Goal: Task Accomplishment & Management: Use online tool/utility

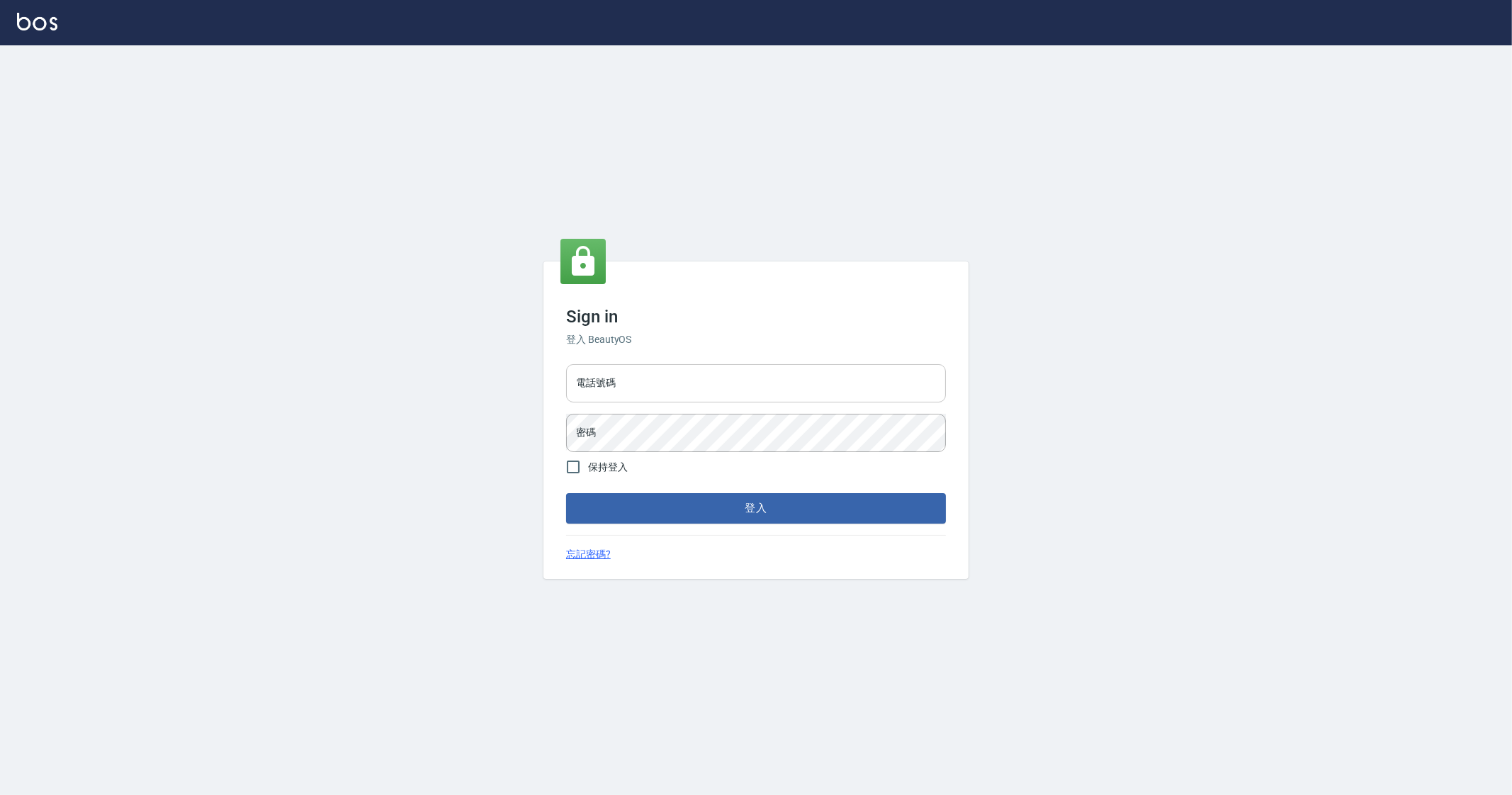
click at [652, 379] on input "電話號碼" at bounding box center [756, 383] width 380 height 38
type input "0912345"
click at [566, 493] on button "登入" at bounding box center [756, 508] width 380 height 30
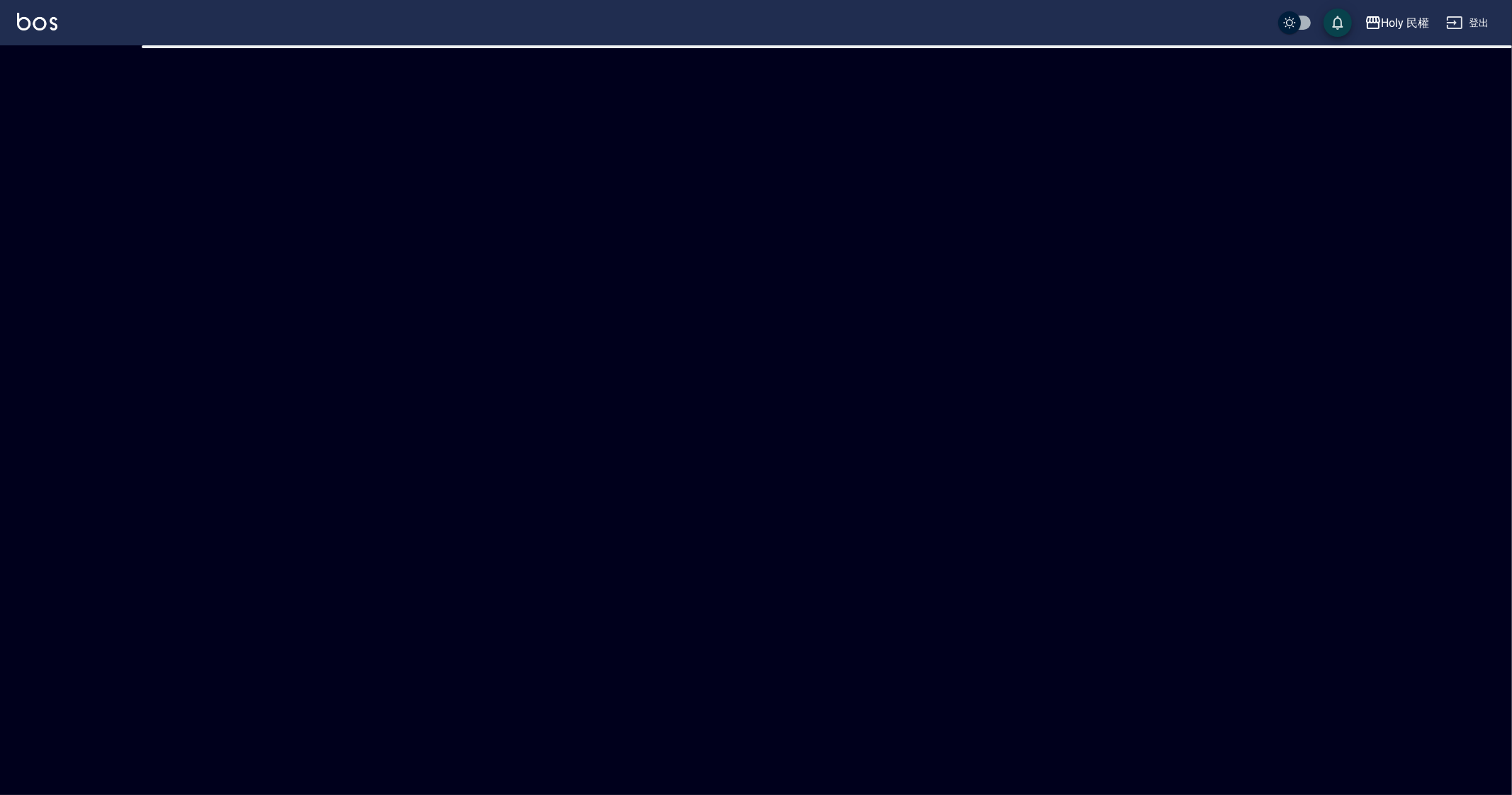
checkbox input "true"
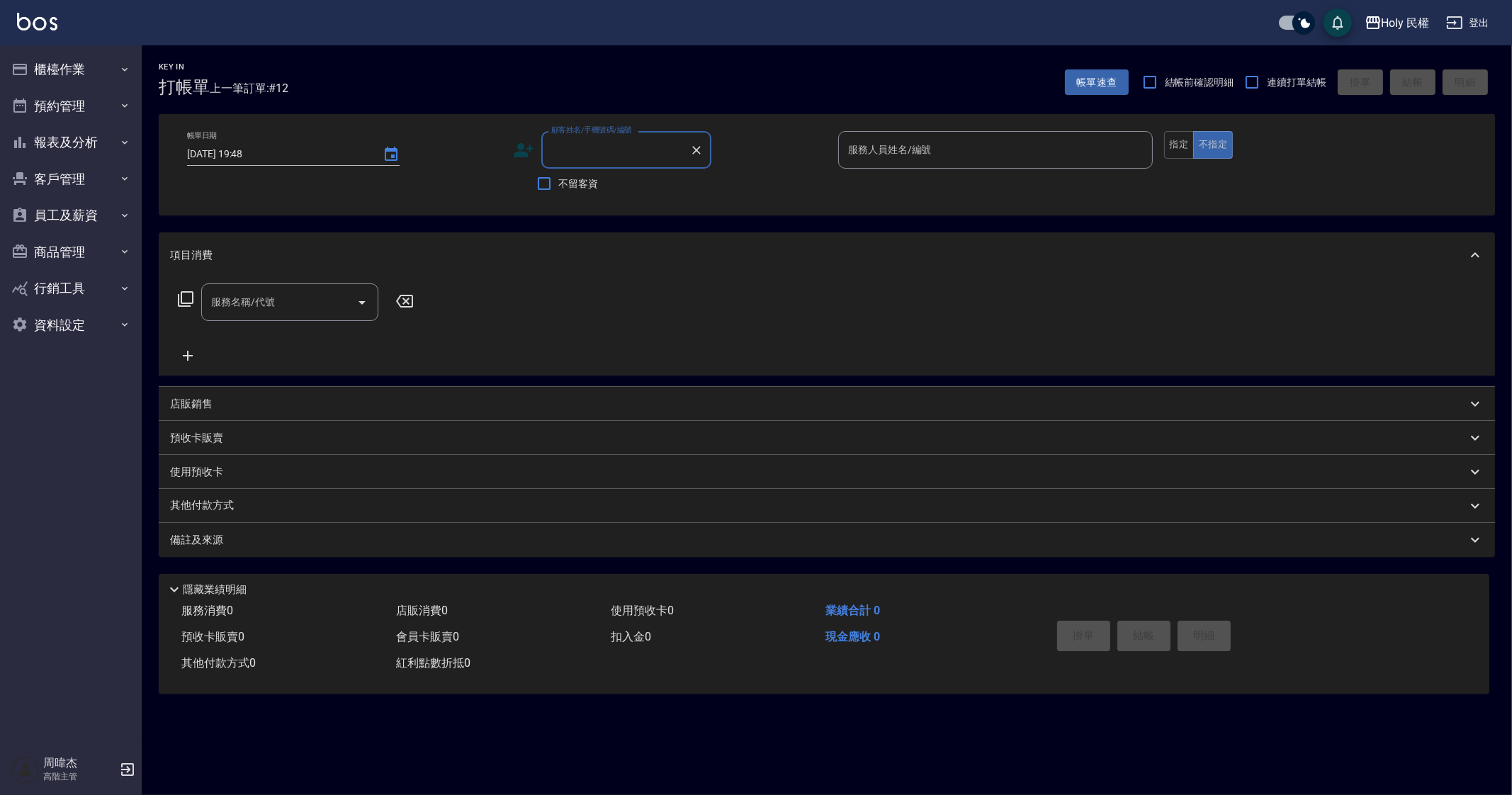
click at [951, 755] on div "Key In 打帳單 上一筆訂單:#12 帳單速查 結帳前確認明細 連續打單結帳 掛單 結帳 明細 帳單日期 2025/08/22 19:48 顧客姓名/手機…" at bounding box center [756, 398] width 1512 height 795
click at [94, 65] on button "櫃檯作業" at bounding box center [71, 69] width 130 height 37
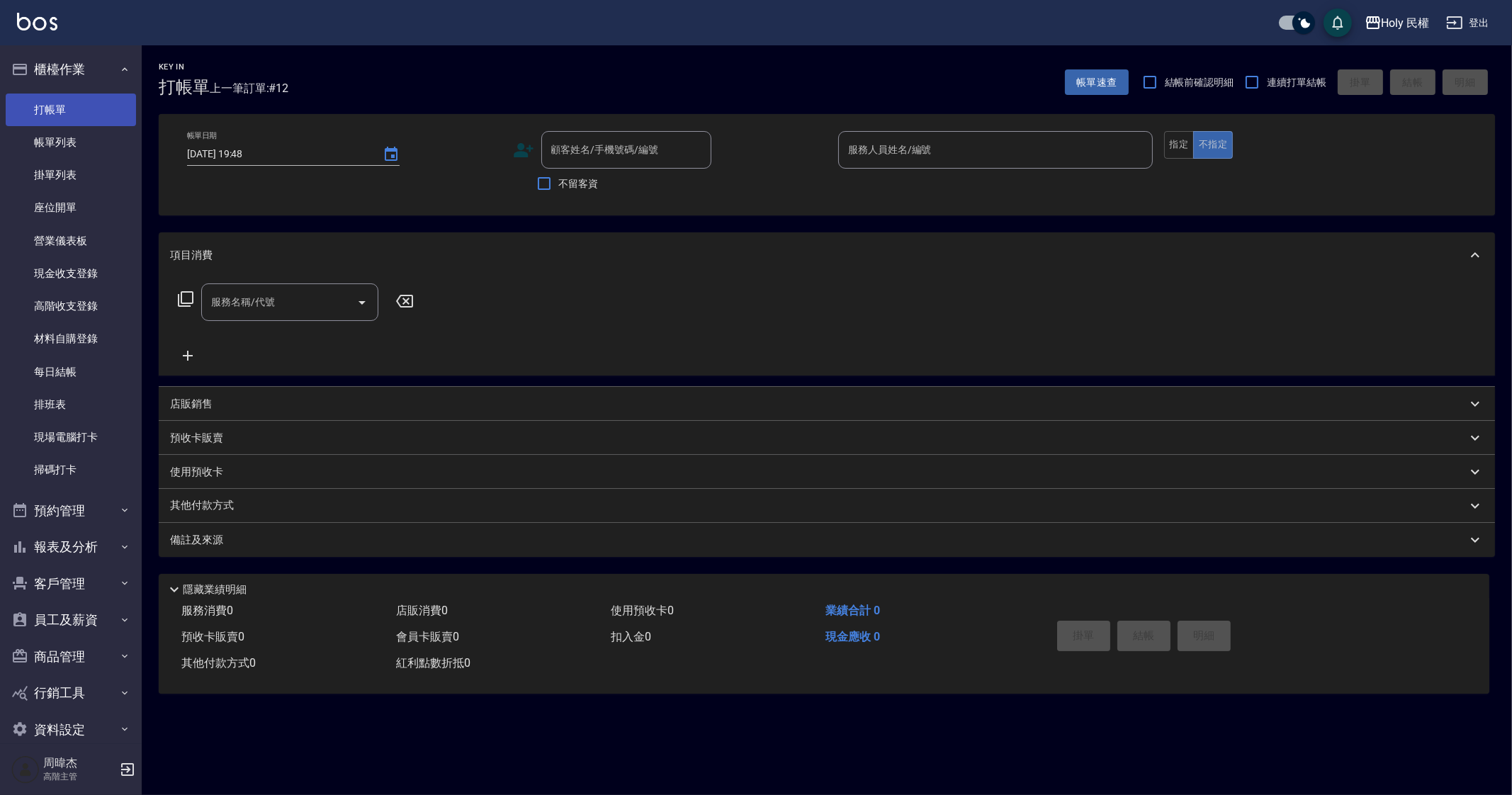
click at [116, 124] on link "打帳單" at bounding box center [71, 109] width 130 height 32
click at [108, 151] on link "帳單列表" at bounding box center [71, 142] width 130 height 32
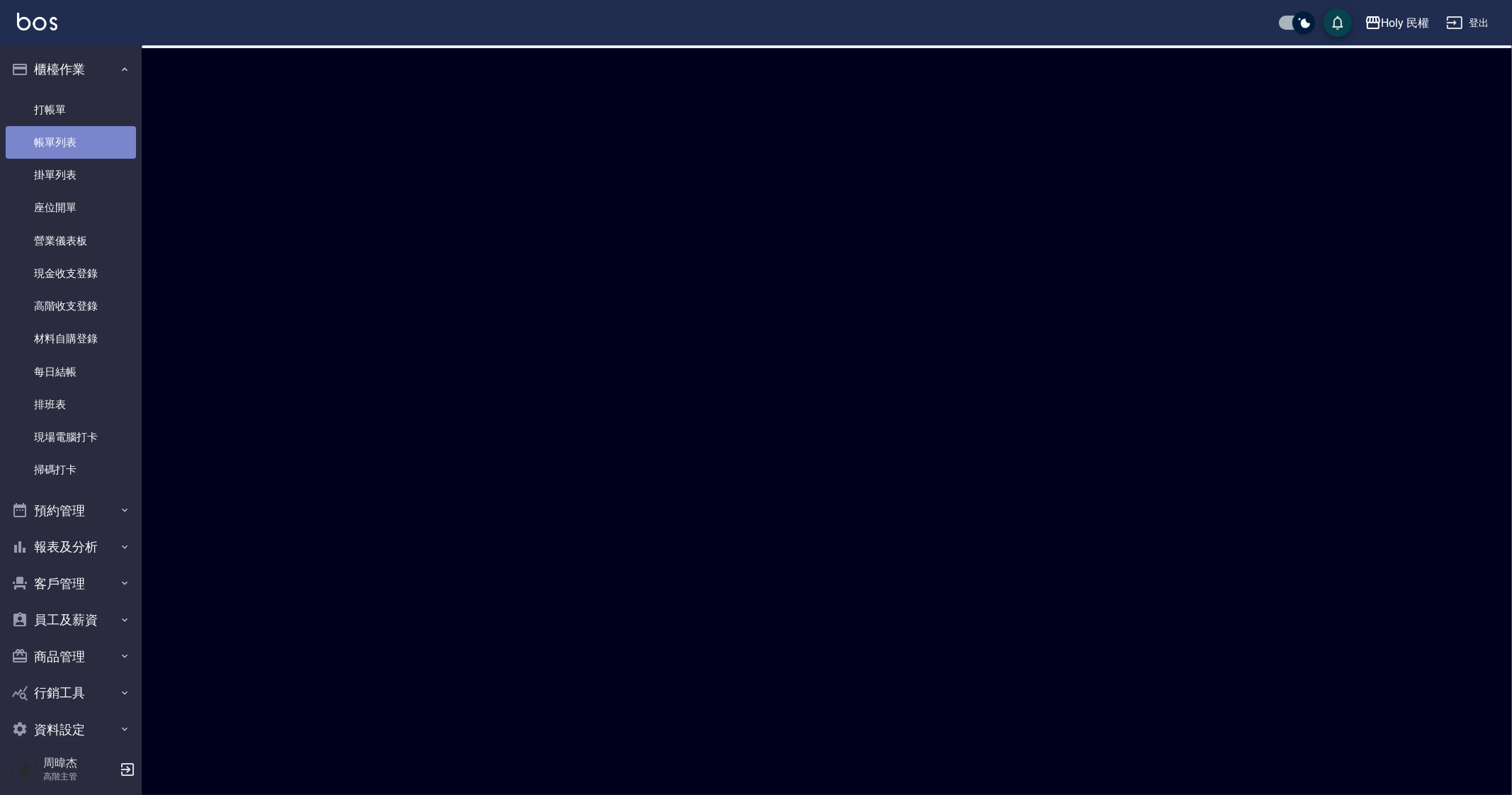
click at [108, 151] on link "帳單列表" at bounding box center [71, 142] width 130 height 32
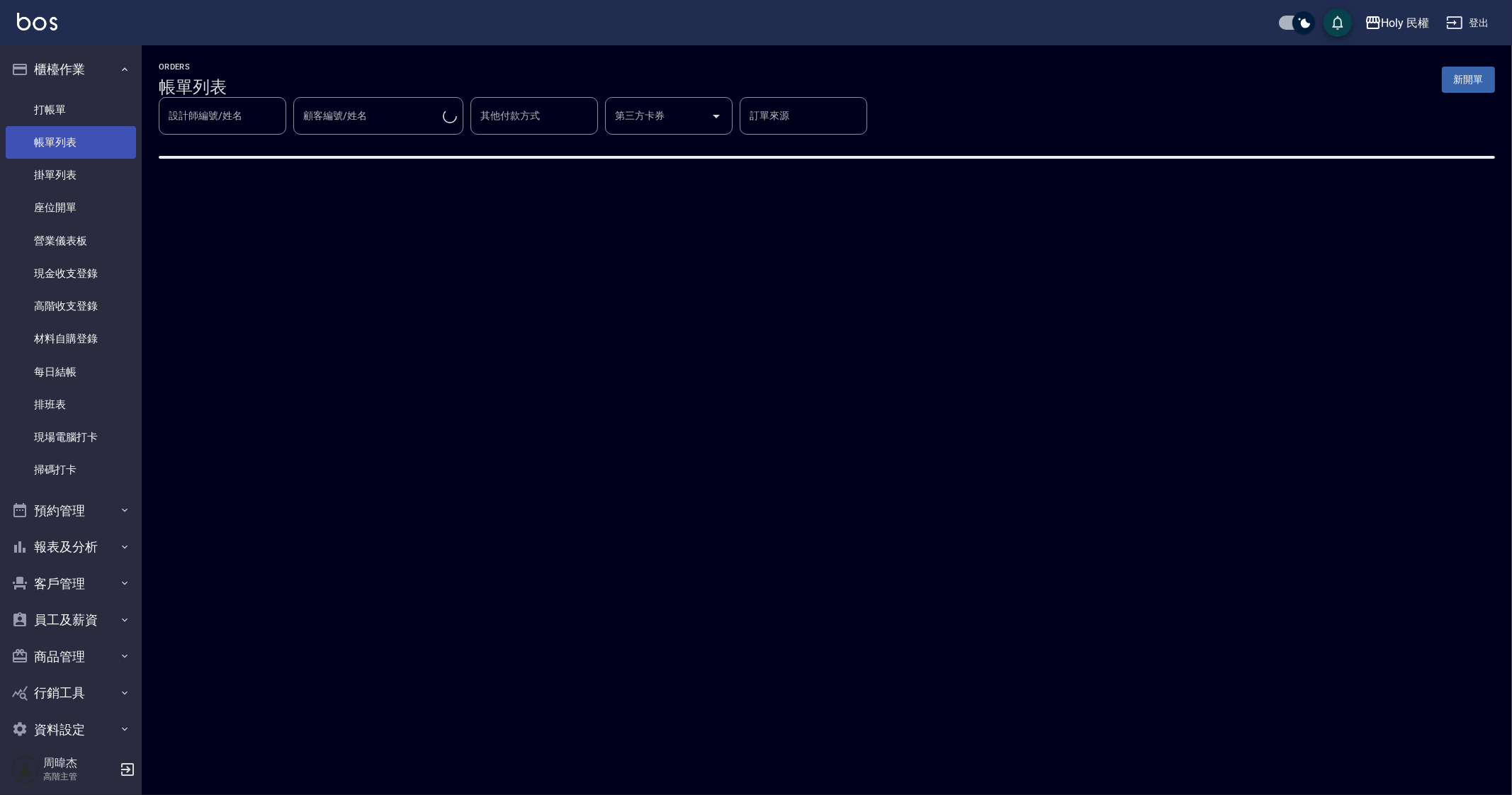
click at [108, 151] on link "帳單列表" at bounding box center [71, 142] width 130 height 32
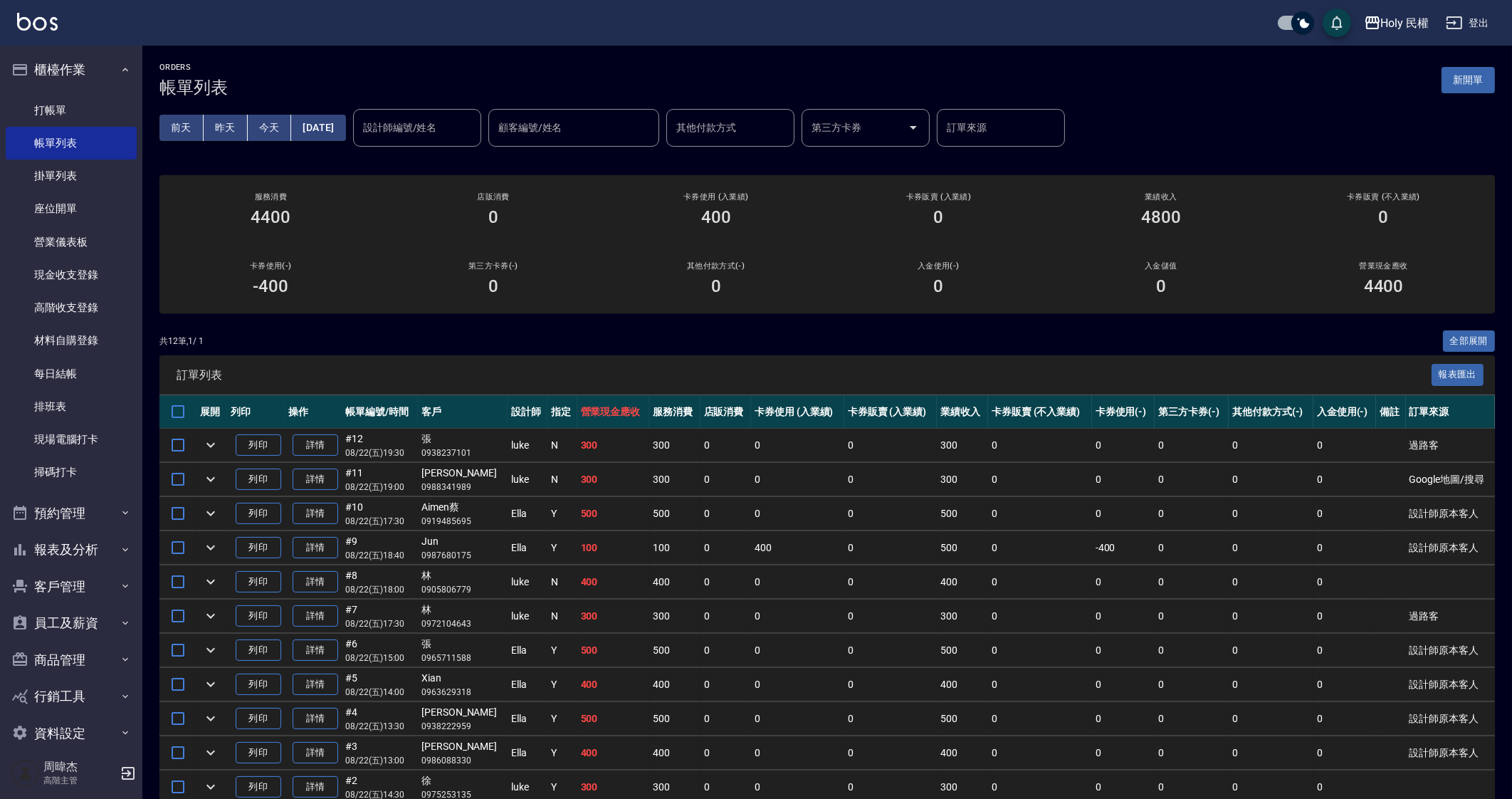
click at [665, 401] on th "服務消費" at bounding box center [675, 412] width 51 height 33
click at [670, 462] on td "300" at bounding box center [675, 479] width 51 height 33
click at [1159, 625] on td "0" at bounding box center [1191, 616] width 74 height 33
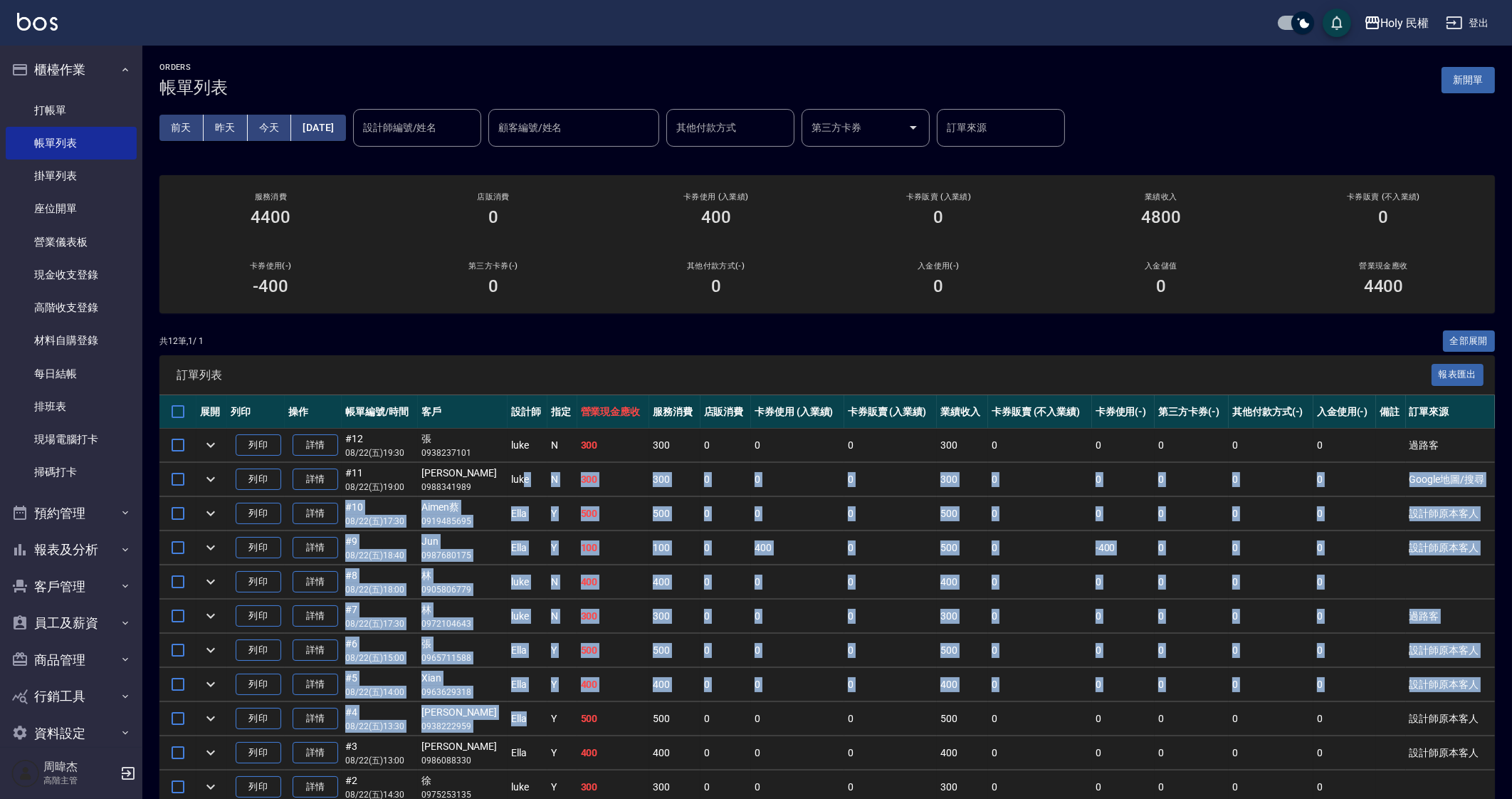
drag, startPoint x: 501, startPoint y: 466, endPoint x: 510, endPoint y: 703, distance: 237.2
click at [510, 703] on tbody "列印 詳情 #12 08/22 (五) 19:30 張 0938237101 luke N 300 300 0 0 0 300 0 0 0 0 0 過路客 列…" at bounding box center [827, 633] width 1335 height 410
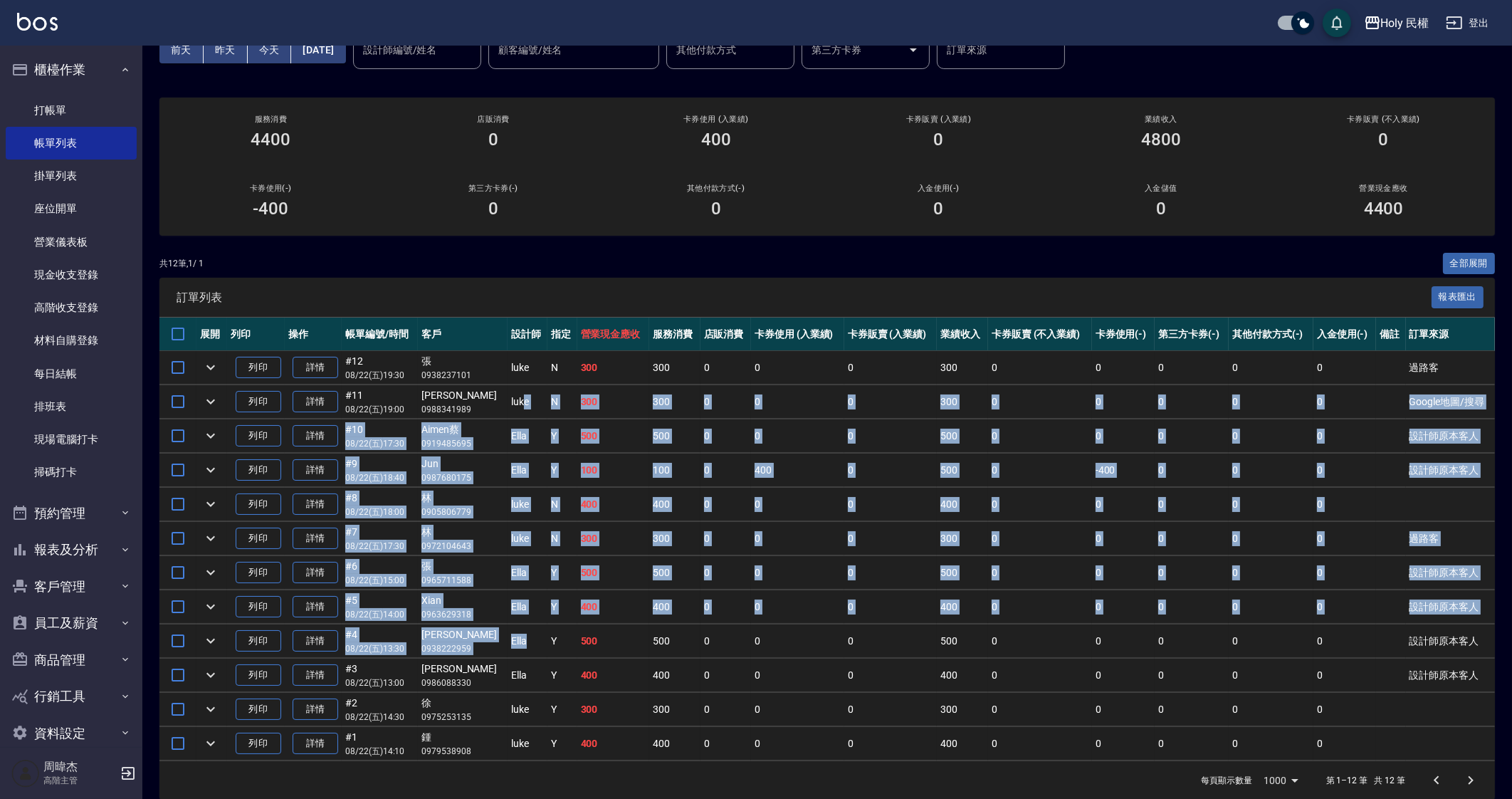
scroll to position [92, 0]
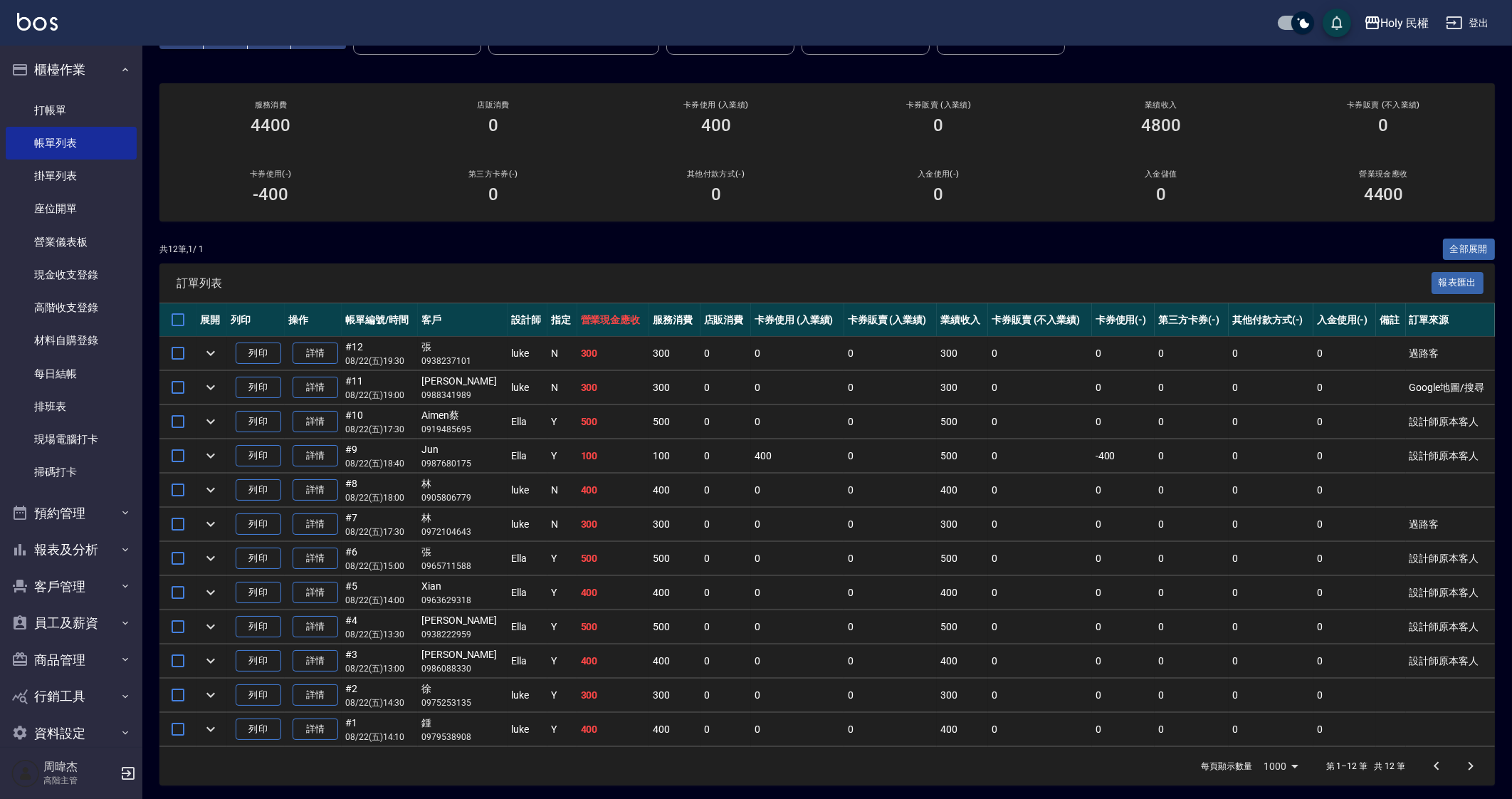
click at [664, 714] on td "400" at bounding box center [675, 730] width 51 height 33
click at [778, 580] on td "0" at bounding box center [798, 593] width 93 height 33
click at [111, 174] on link "掛單列表" at bounding box center [71, 175] width 131 height 33
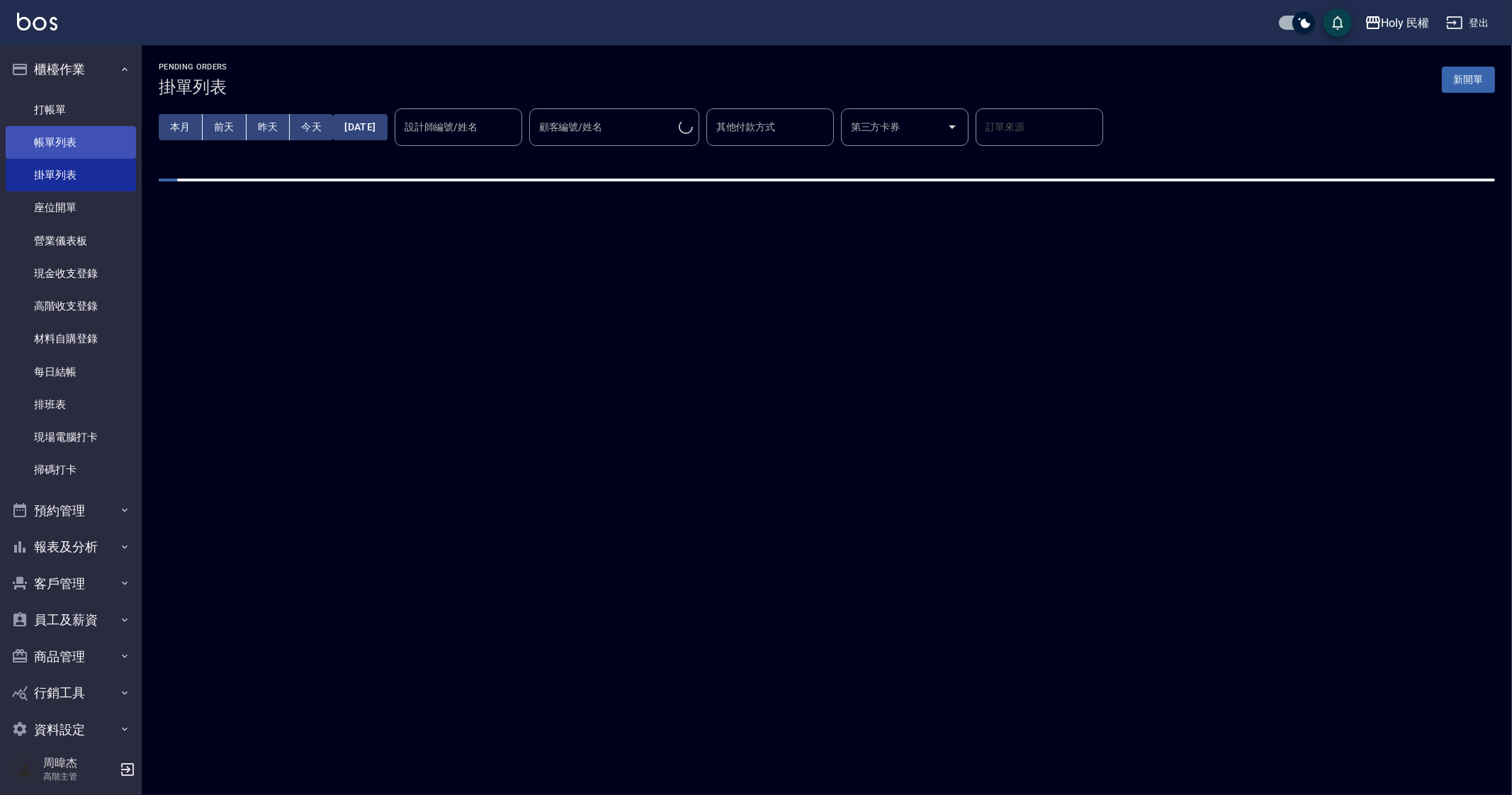
click at [102, 132] on link "帳單列表" at bounding box center [71, 142] width 130 height 32
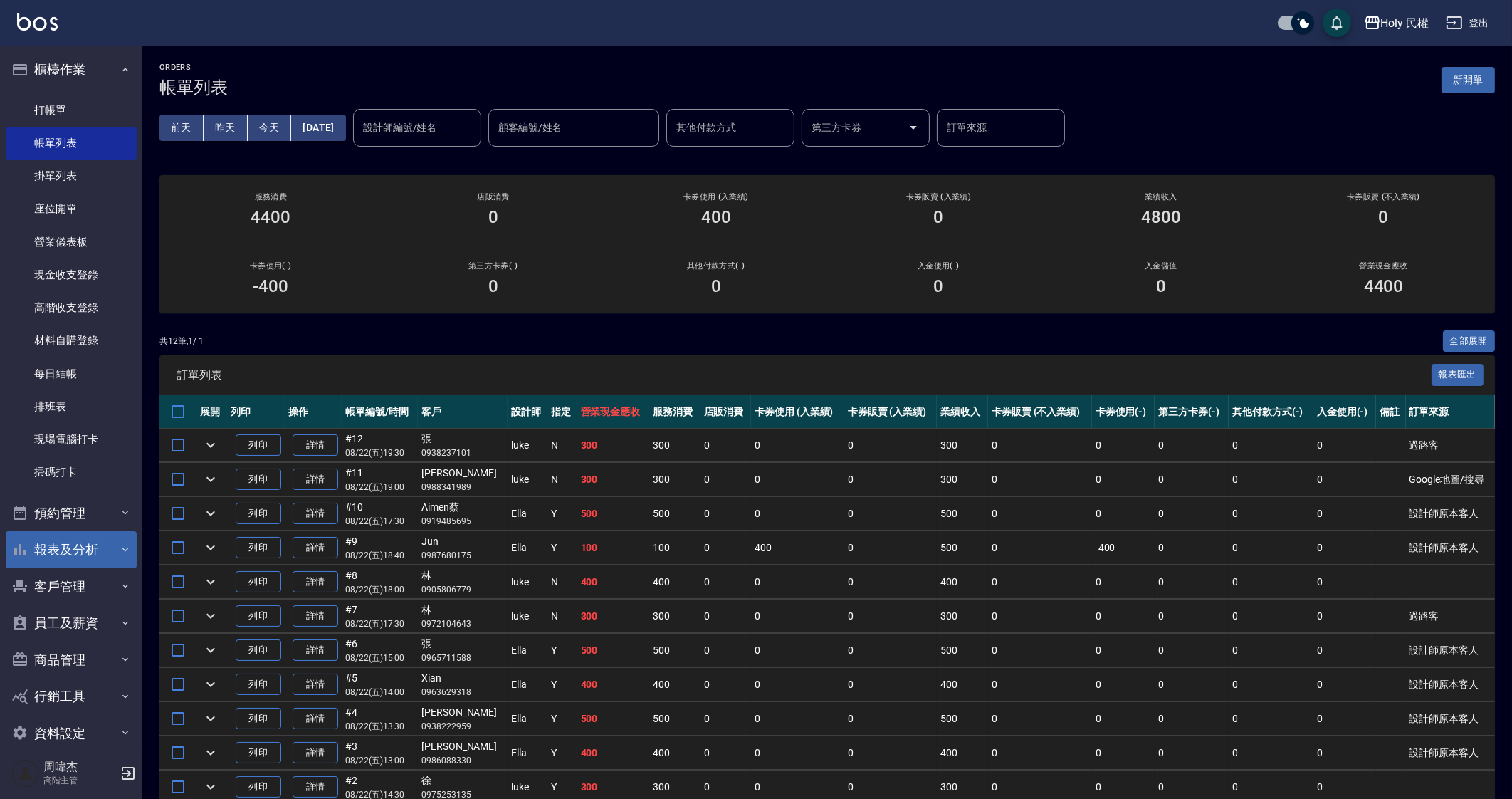
click at [93, 563] on button "報表及分析" at bounding box center [71, 549] width 131 height 37
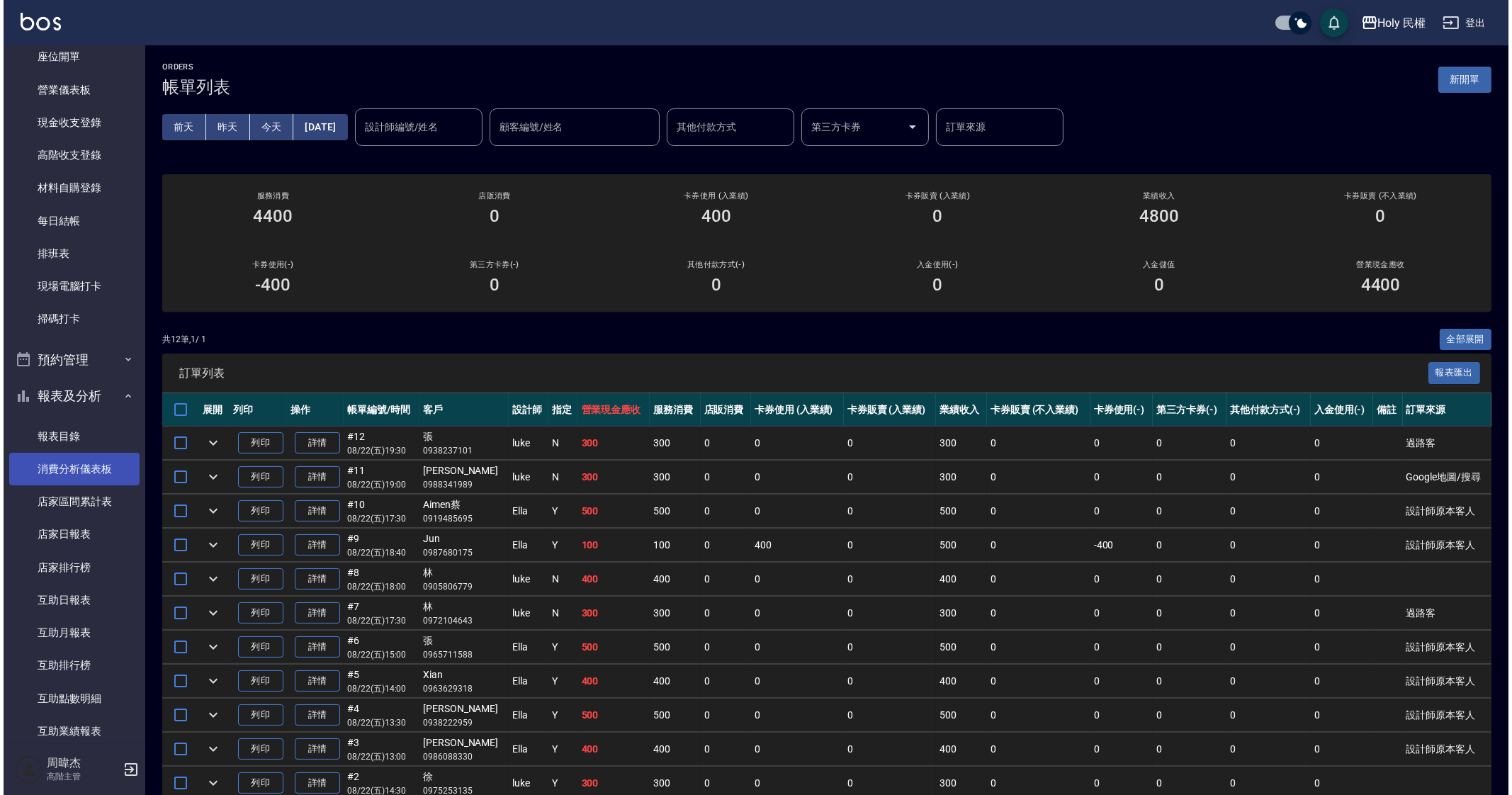
scroll to position [176, 0]
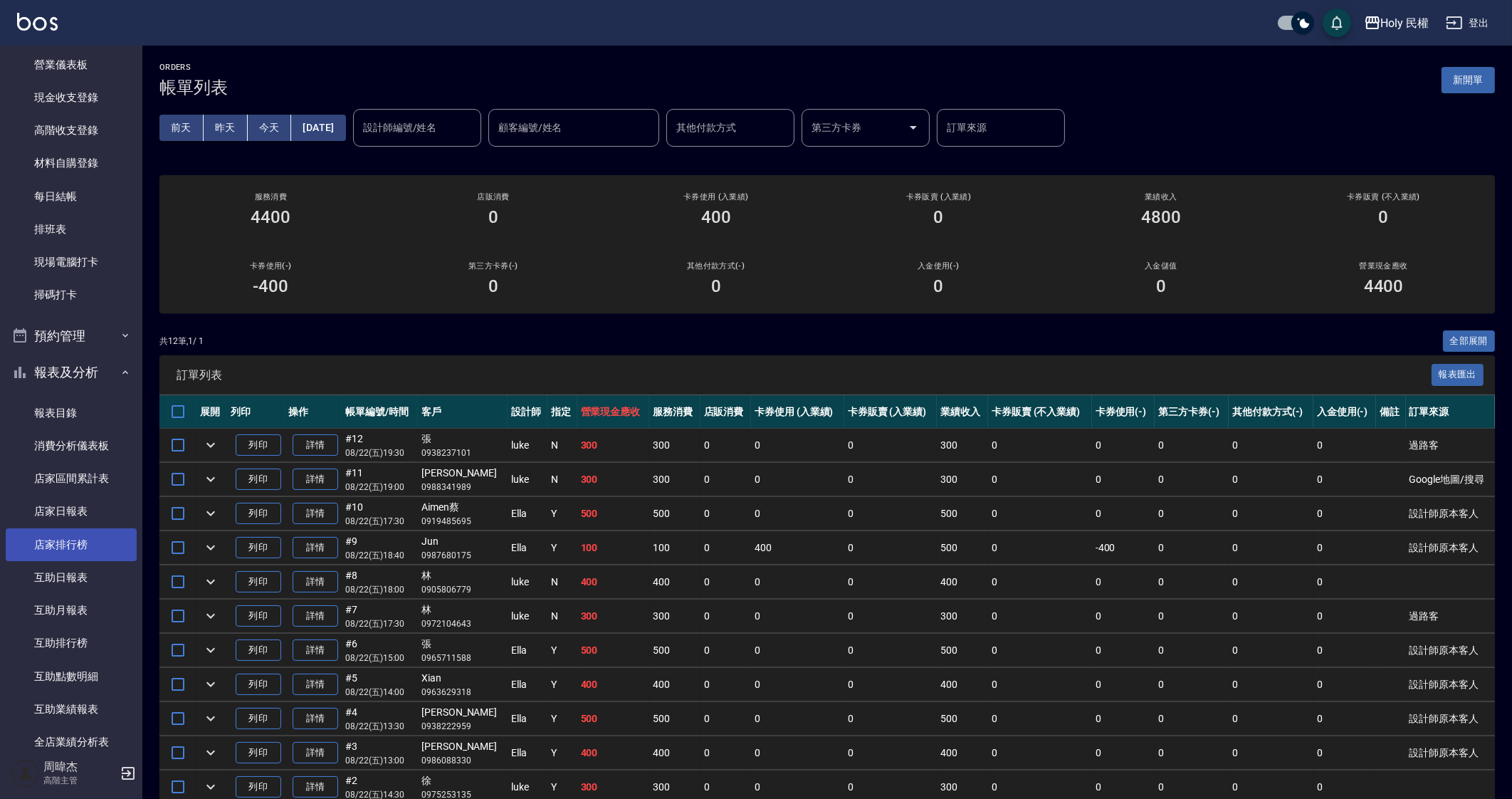
click at [104, 541] on link "店家排行榜" at bounding box center [71, 544] width 131 height 33
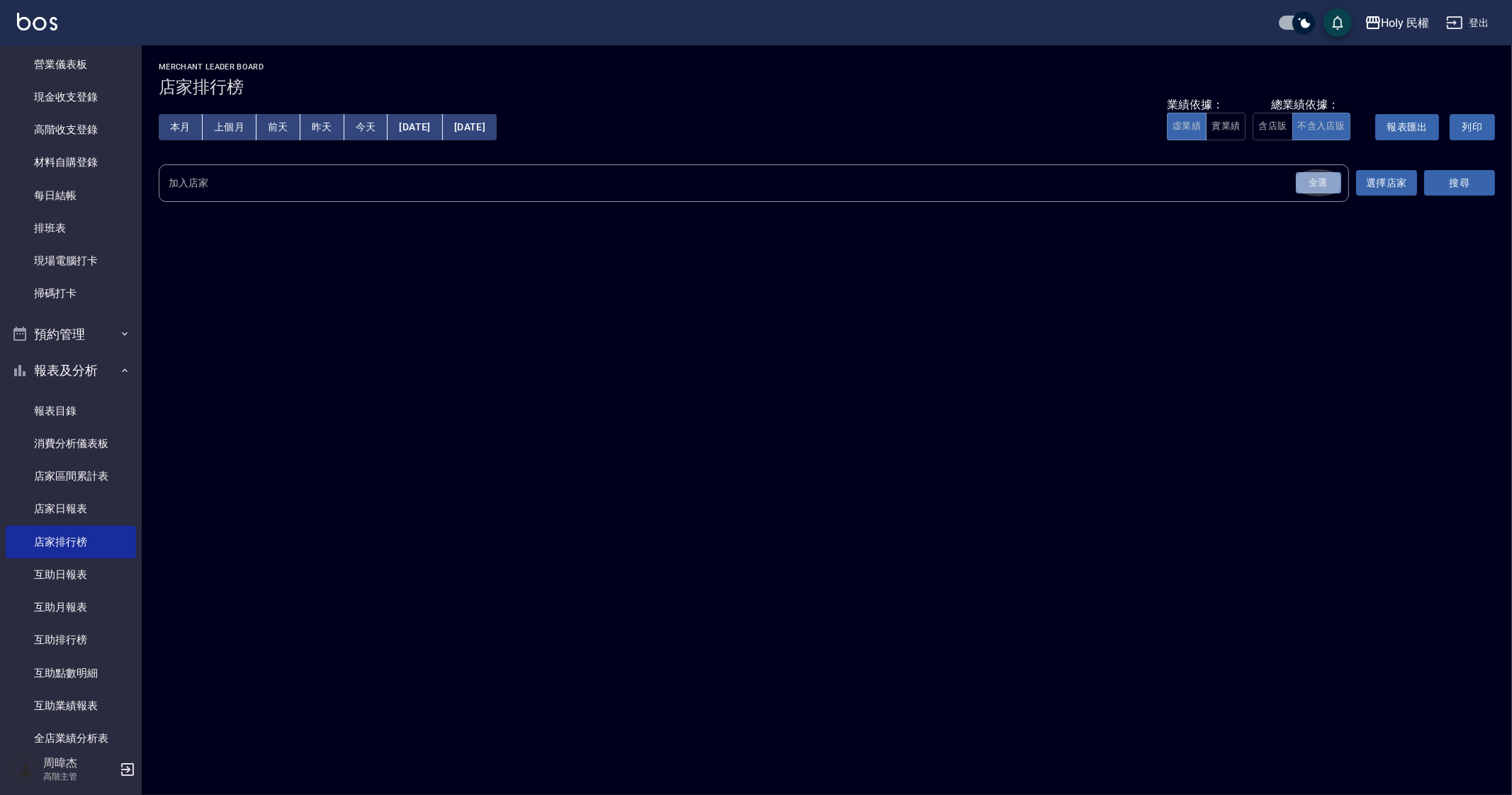
click at [1331, 189] on div "全選" at bounding box center [1318, 183] width 45 height 22
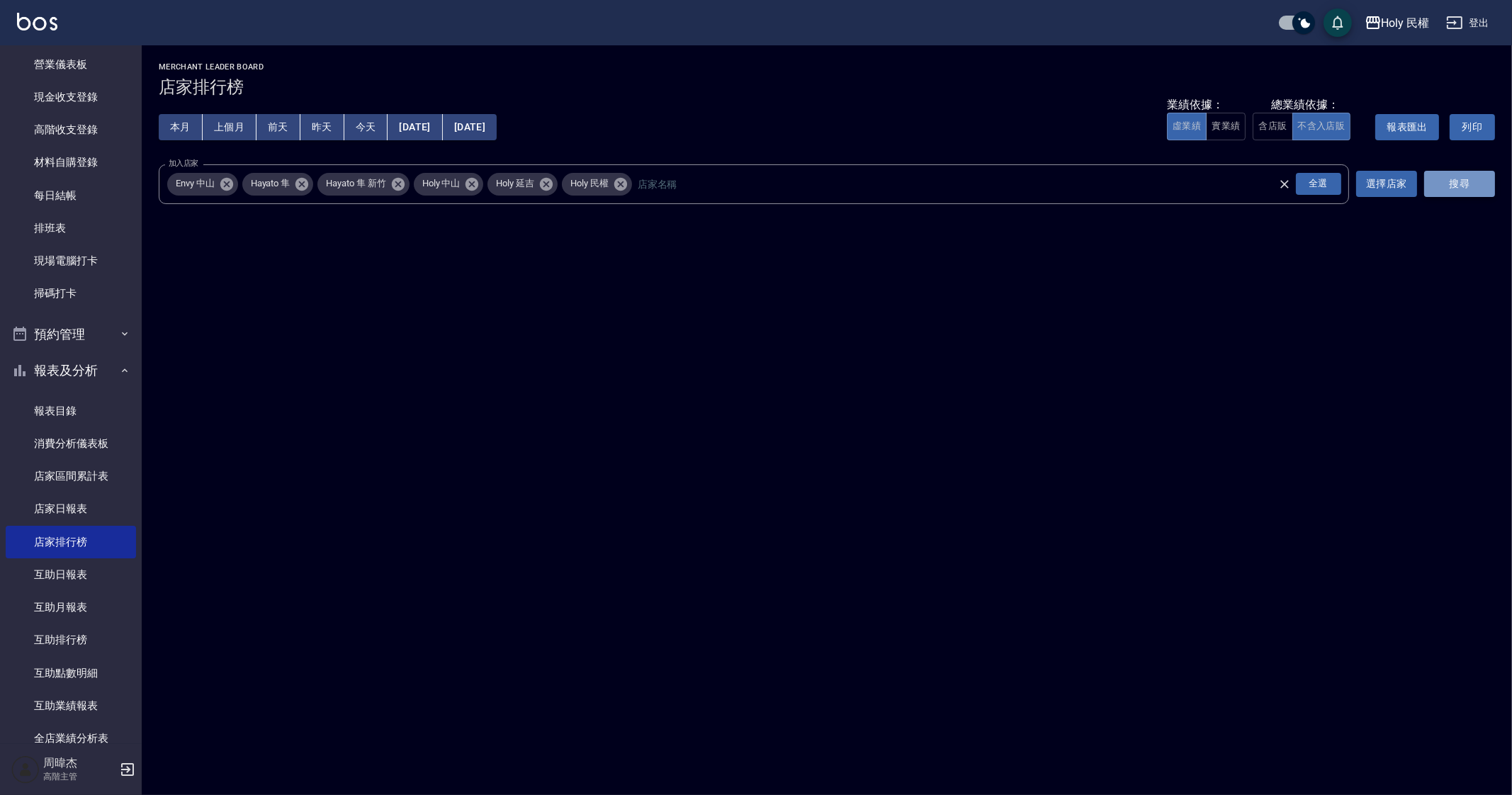
click at [1462, 179] on button "搜尋" at bounding box center [1459, 184] width 71 height 26
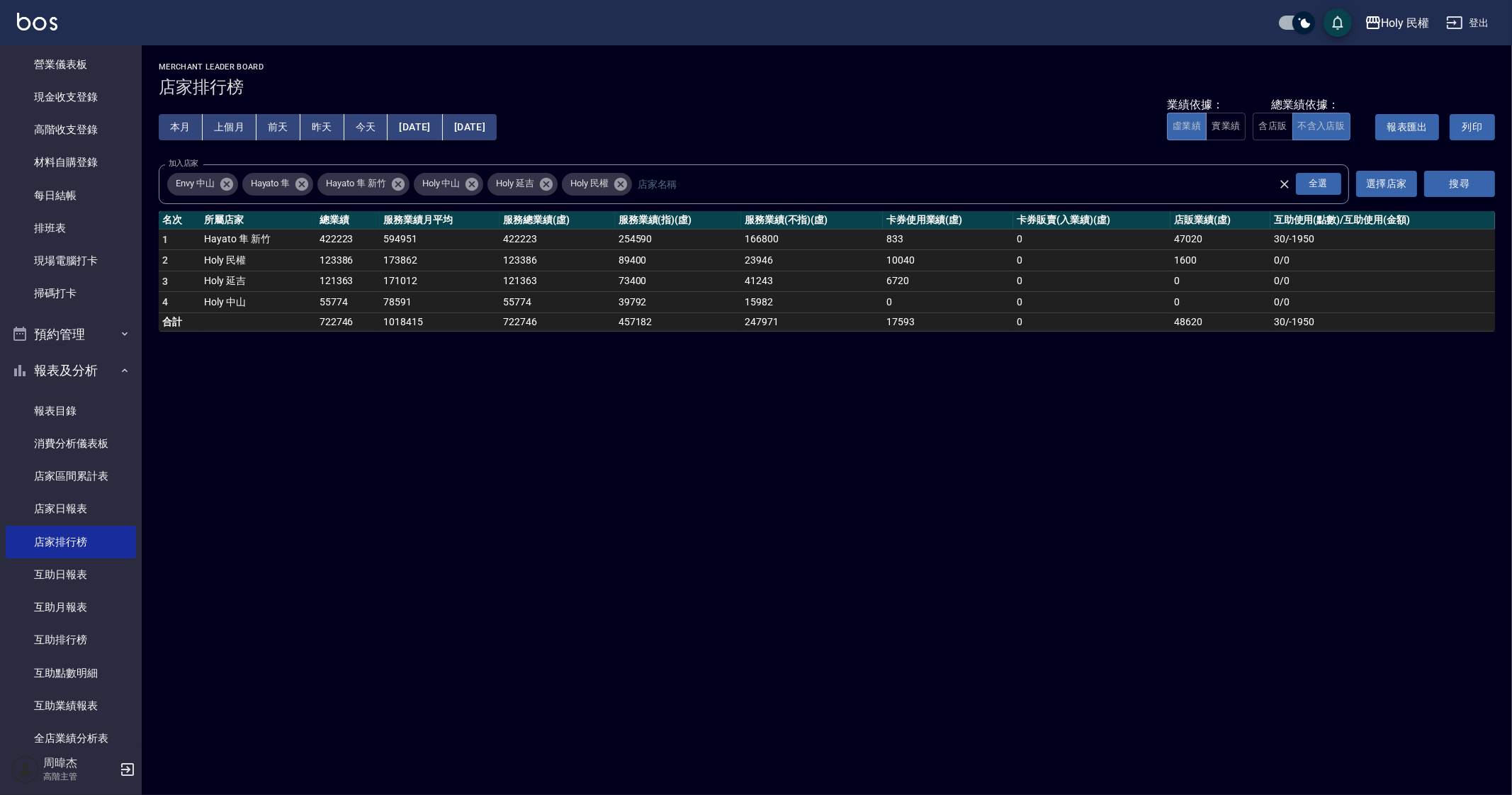
click at [1155, 628] on div "Holy 民權 2025-08-01 - 2025-08-22 店家排行榜 列印時間： 2025-08-22-19:51 Merchant Leader Bo…" at bounding box center [756, 398] width 1512 height 795
click at [1133, 575] on div "Holy 民權 2025-08-01 - 2025-08-22 店家排行榜 列印時間： 2025-08-22-19:51 Merchant Leader Bo…" at bounding box center [756, 398] width 1512 height 795
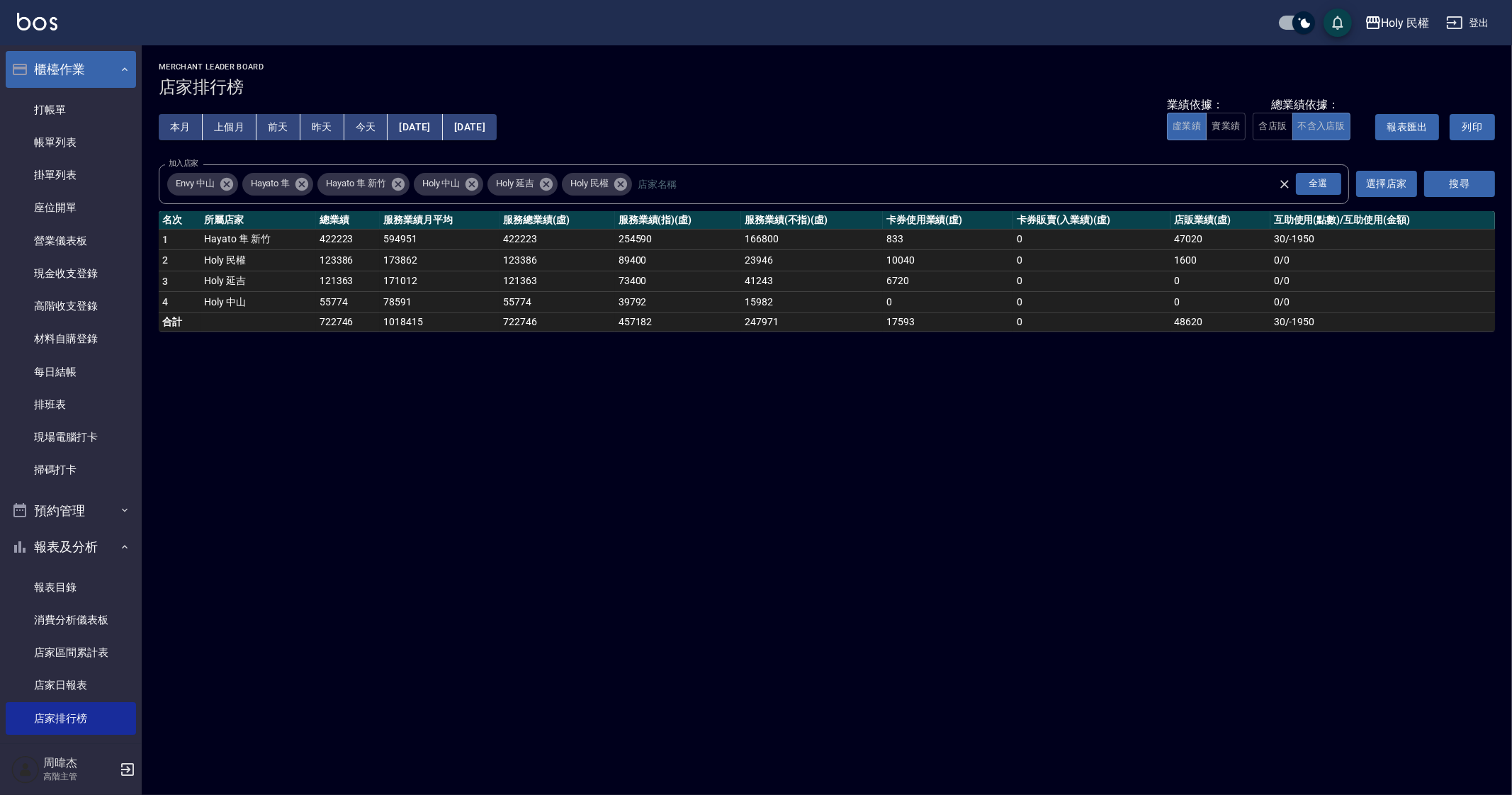
click at [43, 84] on button "櫃檯作業" at bounding box center [71, 69] width 130 height 37
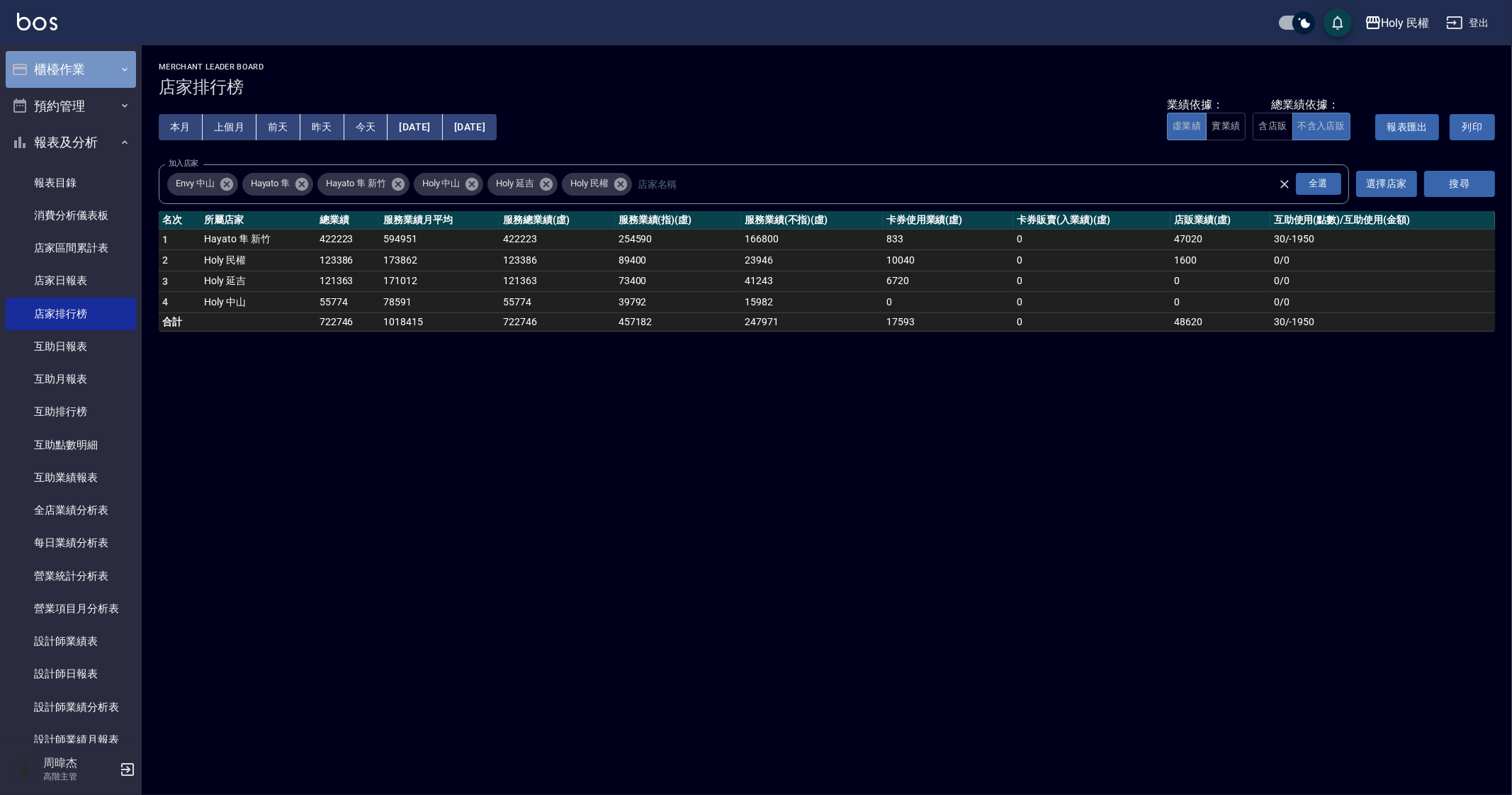
click at [96, 75] on button "櫃檯作業" at bounding box center [71, 69] width 130 height 37
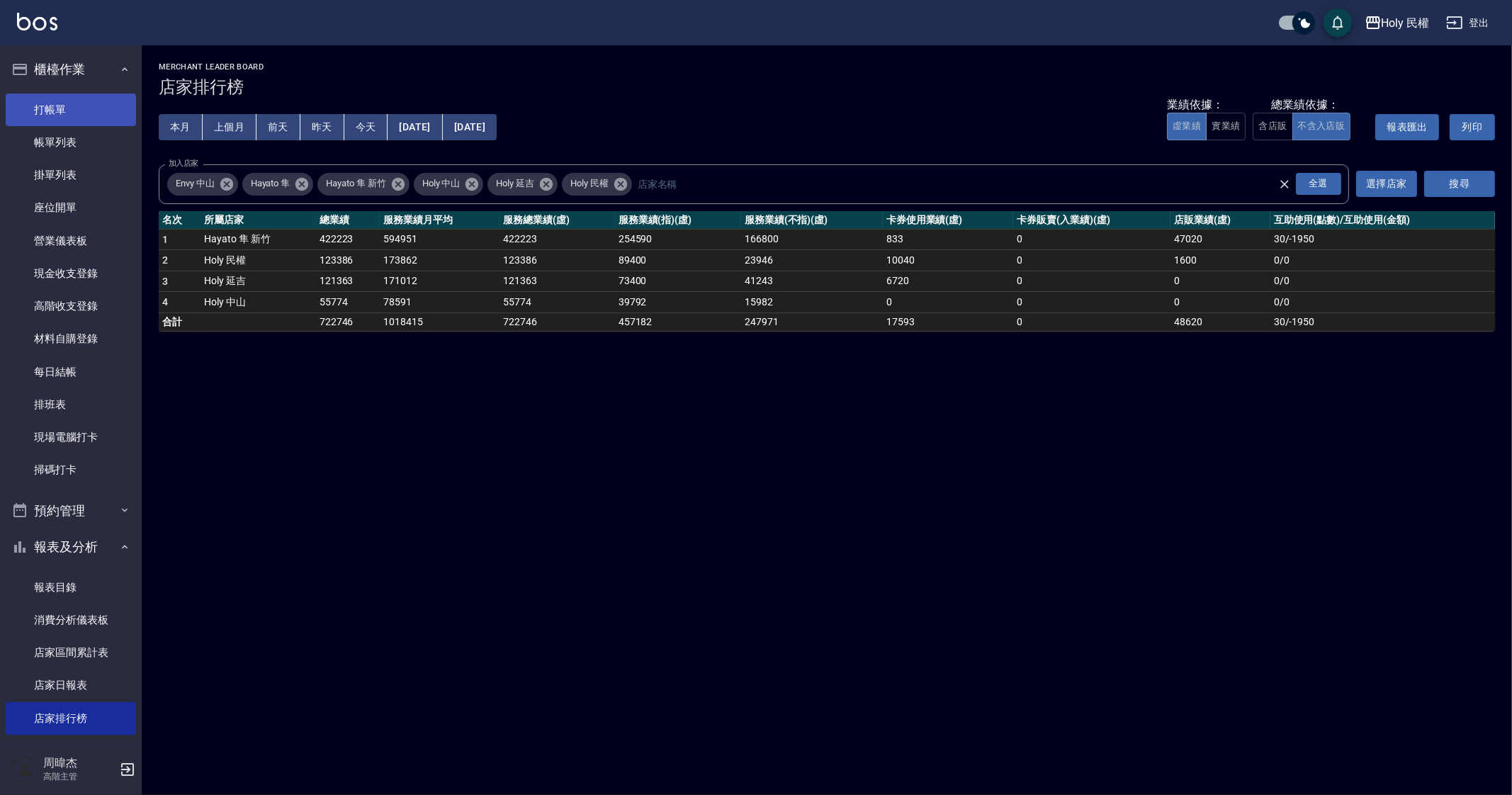
click at [77, 121] on link "打帳單" at bounding box center [71, 109] width 130 height 32
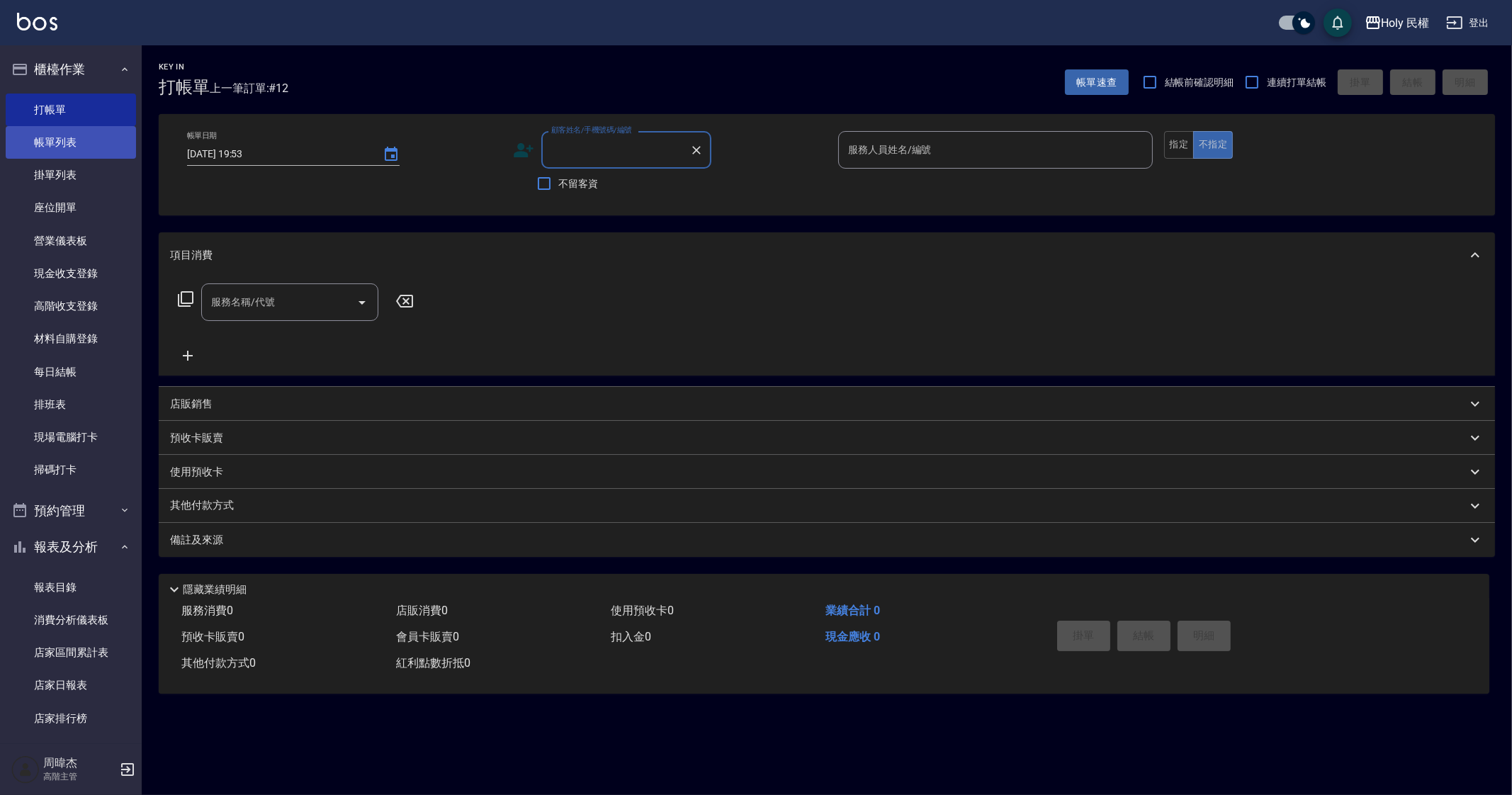
click at [81, 142] on link "帳單列表" at bounding box center [71, 142] width 130 height 32
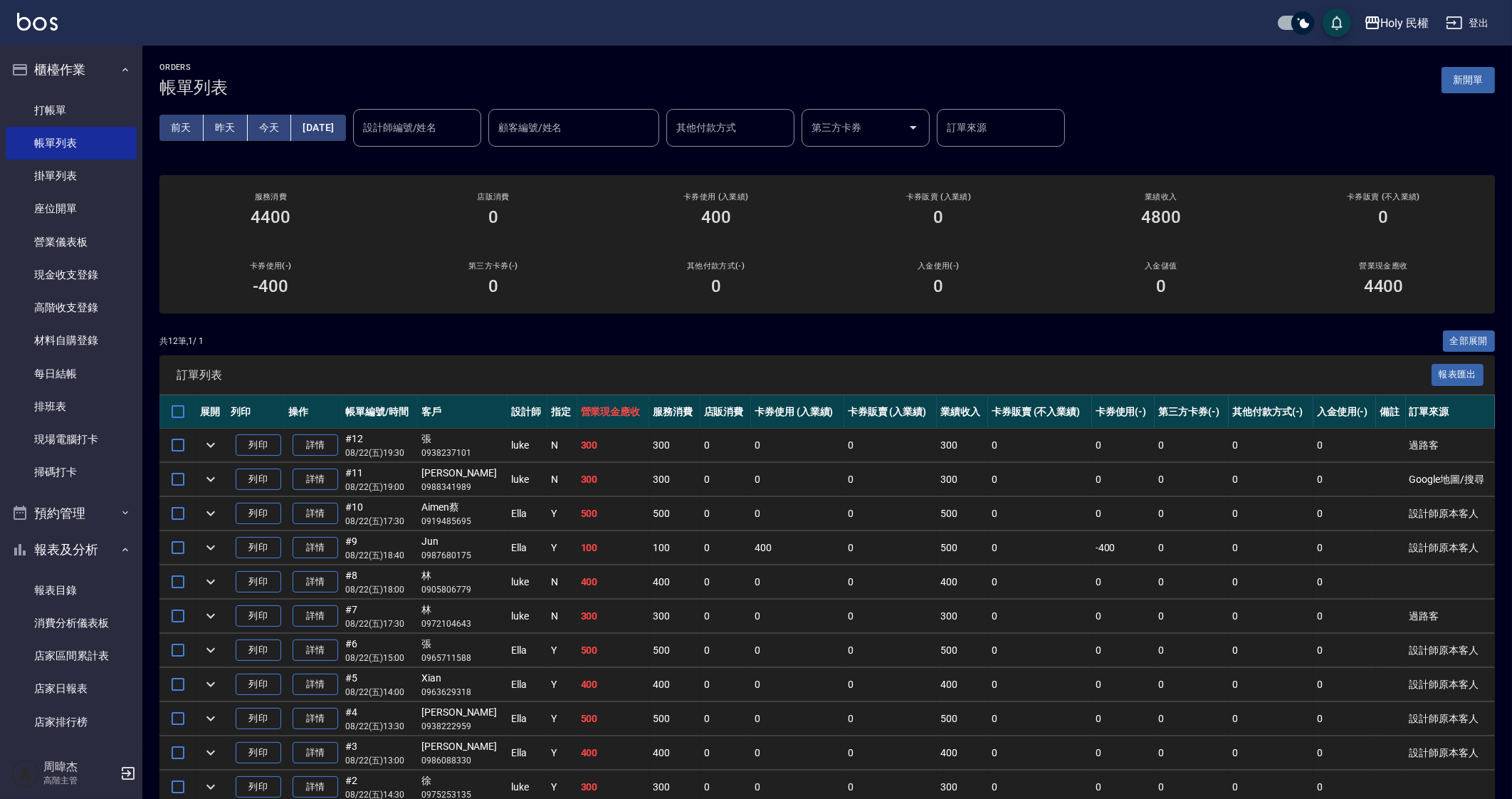
click at [701, 583] on td "0" at bounding box center [726, 582] width 51 height 33
click at [844, 612] on td "0" at bounding box center [890, 616] width 93 height 33
click at [1082, 524] on td "0" at bounding box center [1040, 514] width 104 height 33
click at [1104, 441] on td "0" at bounding box center [1124, 445] width 64 height 33
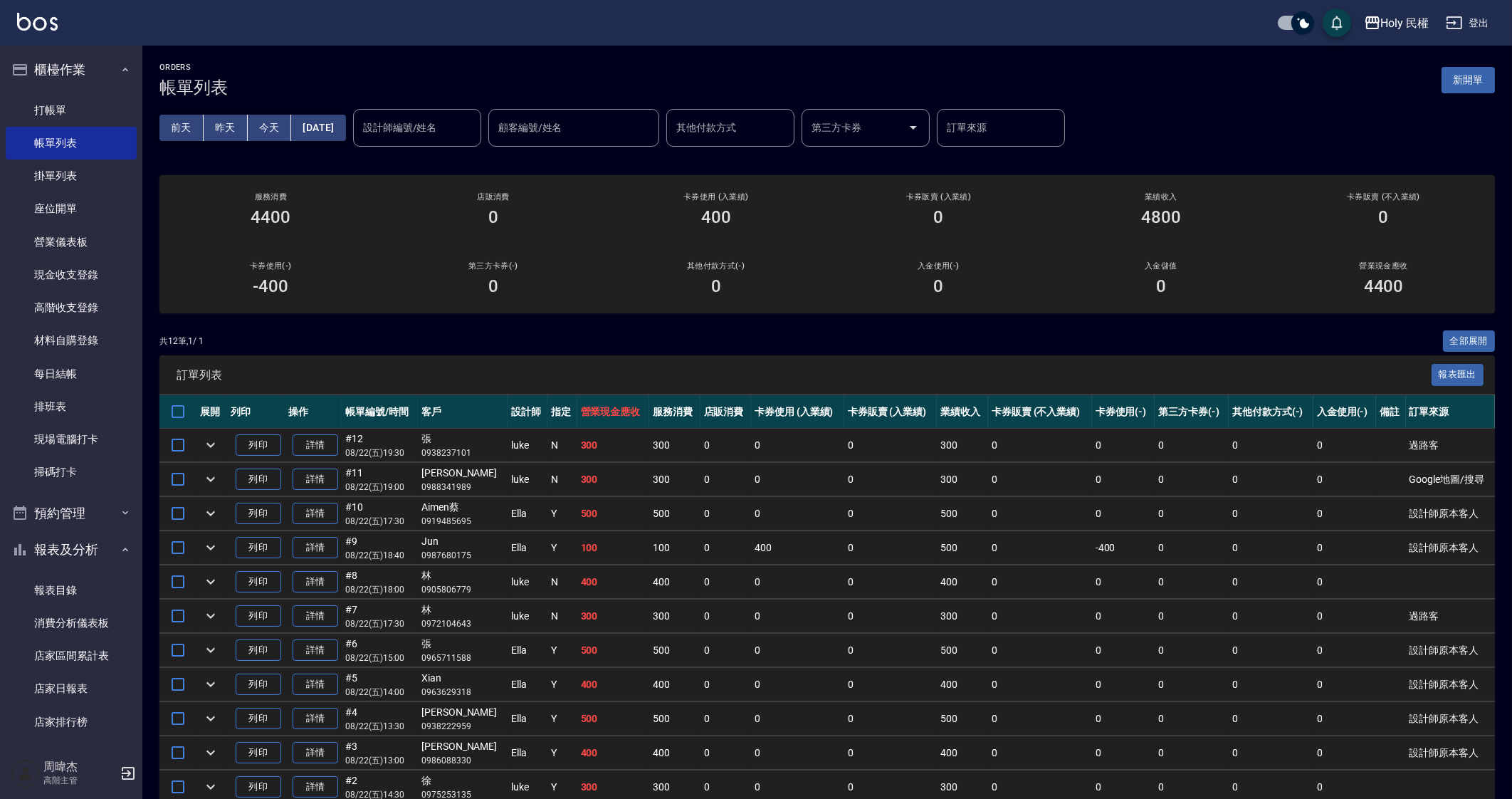
click at [1416, 22] on div "Holy 民權" at bounding box center [1405, 23] width 48 height 18
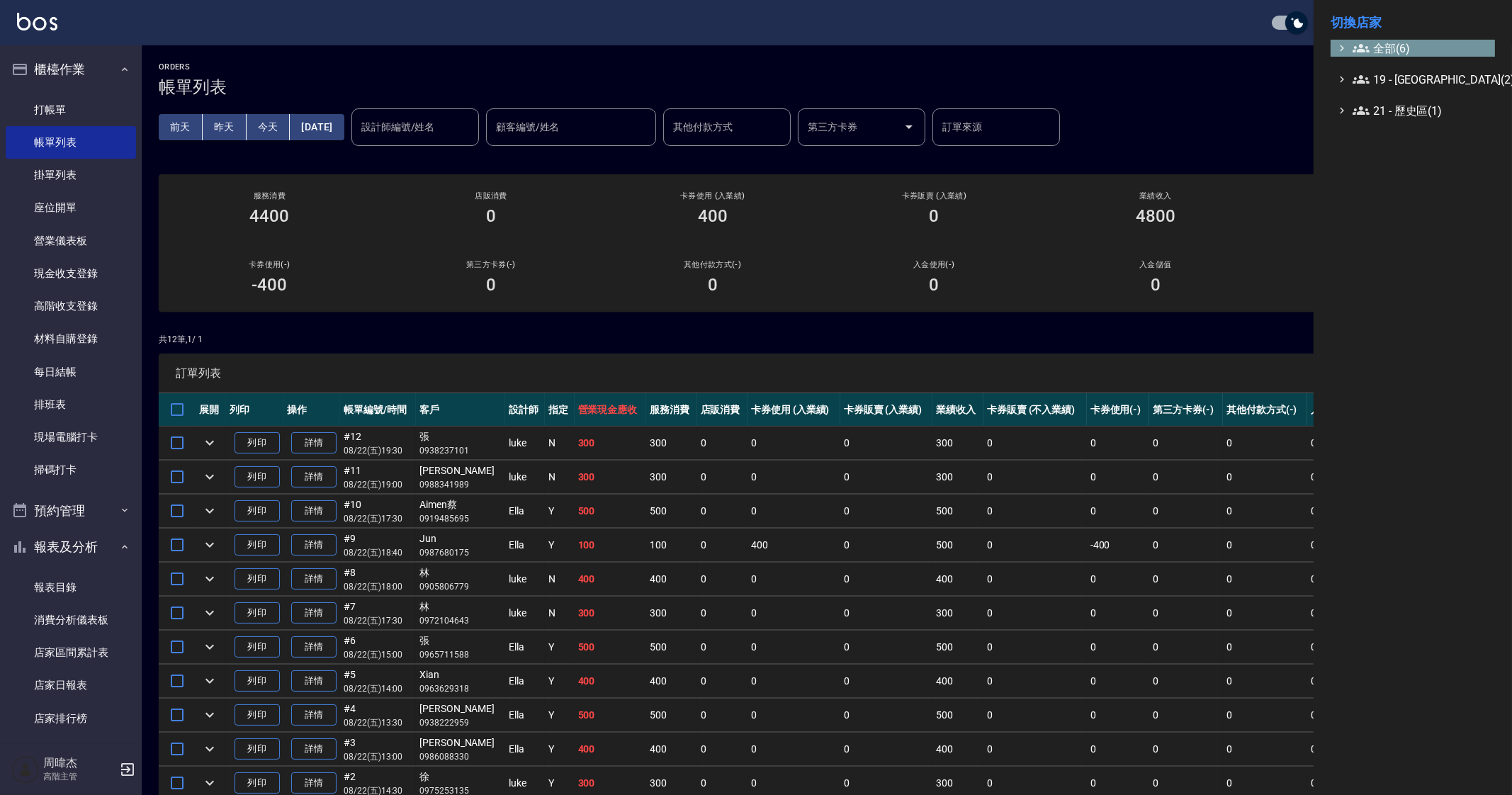
click at [1405, 51] on span "全部(6)" at bounding box center [1421, 48] width 137 height 17
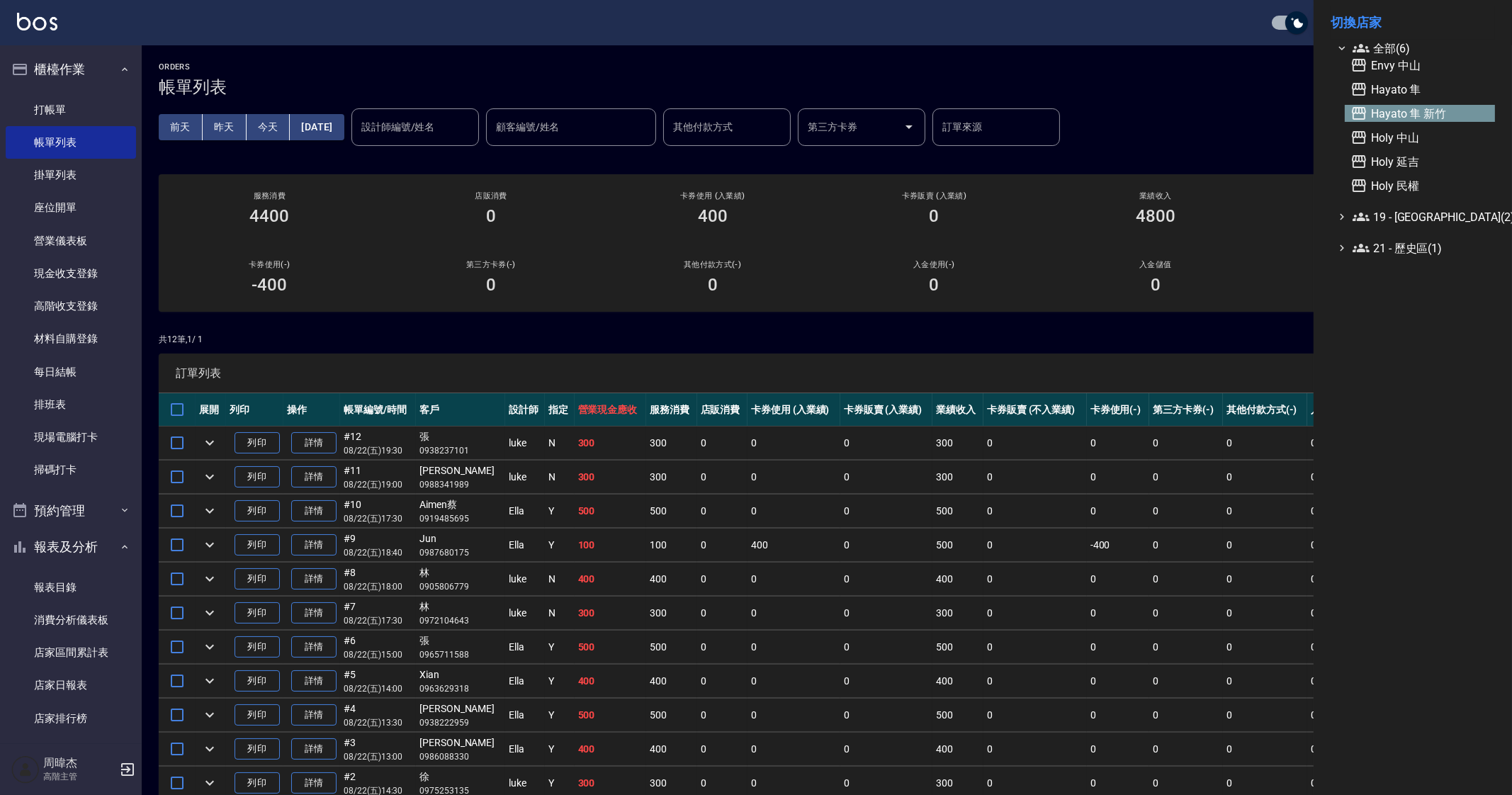
click at [1442, 116] on span "Hayato 隼 新竹" at bounding box center [1420, 114] width 139 height 17
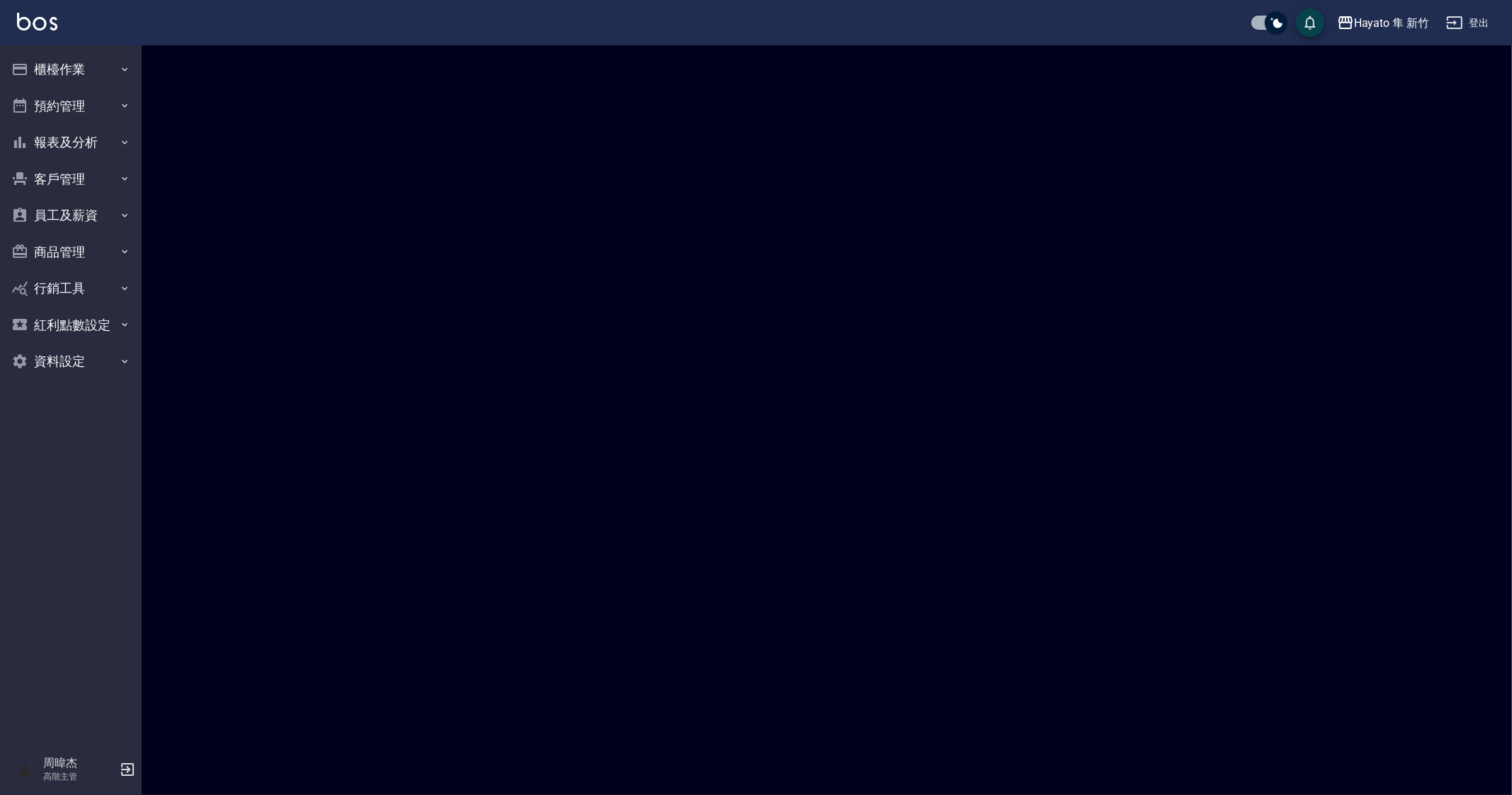
click at [43, 61] on button "櫃檯作業" at bounding box center [71, 69] width 130 height 37
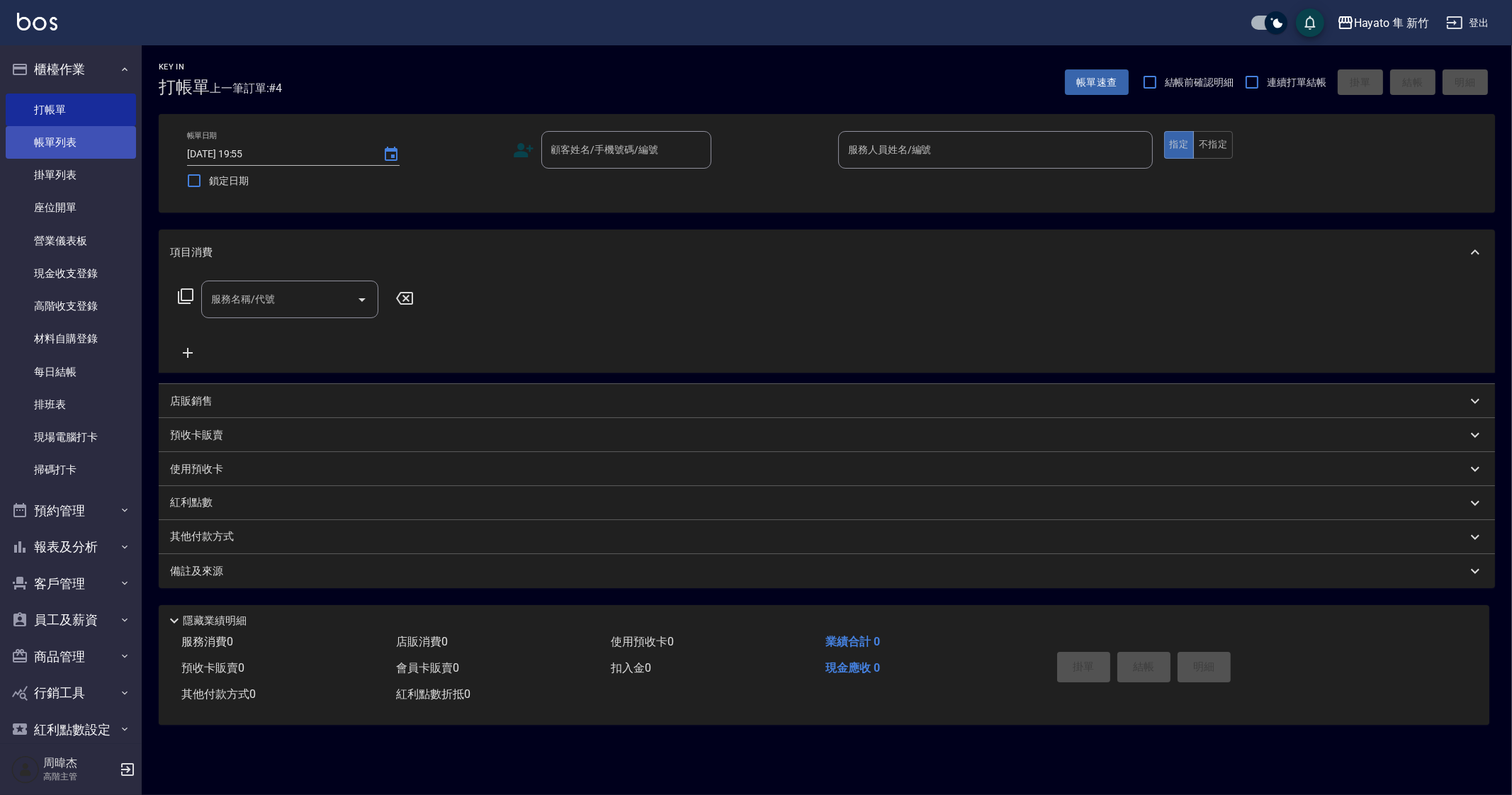
click at [71, 132] on link "帳單列表" at bounding box center [71, 142] width 130 height 32
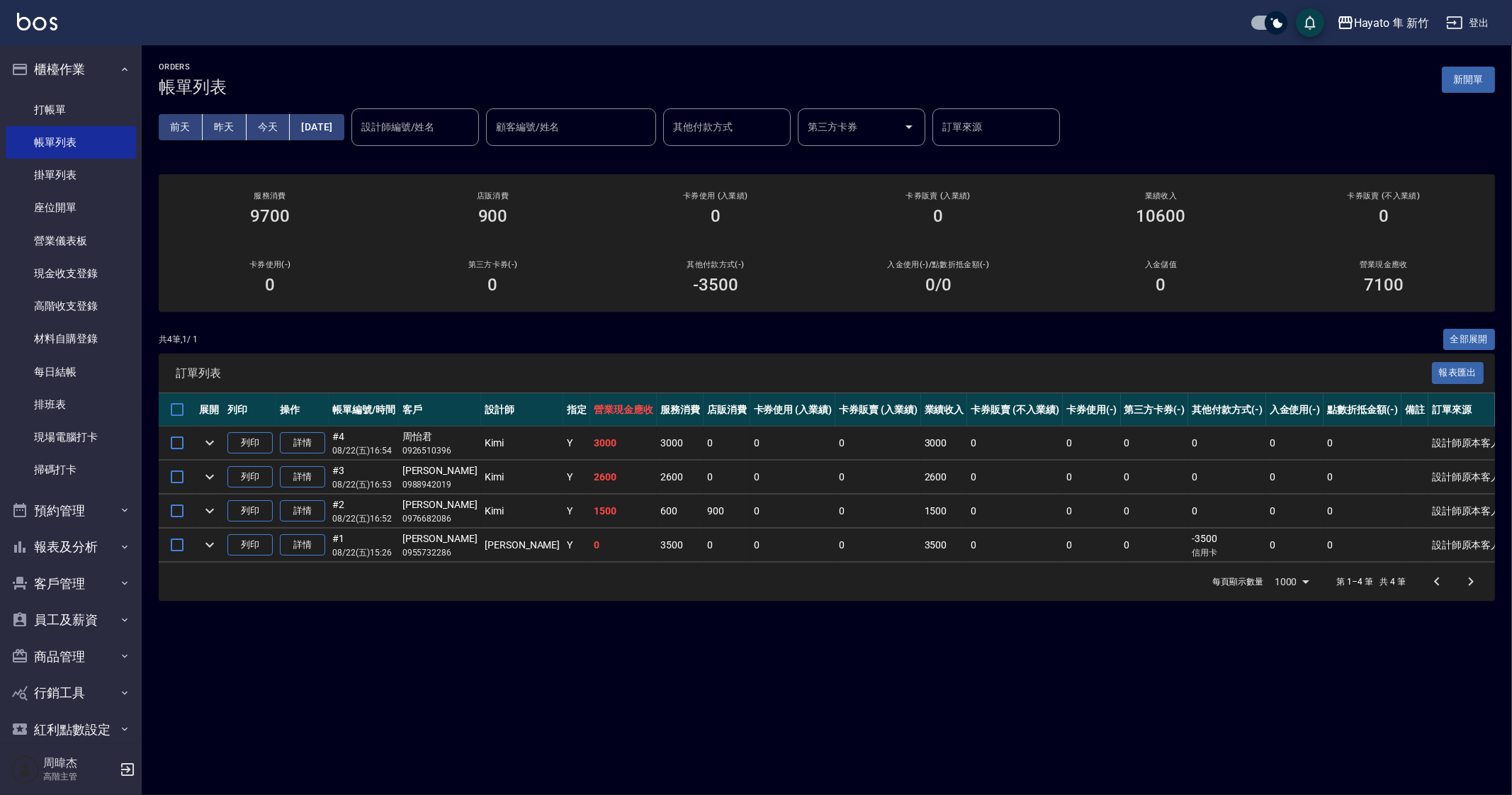
click at [1039, 672] on div "ORDERS 帳單列表 新開單 前天 昨天 今天 2025/08/22 設計師編號/姓名 設計師編號/姓名 顧客編號/姓名 顧客編號/姓名 其他付款方式 其他…" at bounding box center [756, 398] width 1512 height 795
click at [1239, 510] on td "0" at bounding box center [1227, 511] width 78 height 33
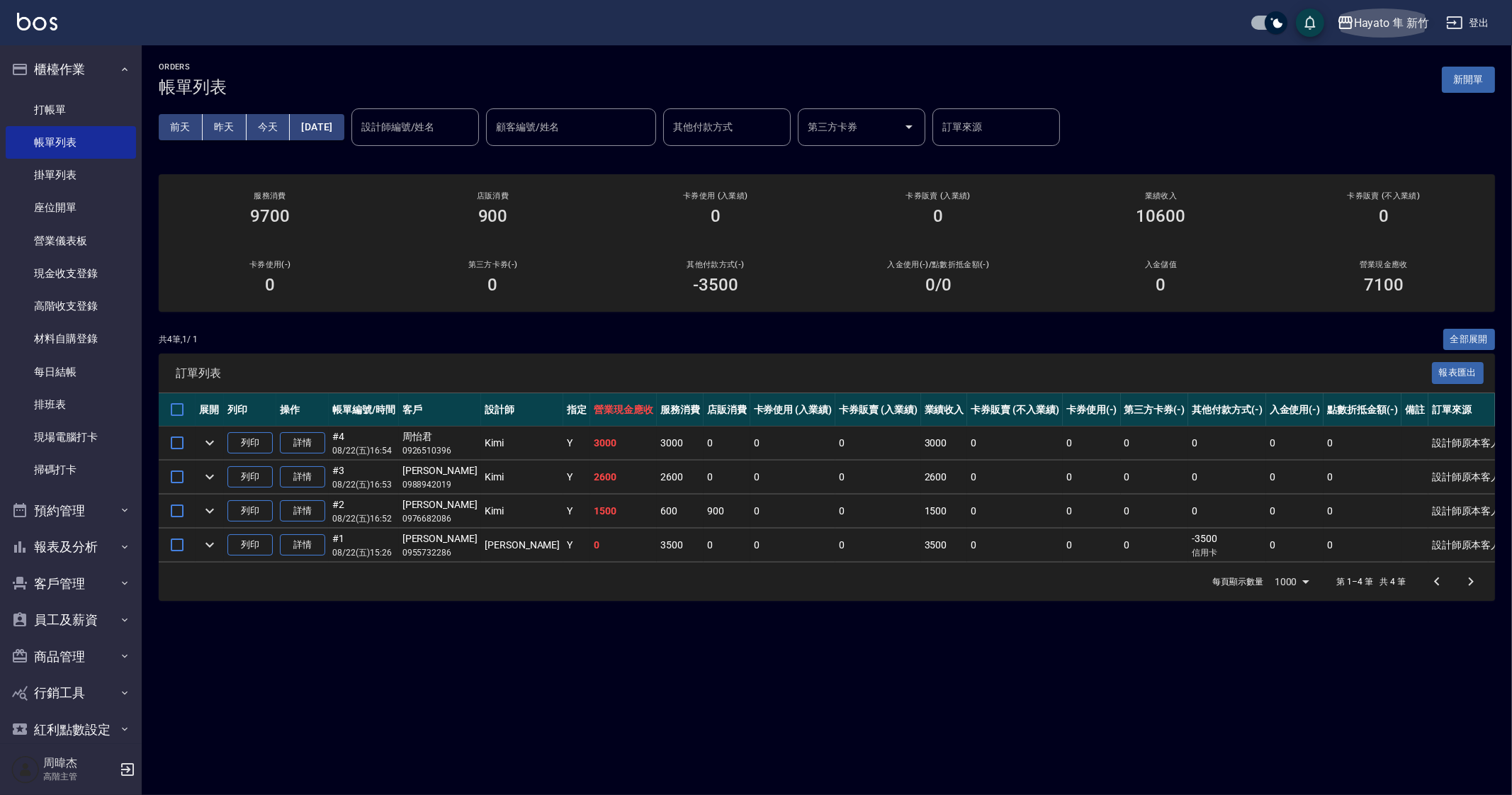
click at [1403, 11] on button "Hayato 隼 新竹" at bounding box center [1383, 23] width 104 height 29
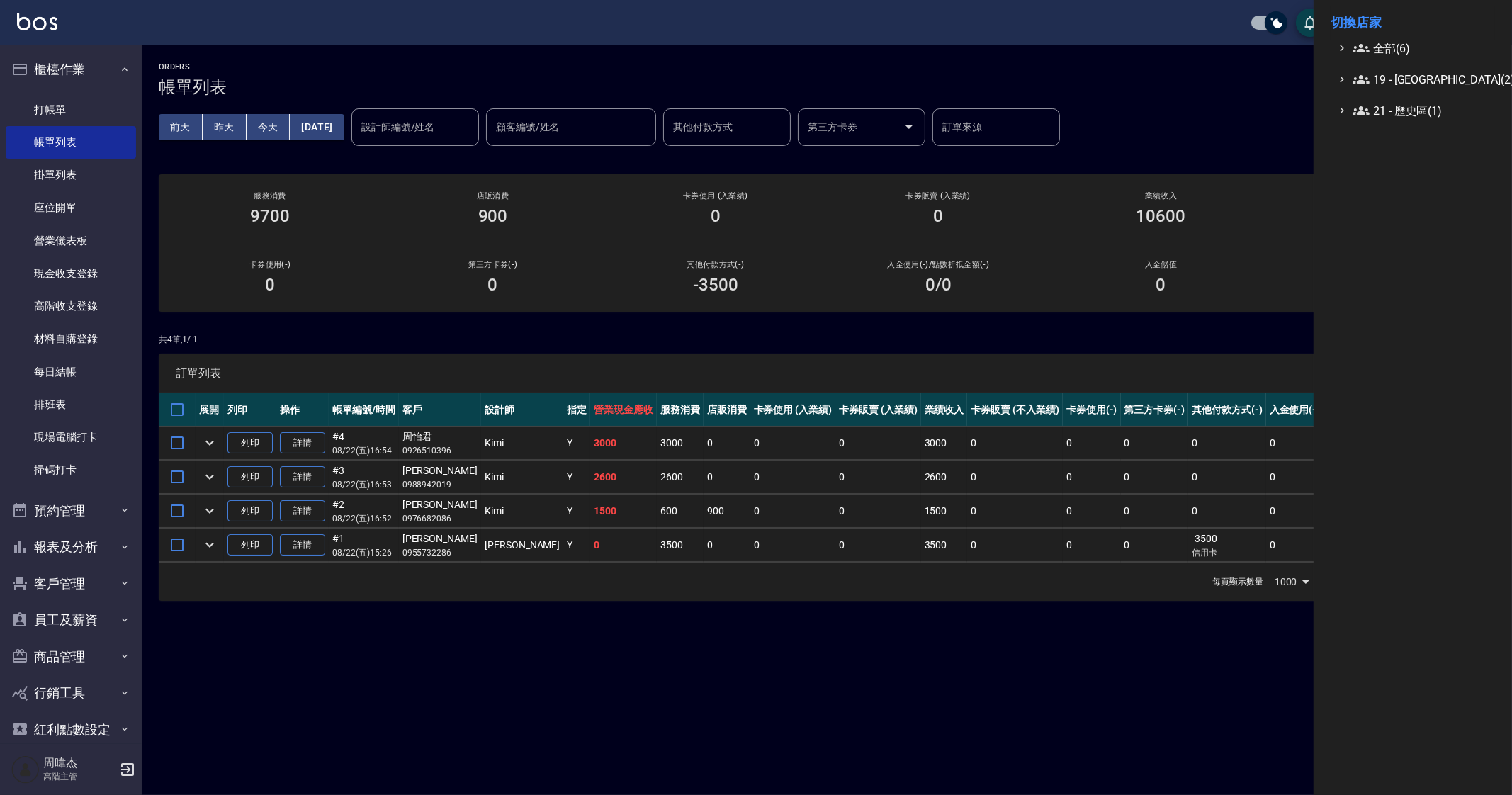
click at [85, 254] on div at bounding box center [756, 398] width 1512 height 795
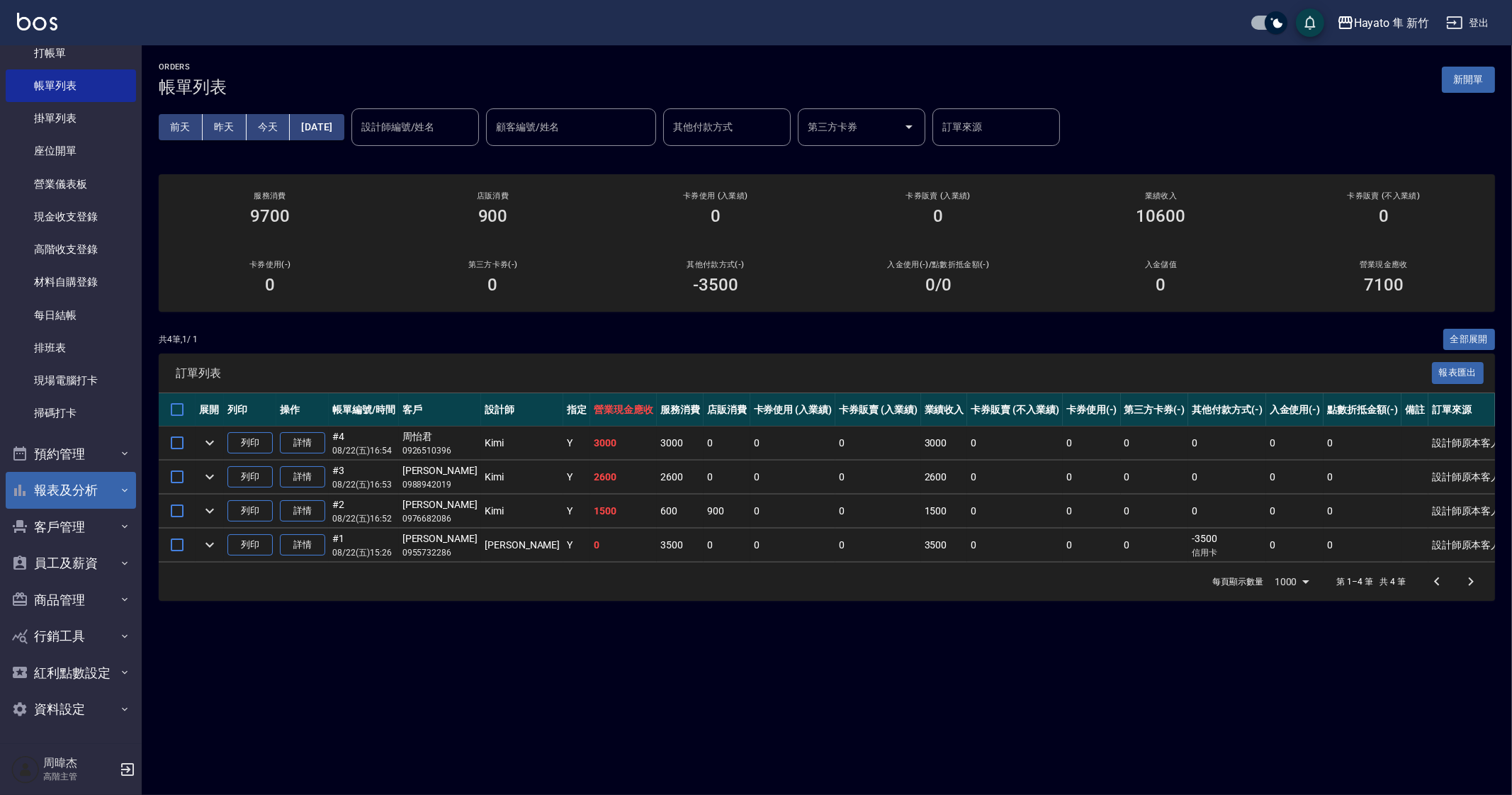
click at [107, 490] on button "報表及分析" at bounding box center [71, 490] width 130 height 37
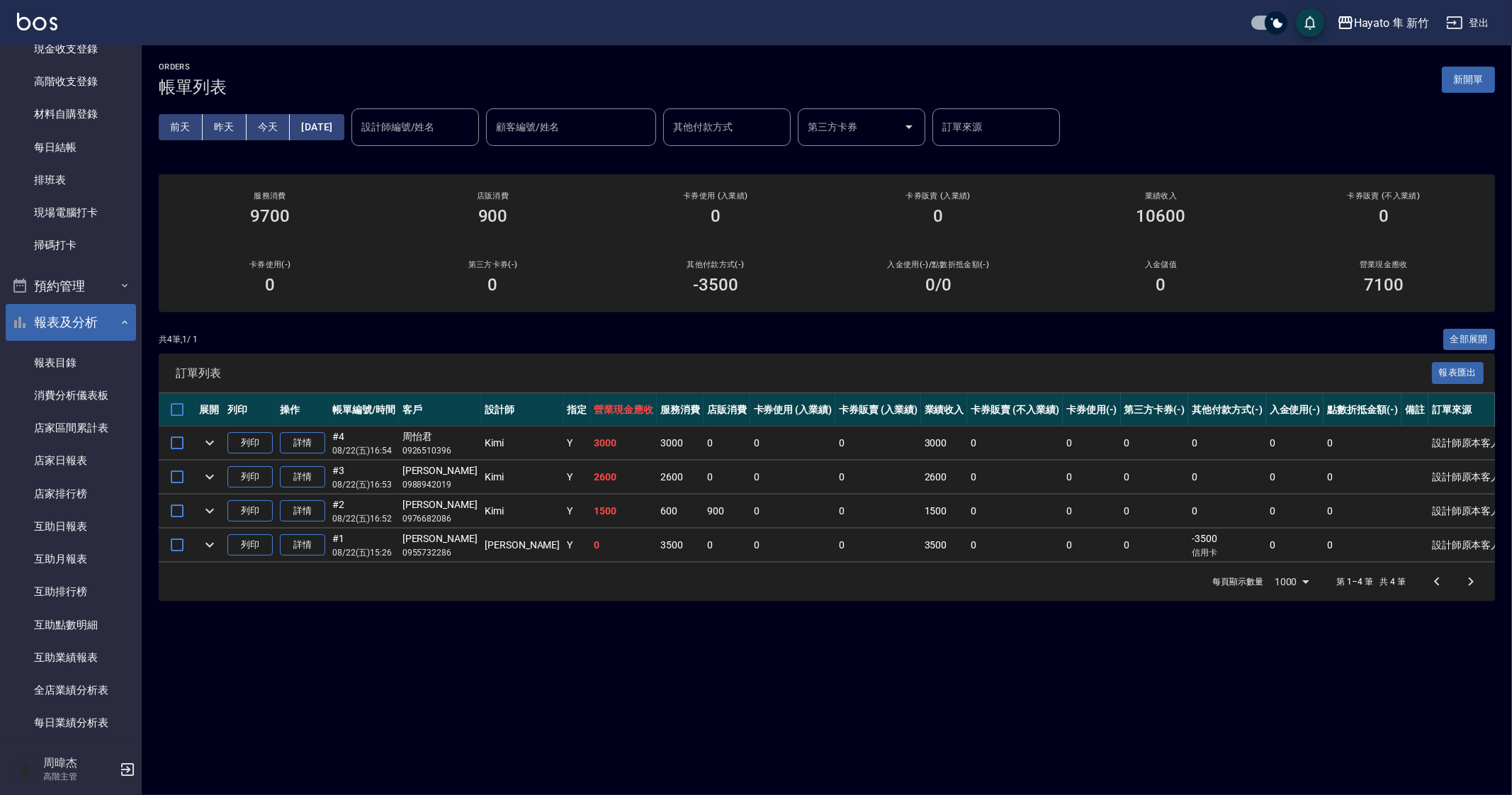
scroll to position [234, 0]
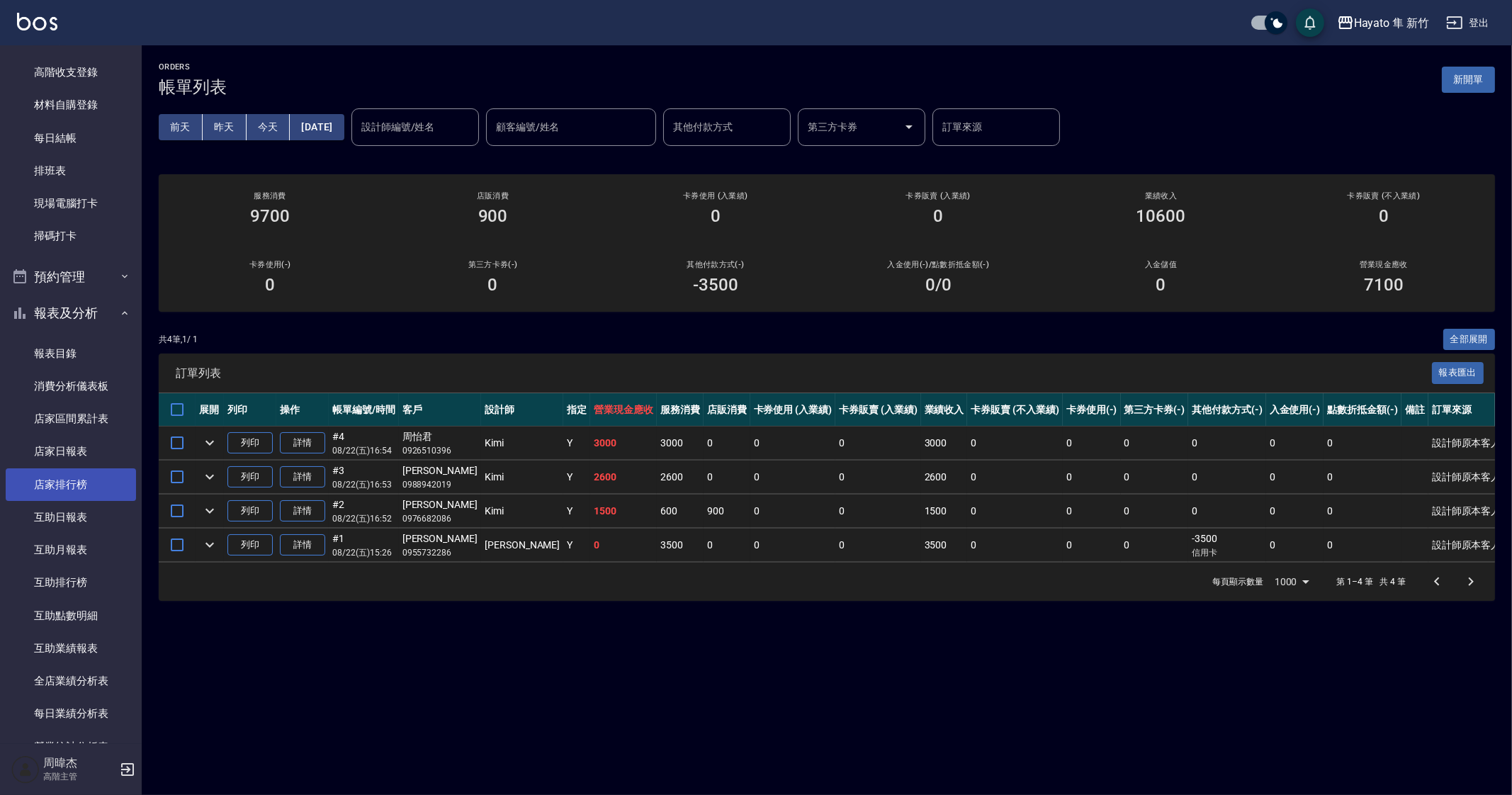
click at [104, 479] on link "店家排行榜" at bounding box center [71, 484] width 130 height 32
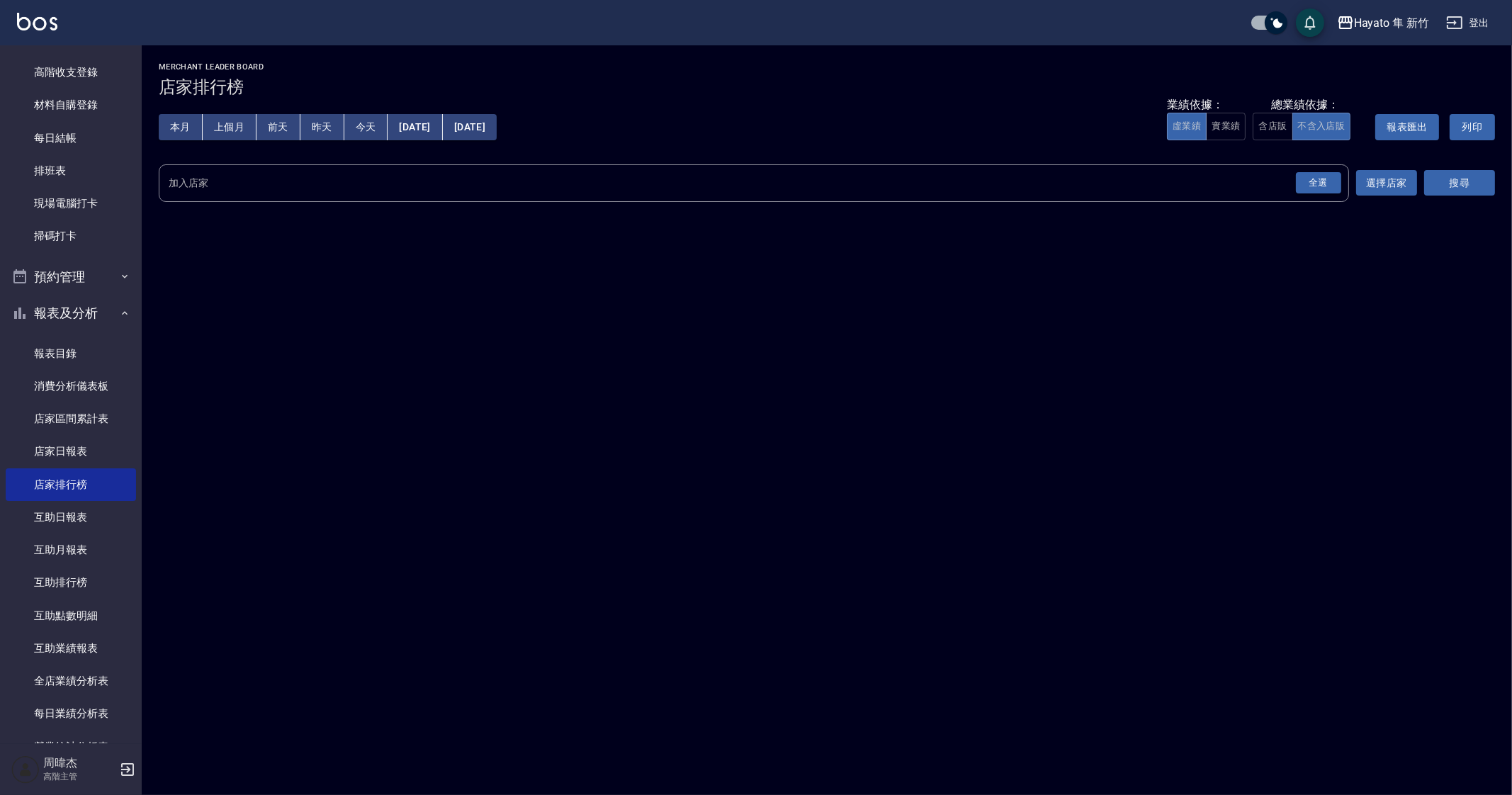
click at [1332, 185] on div "全選" at bounding box center [1318, 183] width 45 height 22
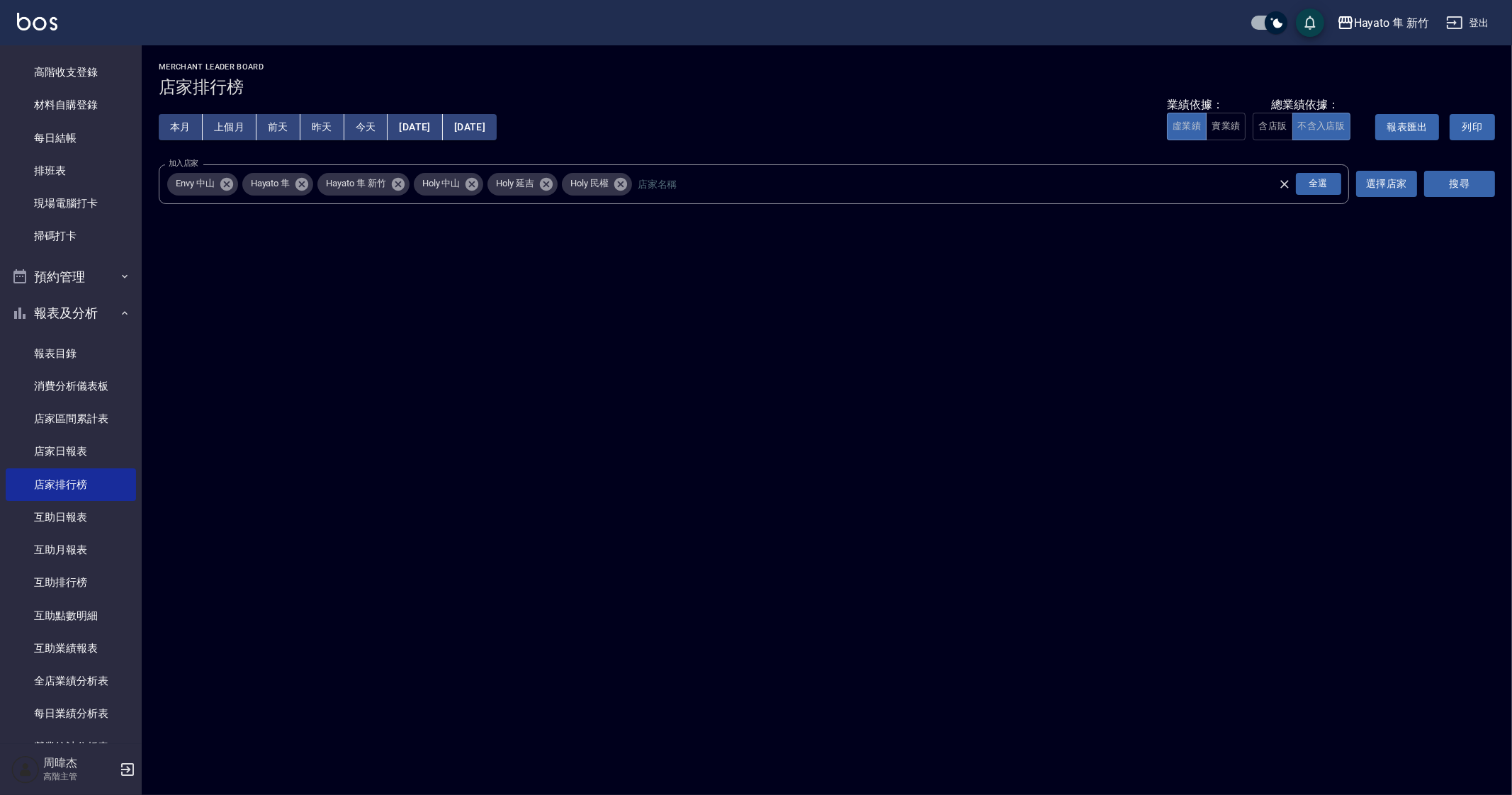
click at [1496, 184] on div "Hayato 隼 新竹 2025-08-01 - 2025-08-22 店家排行榜 列印時間： 2025-08-22-19:57 Merchant Leade…" at bounding box center [827, 137] width 1370 height 183
click at [1474, 179] on button "搜尋" at bounding box center [1459, 184] width 71 height 26
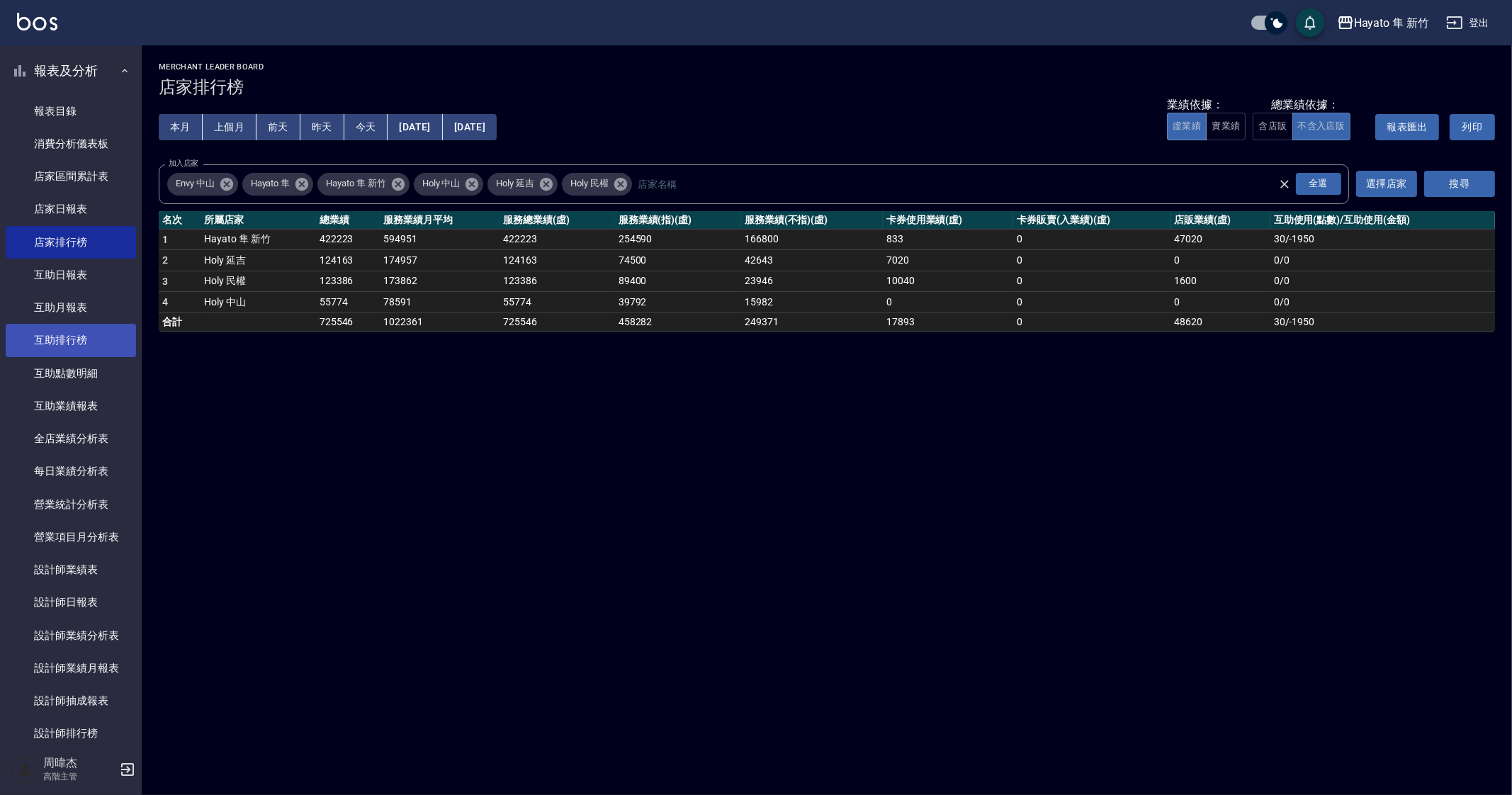
scroll to position [499, 0]
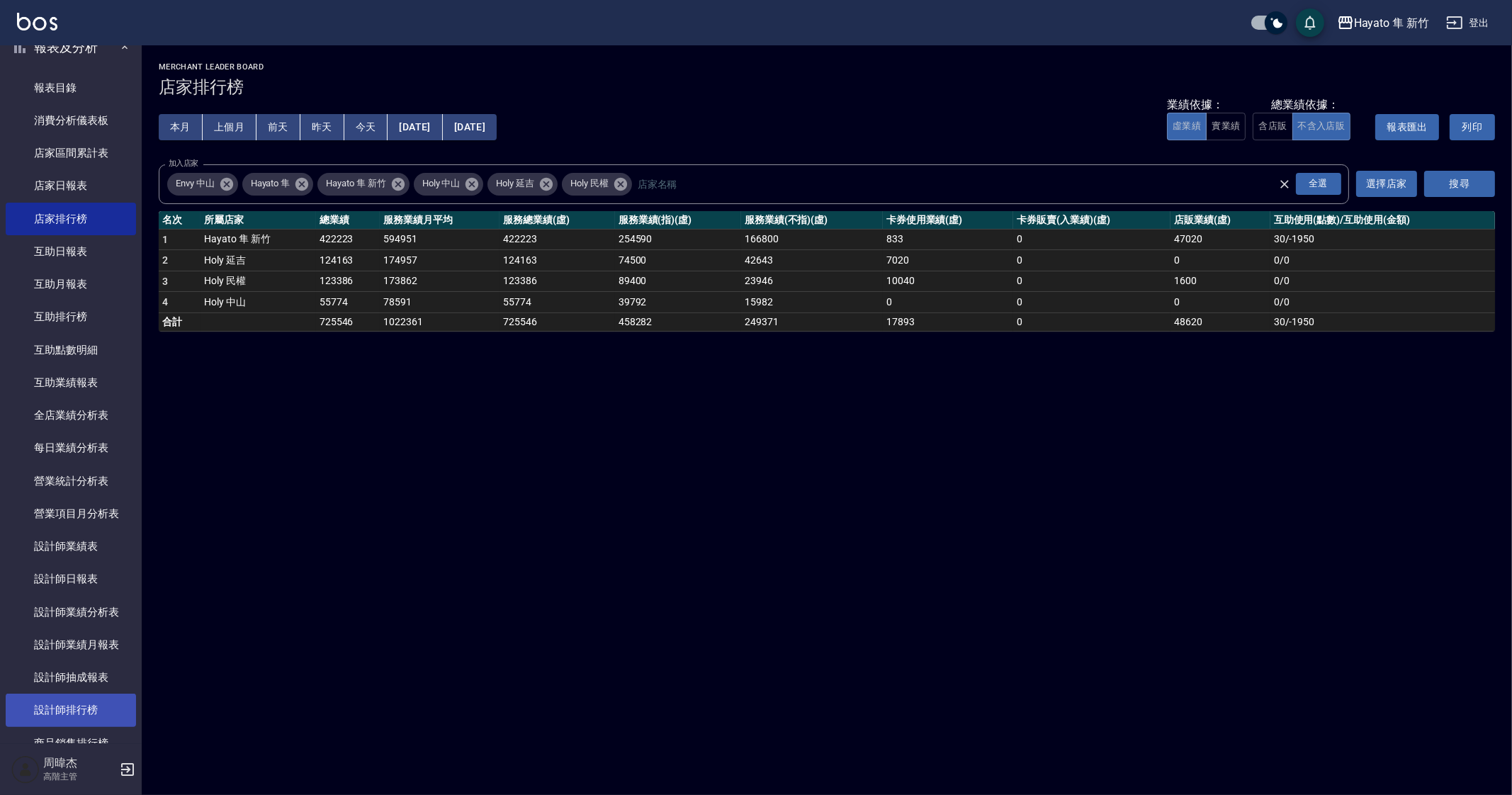
click at [99, 696] on link "設計師排行榜" at bounding box center [71, 709] width 130 height 32
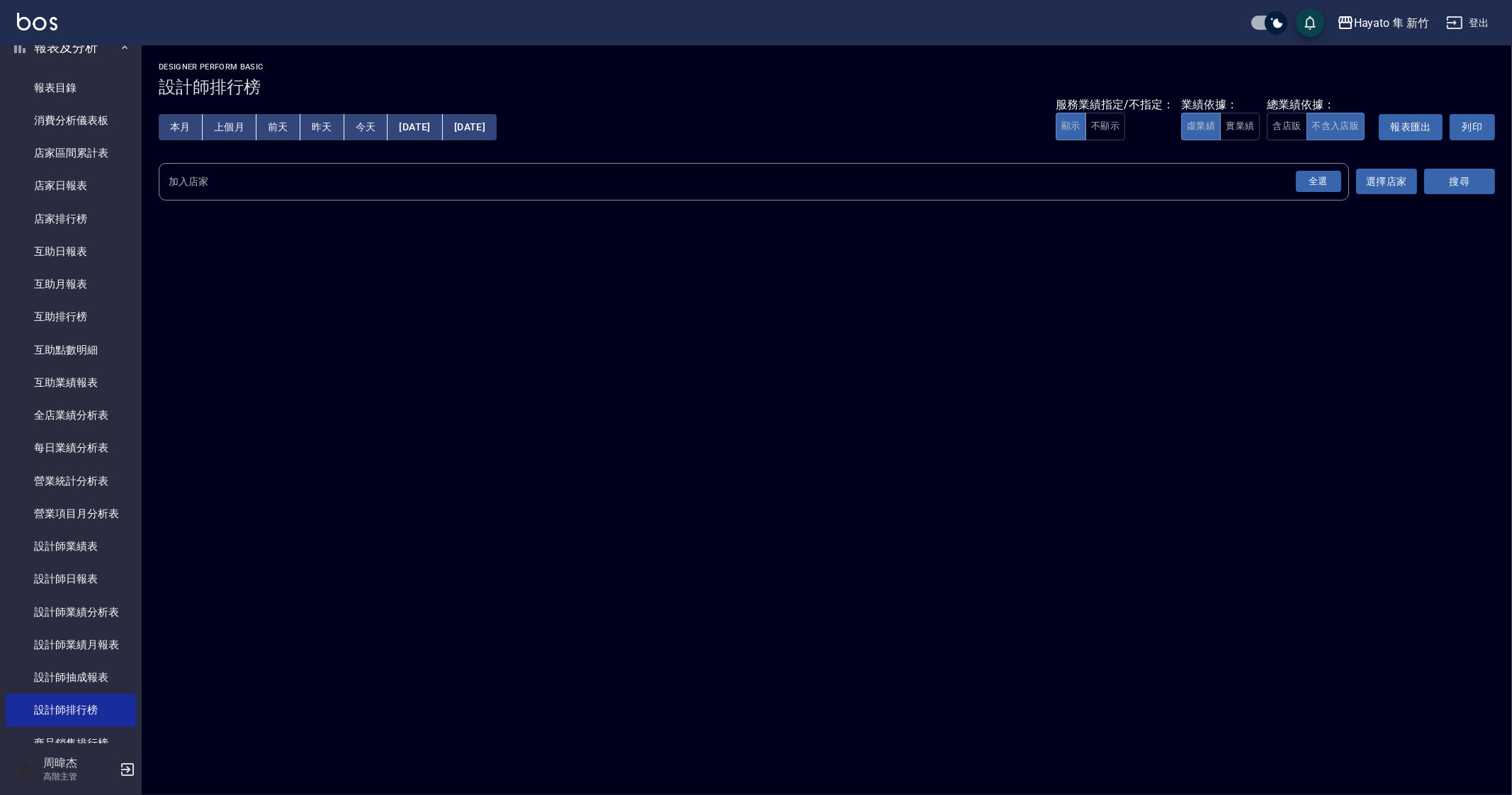
click at [1314, 177] on div "全選" at bounding box center [1318, 181] width 45 height 22
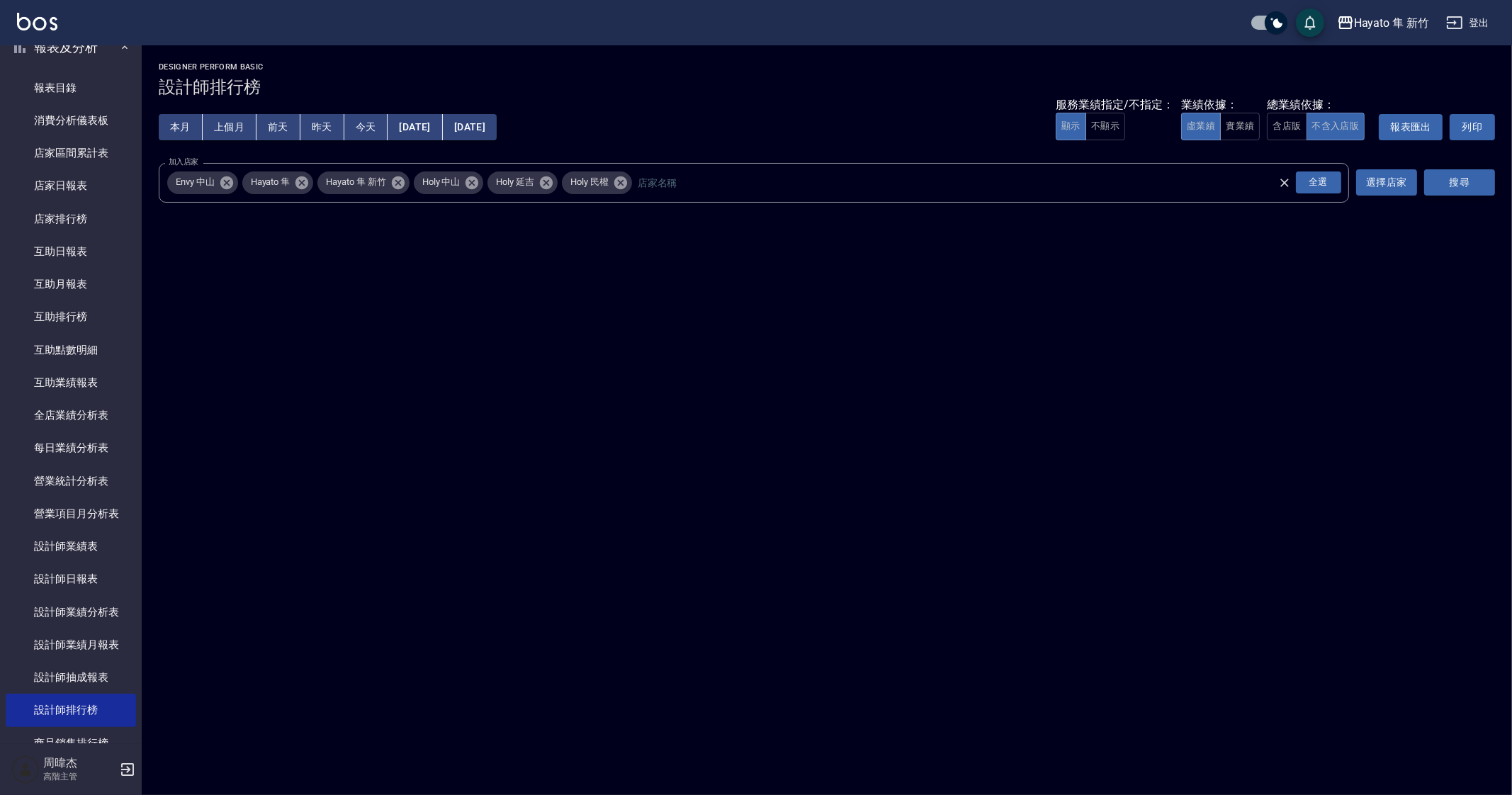
click at [1485, 187] on button "搜尋" at bounding box center [1459, 182] width 71 height 26
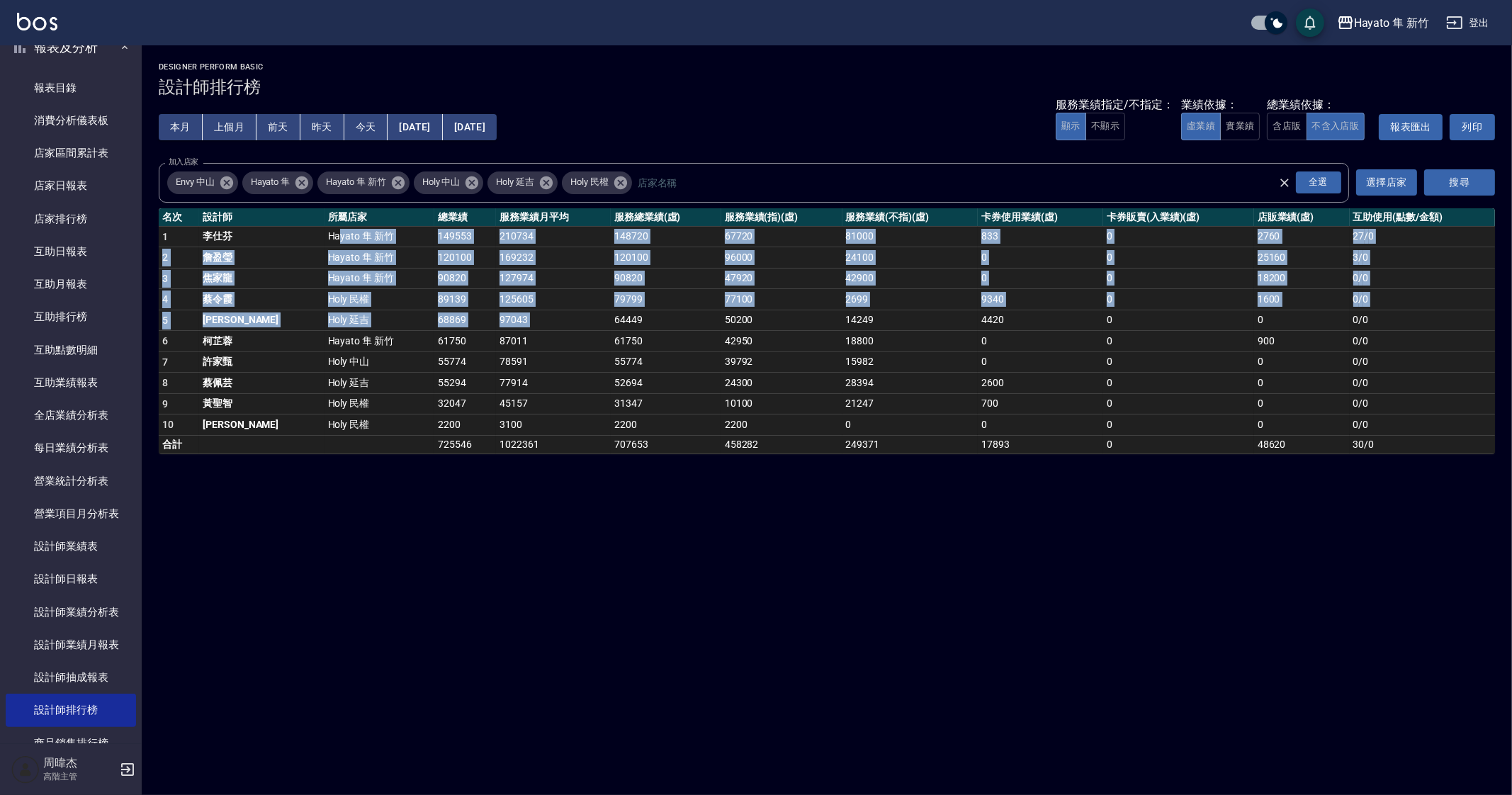
drag, startPoint x: 274, startPoint y: 230, endPoint x: 687, endPoint y: 356, distance: 431.8
click at [609, 331] on tbody "1 李仕芬 Hayato 隼 新竹 149553 210734 148720 67720 81000 833 0 2760 27 / 0 2 詹盈瑩 Haya…" at bounding box center [826, 340] width 1336 height 228
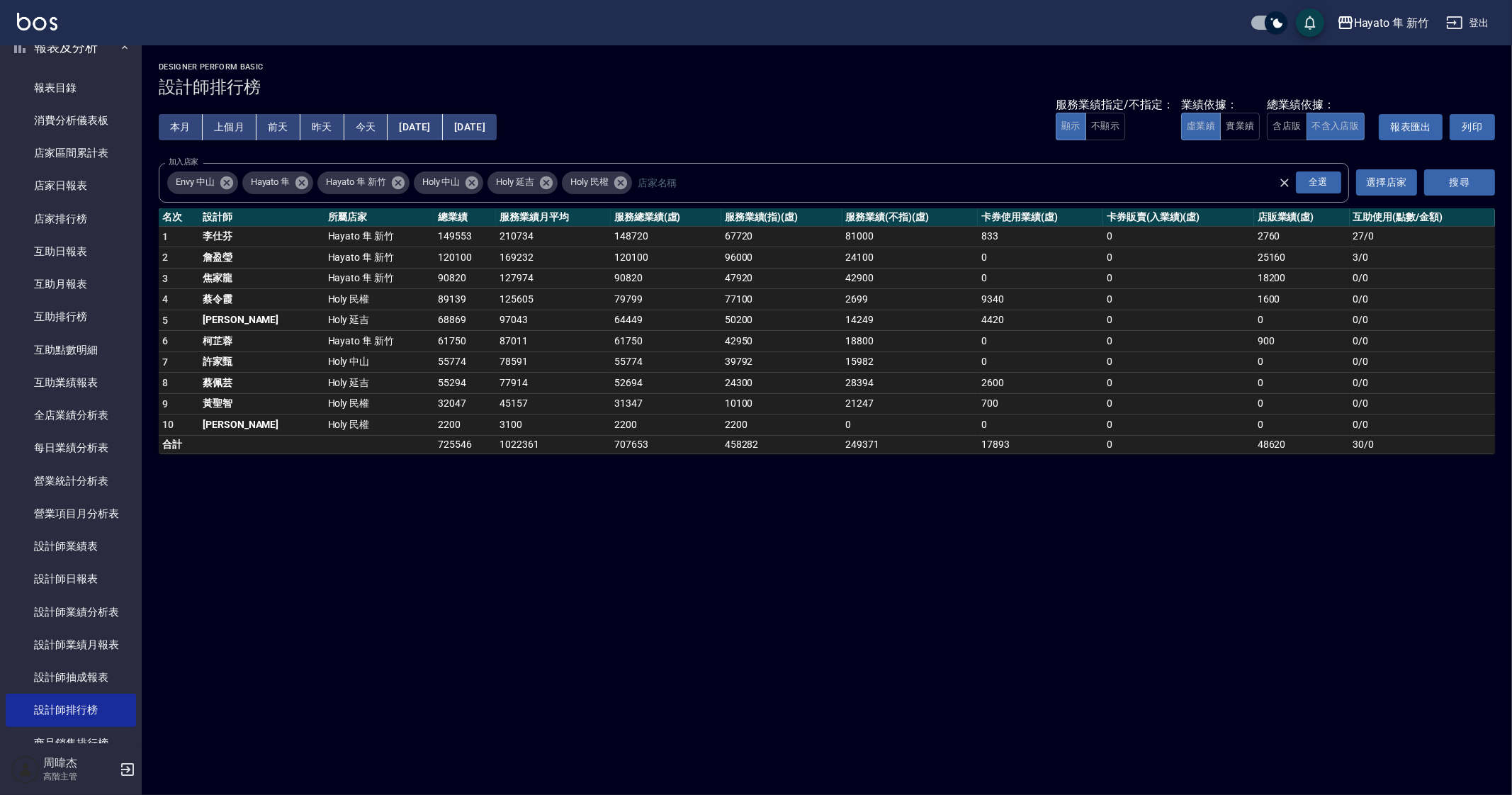
click at [549, 506] on div "Hayato 隼 新竹 2025-08-01 - 2025-08-22 設計師排行榜 列印時間： 2025-08-22-19:57 Designer Perf…" at bounding box center [756, 398] width 1512 height 795
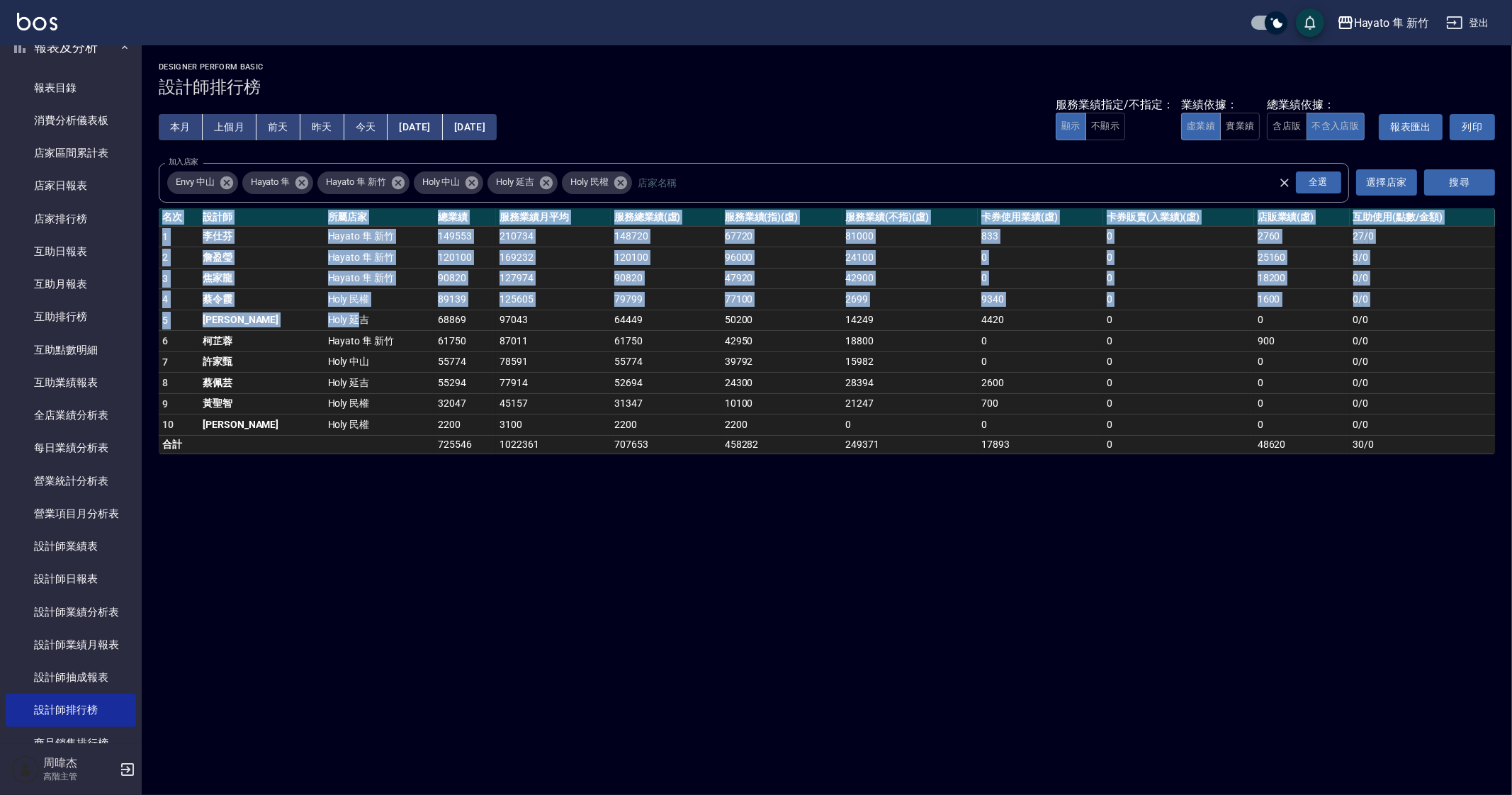
drag, startPoint x: 296, startPoint y: 323, endPoint x: 843, endPoint y: 538, distance: 587.7
click at [843, 538] on div "Hayato 隼 新竹 2025-08-01 - 2025-08-22 設計師排行榜 列印時間： 2025-08-22-19:57 Designer Perf…" at bounding box center [756, 398] width 1512 height 795
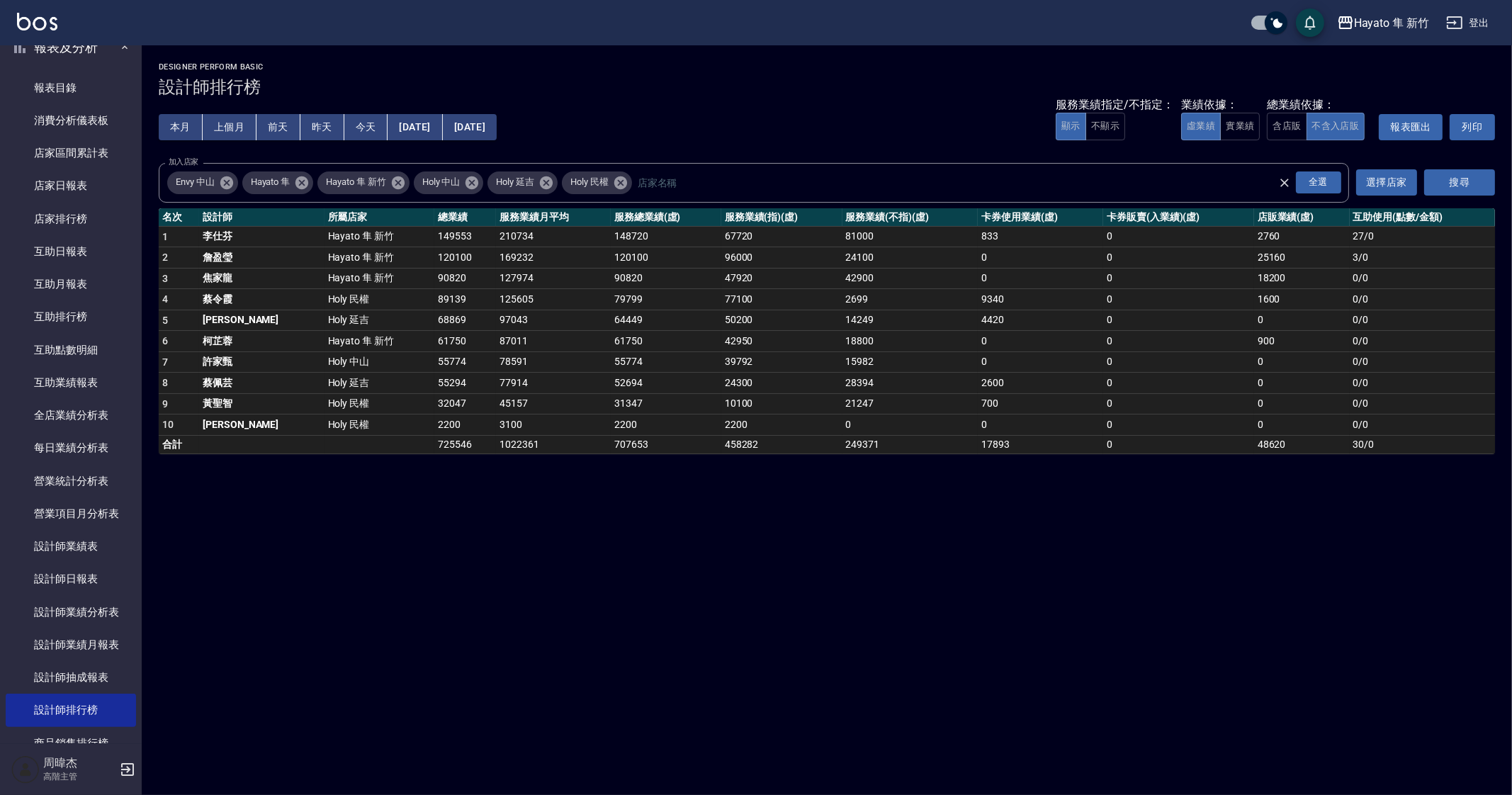
click at [324, 271] on td "Hayato 隼 新竹" at bounding box center [379, 279] width 110 height 22
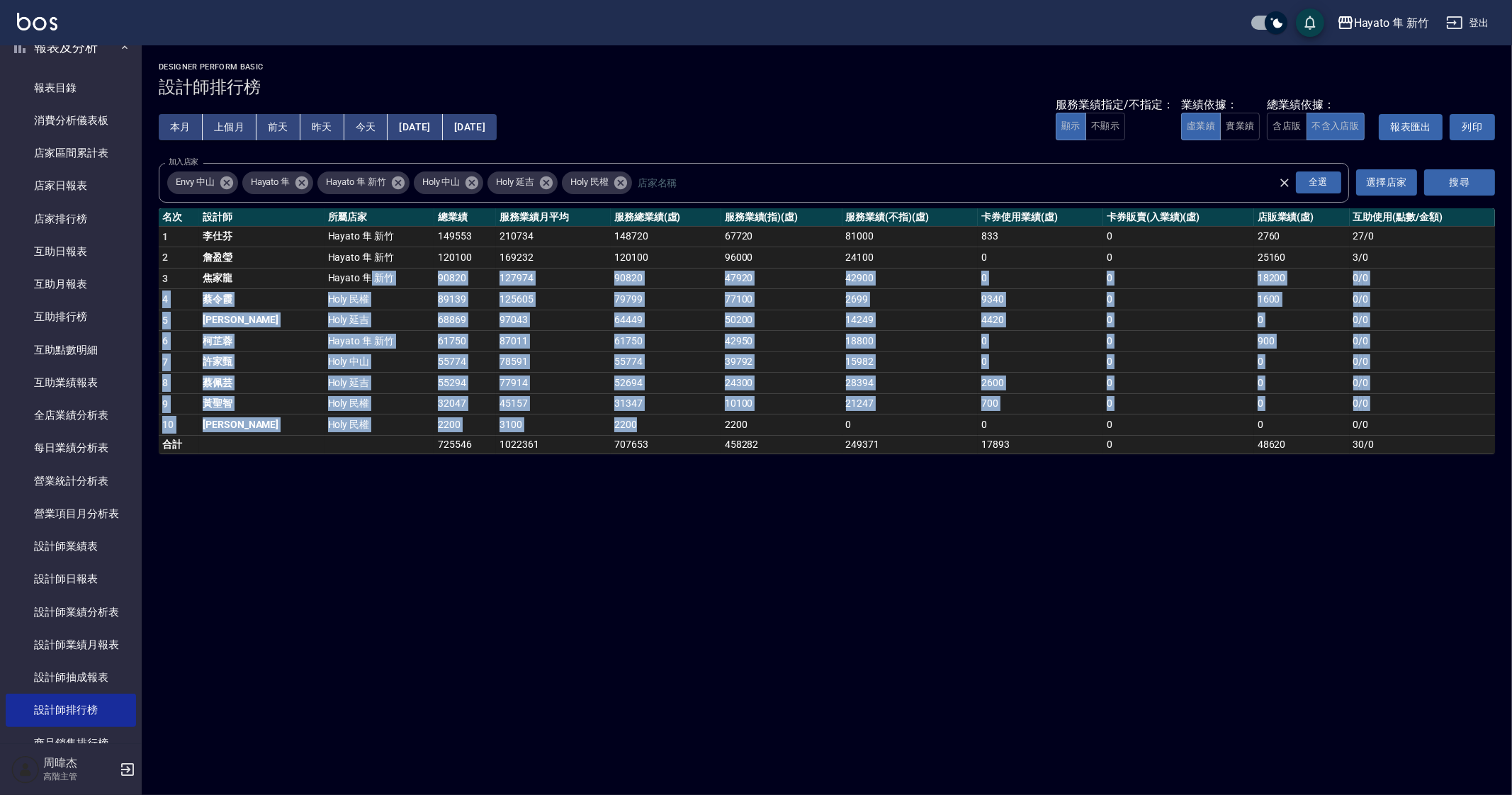
drag, startPoint x: 305, startPoint y: 267, endPoint x: 633, endPoint y: 429, distance: 365.8
click at [633, 429] on tbody "1 李仕芬 Hayato 隼 新竹 149553 210734 148720 67720 81000 833 0 2760 27 / 0 2 詹盈瑩 Haya…" at bounding box center [826, 340] width 1336 height 228
click at [345, 399] on td "Holy 民權" at bounding box center [379, 404] width 110 height 22
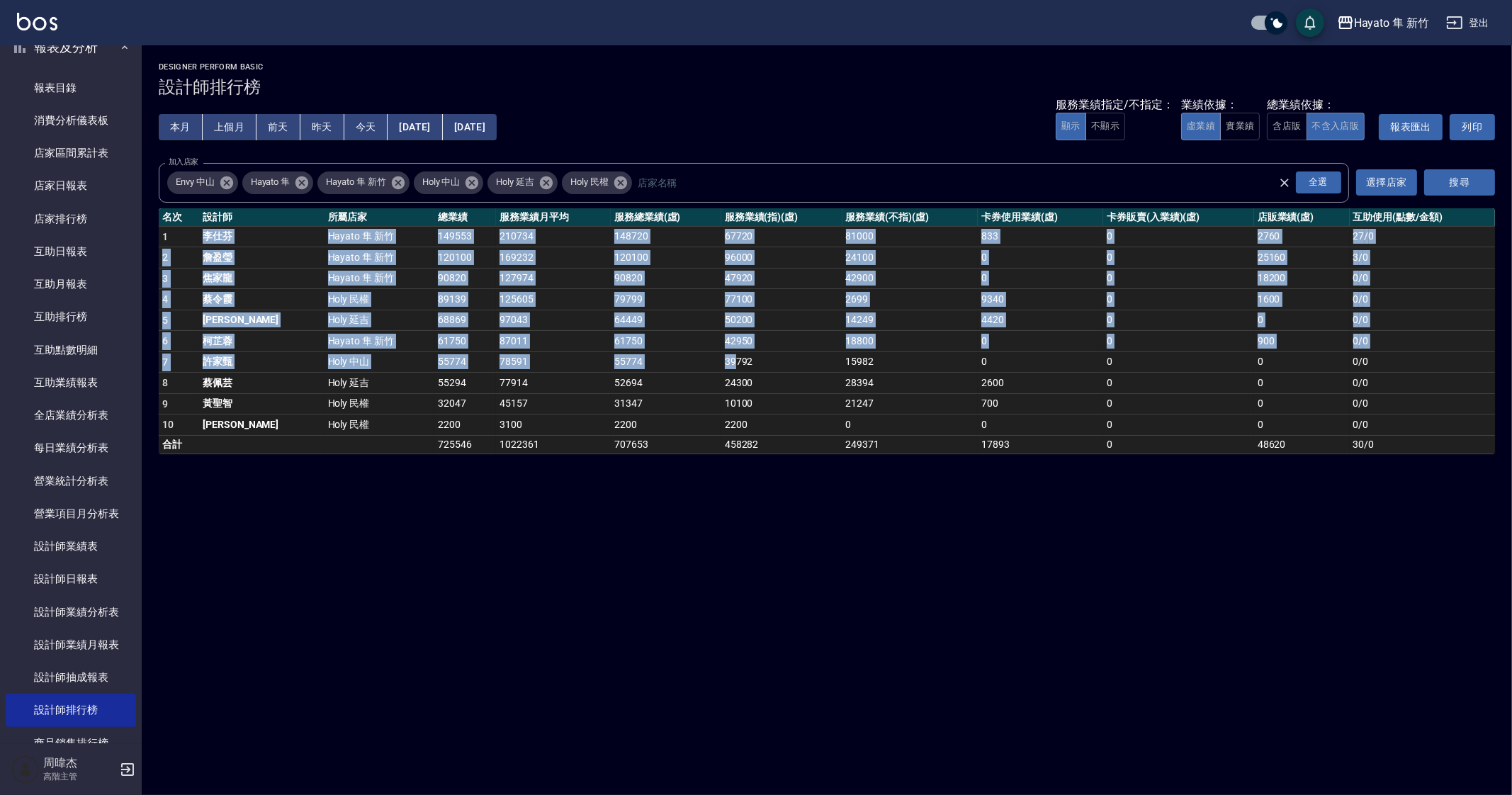
drag, startPoint x: 179, startPoint y: 227, endPoint x: 694, endPoint y: 364, distance: 532.9
click at [694, 364] on tbody "1 李仕芬 Hayato 隼 新竹 149553 210734 148720 67720 81000 833 0 2760 27 / 0 2 詹盈瑩 Haya…" at bounding box center [826, 340] width 1336 height 228
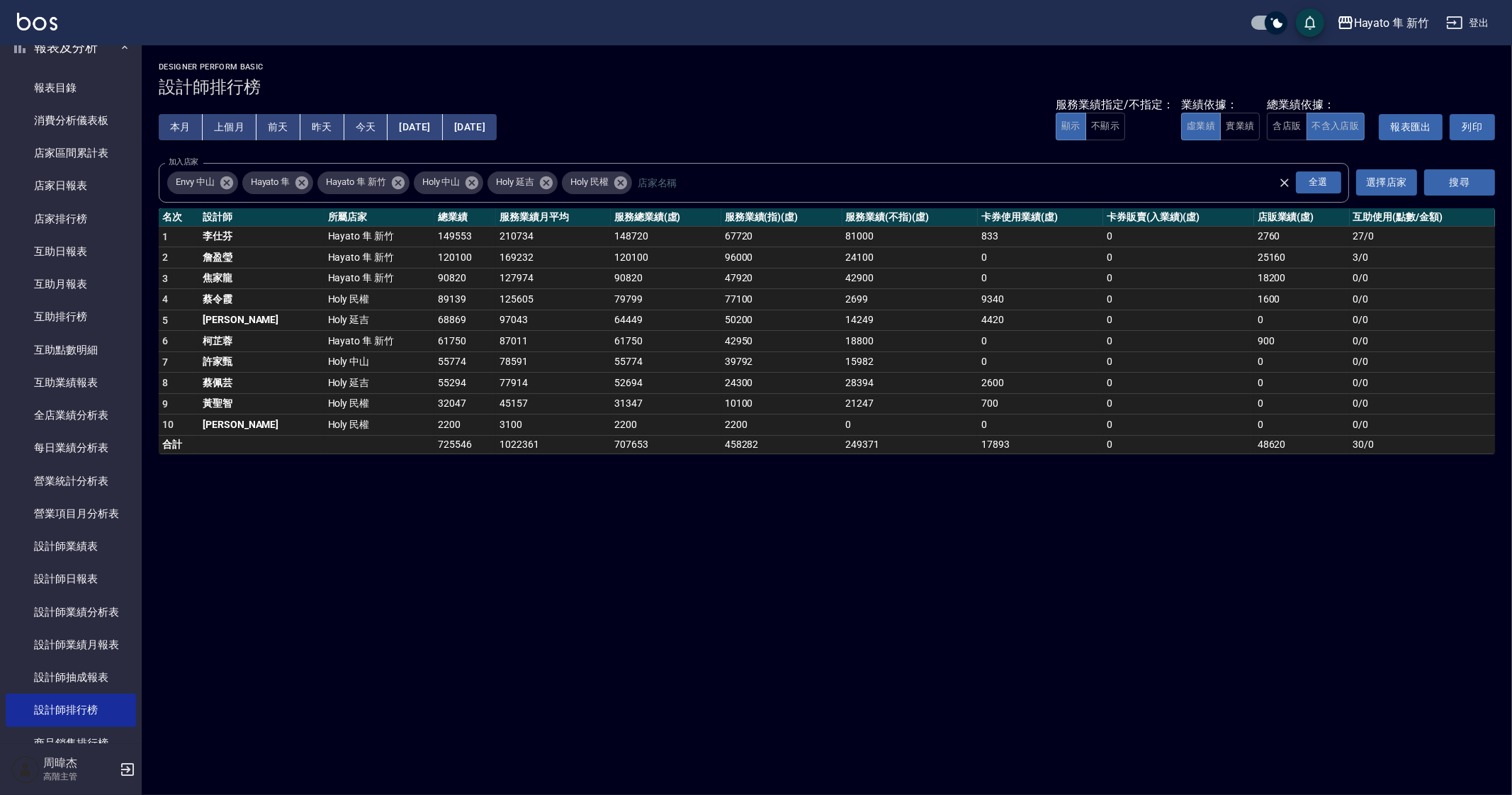
click at [676, 471] on div "Hayato 隼 新竹 2025-08-01 - 2025-08-22 設計師排行榜 列印時間： 2025-08-22-19:57 Designer Perf…" at bounding box center [756, 398] width 1512 height 795
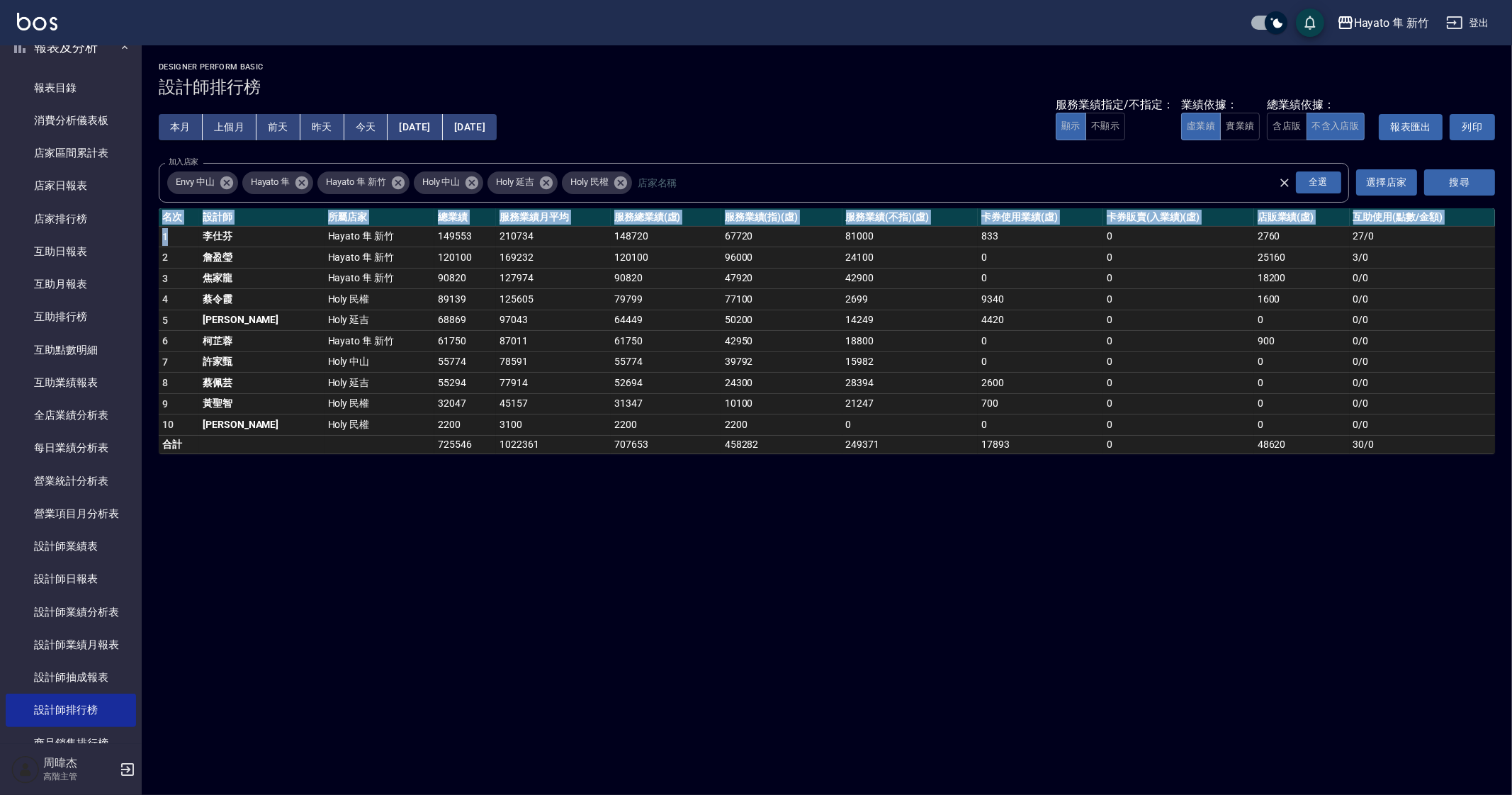
drag, startPoint x: 168, startPoint y: 233, endPoint x: 486, endPoint y: 461, distance: 391.3
click at [486, 461] on div "Hayato 隼 新竹 2025-08-01 - 2025-08-22 設計師排行榜 列印時間： 2025-08-22-19:57 Designer Perf…" at bounding box center [827, 258] width 1370 height 426
click at [501, 502] on div "Hayato 隼 新竹 2025-08-01 - 2025-08-22 設計師排行榜 列印時間： 2025-08-22-19:57 Designer Perf…" at bounding box center [756, 398] width 1512 height 795
click at [679, 621] on div "Hayato 隼 新竹 2025-08-01 - 2025-08-22 設計師排行榜 列印時間： 2025-08-22-19:57 Designer Perf…" at bounding box center [756, 398] width 1512 height 795
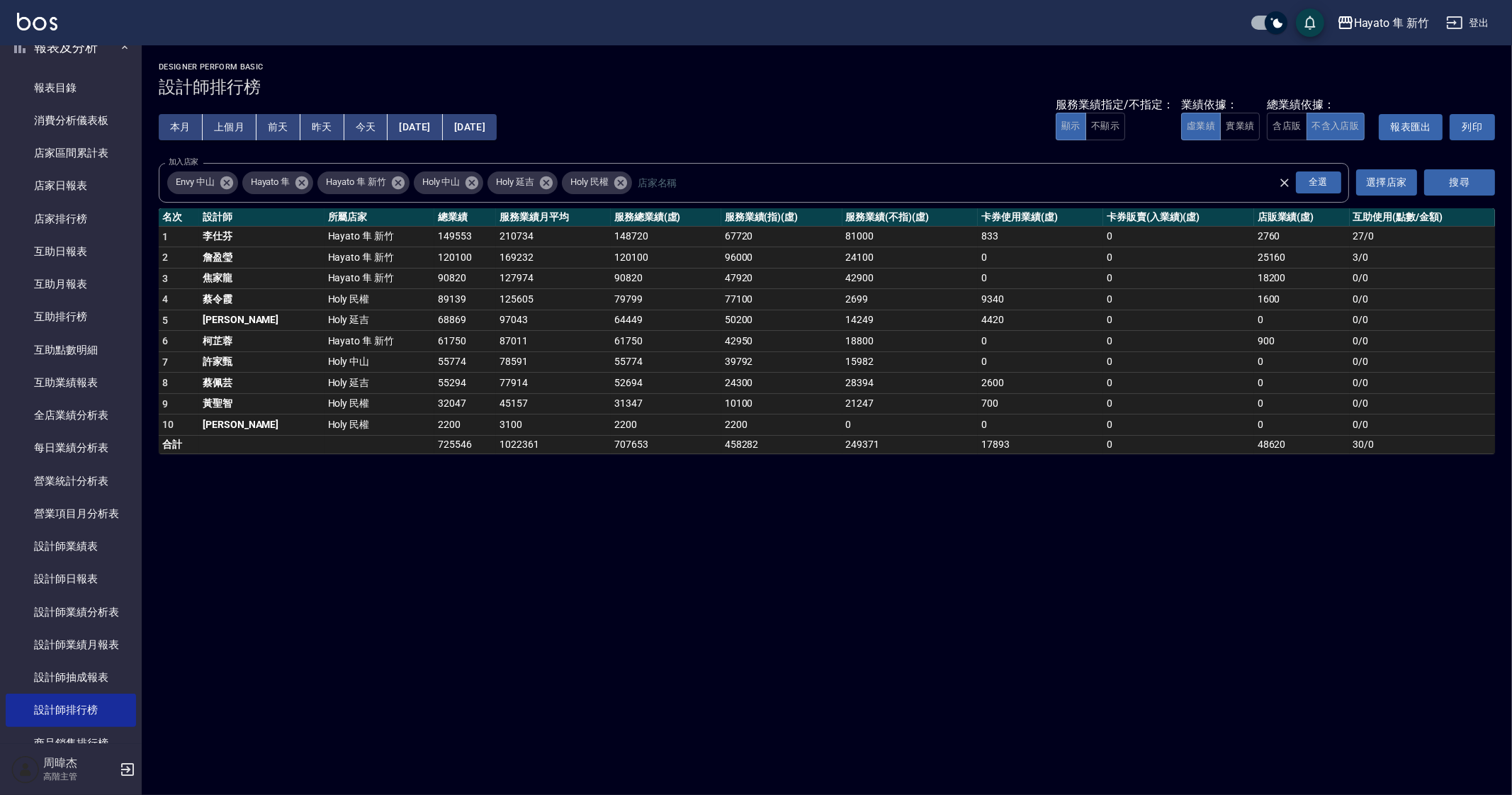
click at [1034, 565] on div "Hayato 隼 新竹 2025-08-01 - 2025-08-22 設計師排行榜 列印時間： 2025-08-22-19:57 Designer Perf…" at bounding box center [756, 398] width 1512 height 795
click at [1024, 572] on div "Hayato 隼 新竹 2025-08-01 - 2025-08-22 設計師排行榜 列印時間： 2025-08-22-19:57 Designer Perf…" at bounding box center [756, 398] width 1512 height 795
click at [1120, 596] on div "Hayato 隼 新竹 2025-08-01 - 2025-08-22 設計師排行榜 列印時間： 2025-08-22-19:57 Designer Perf…" at bounding box center [756, 398] width 1512 height 795
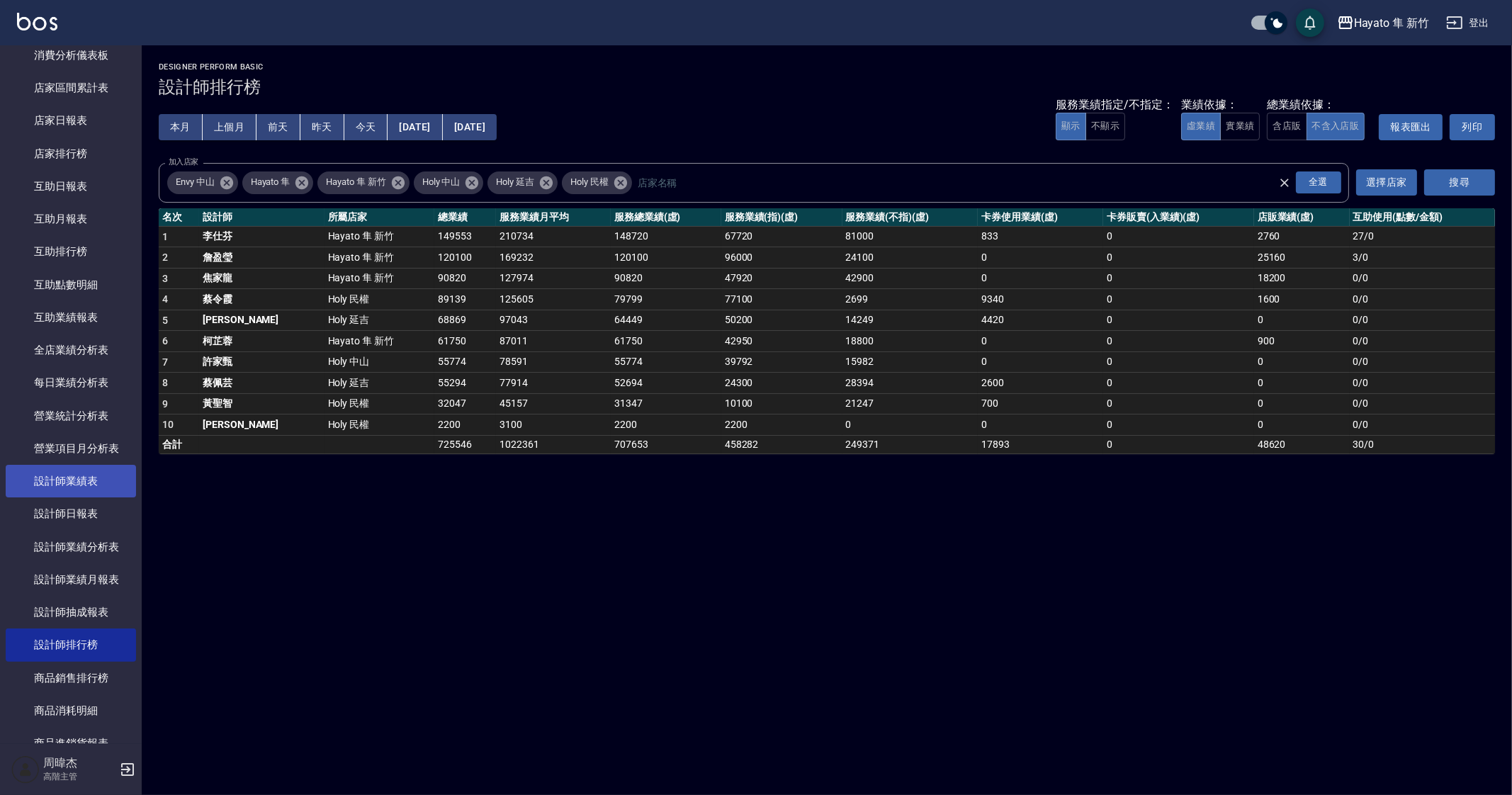
scroll to position [853, 0]
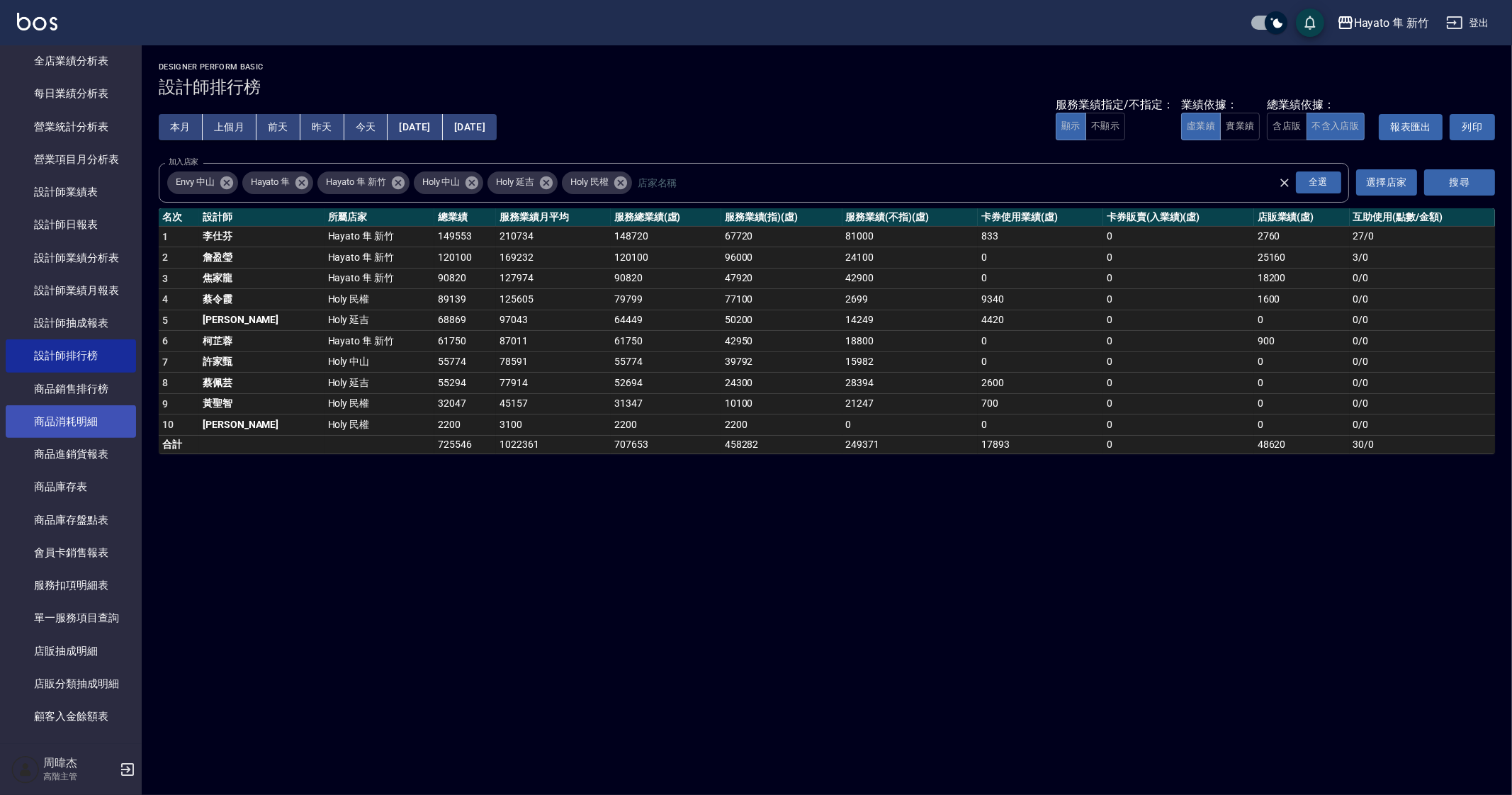
click at [84, 426] on link "商品消耗明細" at bounding box center [71, 421] width 130 height 32
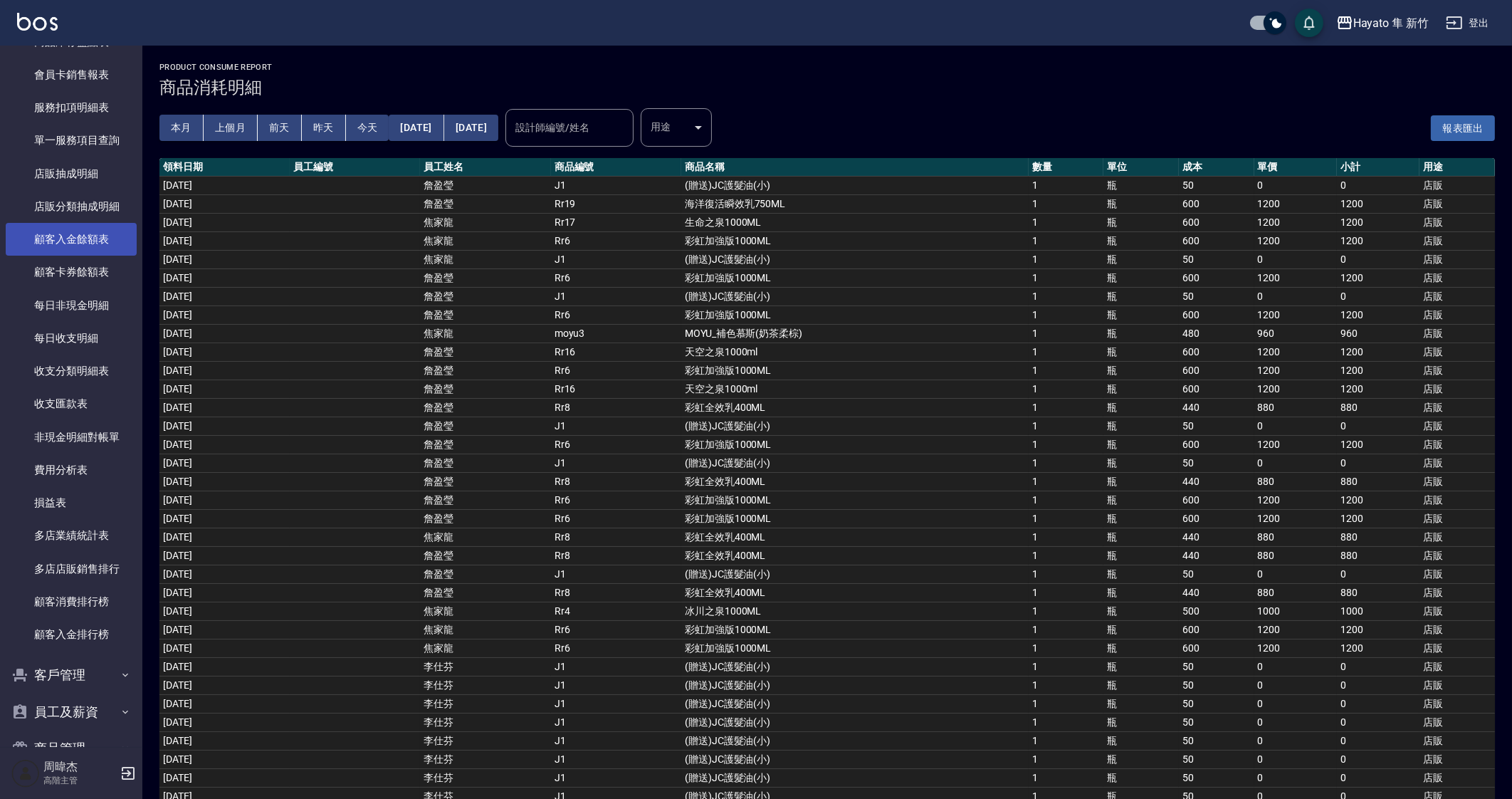
scroll to position [1392, 0]
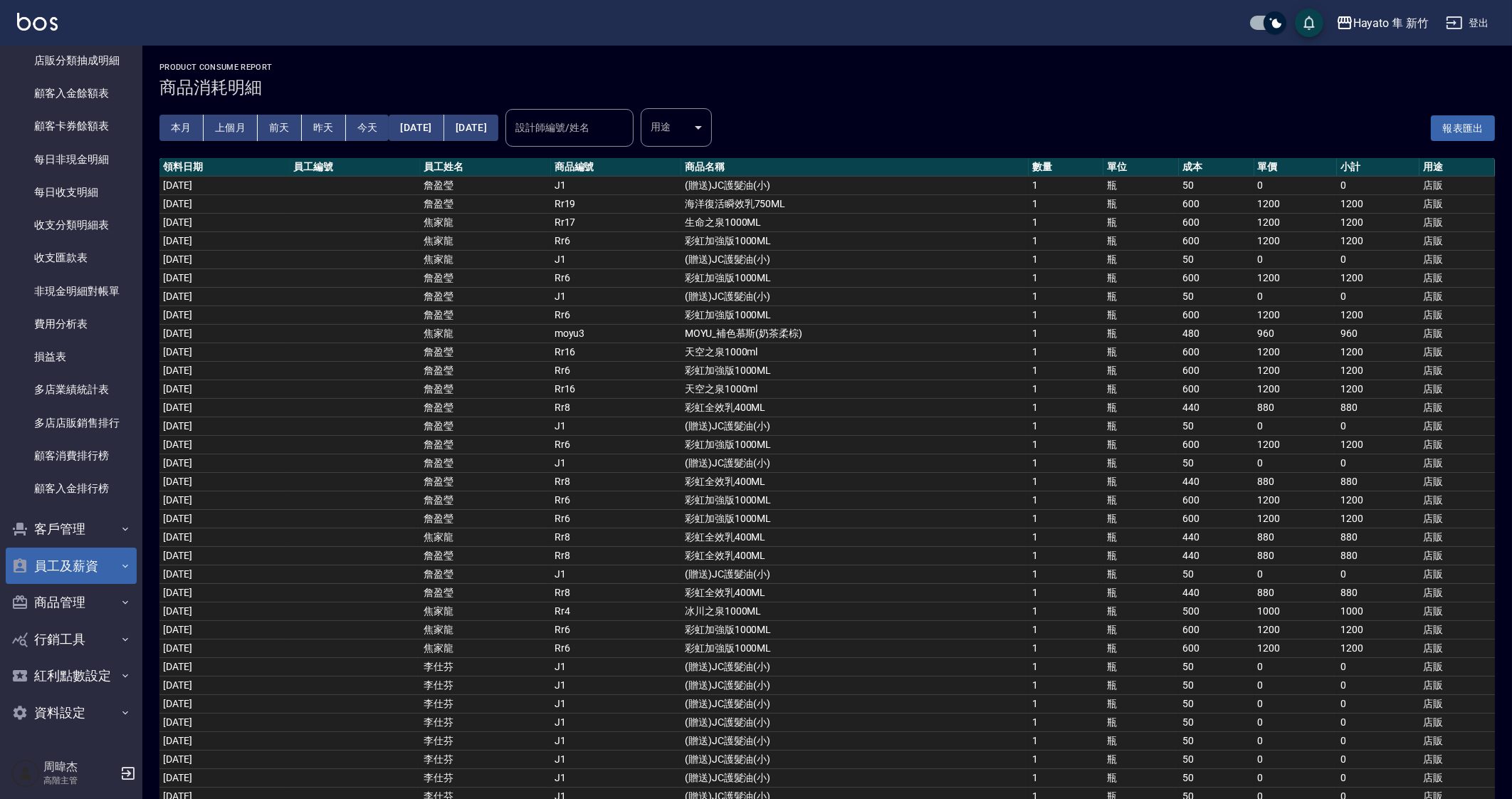
click at [84, 560] on button "員工及薪資" at bounding box center [71, 565] width 131 height 37
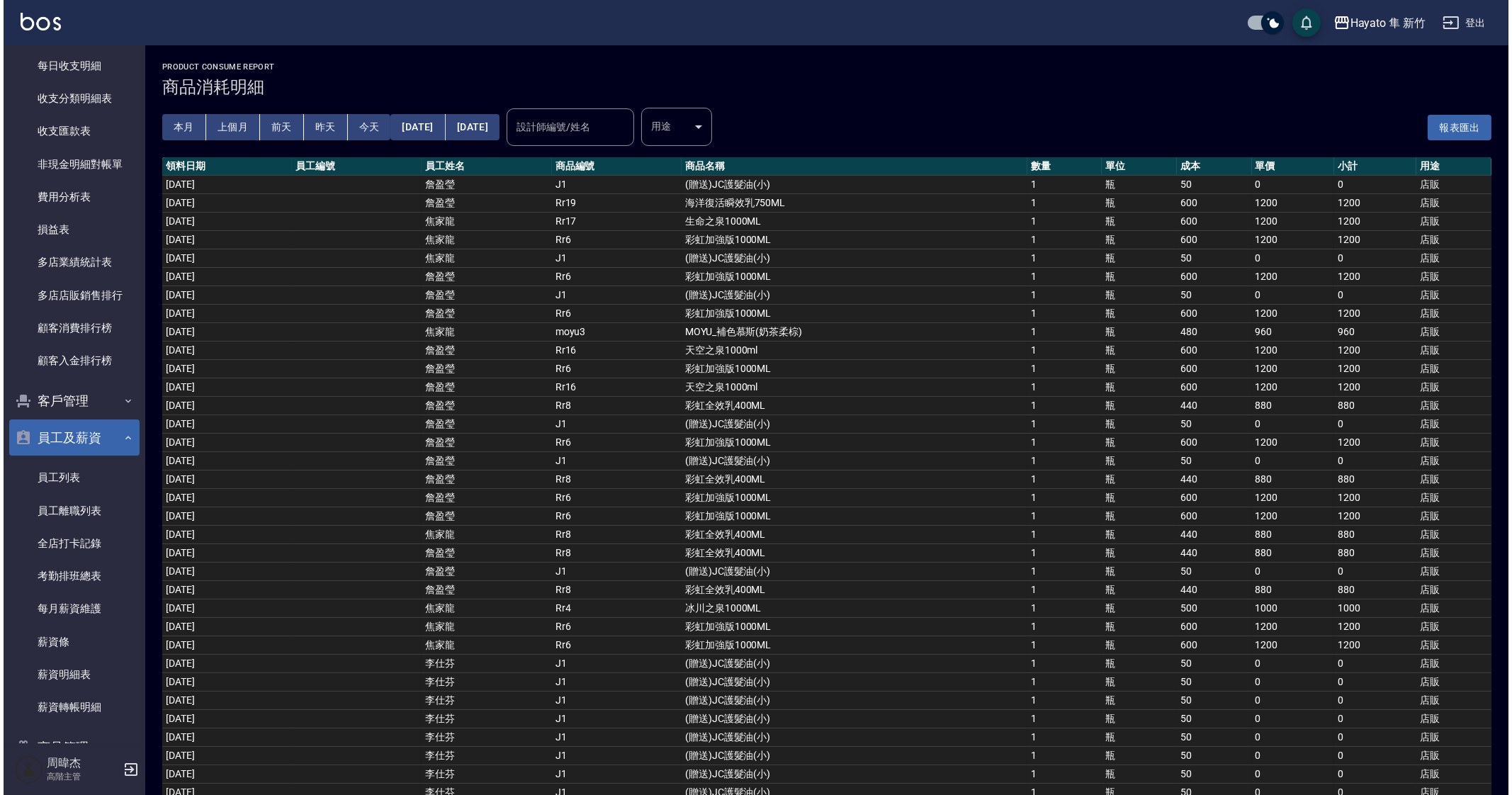
scroll to position [1572, 0]
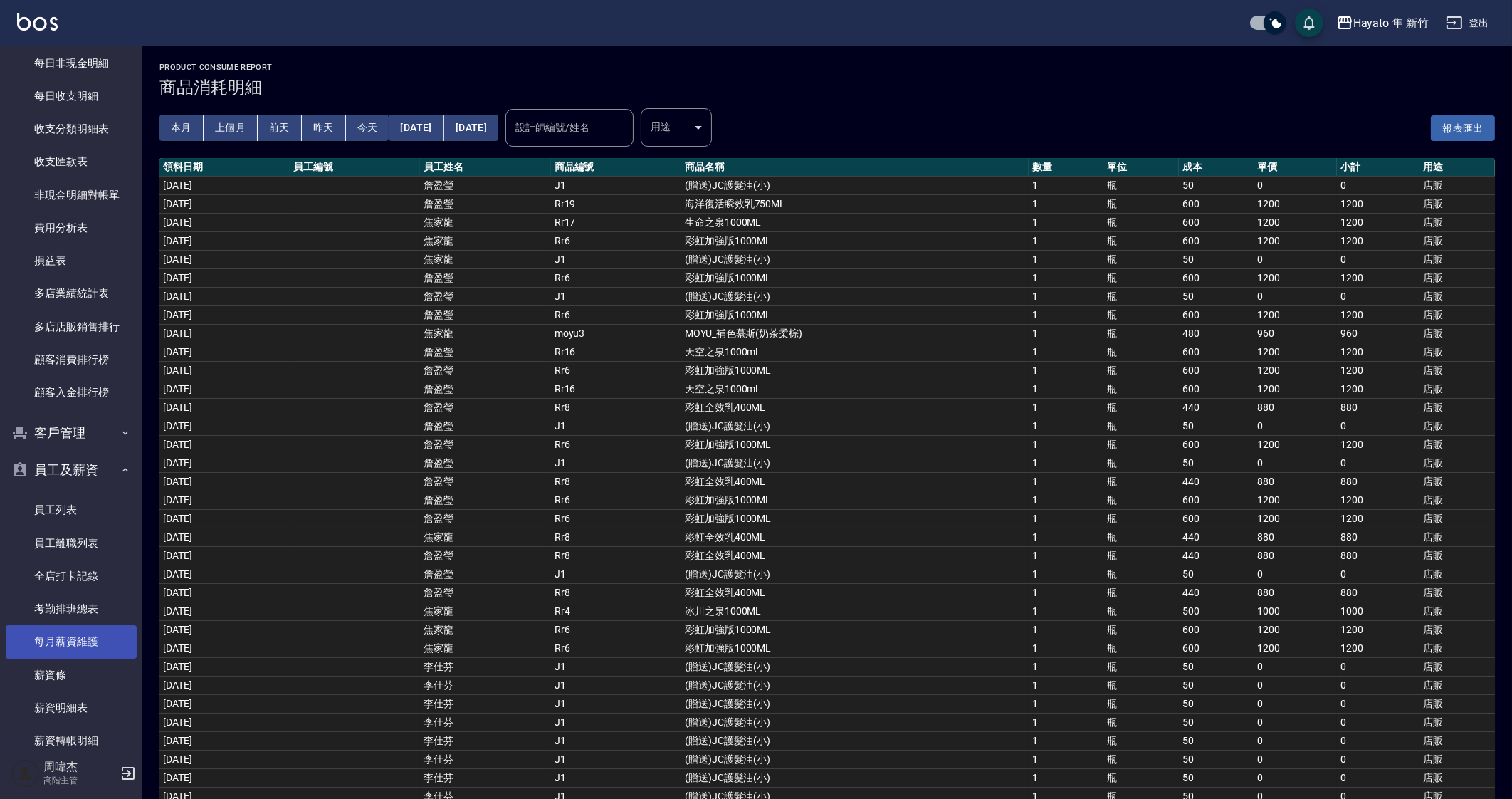
click at [78, 627] on link "每月薪資維護" at bounding box center [71, 641] width 131 height 33
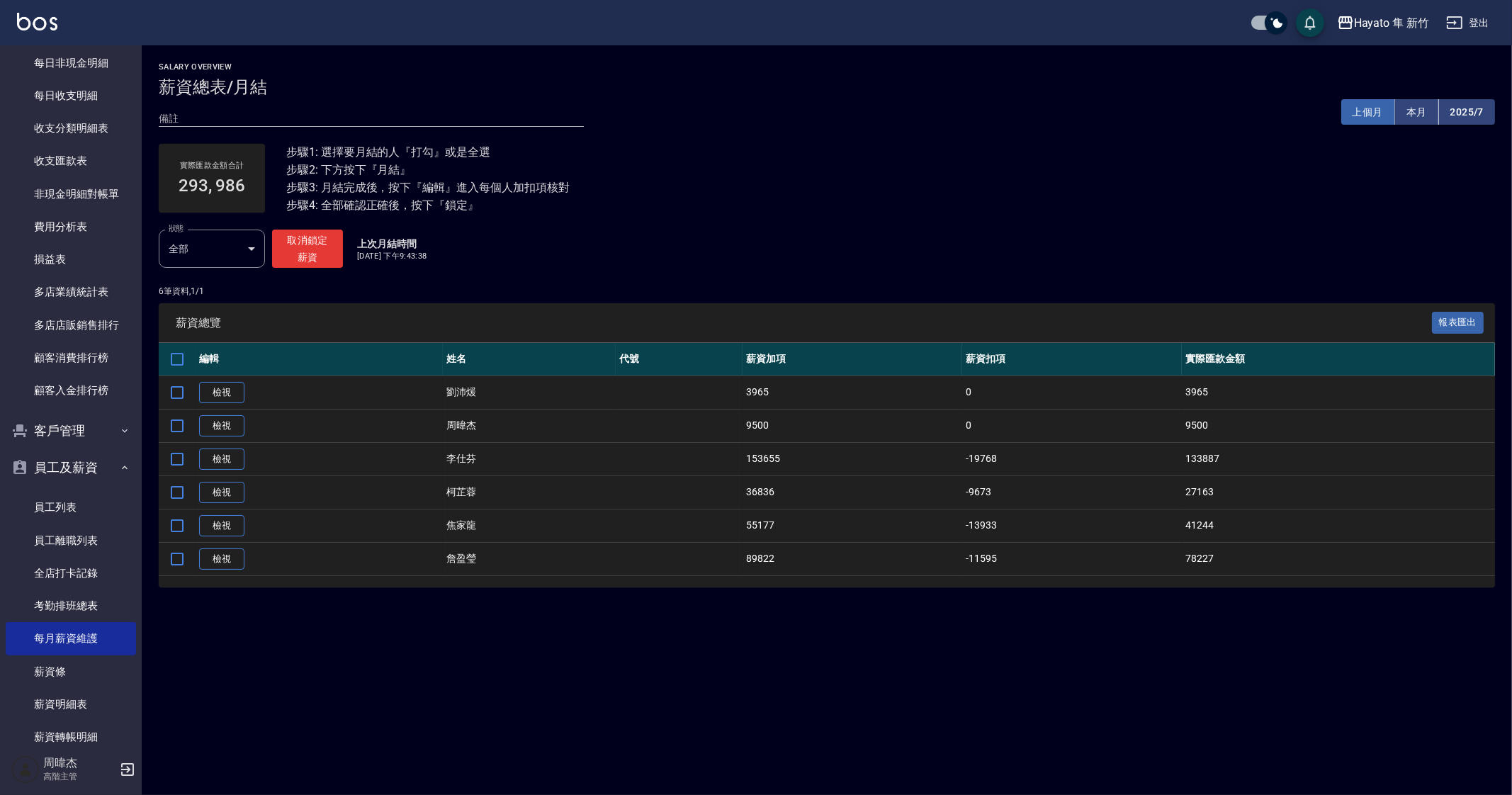
click at [1367, 114] on button "上個月" at bounding box center [1368, 112] width 54 height 26
click at [1464, 107] on button "2025/7" at bounding box center [1467, 112] width 56 height 26
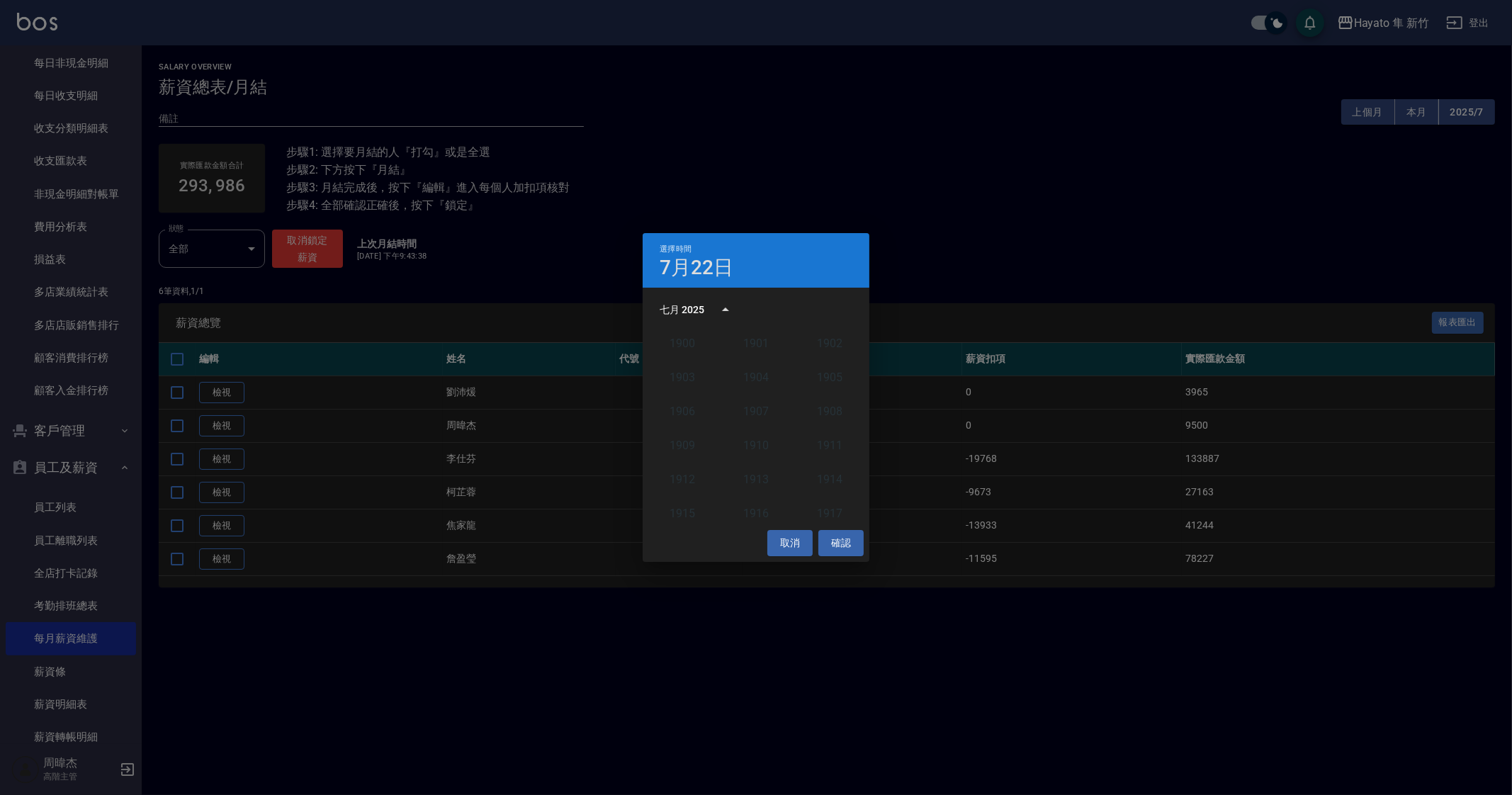
scroll to position [1311, 0]
click at [826, 419] on button "2025" at bounding box center [829, 426] width 51 height 25
click at [765, 378] on button "5月" at bounding box center [756, 380] width 51 height 25
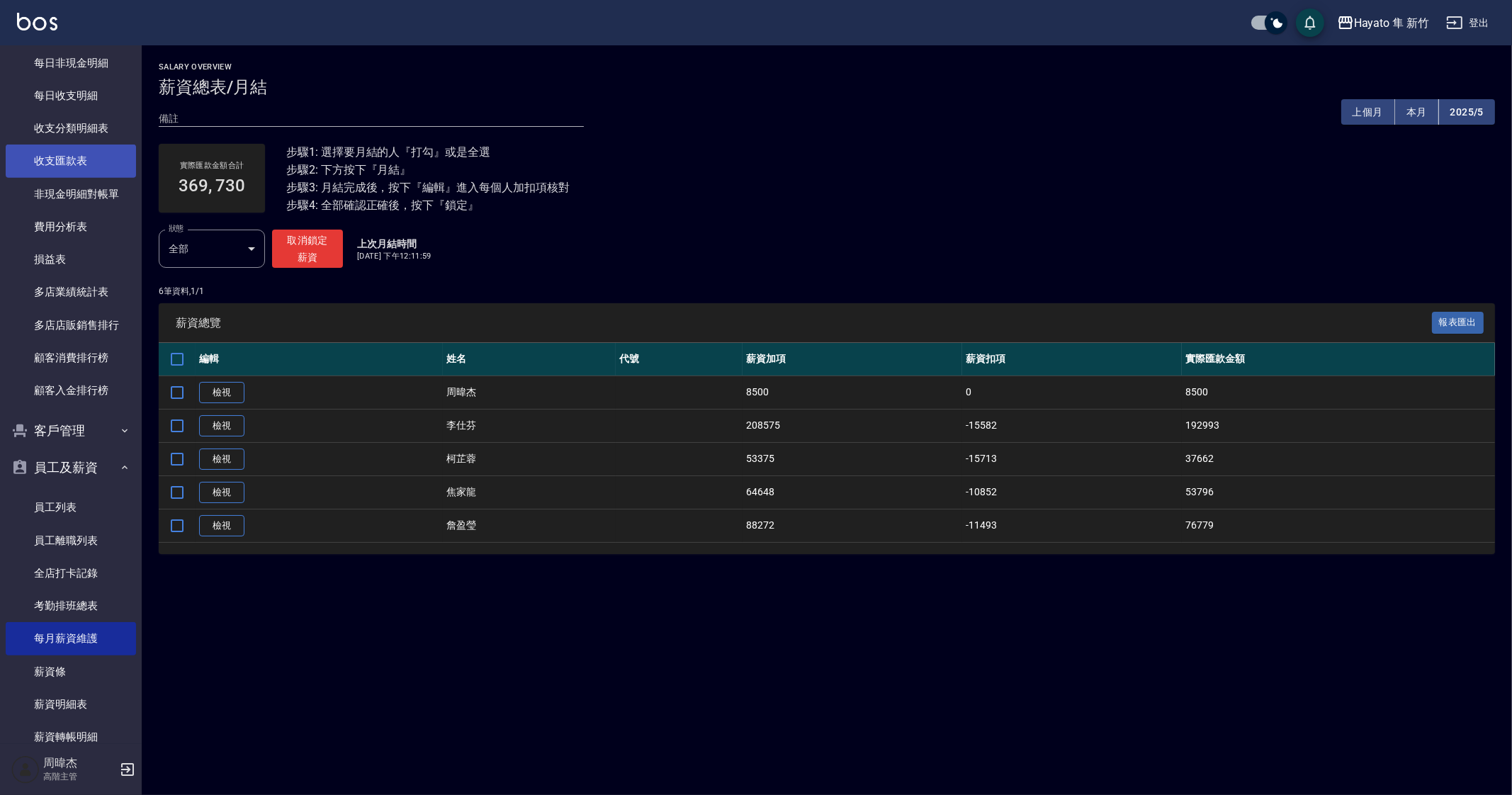
click at [81, 165] on link "收支匯款表" at bounding box center [71, 161] width 130 height 32
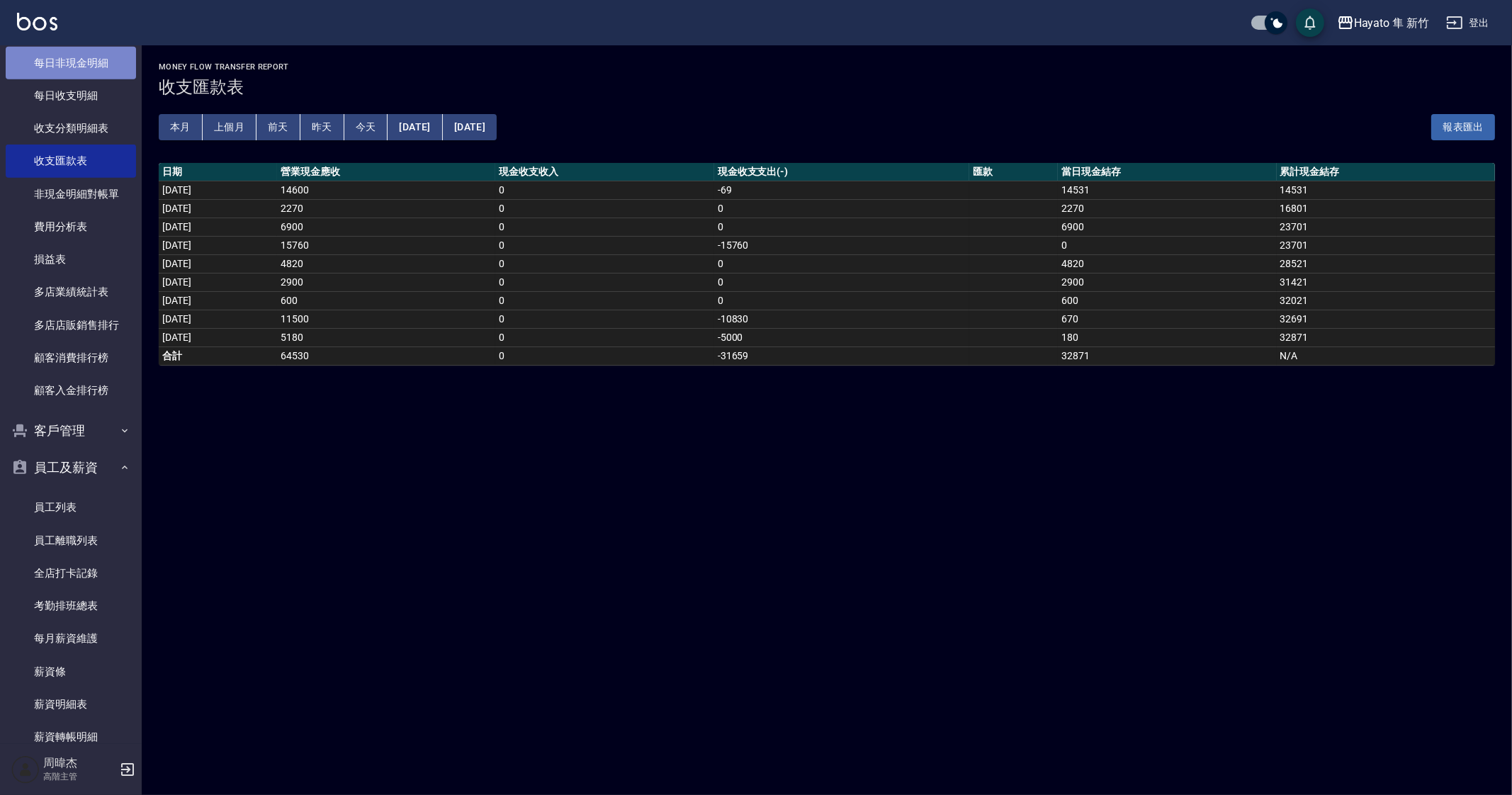
click at [103, 62] on link "每日非現金明細" at bounding box center [71, 63] width 130 height 32
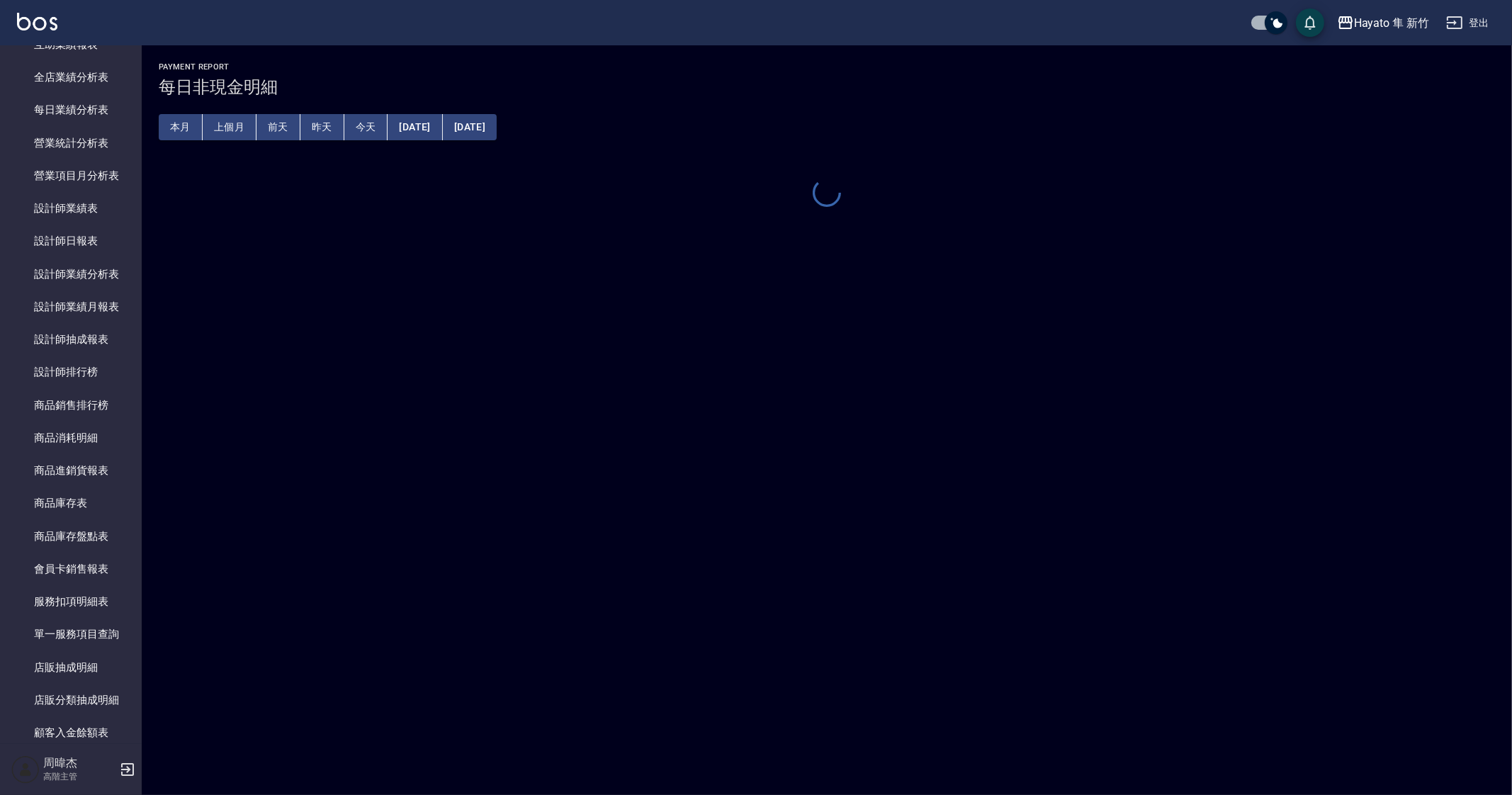
scroll to position [687, 0]
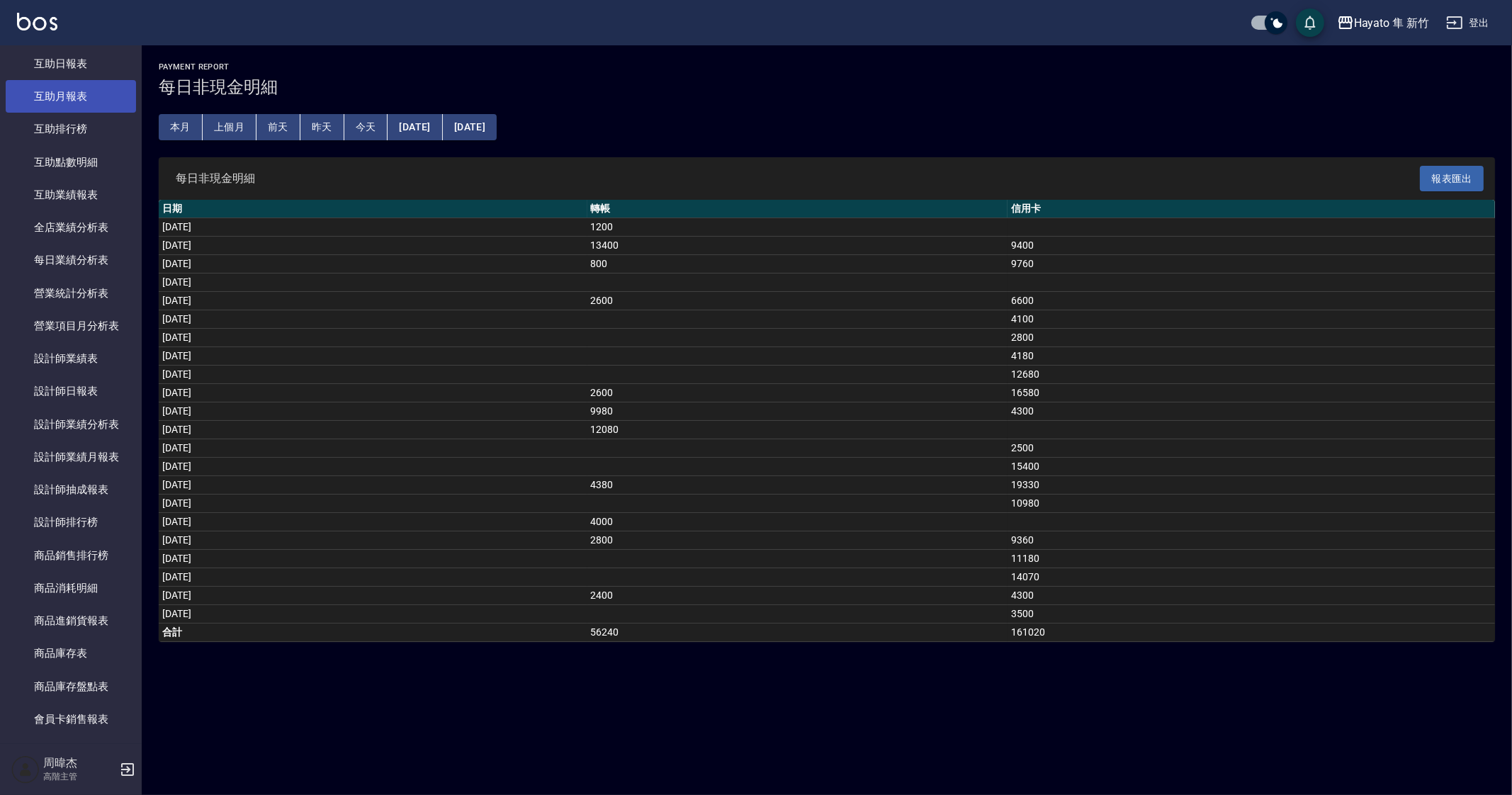
click at [72, 83] on link "互助月報表" at bounding box center [71, 96] width 130 height 32
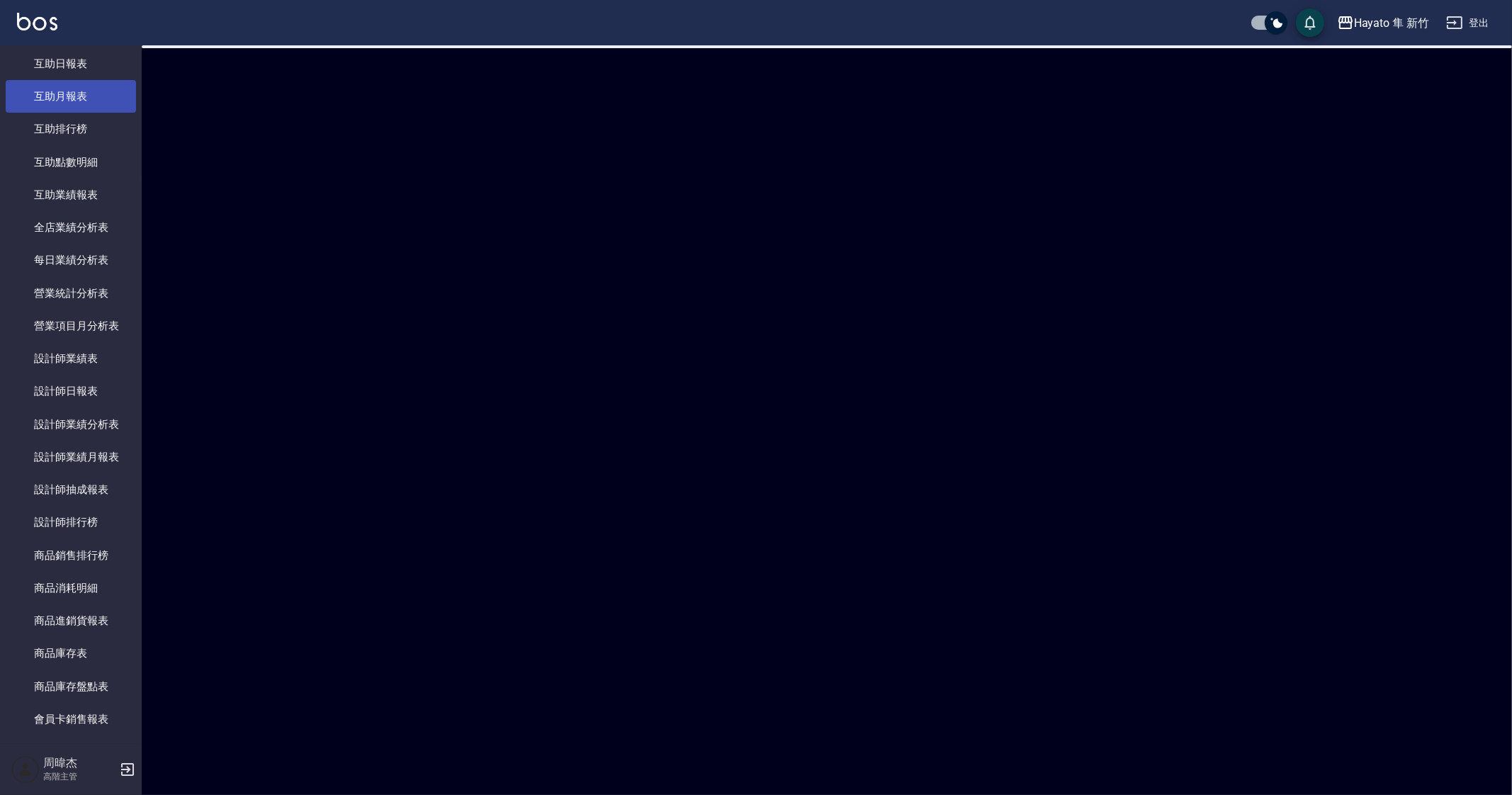
click at [72, 83] on link "互助月報表" at bounding box center [71, 96] width 130 height 32
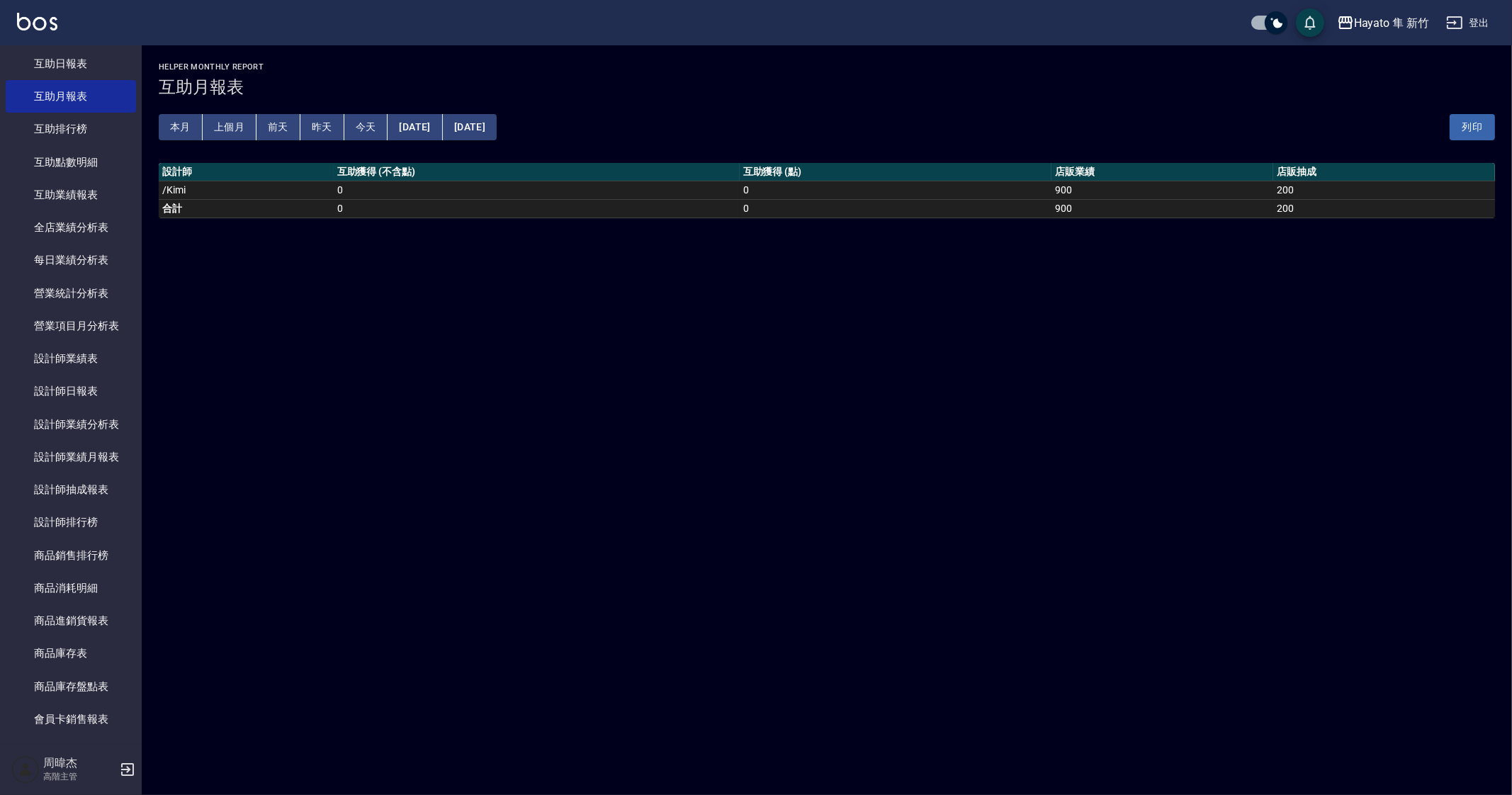
click at [599, 547] on div "Hayato 隼 新竹 2025-08-22 - 2025-08-22 互助月報表 列印時間： 2025-08-22-20:00 Helper Monthly…" at bounding box center [756, 398] width 1512 height 795
click at [615, 552] on div "Hayato 隼 新竹 2025-08-22 - 2025-08-22 互助月報表 列印時間： 2025-08-22-20:00 Helper Monthly…" at bounding box center [756, 398] width 1512 height 795
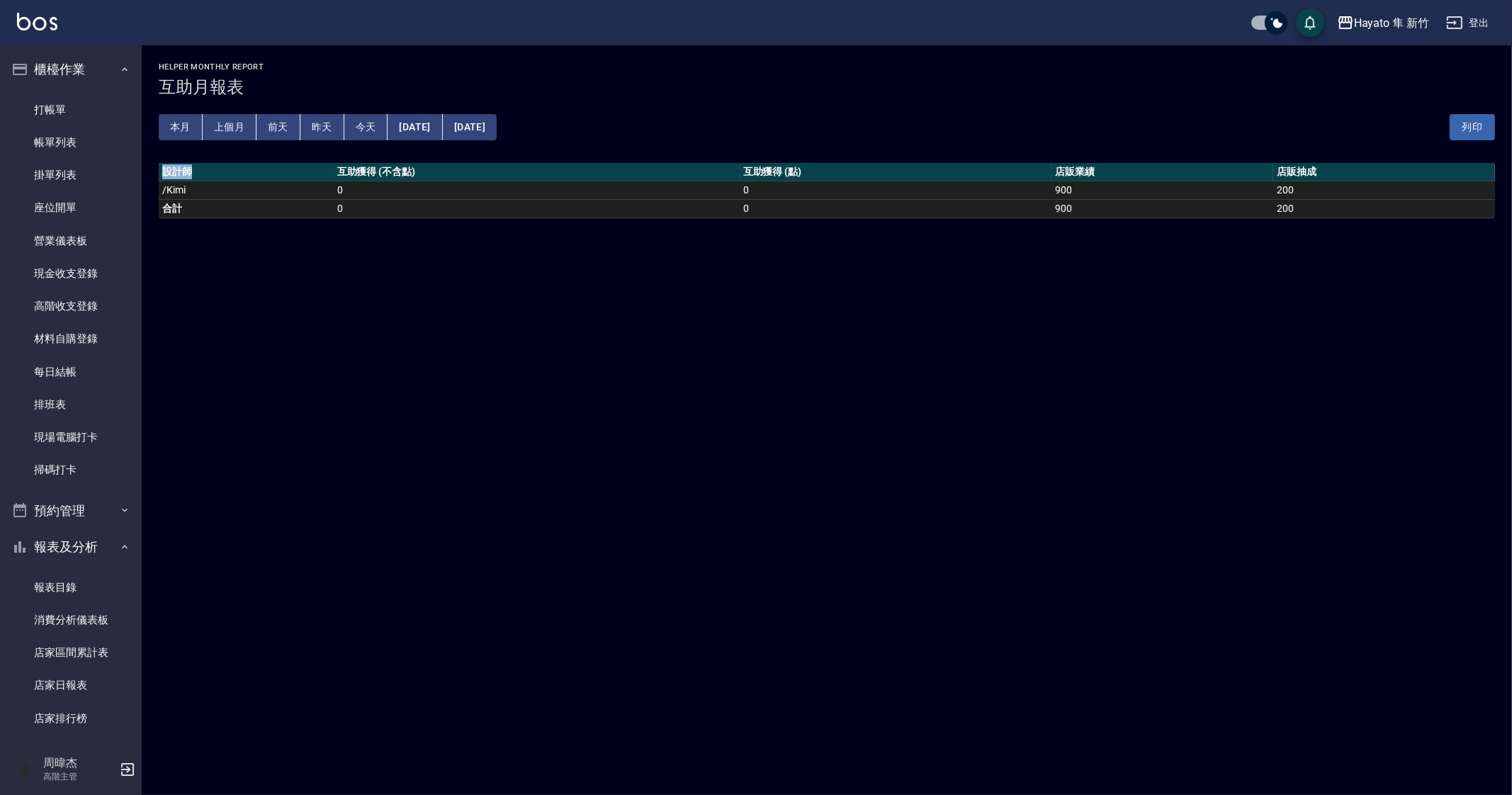
click at [1421, 20] on div "Hayato 隼 新竹" at bounding box center [1392, 23] width 75 height 18
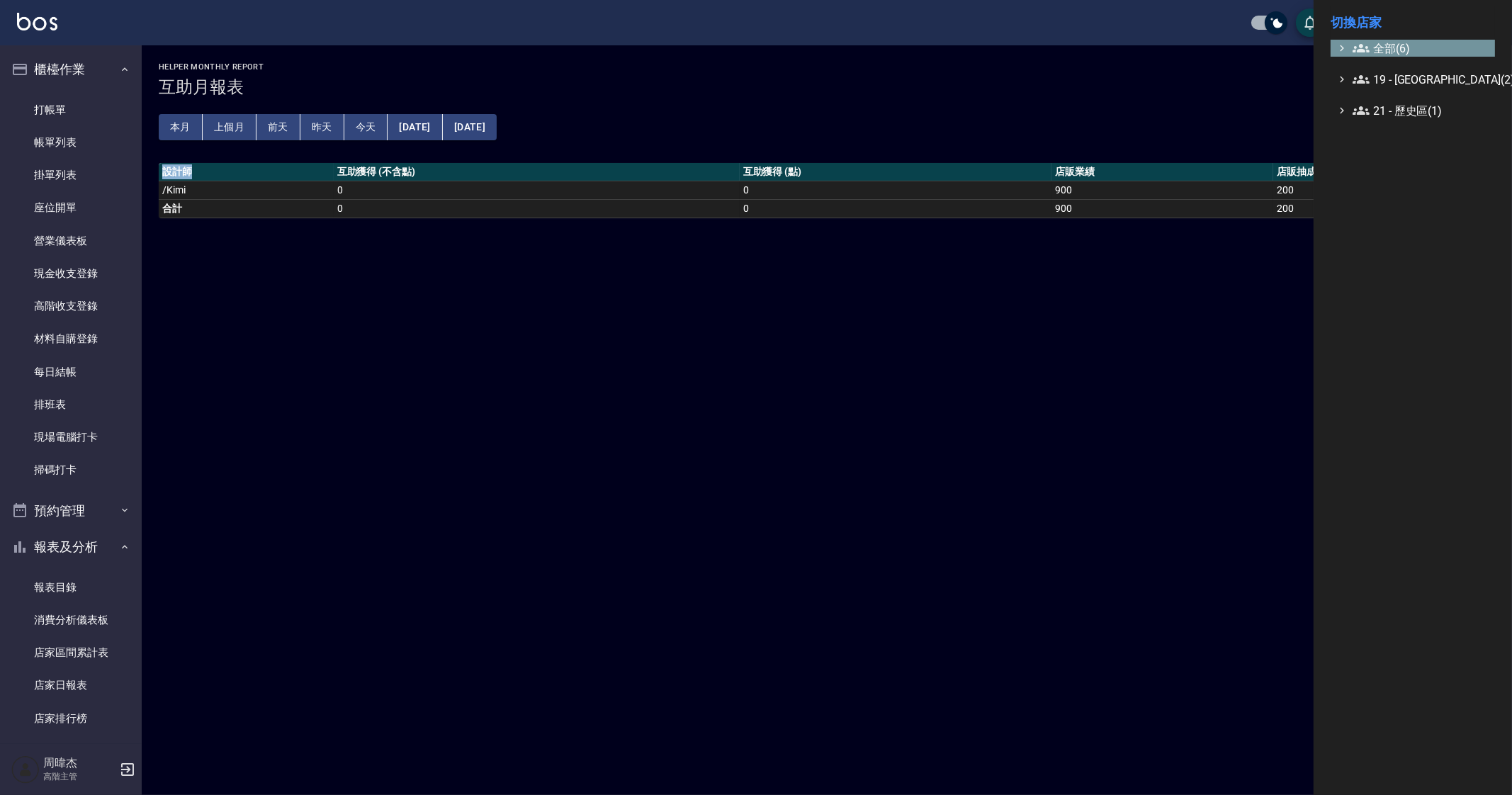
click at [1389, 46] on span "全部(6)" at bounding box center [1421, 48] width 137 height 17
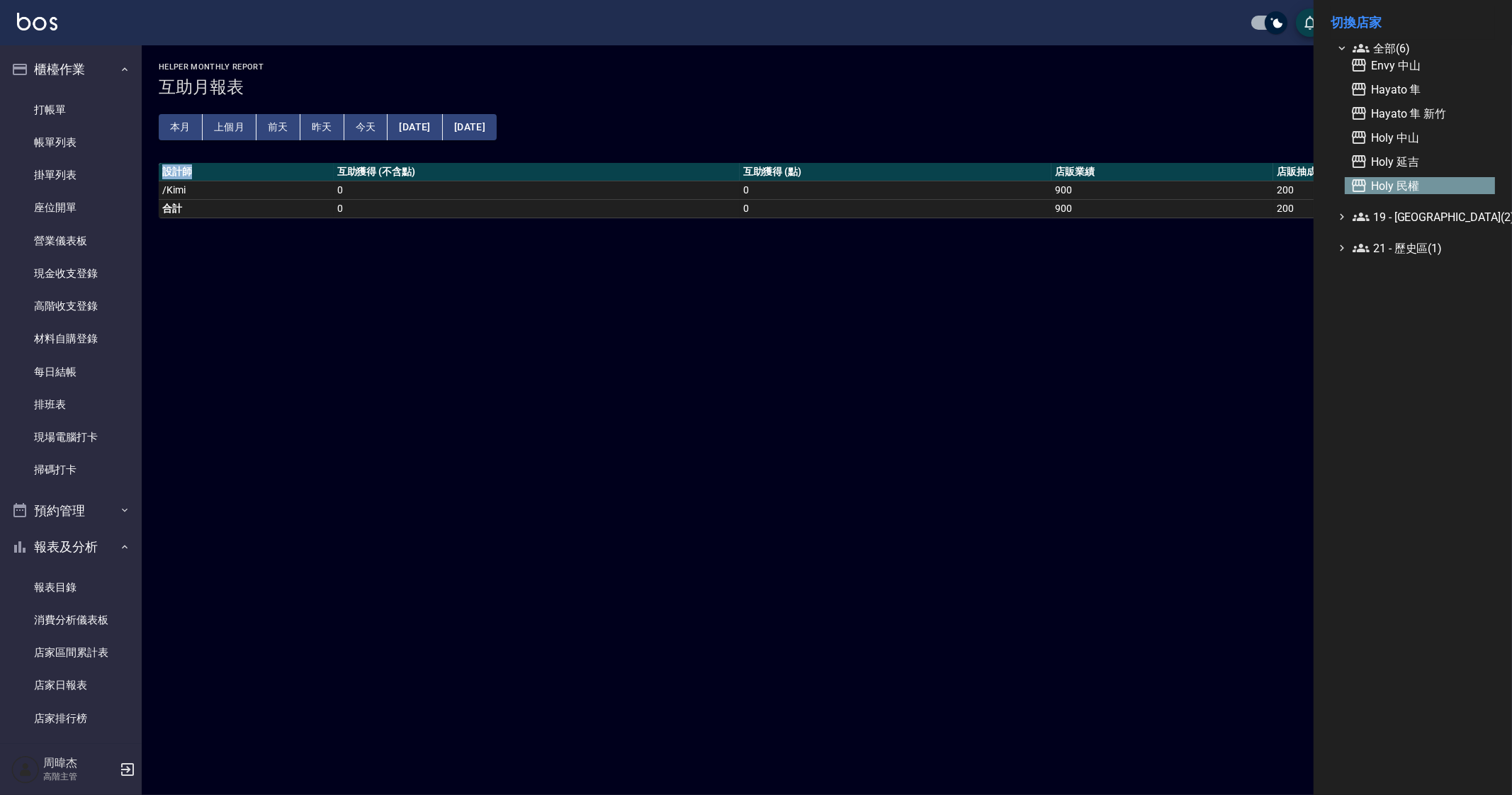
click at [1418, 189] on span "Holy 民權" at bounding box center [1420, 186] width 139 height 17
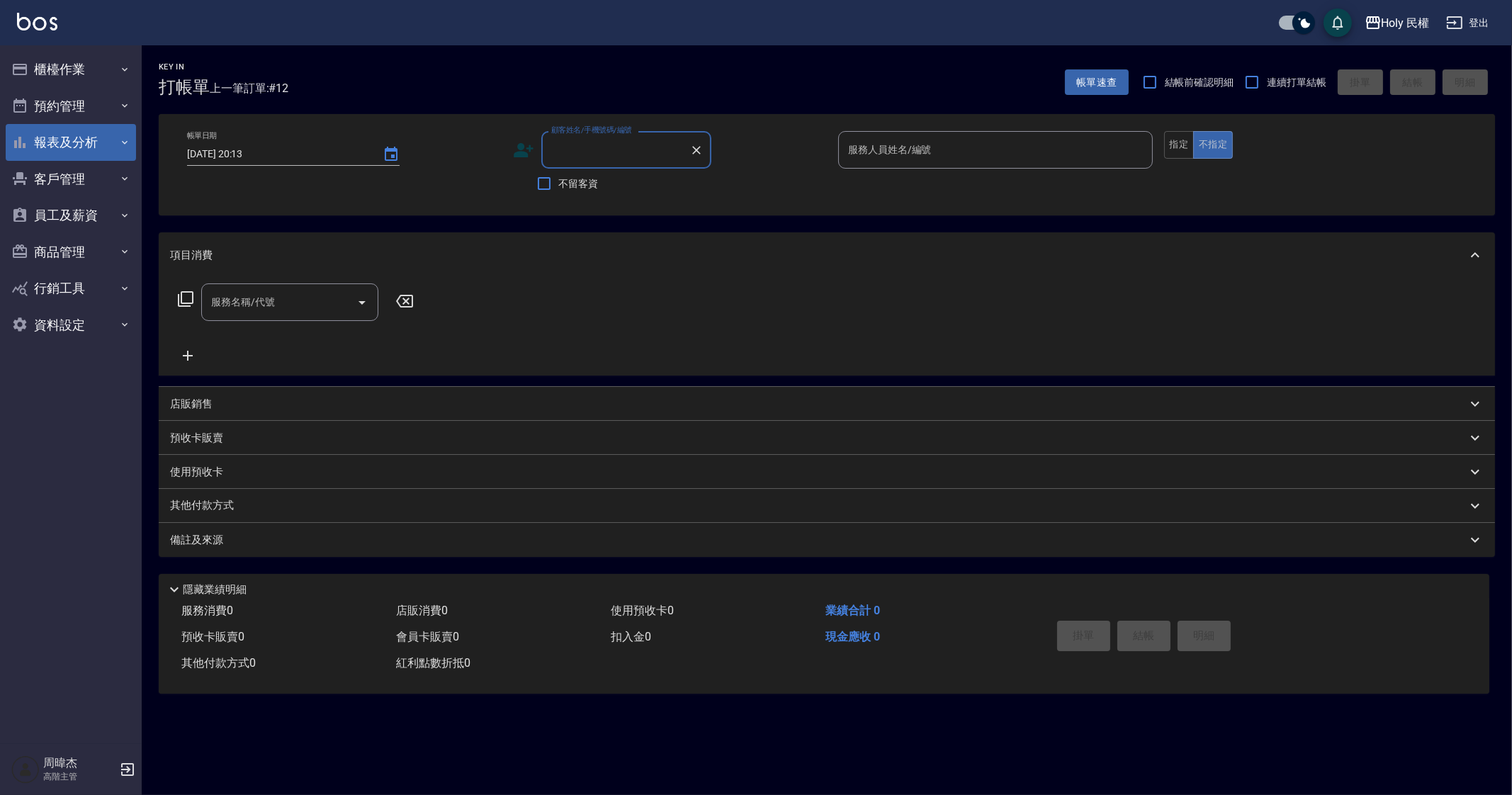
click at [80, 126] on button "報表及分析" at bounding box center [71, 142] width 130 height 37
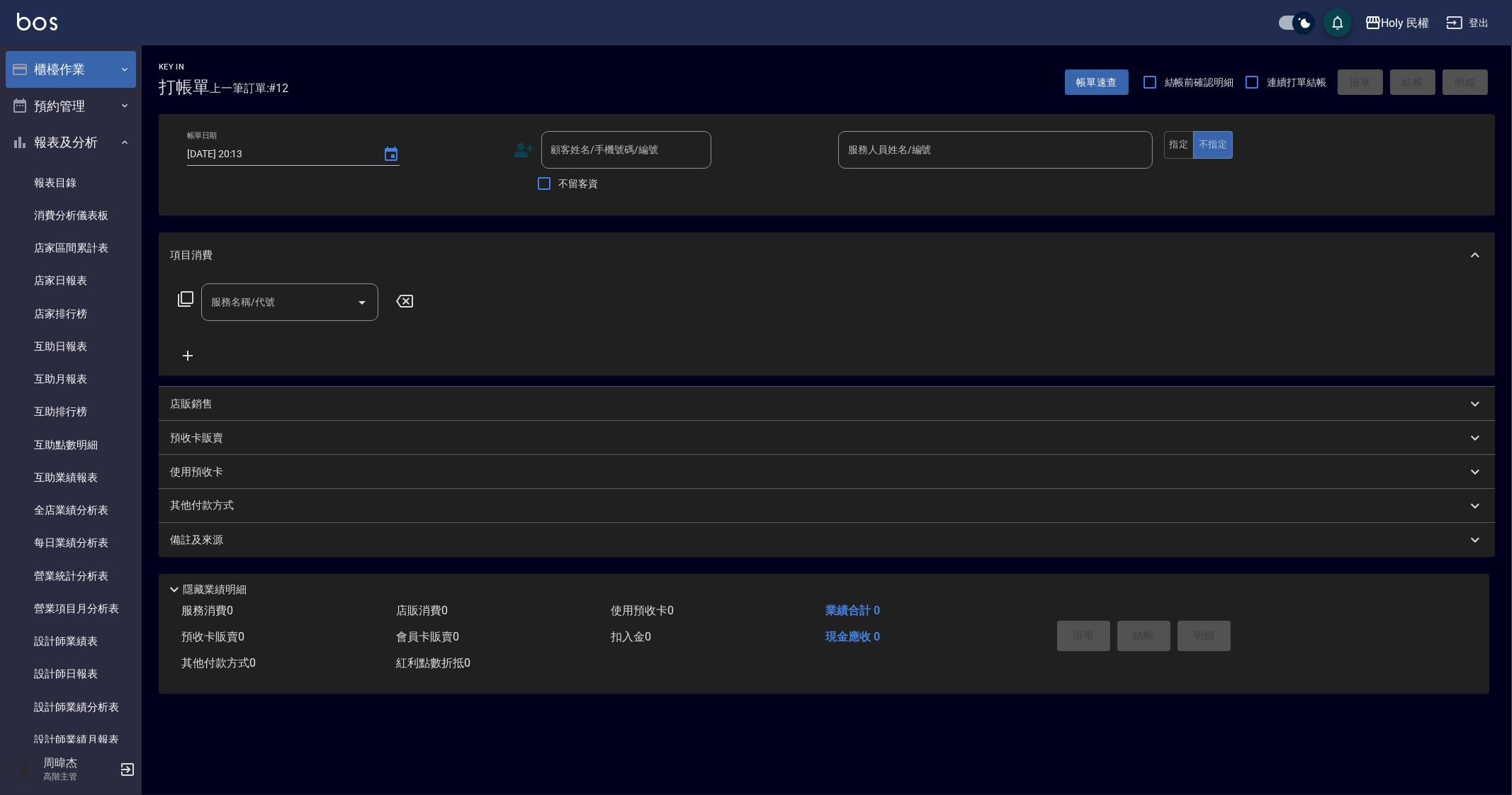
click at [105, 66] on button "櫃檯作業" at bounding box center [71, 69] width 130 height 37
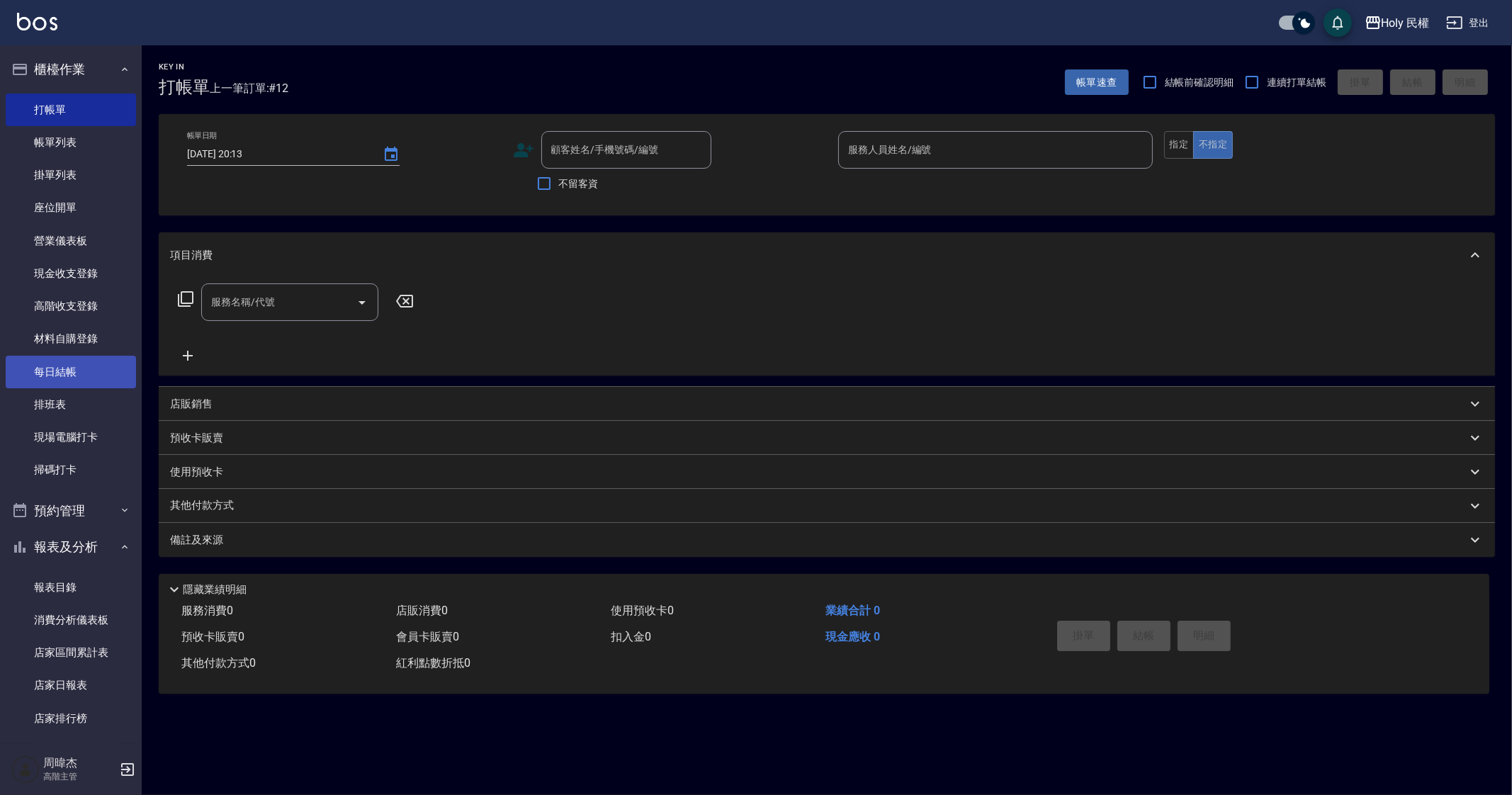
click at [78, 367] on link "每日結帳" at bounding box center [71, 372] width 130 height 32
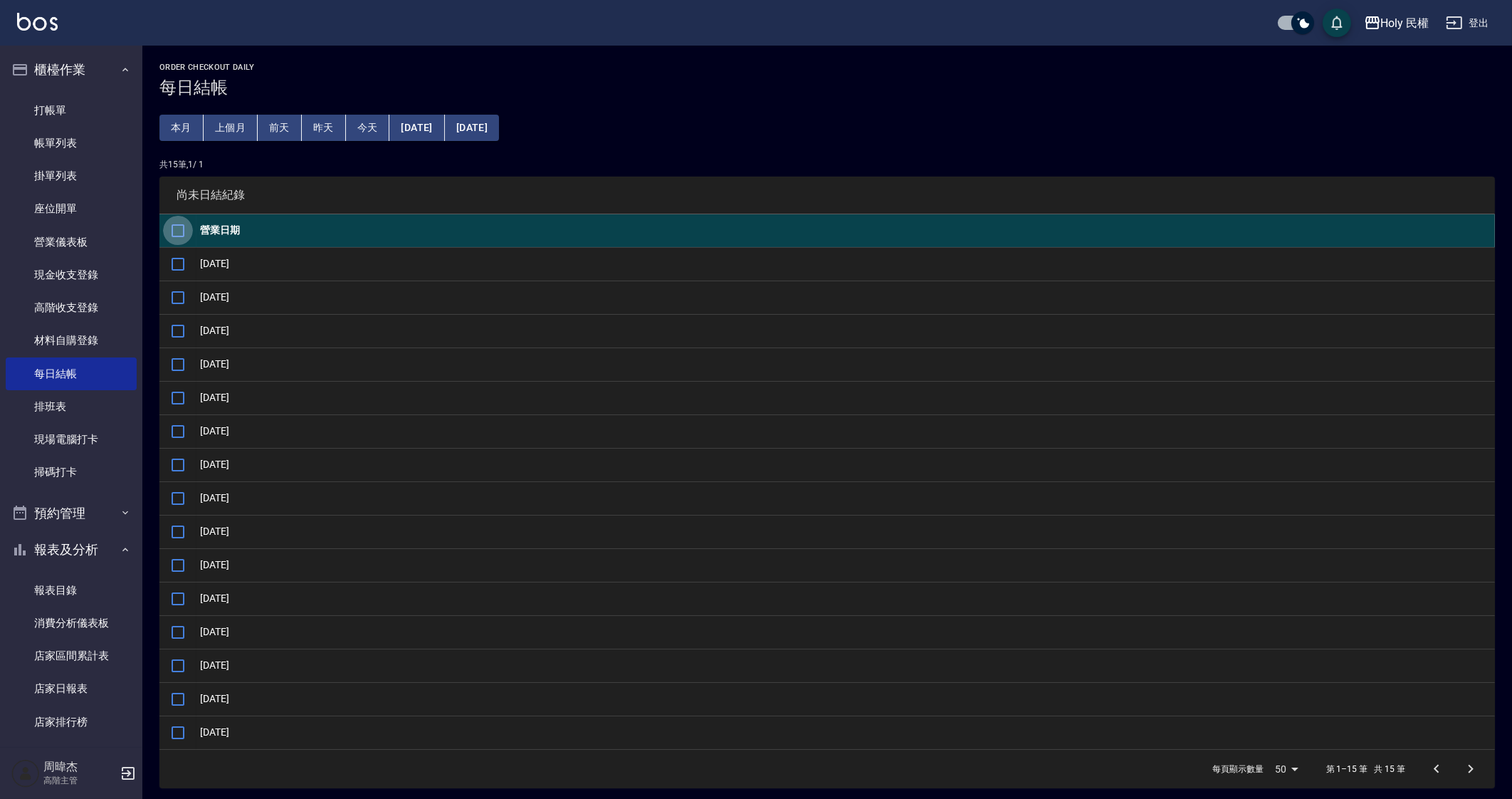
click at [184, 221] on input "checkbox" at bounding box center [177, 230] width 30 height 30
checkbox input "true"
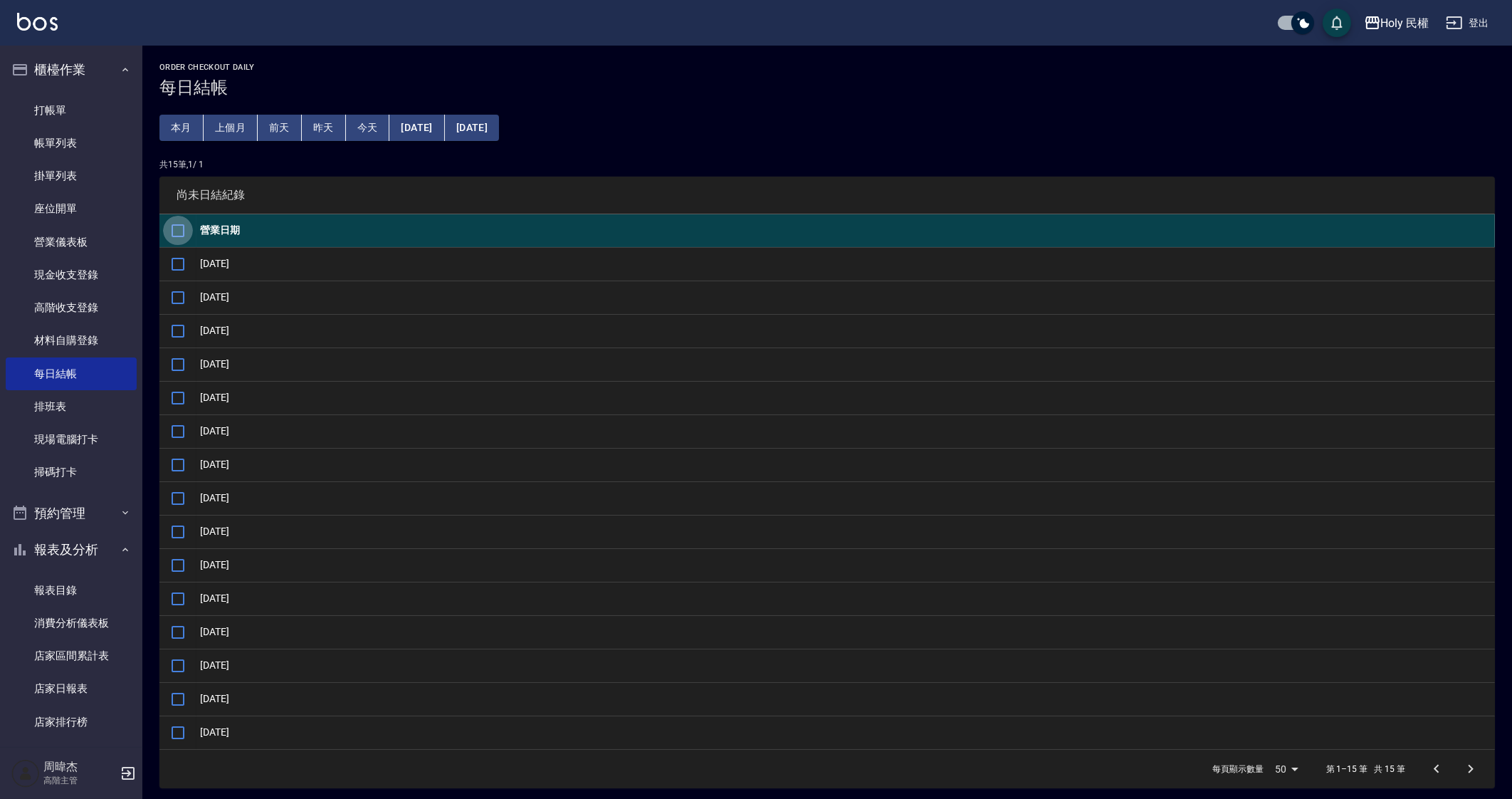
checkbox input "true"
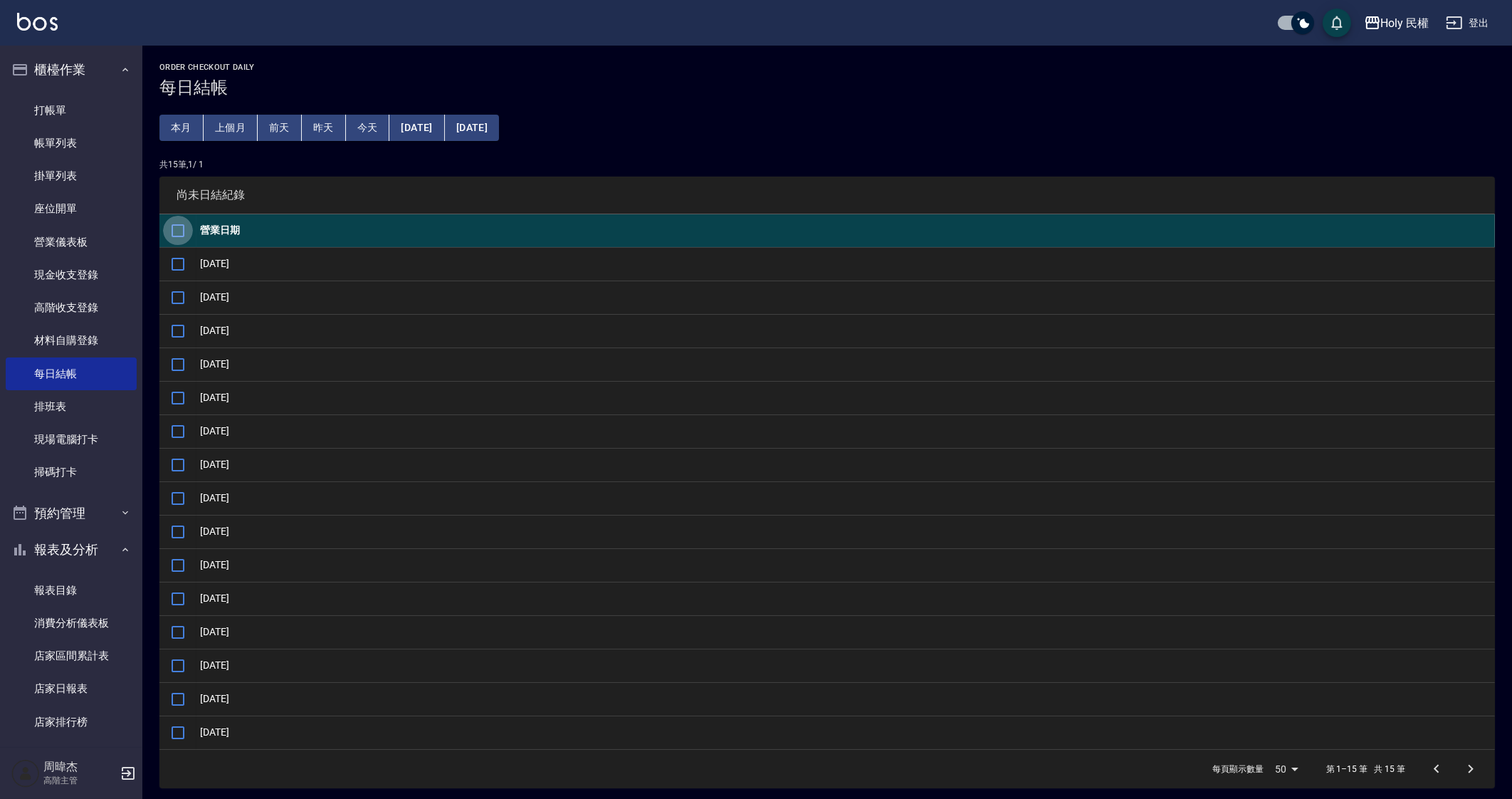
checkbox input "true"
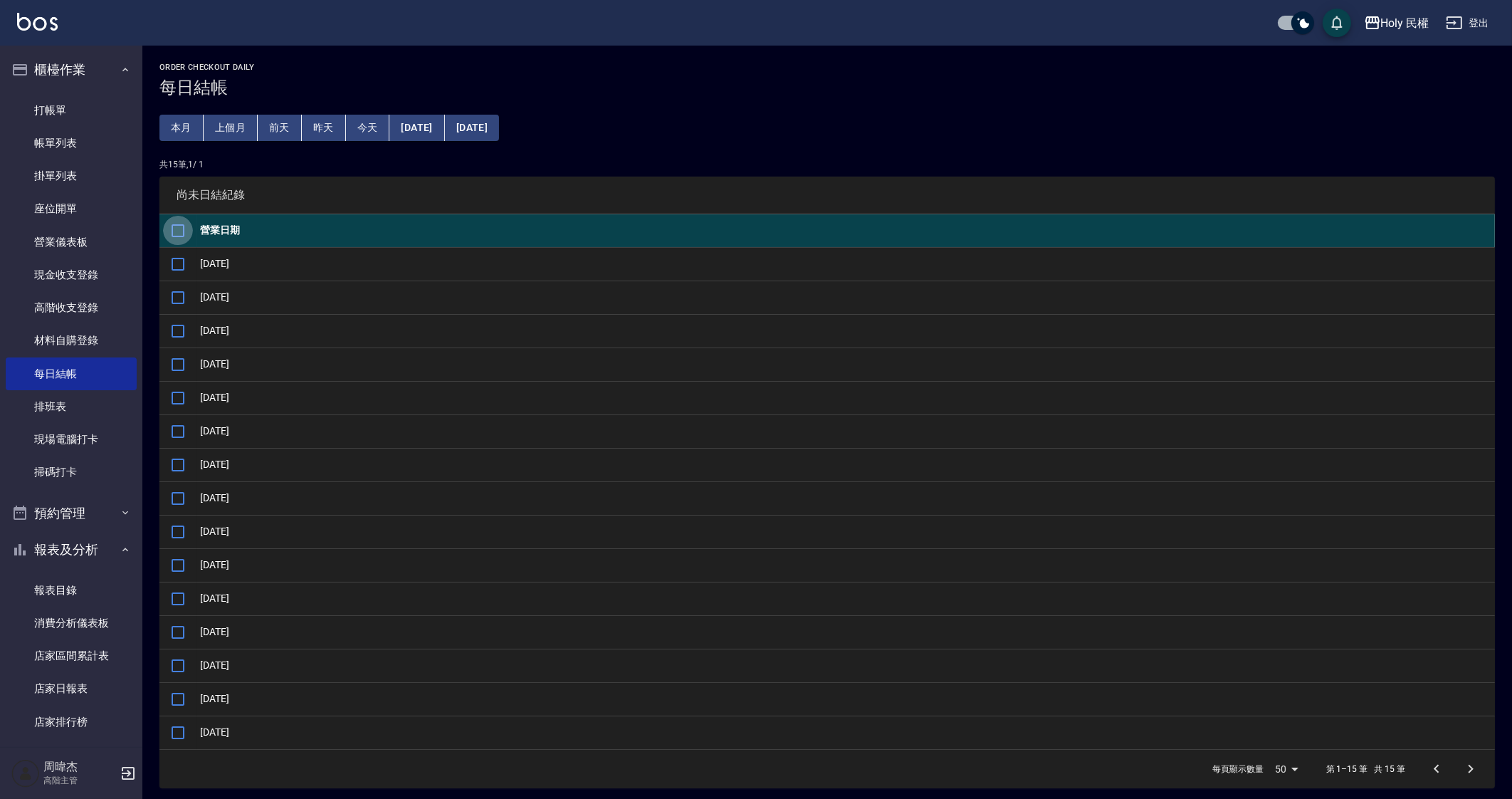
checkbox input "true"
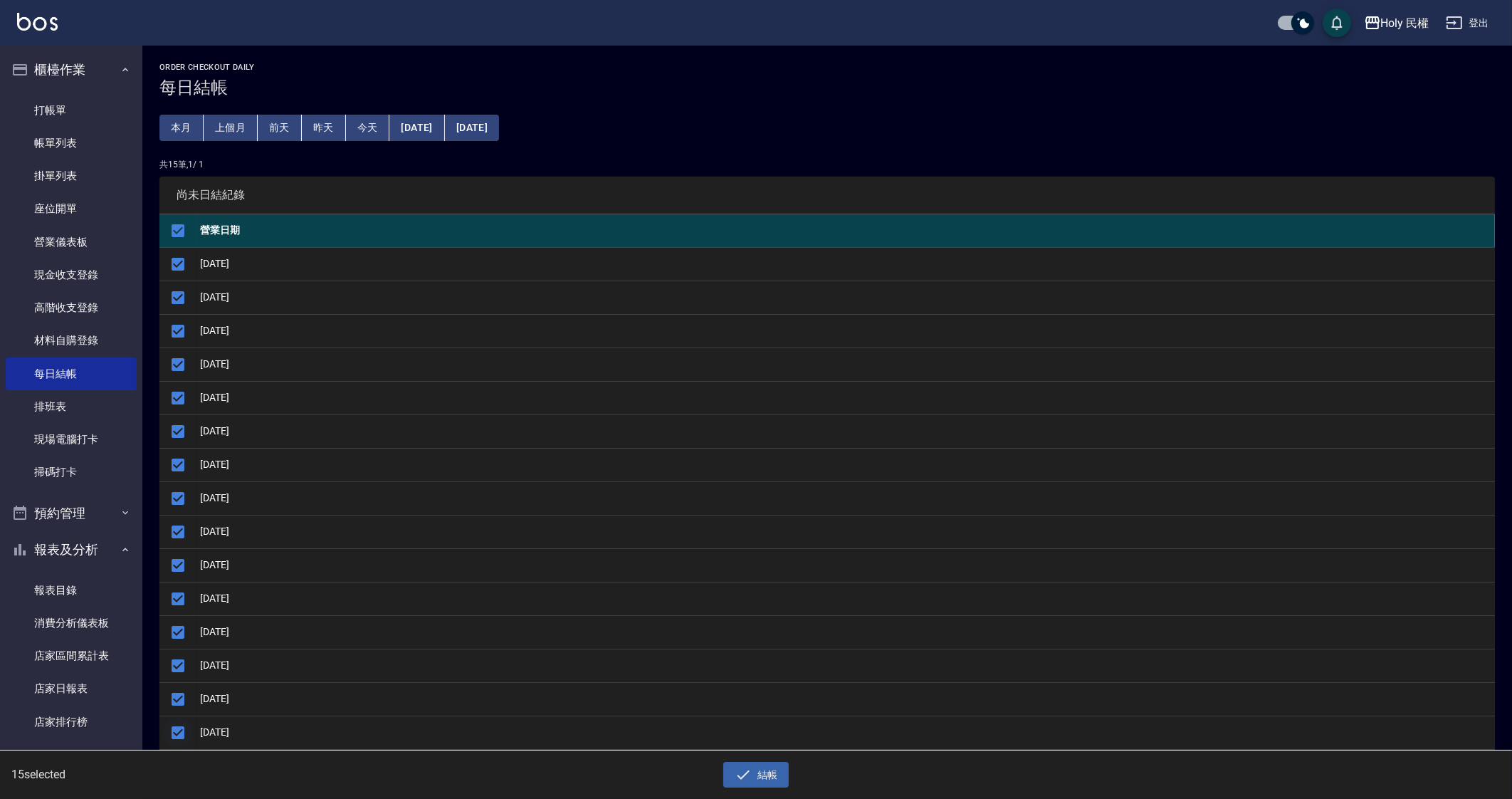
click at [185, 727] on input "checkbox" at bounding box center [177, 732] width 30 height 30
checkbox input "false"
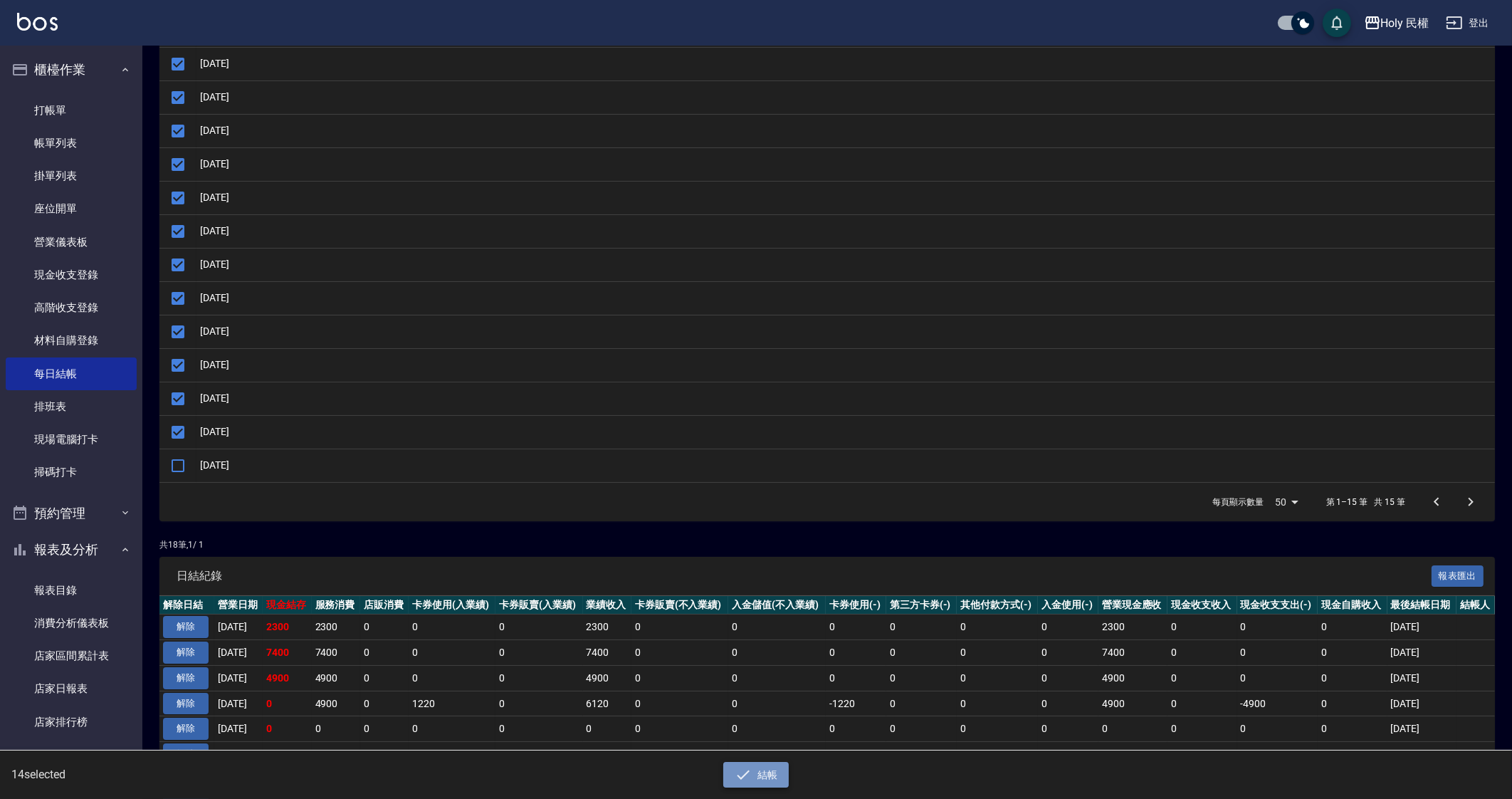
click at [767, 767] on button "結帳" at bounding box center [756, 774] width 66 height 26
click at [714, 55] on button "確定" at bounding box center [704, 57] width 46 height 22
checkbox input "false"
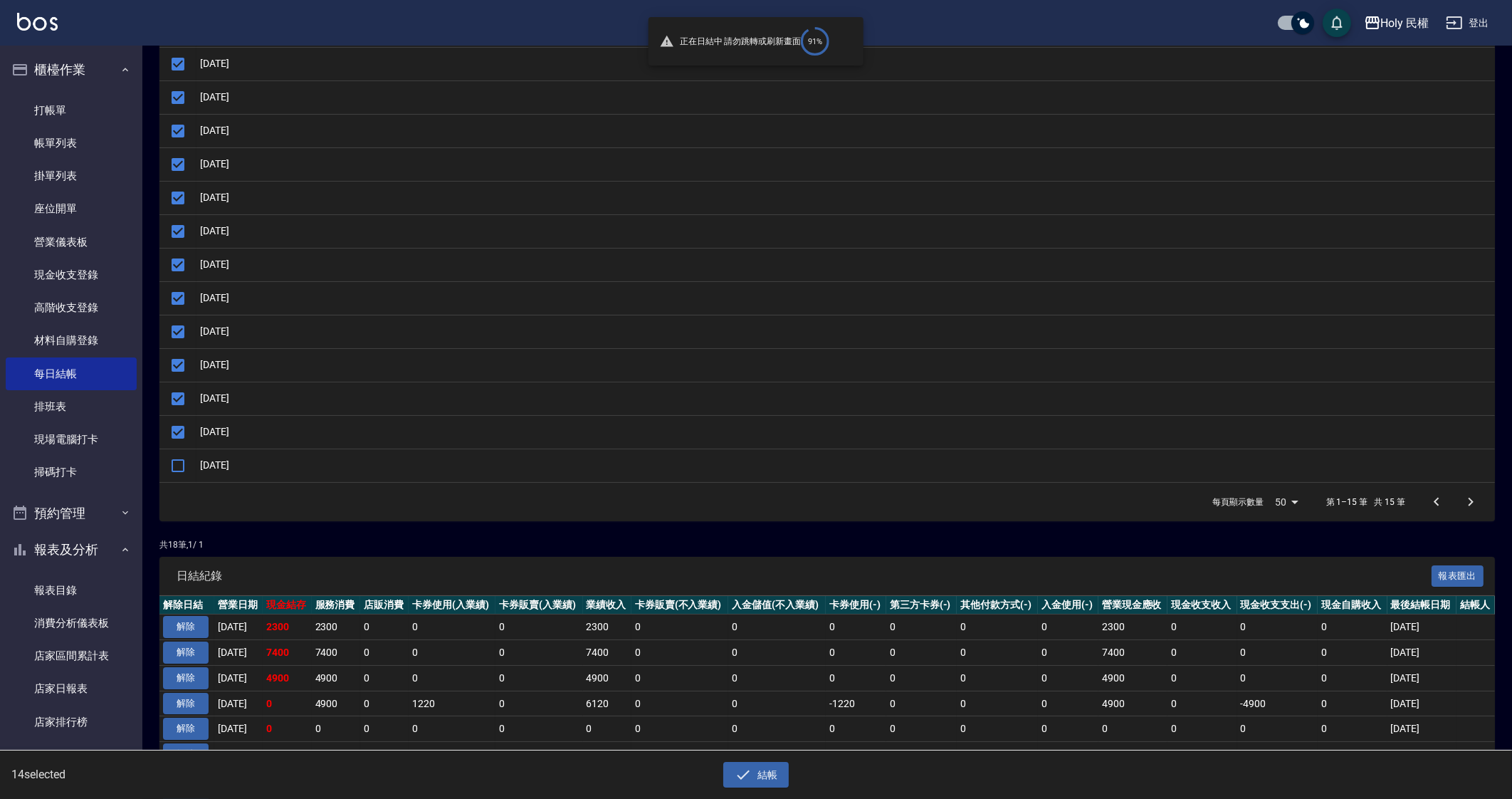
checkbox input "false"
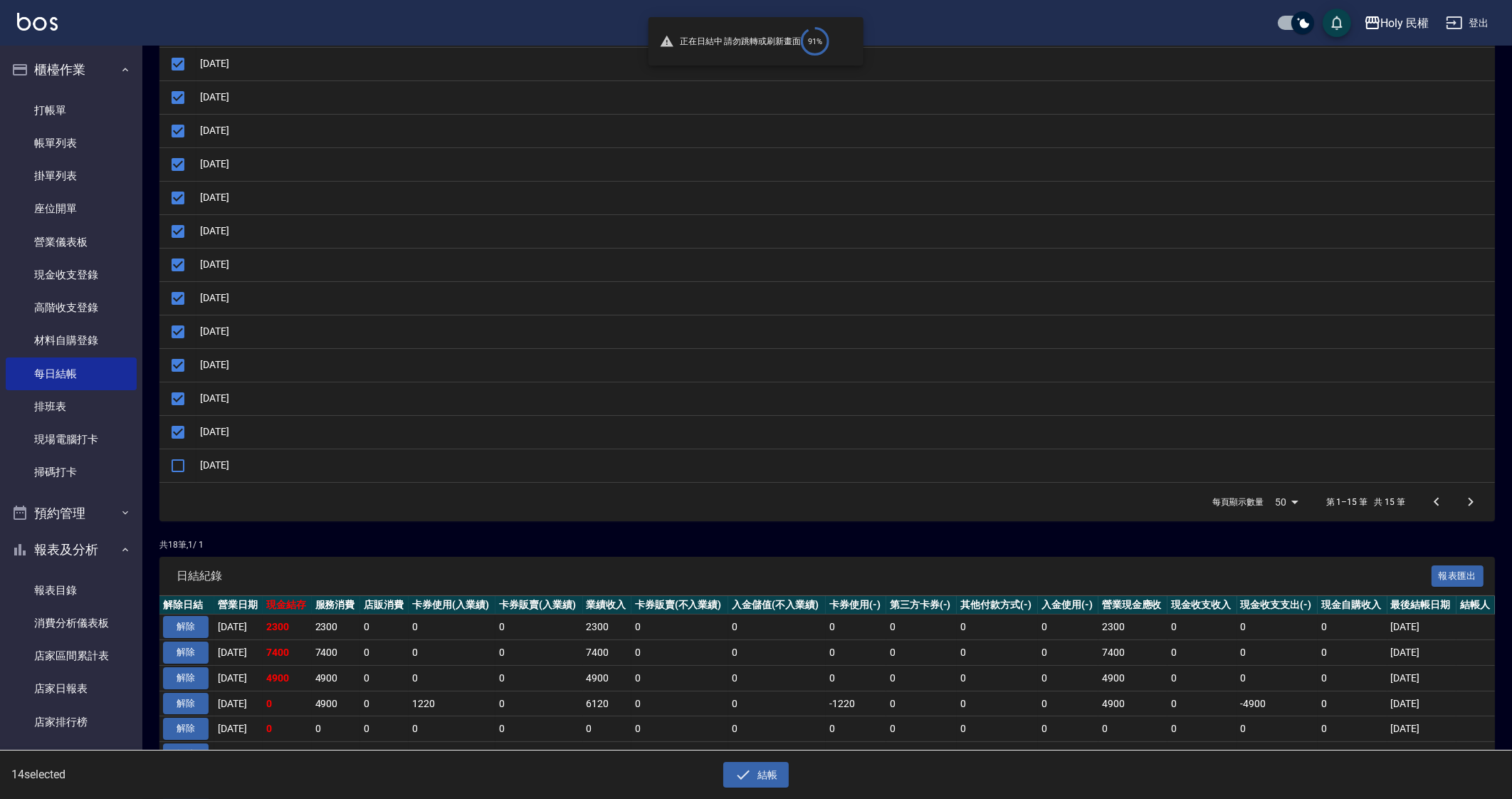
checkbox input "false"
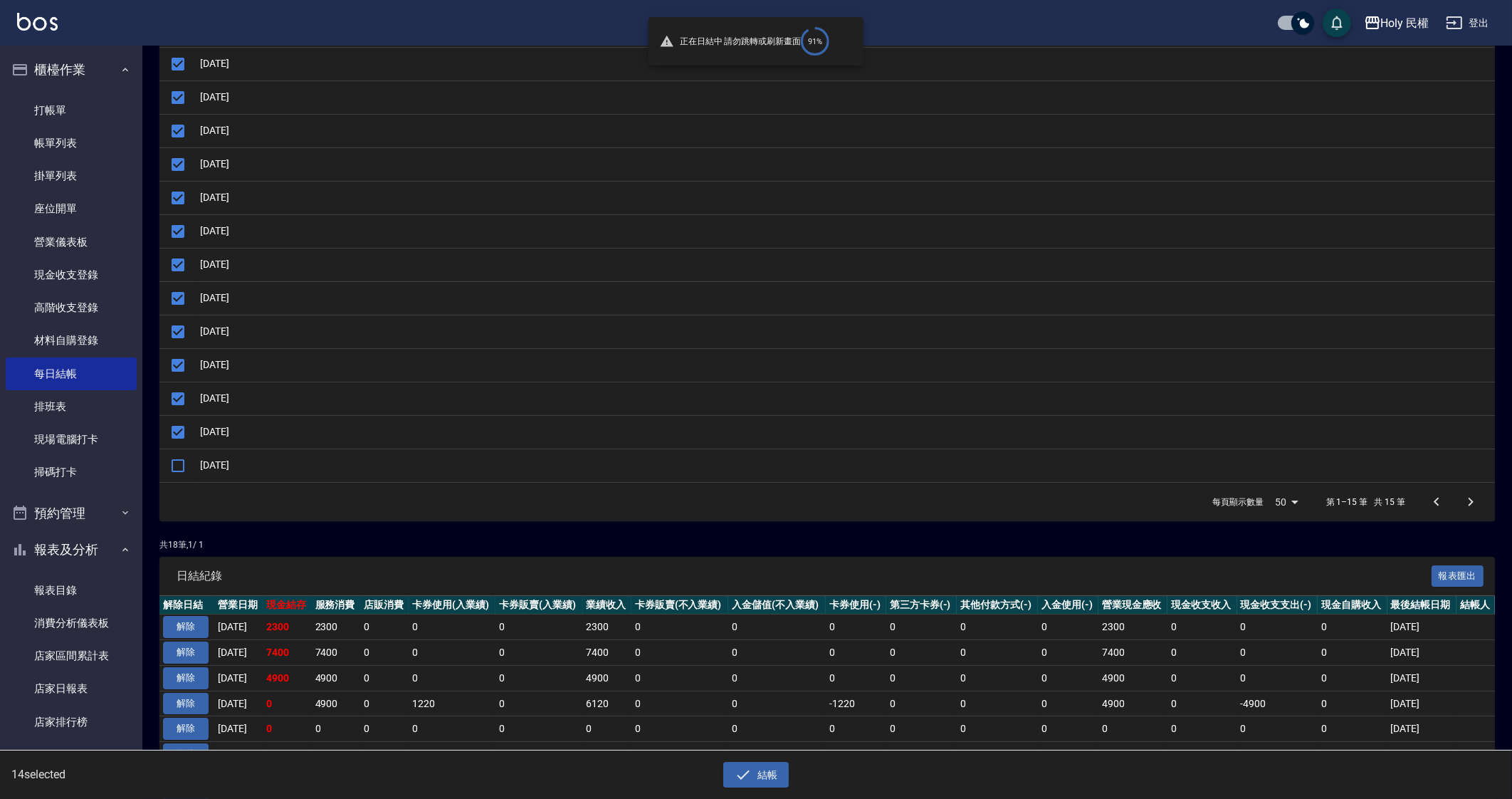
checkbox input "false"
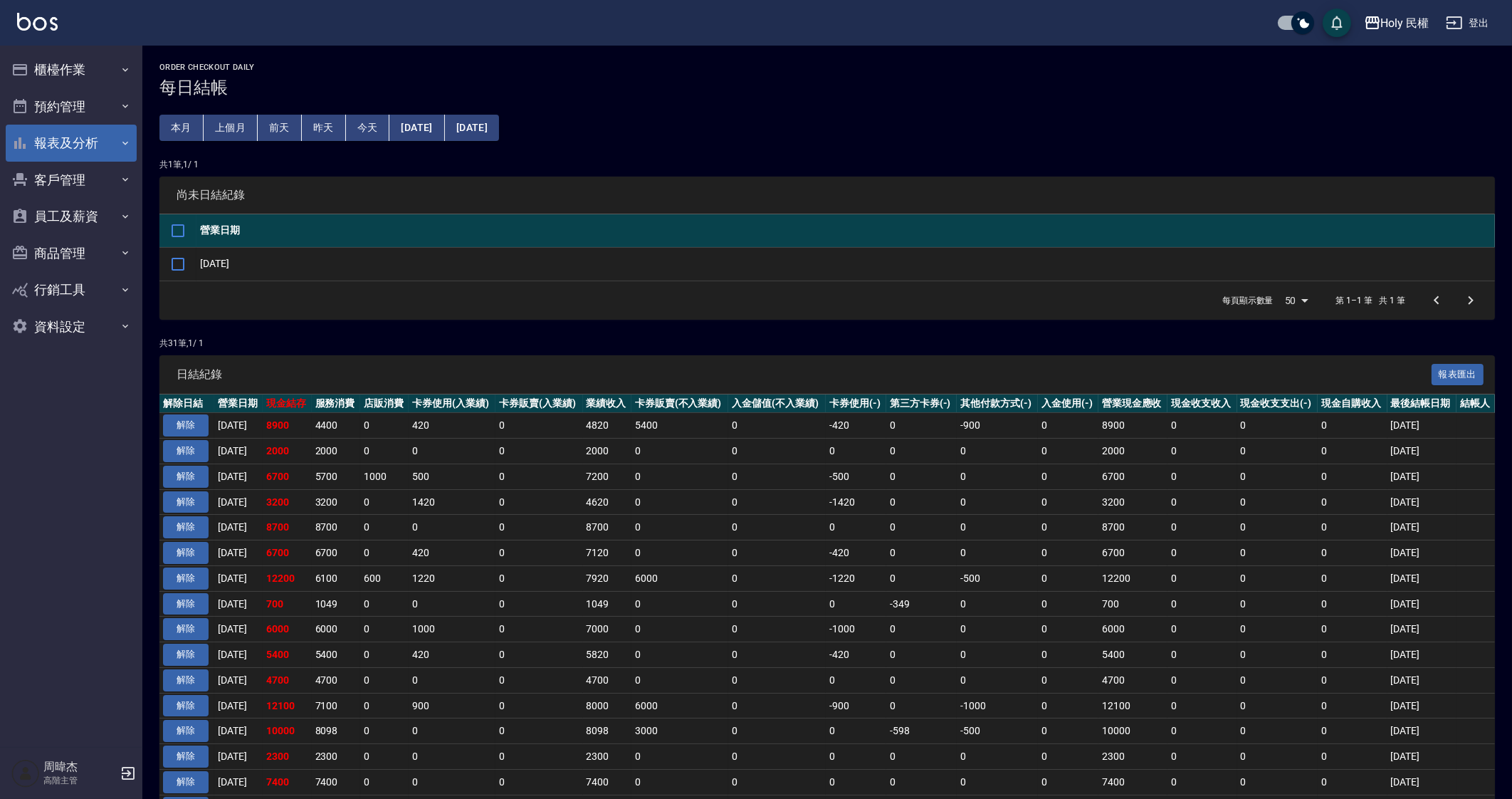
click at [76, 138] on button "報表及分析" at bounding box center [71, 143] width 131 height 37
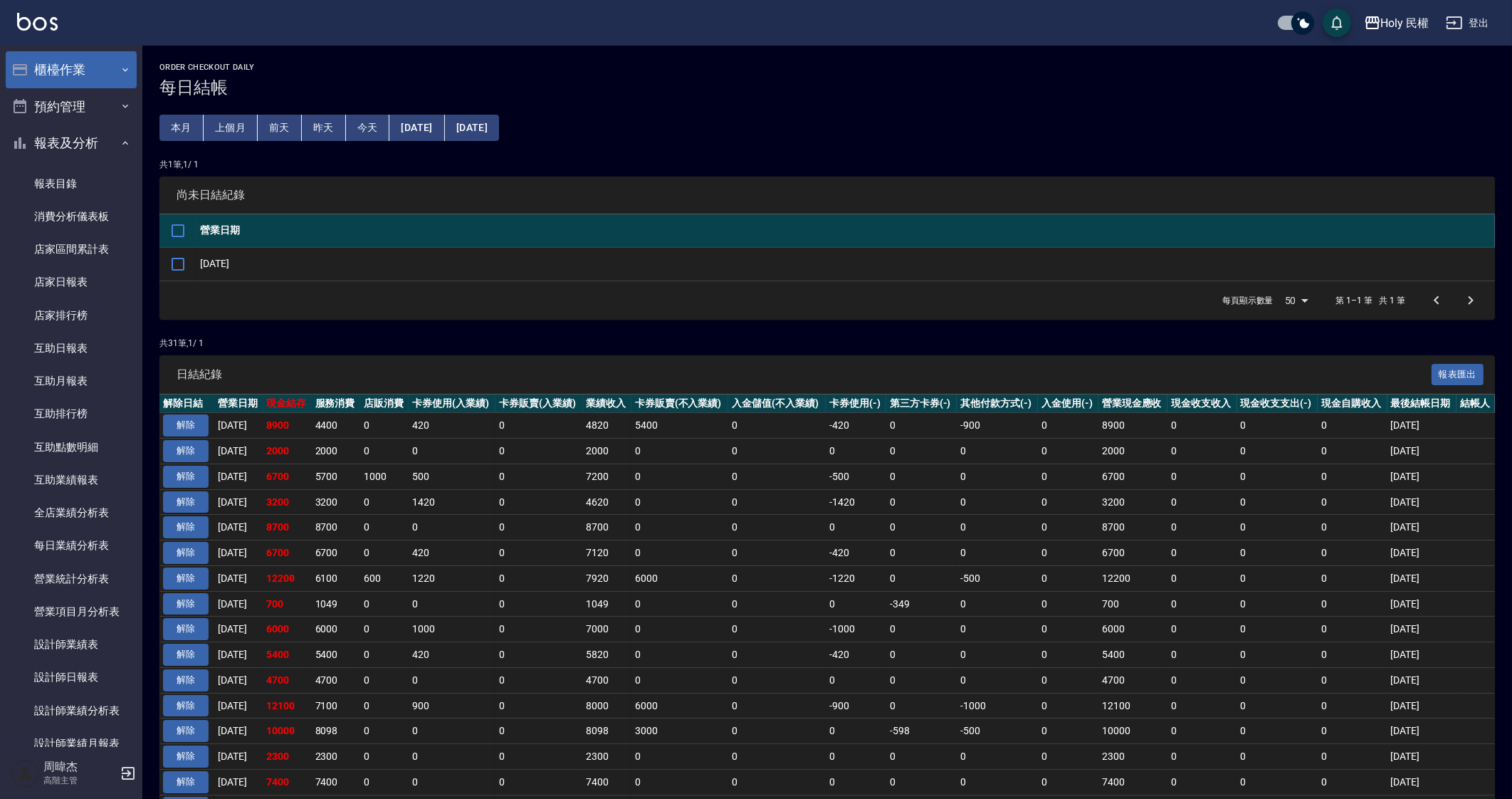
click at [104, 53] on button "櫃檯作業" at bounding box center [71, 69] width 131 height 37
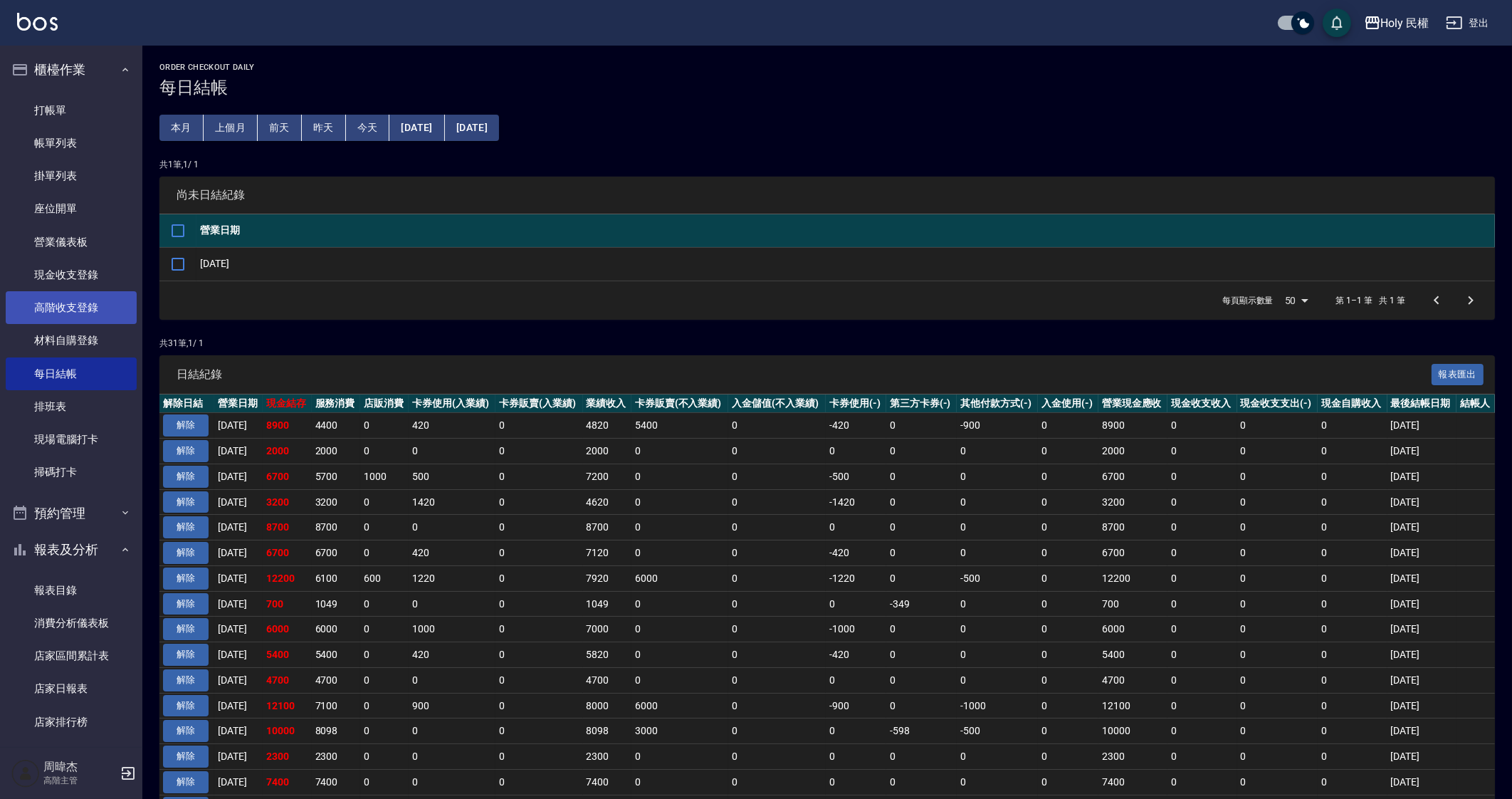
click at [95, 313] on link "高階收支登錄" at bounding box center [71, 307] width 131 height 33
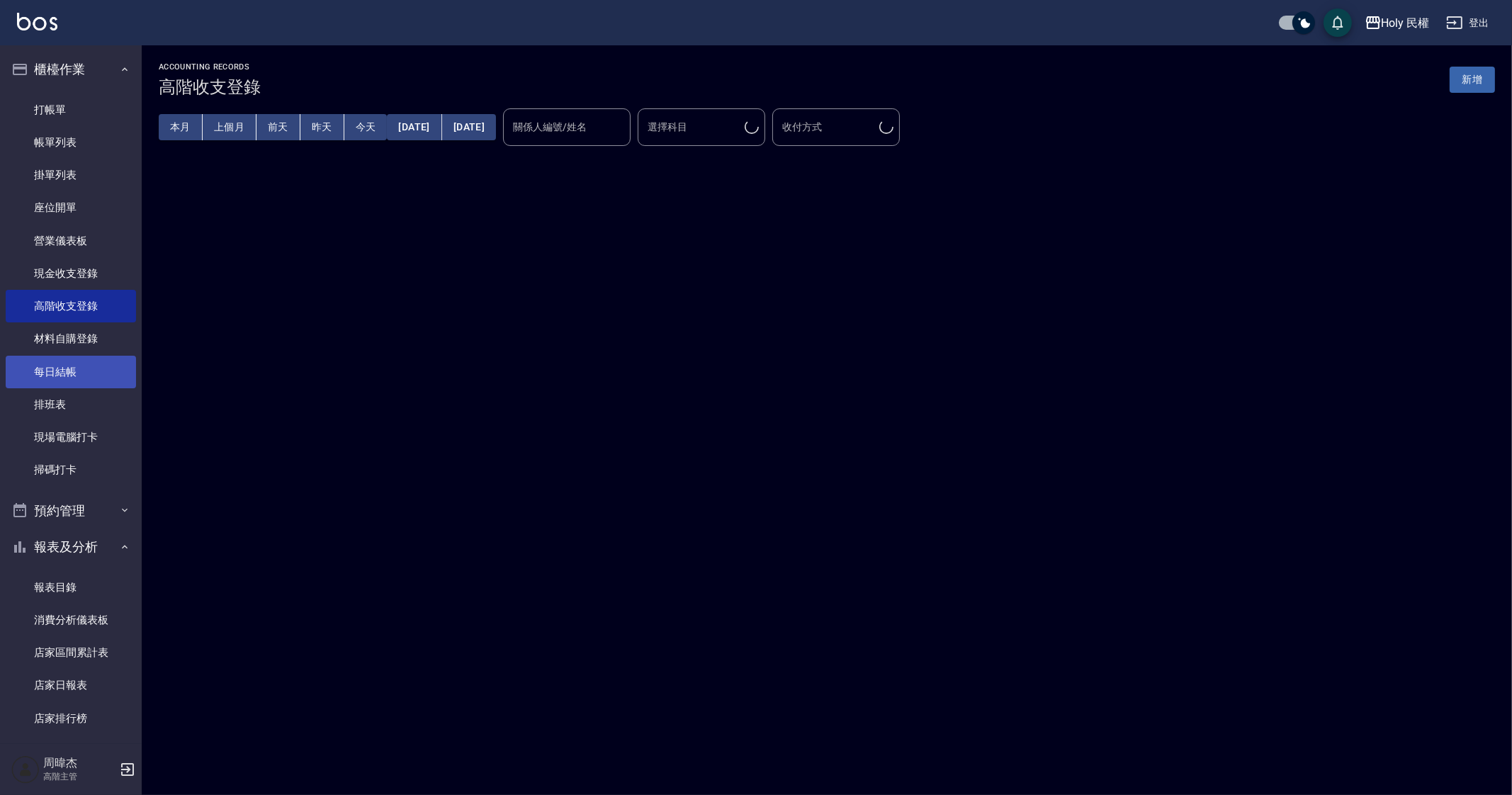
click at [88, 375] on link "每日結帳" at bounding box center [71, 372] width 130 height 32
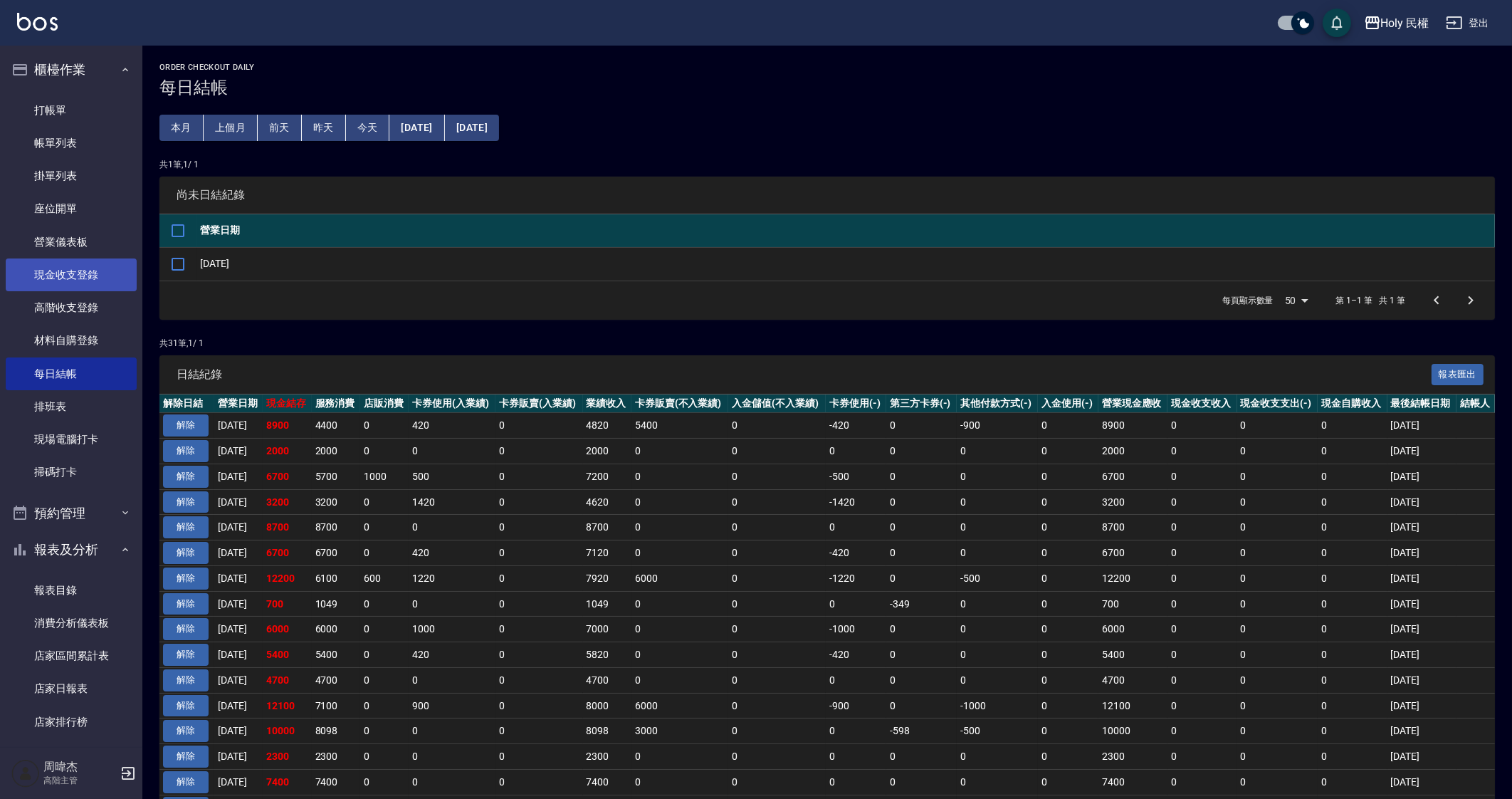
click at [56, 274] on link "現金收支登錄" at bounding box center [71, 274] width 131 height 33
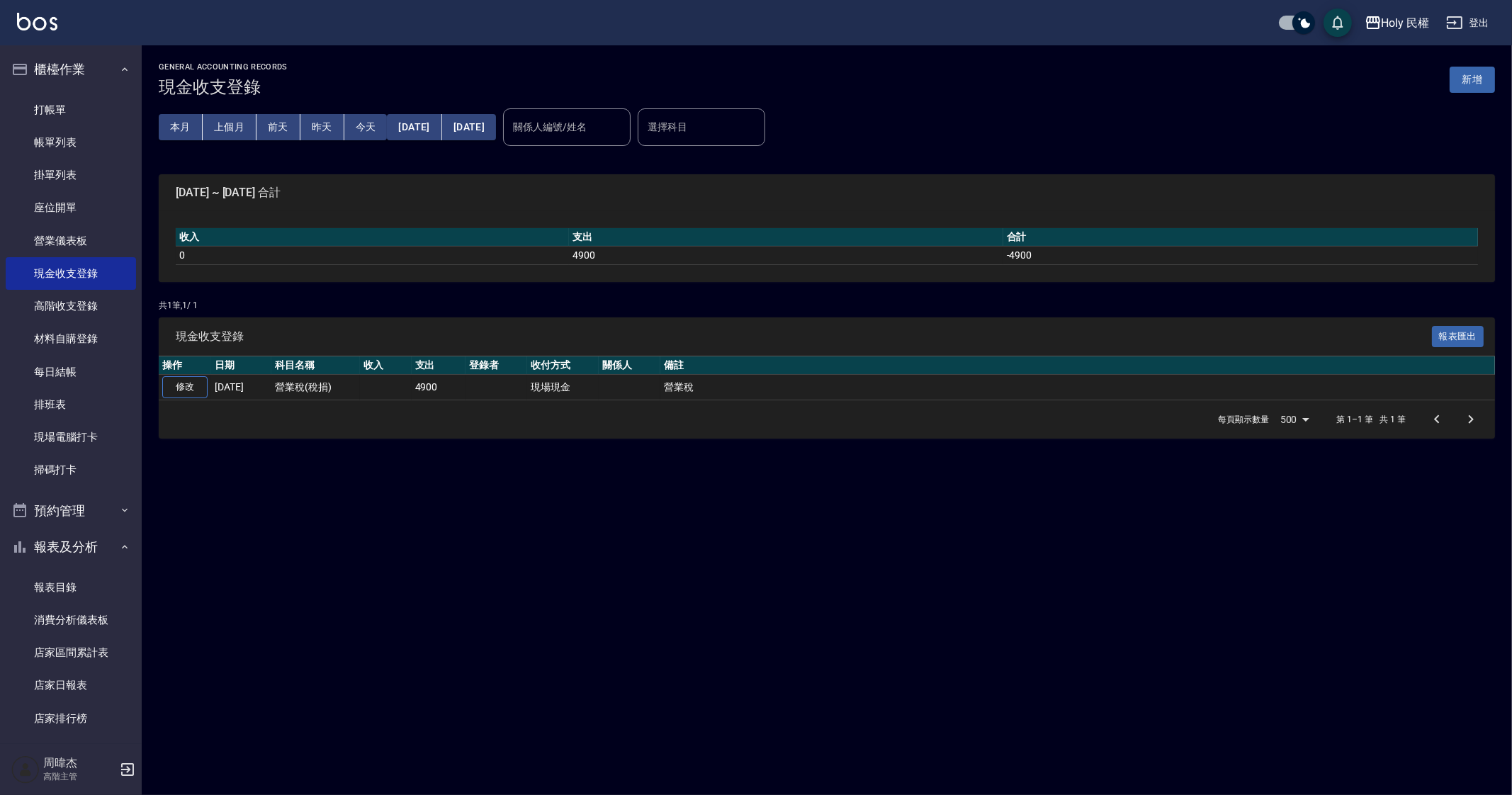
click at [471, 599] on div "GENERAL ACCOUNTING RECORDS 現金收支登錄 新增 本月 上個月 前天 昨天 今天 2025/08/01 2025/08/22 關係人編…" at bounding box center [756, 398] width 1512 height 795
drag, startPoint x: 347, startPoint y: 380, endPoint x: 773, endPoint y: 380, distance: 426.0
click at [773, 380] on tr "修改 2025-08-05 營業稅(稅捐) 4900 現場現金 營業稅" at bounding box center [826, 387] width 1336 height 25
click at [663, 590] on div "GENERAL ACCOUNTING RECORDS 現金收支登錄 新增 本月 上個月 前天 昨天 今天 2025/08/01 2025/08/22 關係人編…" at bounding box center [756, 398] width 1512 height 795
click at [209, 130] on button "上個月" at bounding box center [229, 127] width 54 height 26
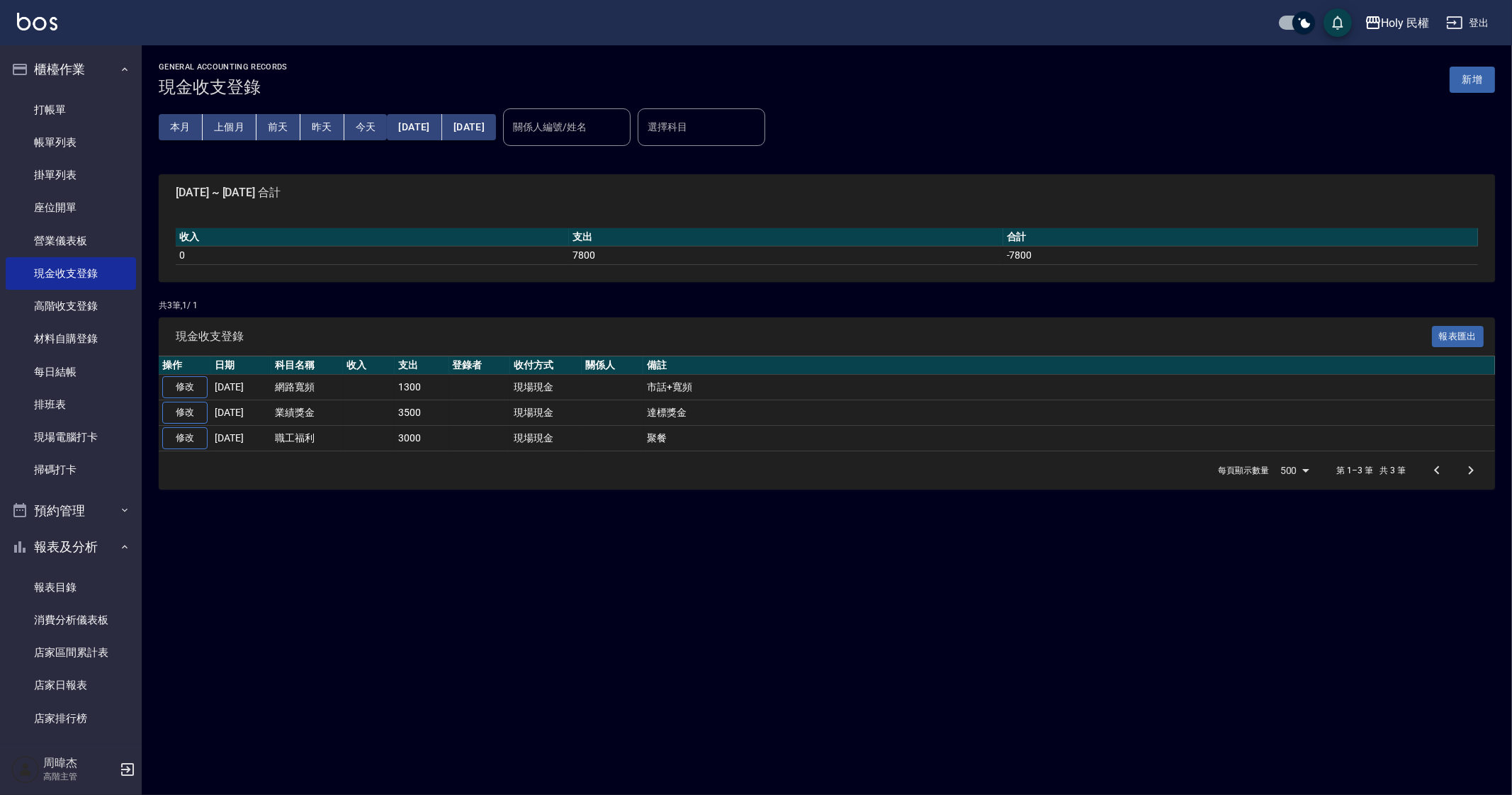
click at [689, 423] on td "達標獎金" at bounding box center [1069, 413] width 851 height 25
click at [610, 547] on div "GENERAL ACCOUNTING RECORDS 現金收支登錄 新增 本月 上個月 [DATE] [DATE] [DATE] [DATE] [DATE] …" at bounding box center [756, 398] width 1512 height 795
click at [197, 122] on button "本月" at bounding box center [180, 127] width 44 height 26
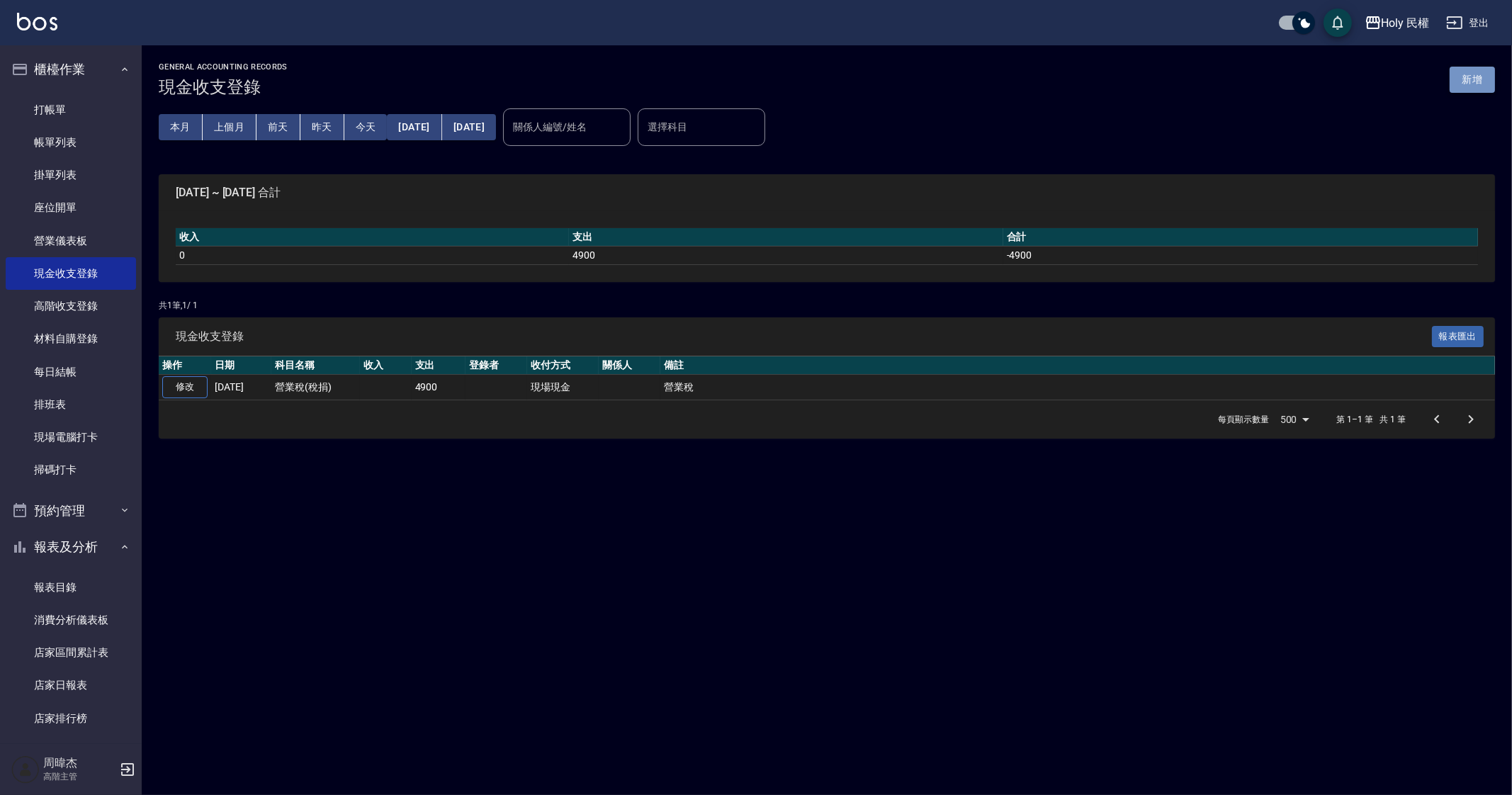
click at [1468, 79] on button "新增" at bounding box center [1472, 79] width 45 height 26
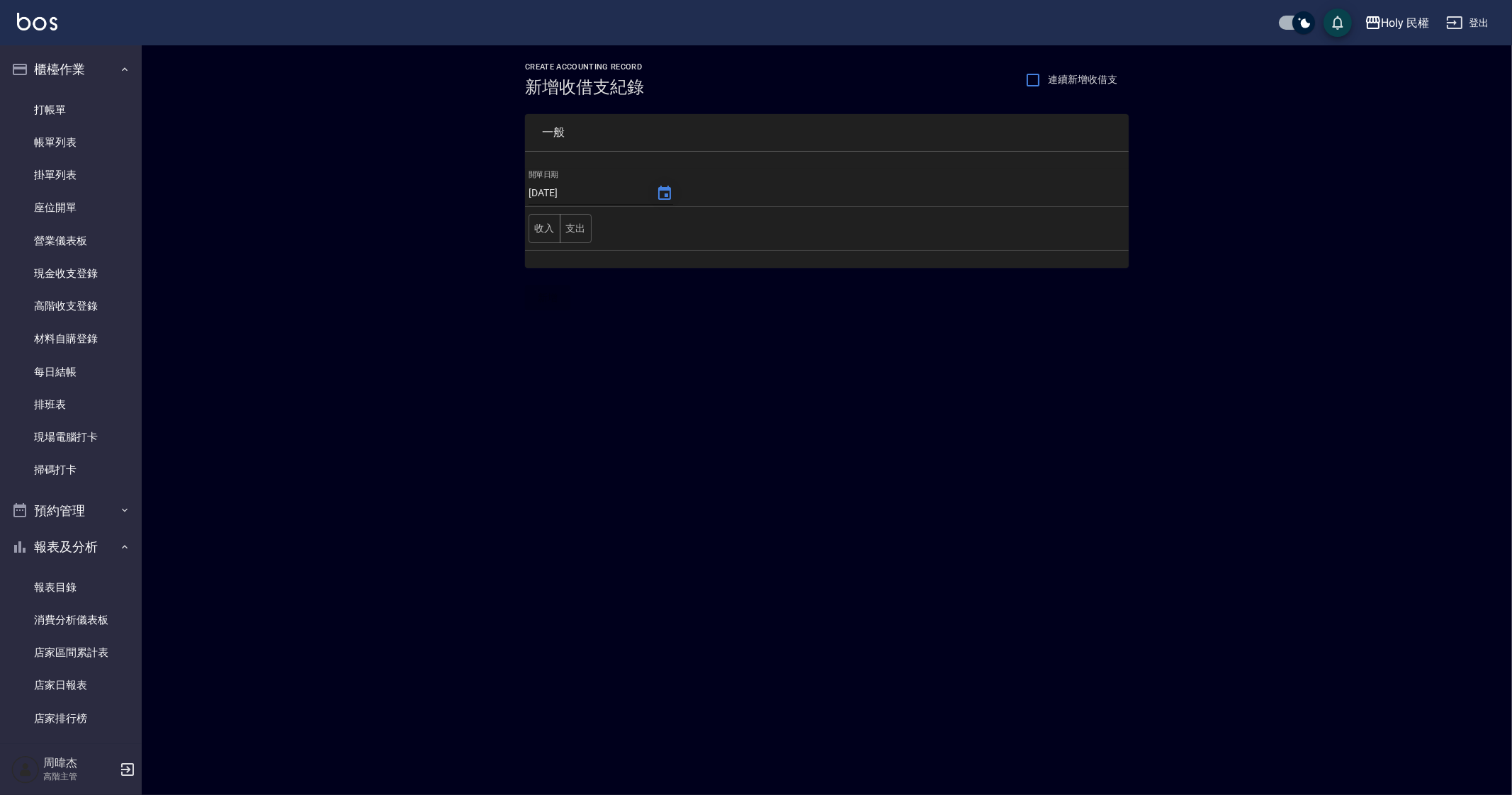
click at [661, 186] on icon "Choose date, selected date is 2025-08-22" at bounding box center [665, 194] width 17 height 17
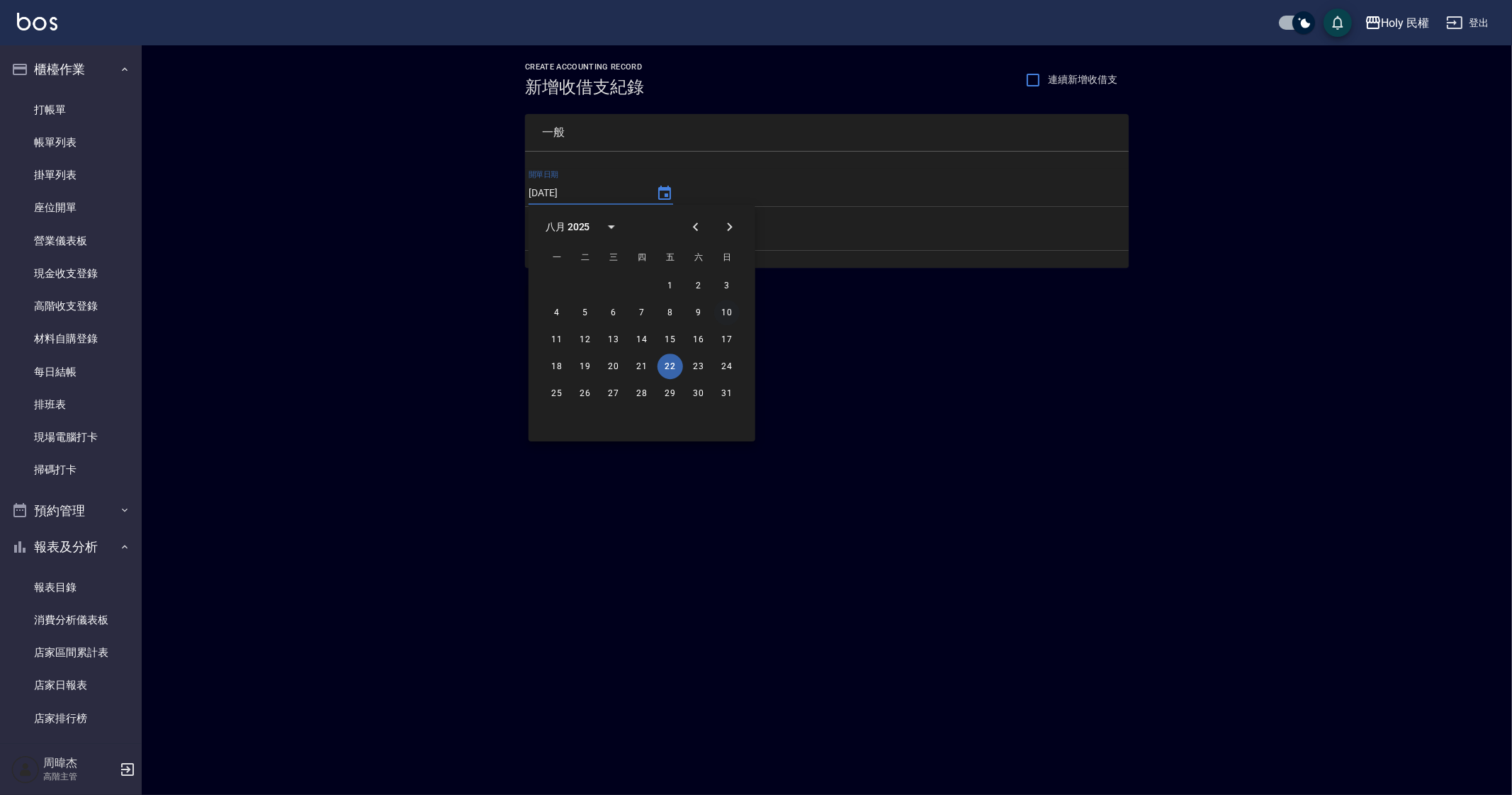
click at [726, 306] on button "10" at bounding box center [726, 312] width 25 height 25
type input "[DATE]"
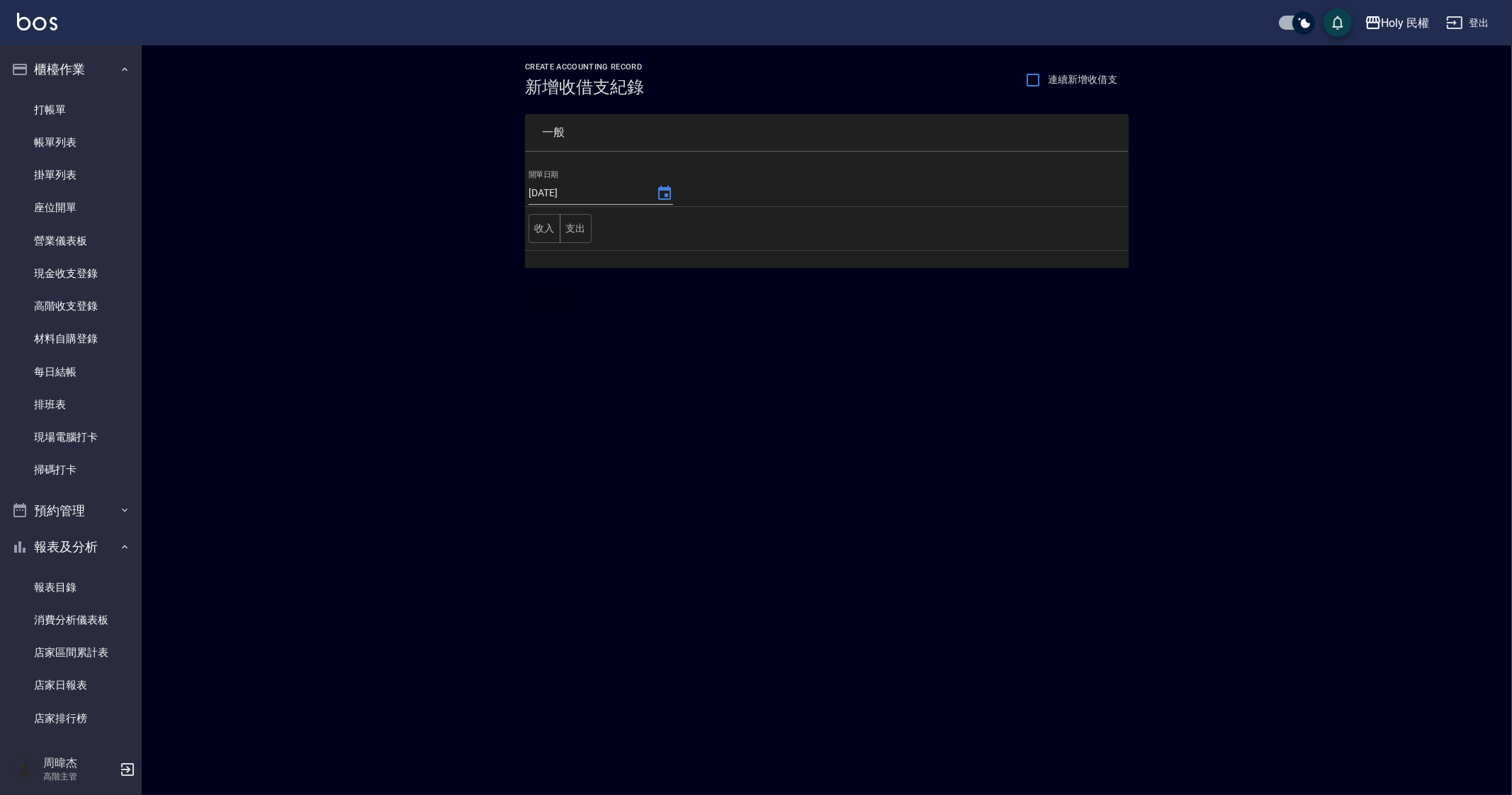
click at [906, 545] on div "CREATE ACCOUNTING RECORD 新增收借支紀錄 連續新增收借支 一般 開單日期 2025/08/10 收入 支出 新增" at bounding box center [756, 398] width 1512 height 795
click at [422, 326] on div "CREATE ACCOUNTING RECORD 新增收借支紀錄 連續新增收借支 一般 開單日期 2025/08/10 收入 支出 新增" at bounding box center [827, 186] width 1370 height 282
click at [506, 347] on div "CREATE ACCOUNTING RECORD 新增收借支紀錄 連續新增收借支 一般 開單日期 2025/08/10 收入 支出 新增" at bounding box center [756, 398] width 1512 height 795
click at [584, 228] on button "支出" at bounding box center [576, 228] width 32 height 29
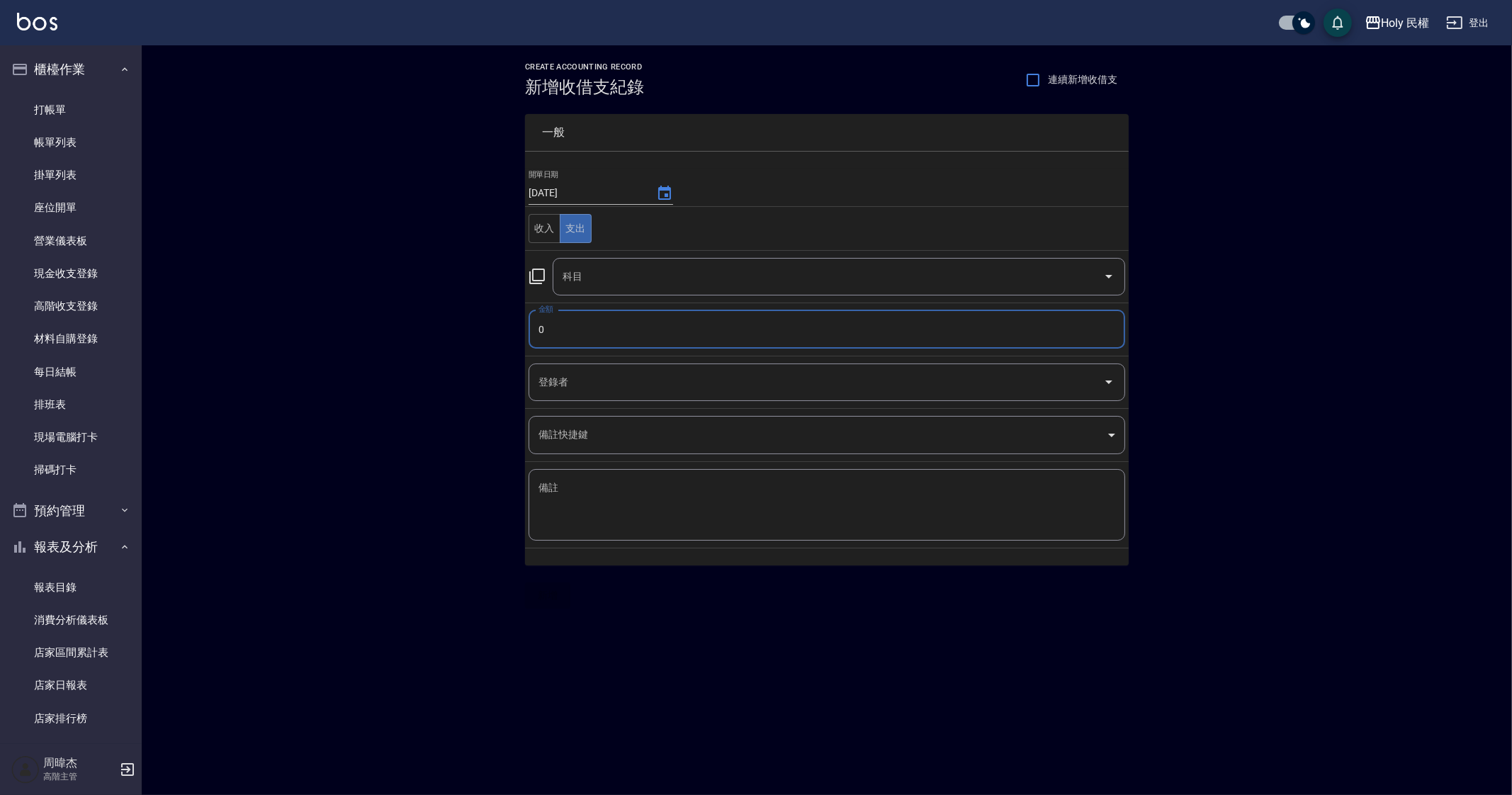
click at [591, 329] on input "0" at bounding box center [827, 329] width 596 height 38
type input "3500"
click at [618, 279] on input "科目" at bounding box center [828, 277] width 538 height 24
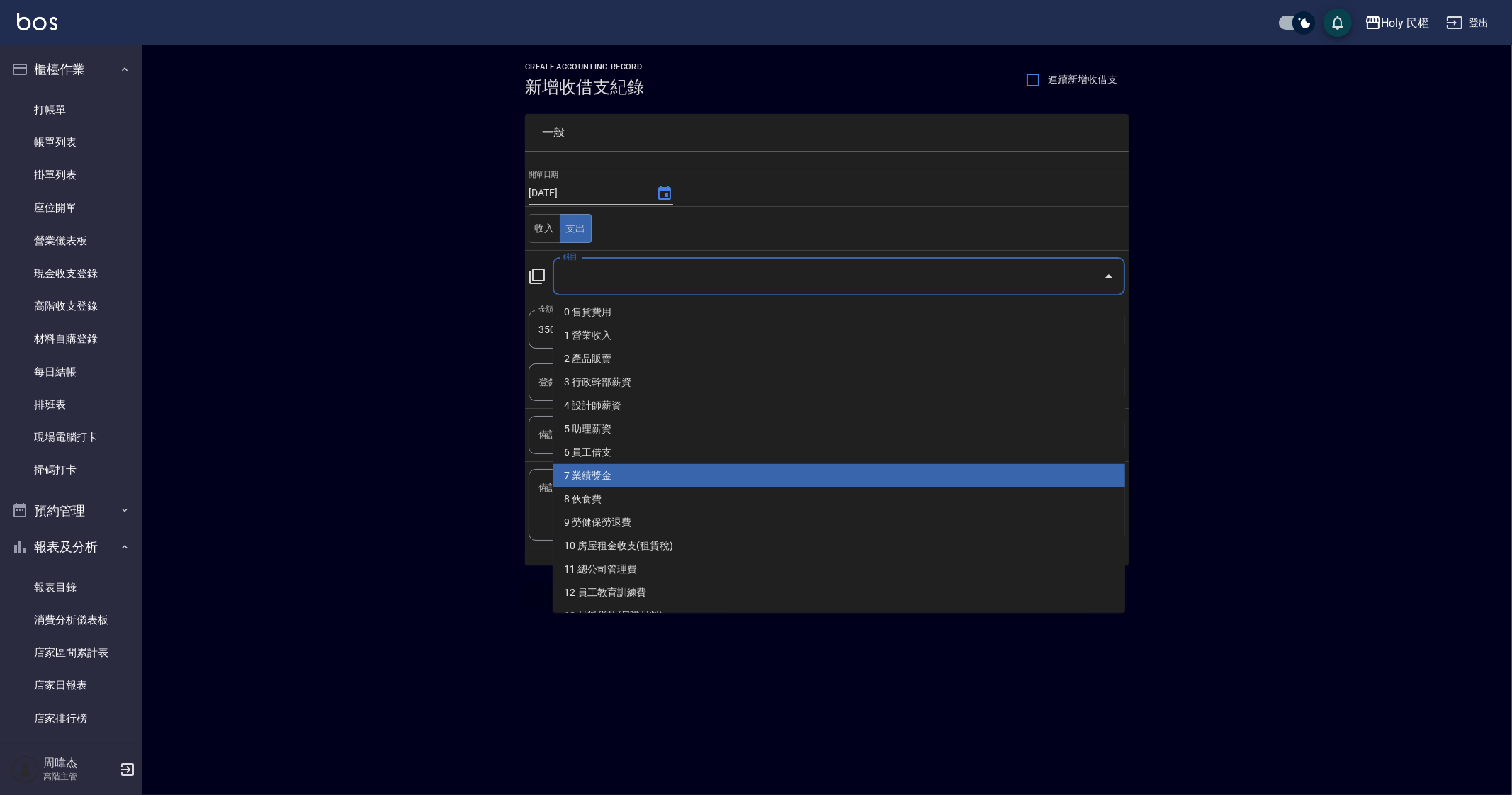
click at [756, 479] on li "7 業績獎金" at bounding box center [838, 475] width 573 height 23
type input "7 業績獎金"
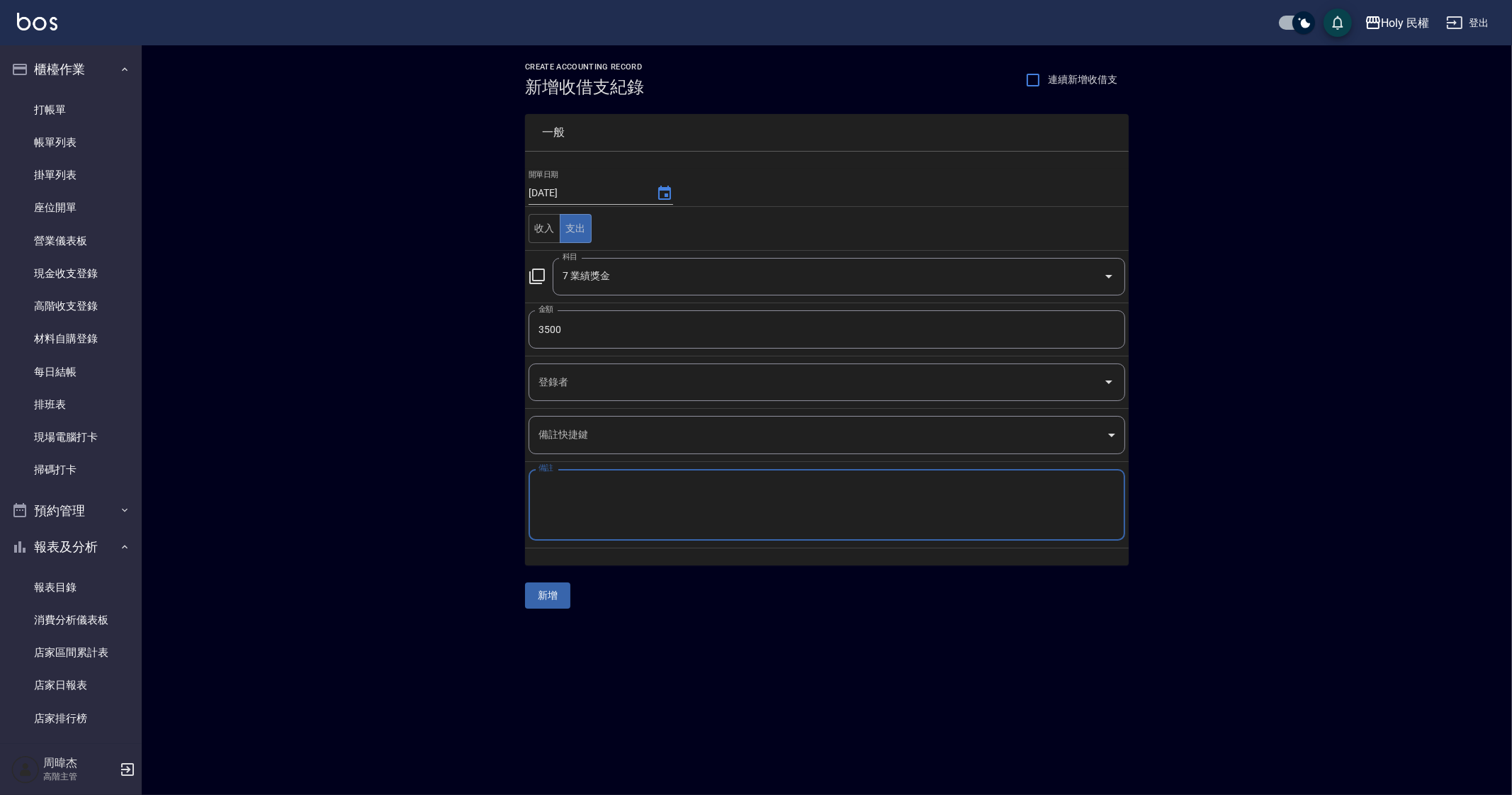
click at [748, 501] on textarea "備註" at bounding box center [826, 505] width 577 height 48
type textarea "3"
type textarea "達標獎金"
click at [555, 584] on button "新增" at bounding box center [547, 595] width 45 height 26
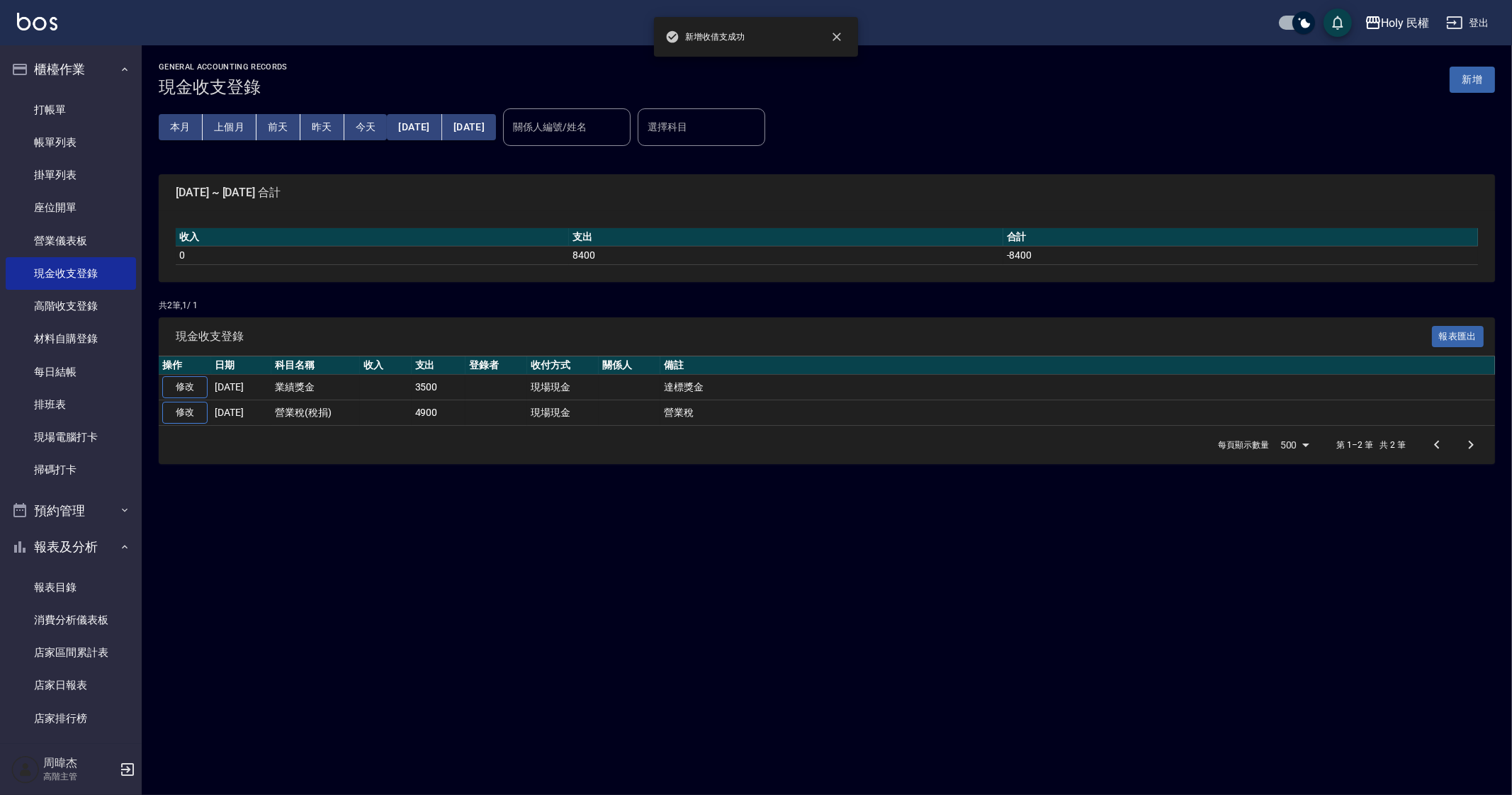
click at [846, 692] on div "GENERAL ACCOUNTING RECORDS 現金收支登錄 新增 本月 上個月 [DATE] [DATE] [DATE] [DATE] [DATE] …" at bounding box center [756, 398] width 1512 height 795
click at [802, 583] on div "GENERAL ACCOUNTING RECORDS 現金收支登錄 新增 本月 上個月 [DATE] [DATE] [DATE] [DATE] [DATE] …" at bounding box center [756, 398] width 1512 height 795
click at [806, 596] on div "GENERAL ACCOUNTING RECORDS 現金收支登錄 新增 本月 上個月 [DATE] [DATE] [DATE] [DATE] [DATE] …" at bounding box center [756, 398] width 1512 height 795
click at [889, 642] on div "GENERAL ACCOUNTING RECORDS 現金收支登錄 新增 本月 上個月 [DATE] [DATE] [DATE] [DATE] [DATE] …" at bounding box center [756, 398] width 1512 height 795
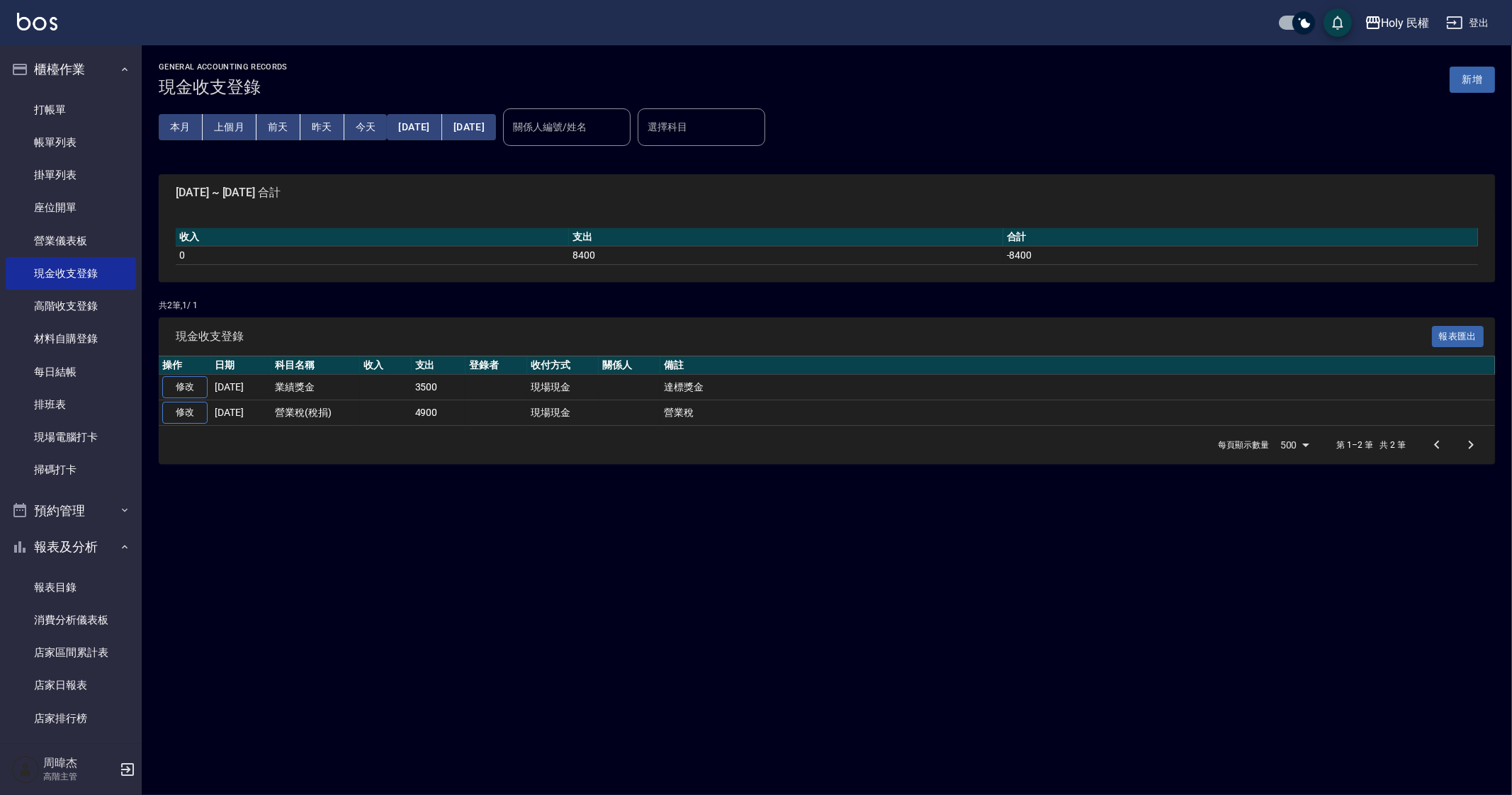
click at [832, 712] on div "GENERAL ACCOUNTING RECORDS 現金收支登錄 新增 本月 上個月 [DATE] [DATE] [DATE] [DATE] [DATE] …" at bounding box center [756, 398] width 1512 height 795
click at [630, 610] on div "GENERAL ACCOUNTING RECORDS 現金收支登錄 新增 本月 上個月 [DATE] [DATE] [DATE] [DATE] [DATE] …" at bounding box center [756, 398] width 1512 height 795
click at [88, 135] on link "帳單列表" at bounding box center [71, 142] width 130 height 32
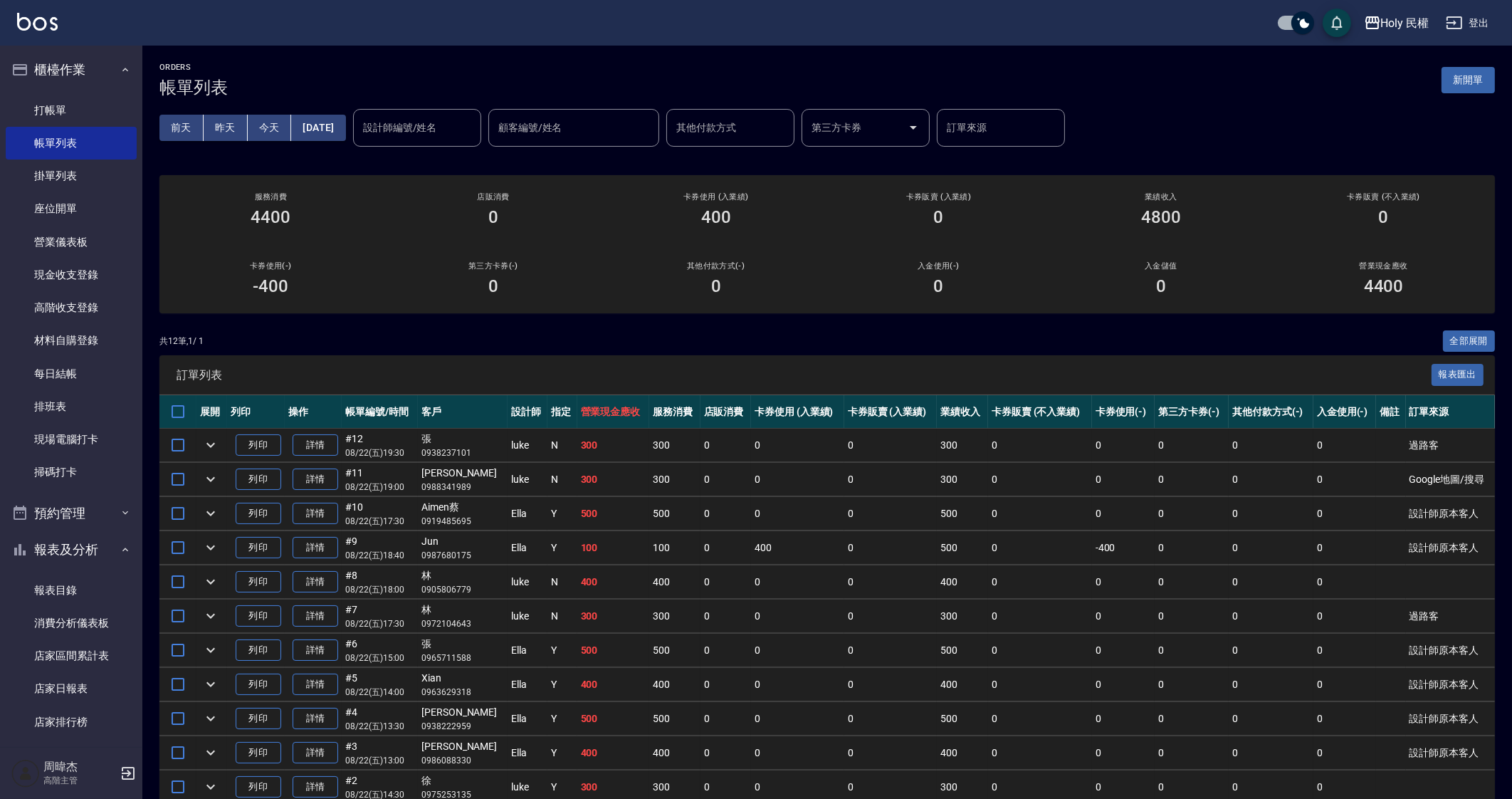
click at [589, 395] on th "營業現金應收" at bounding box center [614, 412] width 72 height 33
click at [649, 622] on td "300" at bounding box center [675, 616] width 51 height 33
click at [717, 459] on td "0" at bounding box center [726, 445] width 51 height 33
click at [94, 366] on link "每日結帳" at bounding box center [71, 373] width 131 height 33
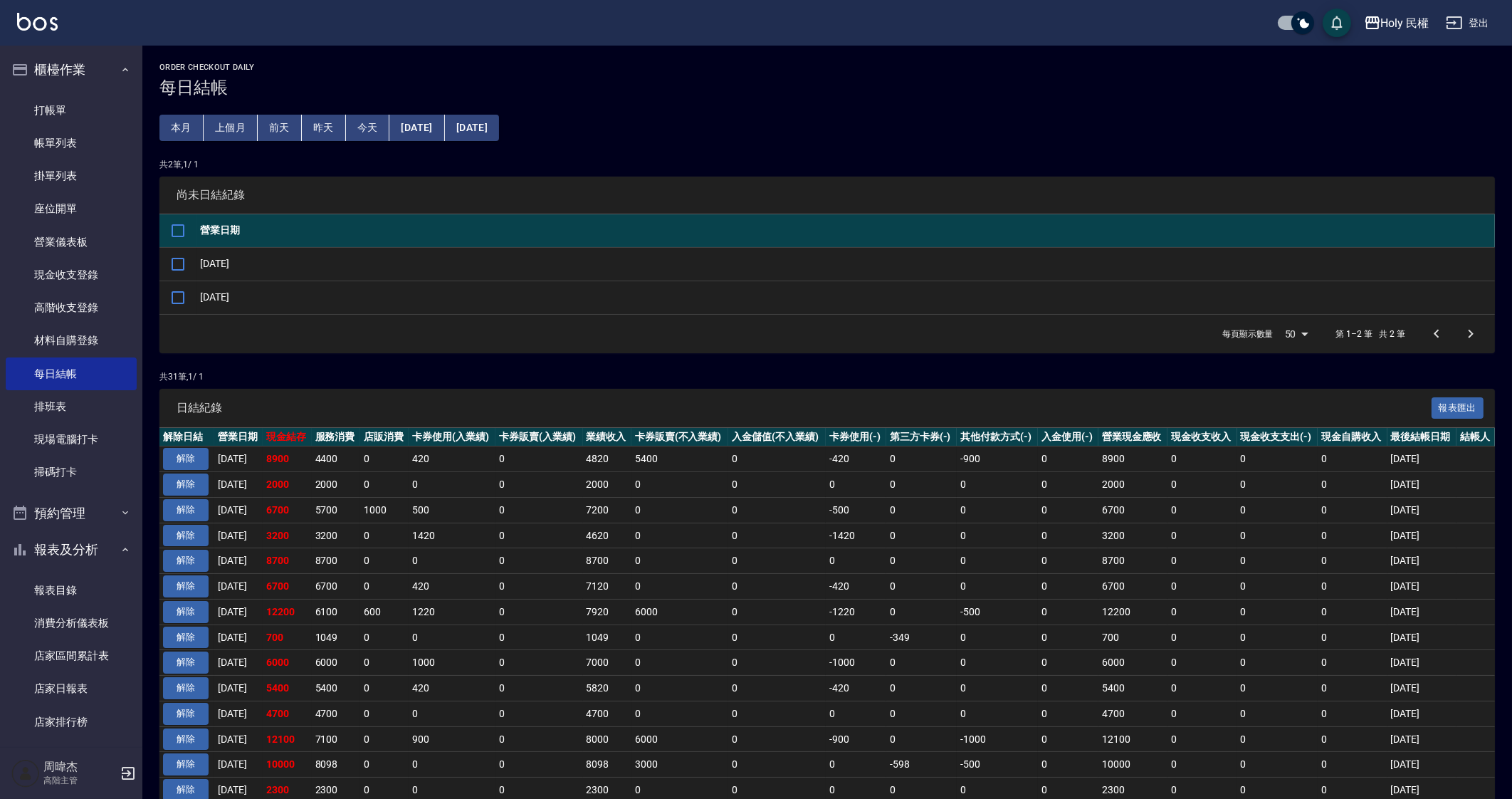
click at [489, 571] on td "0" at bounding box center [452, 560] width 87 height 25
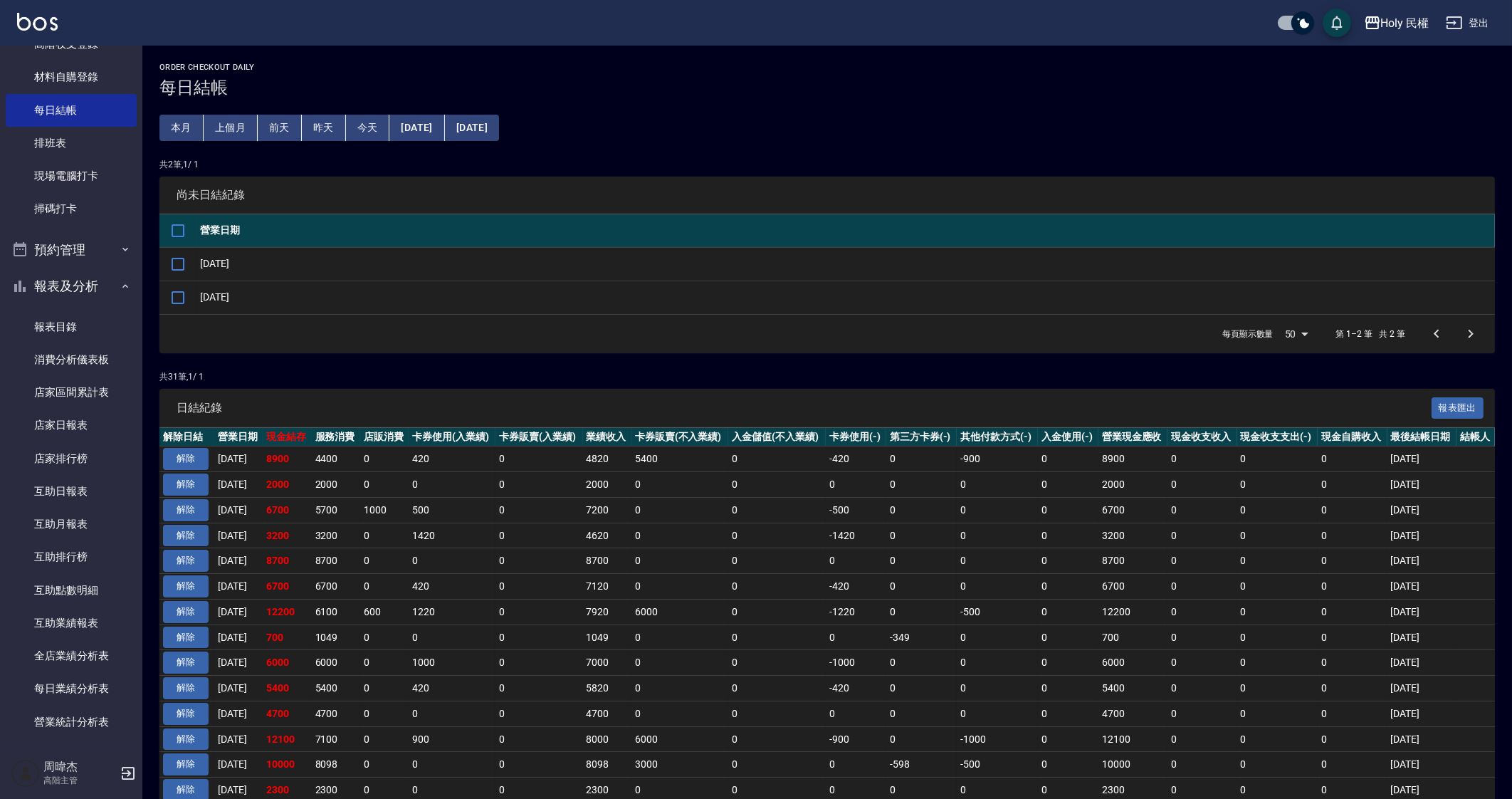
scroll to position [267, 0]
click at [52, 117] on link "每日結帳" at bounding box center [71, 106] width 131 height 33
click at [185, 257] on input "checkbox" at bounding box center [177, 263] width 30 height 30
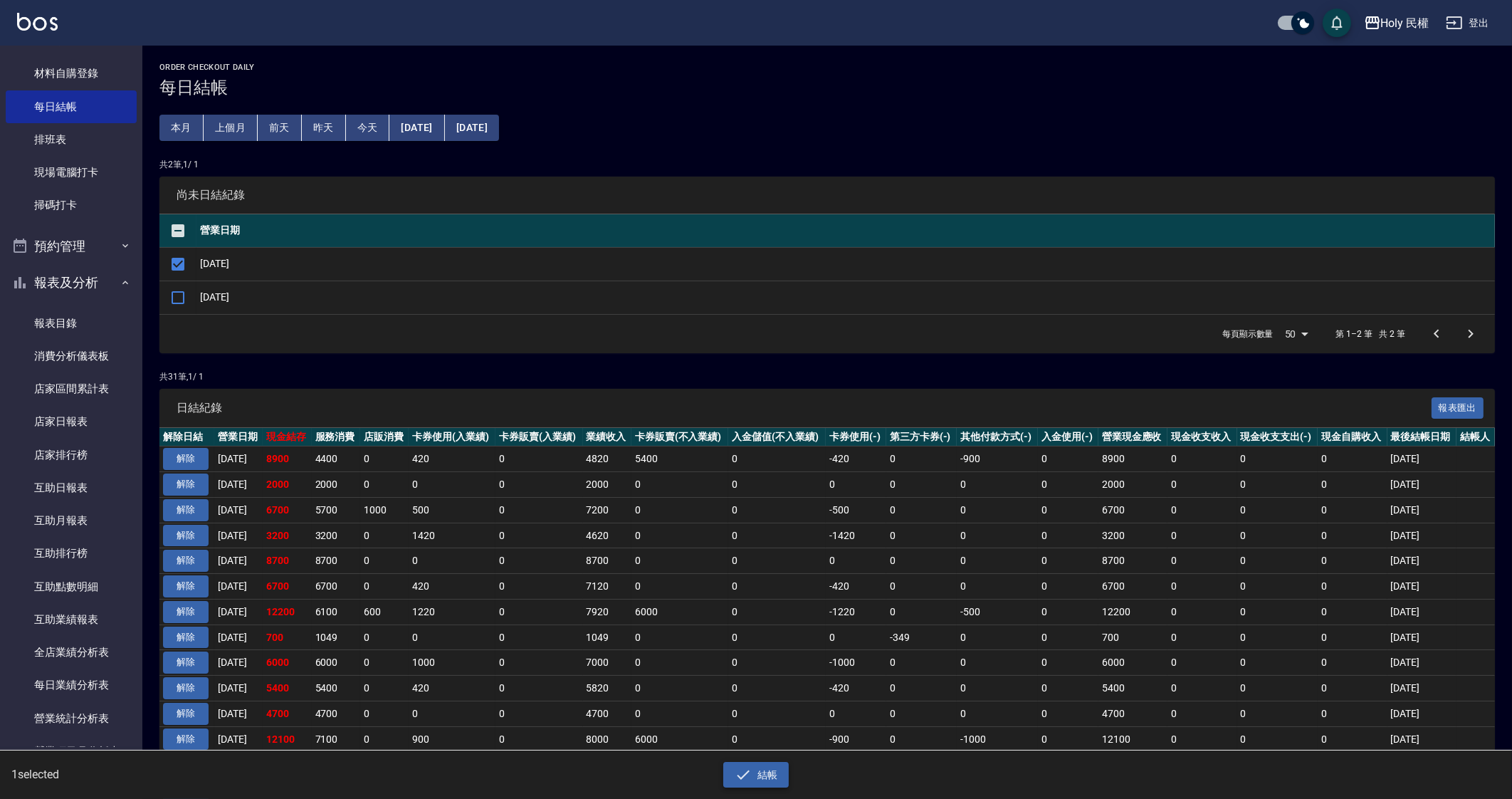
click at [755, 773] on button "結帳" at bounding box center [756, 774] width 66 height 26
click at [714, 53] on button "確定" at bounding box center [704, 57] width 46 height 22
checkbox input "false"
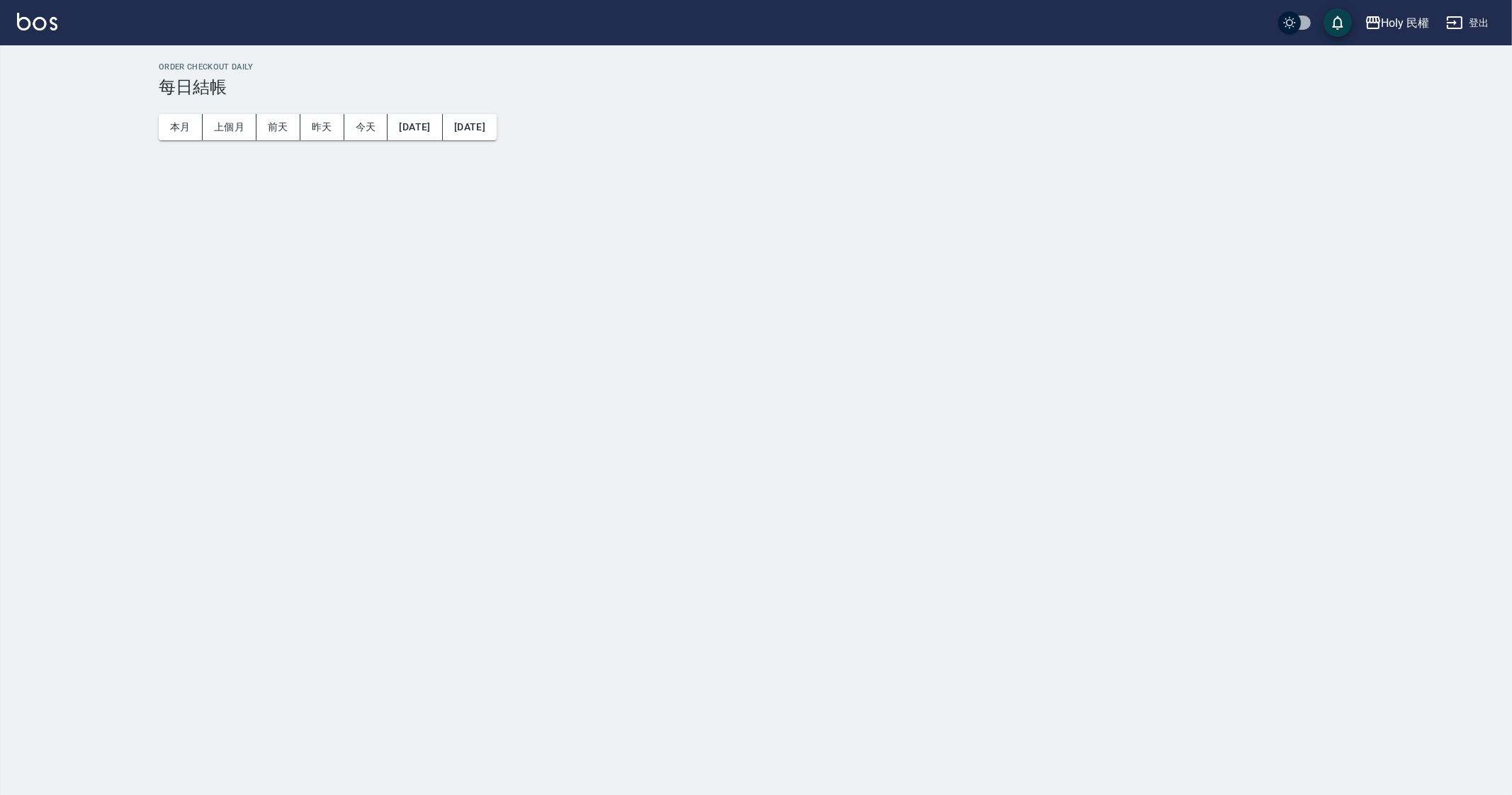
checkbox input "true"
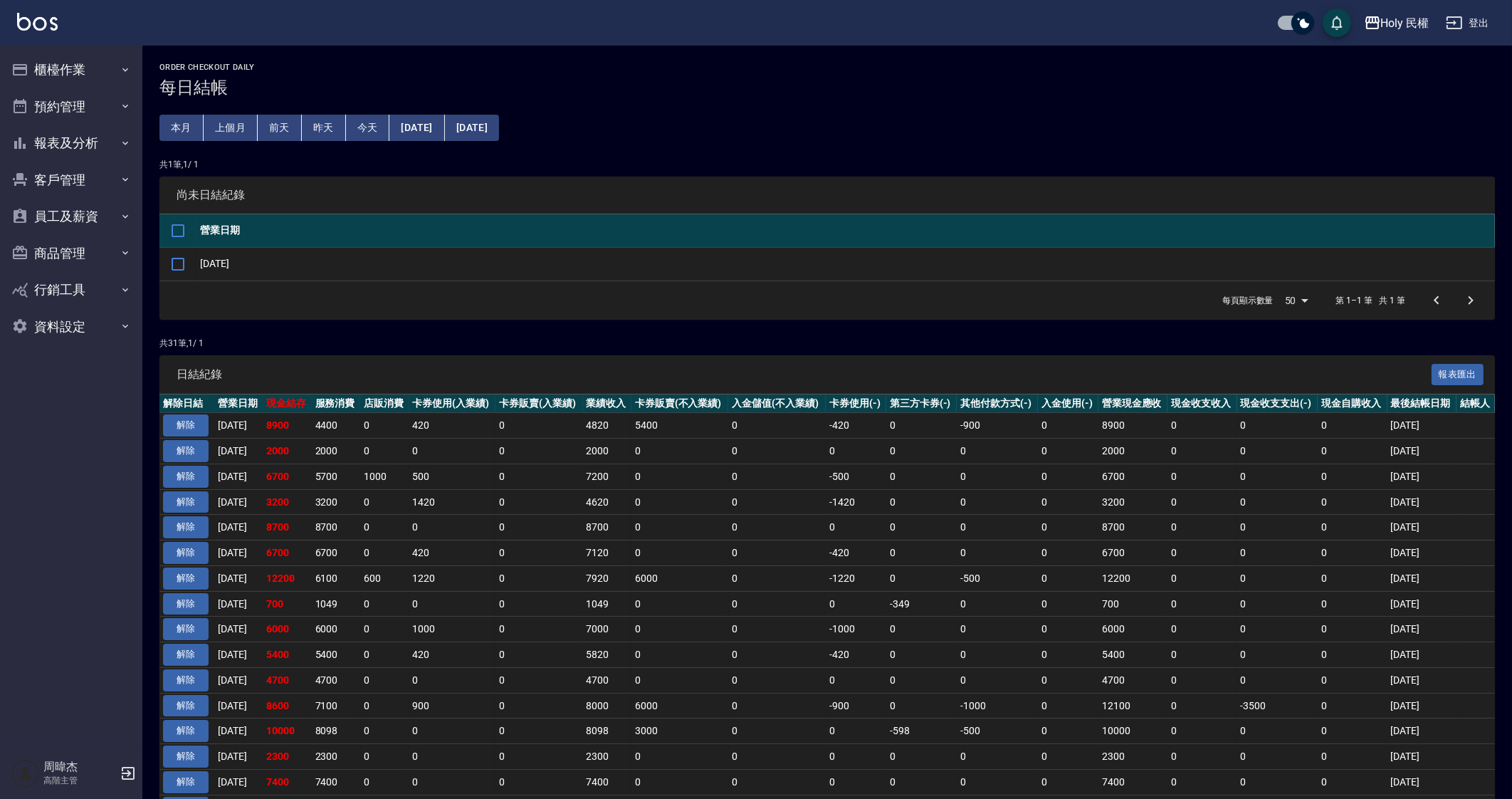
click at [1005, 721] on td "-500" at bounding box center [997, 730] width 81 height 25
click at [1114, 714] on td "12100" at bounding box center [1133, 705] width 69 height 25
click at [757, 523] on td "0" at bounding box center [777, 527] width 98 height 25
click at [601, 541] on td "7120" at bounding box center [607, 553] width 48 height 25
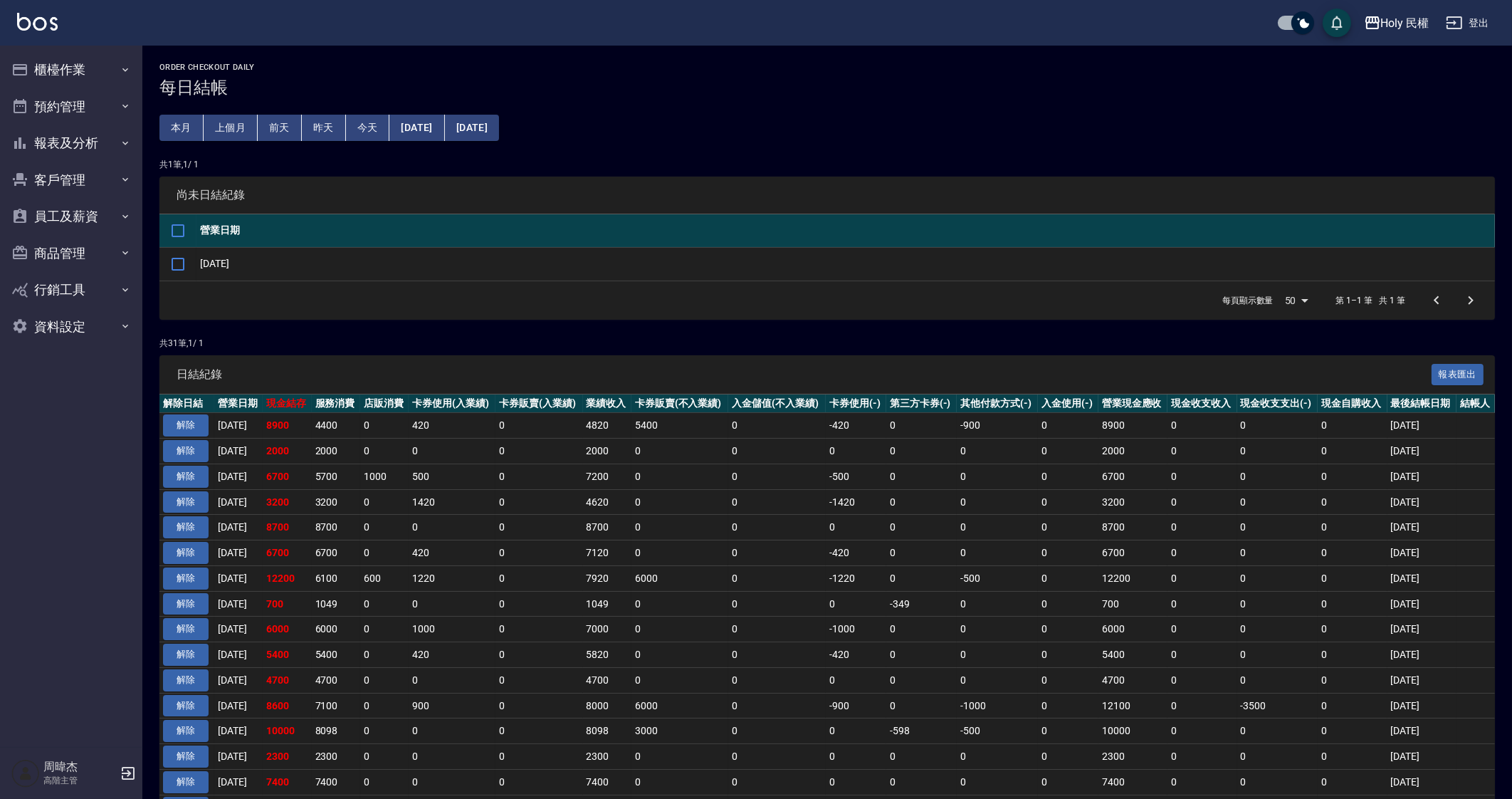
click at [573, 450] on td "0" at bounding box center [539, 451] width 87 height 25
drag, startPoint x: 271, startPoint y: 696, endPoint x: 1343, endPoint y: 710, distance: 1072.1
click at [1343, 710] on tr "解除 [DATE] 8600 7100 0 900 0 8000 6000 0 -900 0 -1000 0 12100 0 -3500 0 [DATE]" at bounding box center [827, 705] width 1335 height 25
click at [554, 677] on td "0" at bounding box center [539, 680] width 87 height 25
click at [544, 421] on td "0" at bounding box center [539, 425] width 87 height 25
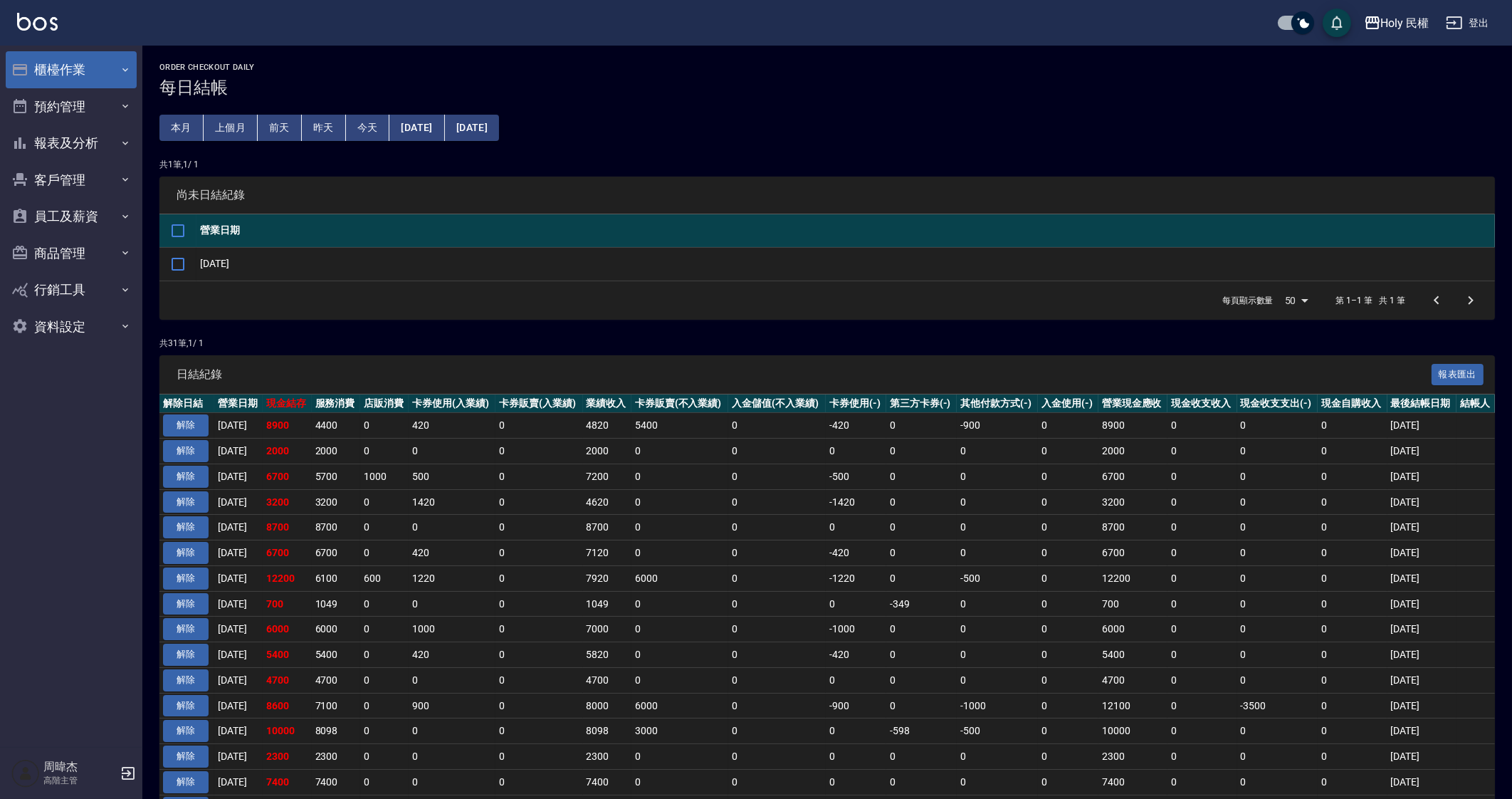
click at [39, 76] on button "櫃檯作業" at bounding box center [71, 69] width 131 height 37
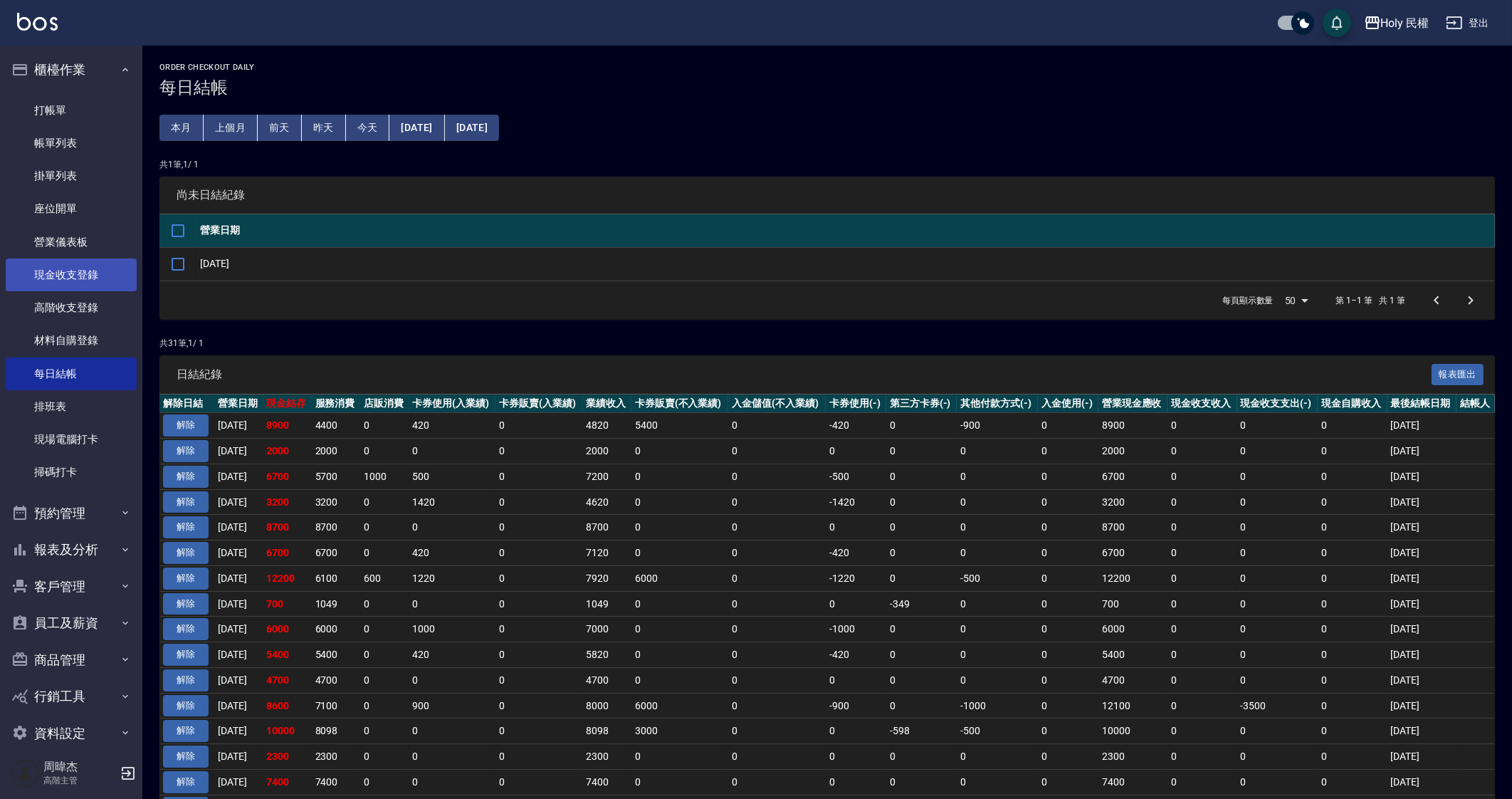
click at [98, 271] on link "現金收支登錄" at bounding box center [71, 274] width 131 height 33
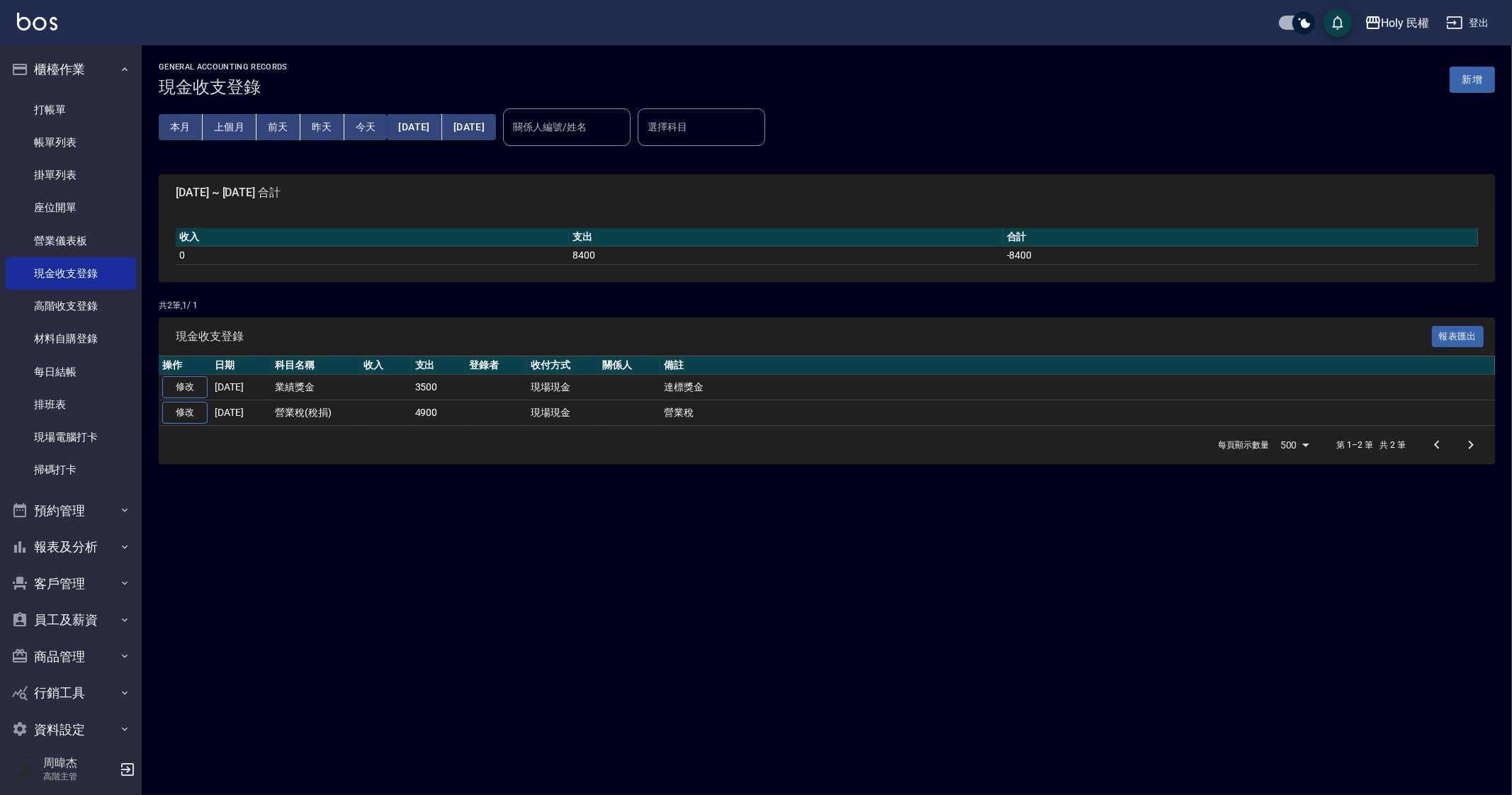
click at [939, 740] on div "GENERAL ACCOUNTING RECORDS 現金收支登錄 新增 本月 上個月 [DATE] [DATE] [DATE] [DATE] [DATE] …" at bounding box center [756, 398] width 1512 height 795
click at [511, 626] on div "GENERAL ACCOUNTING RECORDS 現金收支登錄 新增 本月 上個月 [DATE] [DATE] [DATE] [DATE] [DATE] …" at bounding box center [756, 398] width 1512 height 795
click at [1274, 554] on div "GENERAL ACCOUNTING RECORDS 現金收支登錄 新增 本月 上個月 [DATE] [DATE] [DATE] [DATE] [DATE] …" at bounding box center [756, 398] width 1512 height 795
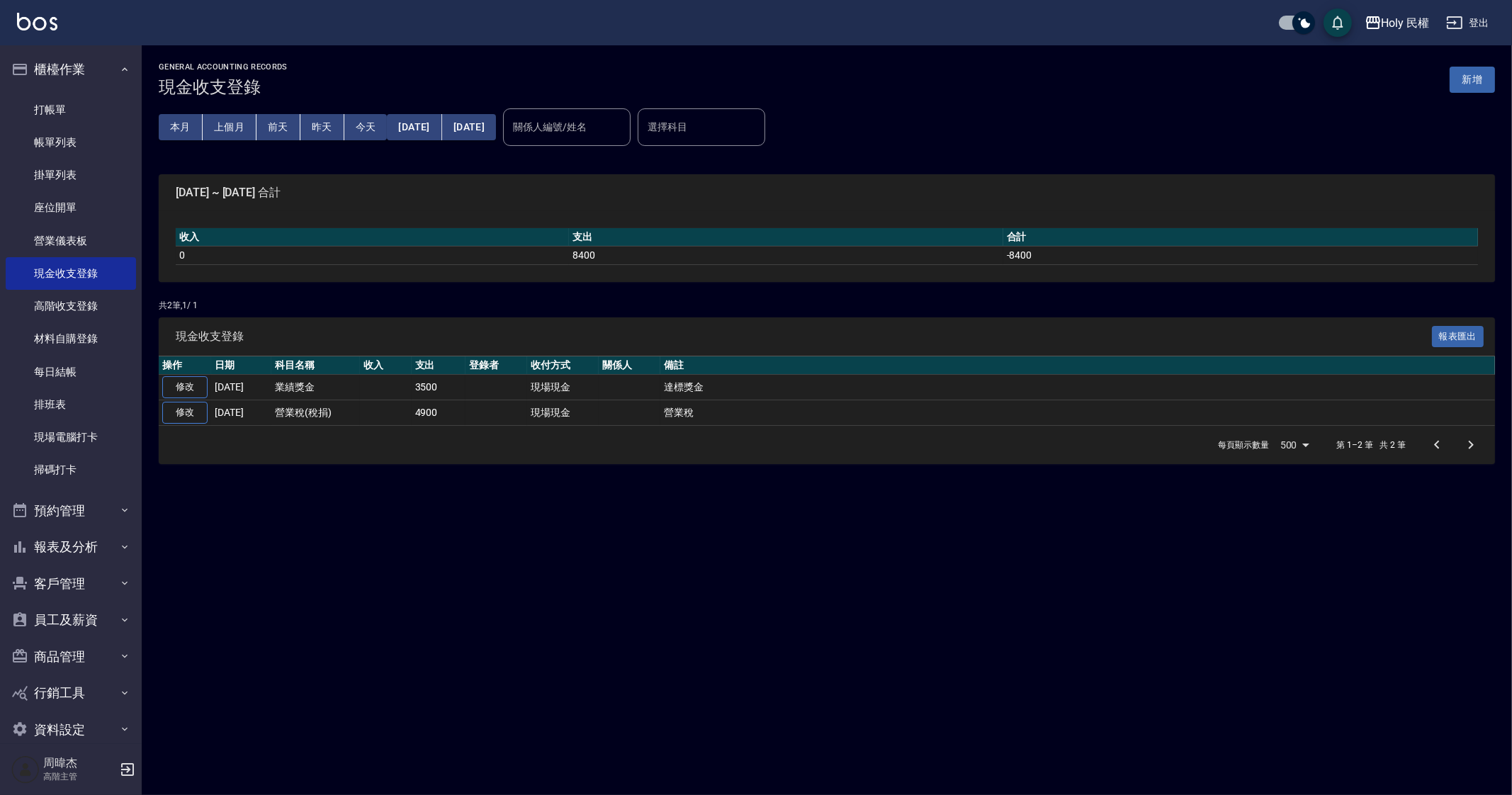
click at [542, 596] on div "GENERAL ACCOUNTING RECORDS 現金收支登錄 新增 本月 上個月 [DATE] [DATE] [DATE] [DATE] [DATE] …" at bounding box center [756, 398] width 1512 height 795
click at [483, 627] on div "GENERAL ACCOUNTING RECORDS 現金收支登錄 新增 本月 上個月 [DATE] [DATE] [DATE] [DATE] [DATE] …" at bounding box center [756, 398] width 1512 height 795
click at [233, 132] on button "上個月" at bounding box center [229, 127] width 54 height 26
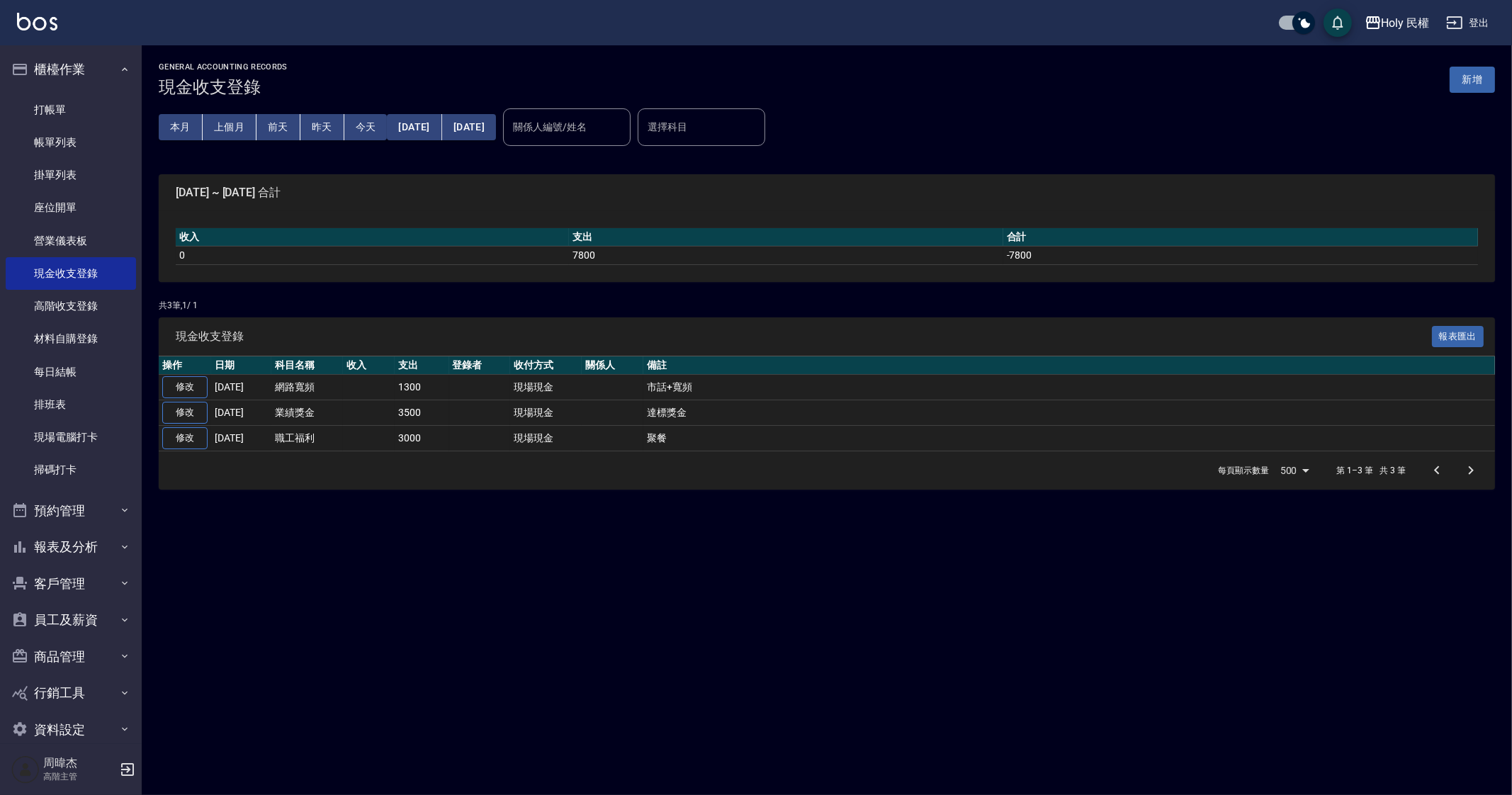
click at [1077, 593] on div "GENERAL ACCOUNTING RECORDS 現金收支登錄 新增 本月 上個月 [DATE] [DATE] [DATE] [DATE] [DATE] …" at bounding box center [756, 398] width 1512 height 795
click at [406, 136] on button "[DATE]" at bounding box center [414, 127] width 55 height 26
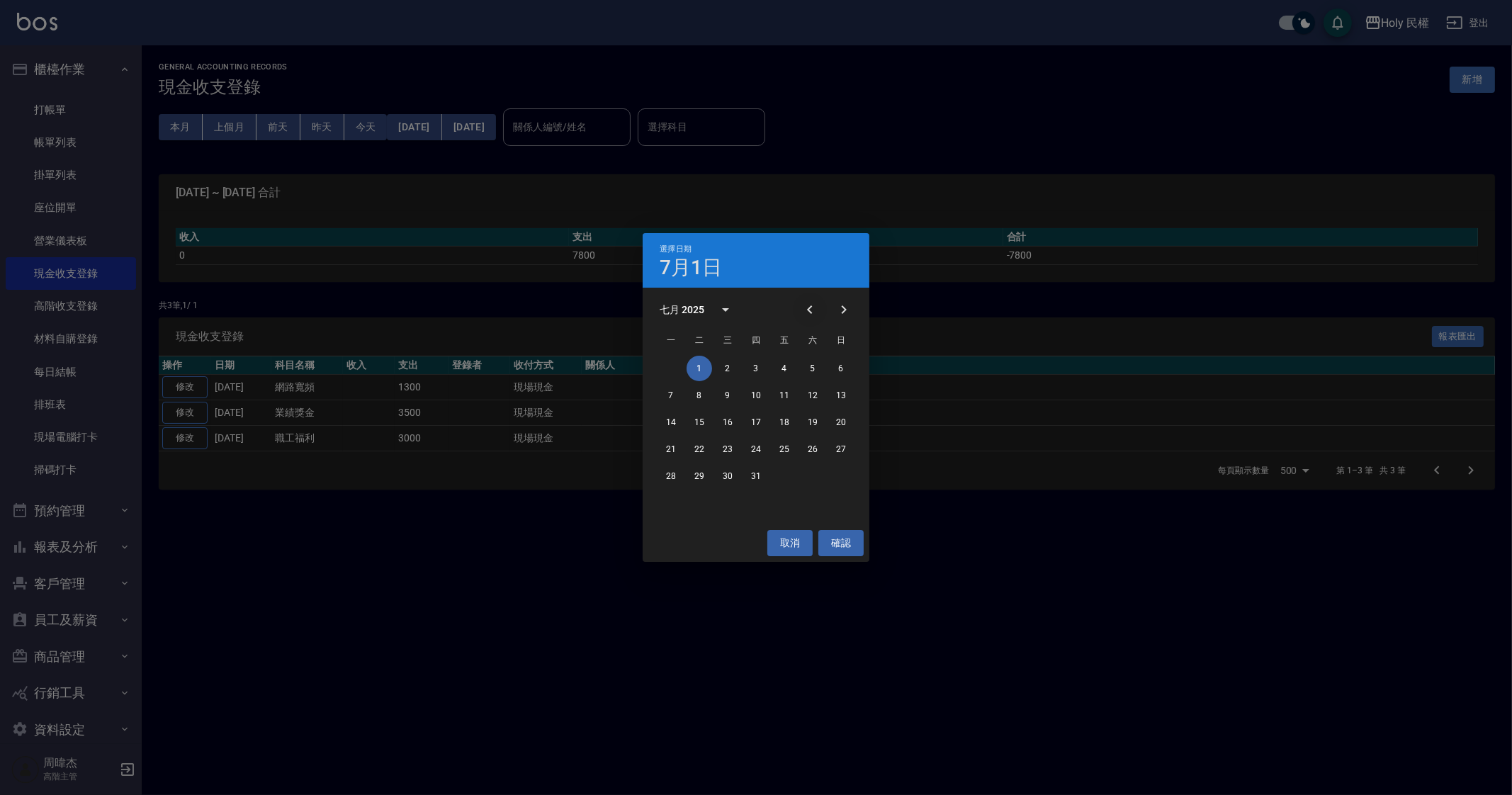
click at [820, 305] on button "Previous month" at bounding box center [810, 309] width 34 height 34
click at [843, 363] on button "1" at bounding box center [841, 368] width 25 height 25
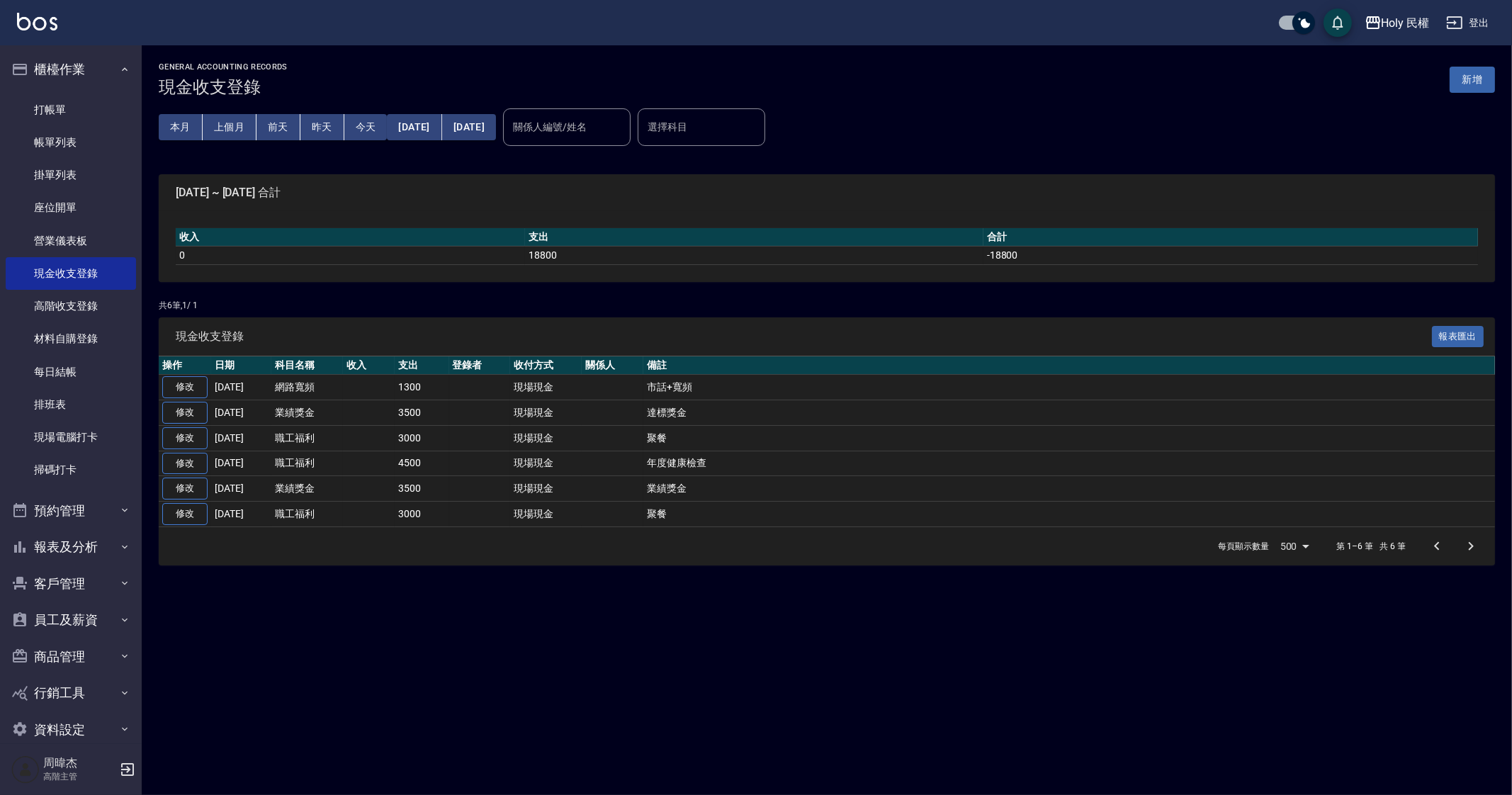
click at [496, 138] on button "[DATE]" at bounding box center [469, 127] width 54 height 26
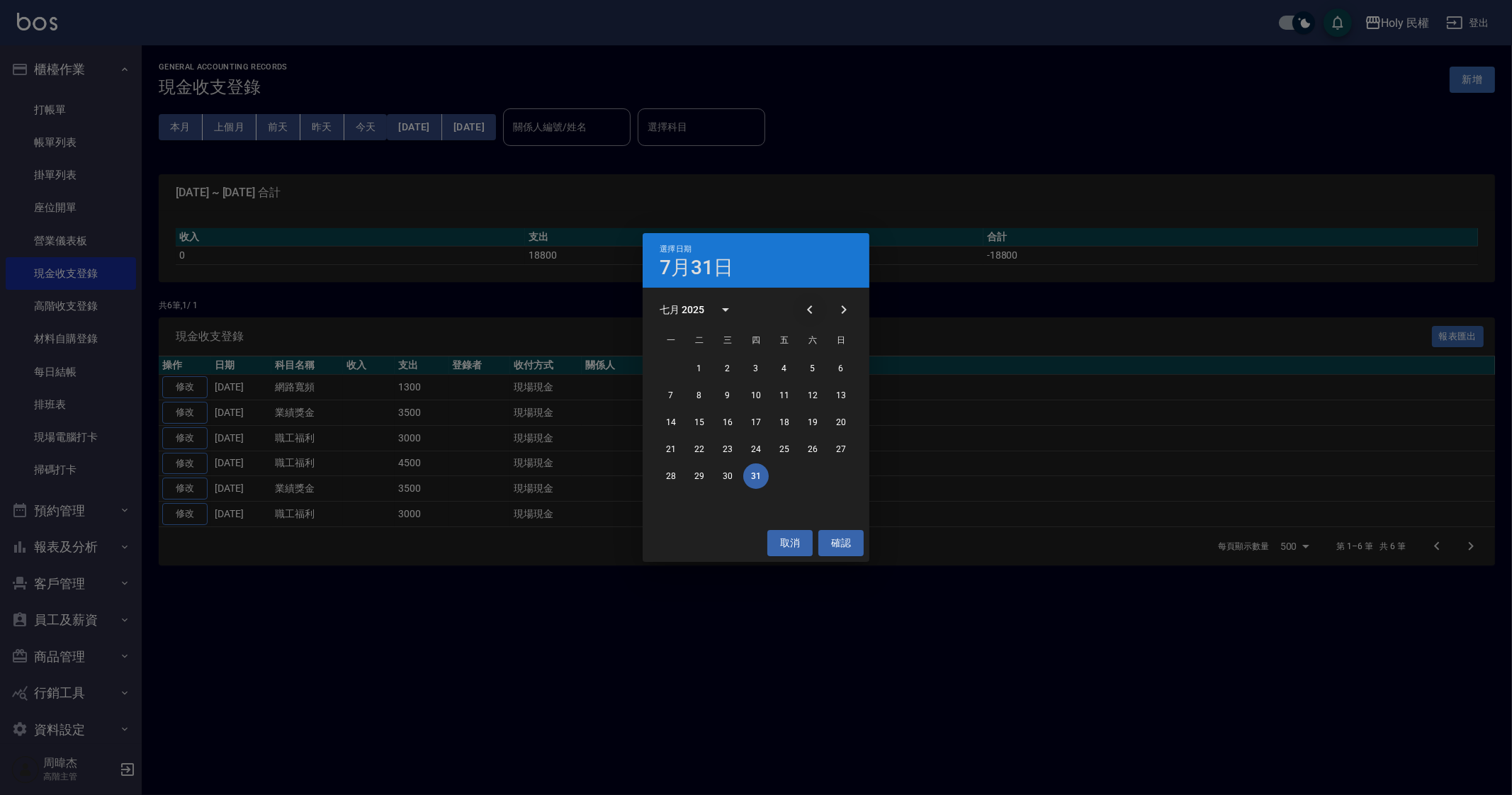
click at [810, 307] on icon "Previous month" at bounding box center [809, 310] width 5 height 9
click at [681, 500] on button "30" at bounding box center [671, 503] width 25 height 25
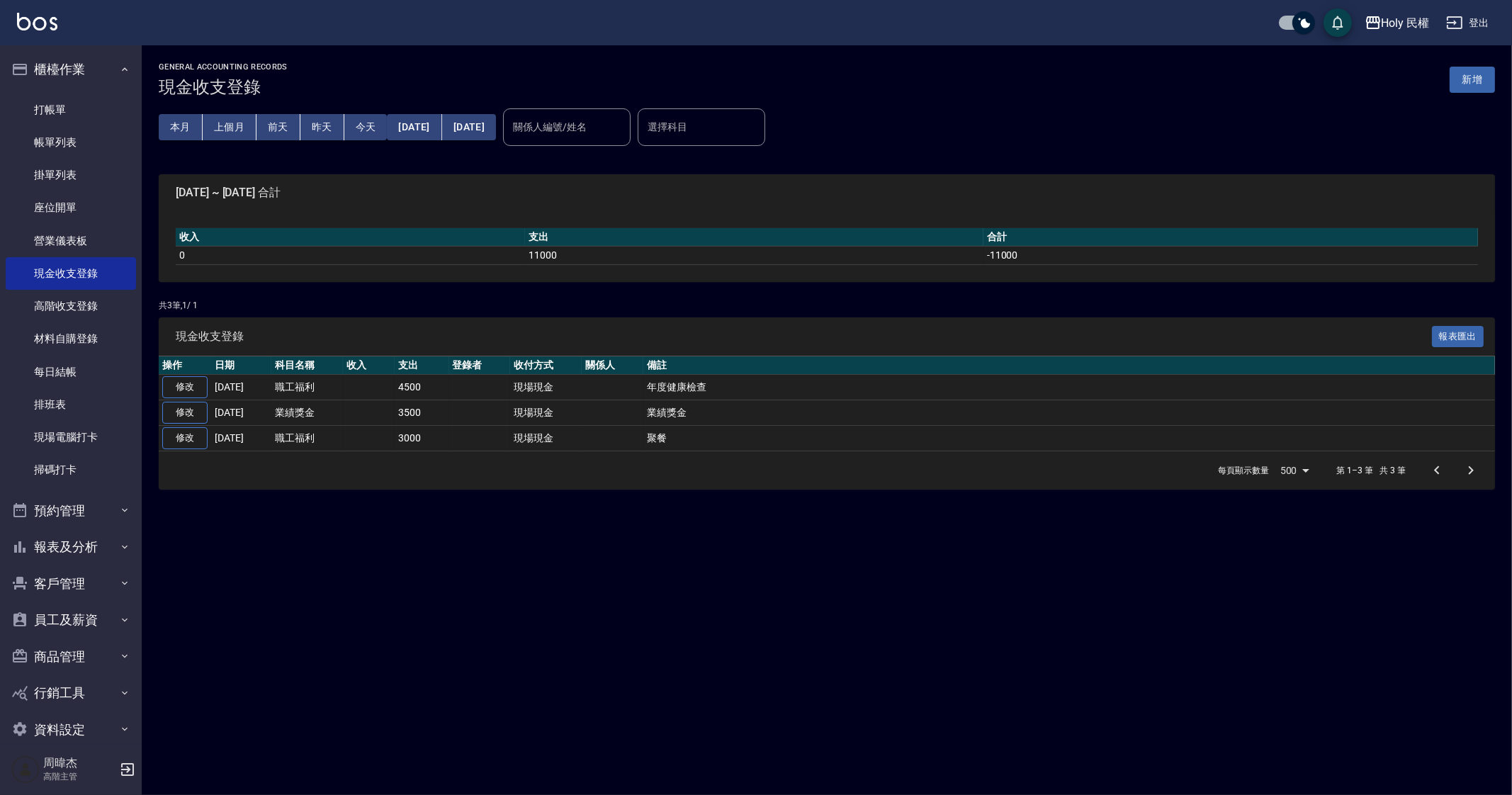
click at [481, 488] on div "GENERAL ACCOUNTING RECORDS 現金收支登錄 新增 本月 上個月 [DATE] [DATE] [DATE] [DATE] [DATE] …" at bounding box center [827, 276] width 1370 height 461
click at [911, 768] on div "GENERAL ACCOUNTING RECORDS 現金收支登錄 新增 本月 上個月 [DATE] [DATE] [DATE] [DATE] [DATE] …" at bounding box center [756, 398] width 1512 height 795
drag, startPoint x: 991, startPoint y: 658, endPoint x: 972, endPoint y: 715, distance: 60.1
click at [989, 661] on div "GENERAL ACCOUNTING RECORDS 現金收支登錄 新增 本月 上個月 [DATE] [DATE] [DATE] [DATE] [DATE] …" at bounding box center [756, 398] width 1512 height 795
click at [1116, 717] on div "GENERAL ACCOUNTING RECORDS 現金收支登錄 新增 本月 上個月 [DATE] [DATE] [DATE] [DATE] [DATE] …" at bounding box center [756, 398] width 1512 height 795
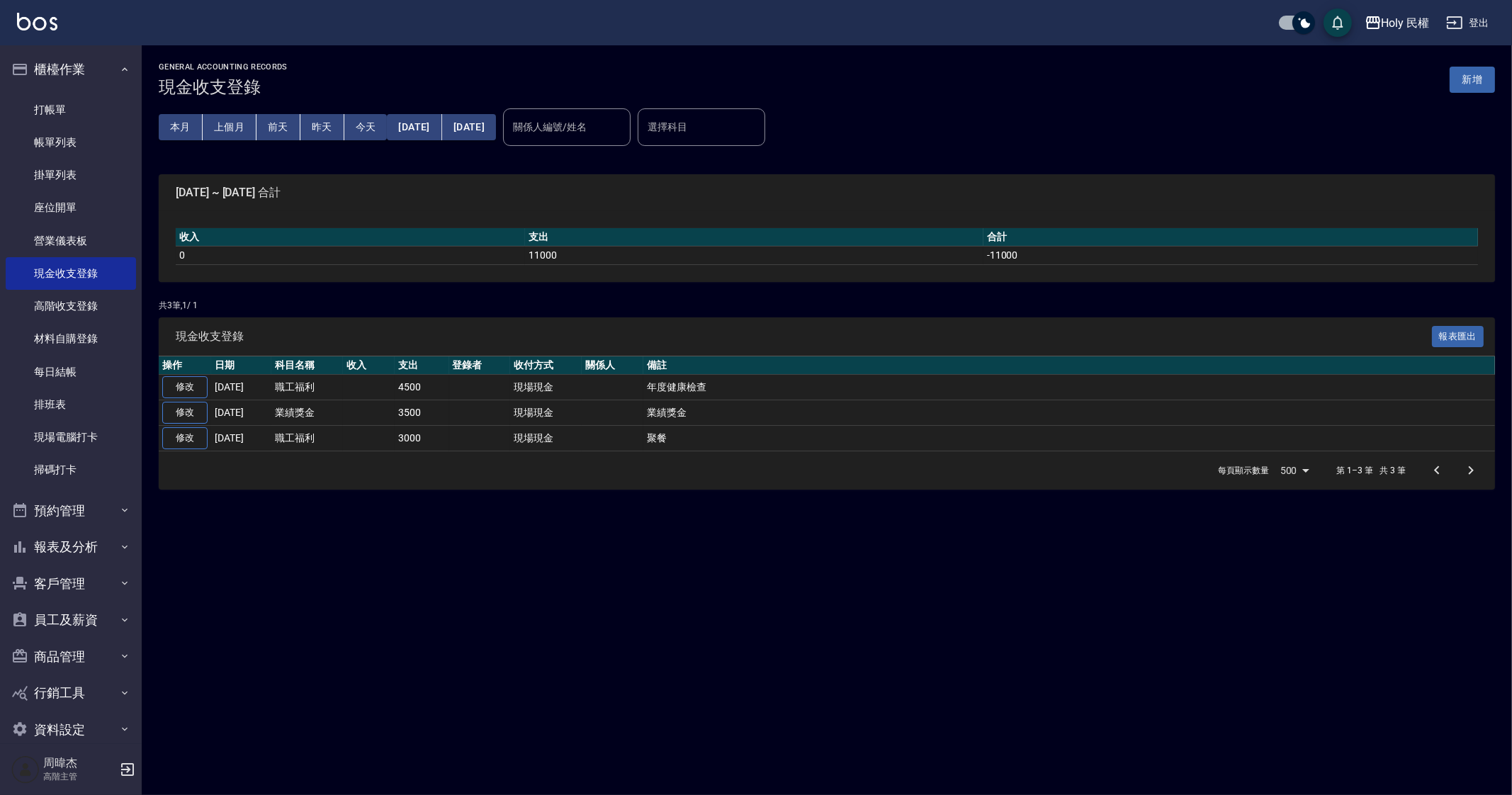
click at [558, 665] on div "GENERAL ACCOUNTING RECORDS 現金收支登錄 新增 本月 上個月 [DATE] [DATE] [DATE] [DATE] [DATE] …" at bounding box center [756, 398] width 1512 height 795
click at [238, 109] on div "本月 上個月 [DATE] [DATE] [DATE] [DATE] [DATE]" at bounding box center [327, 127] width 337 height 60
click at [174, 131] on button "本月" at bounding box center [180, 127] width 44 height 26
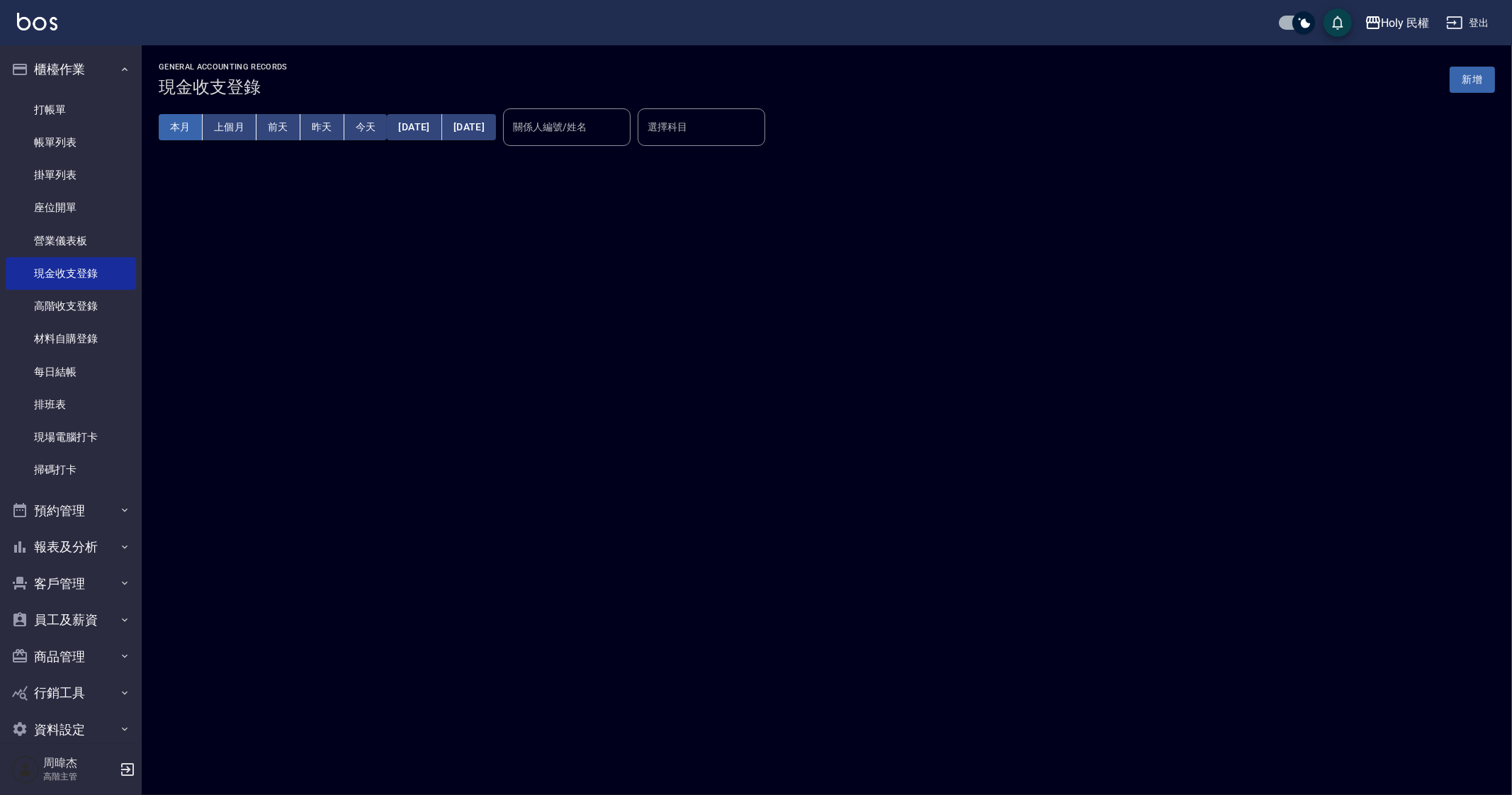
click at [170, 127] on button "本月" at bounding box center [180, 127] width 44 height 26
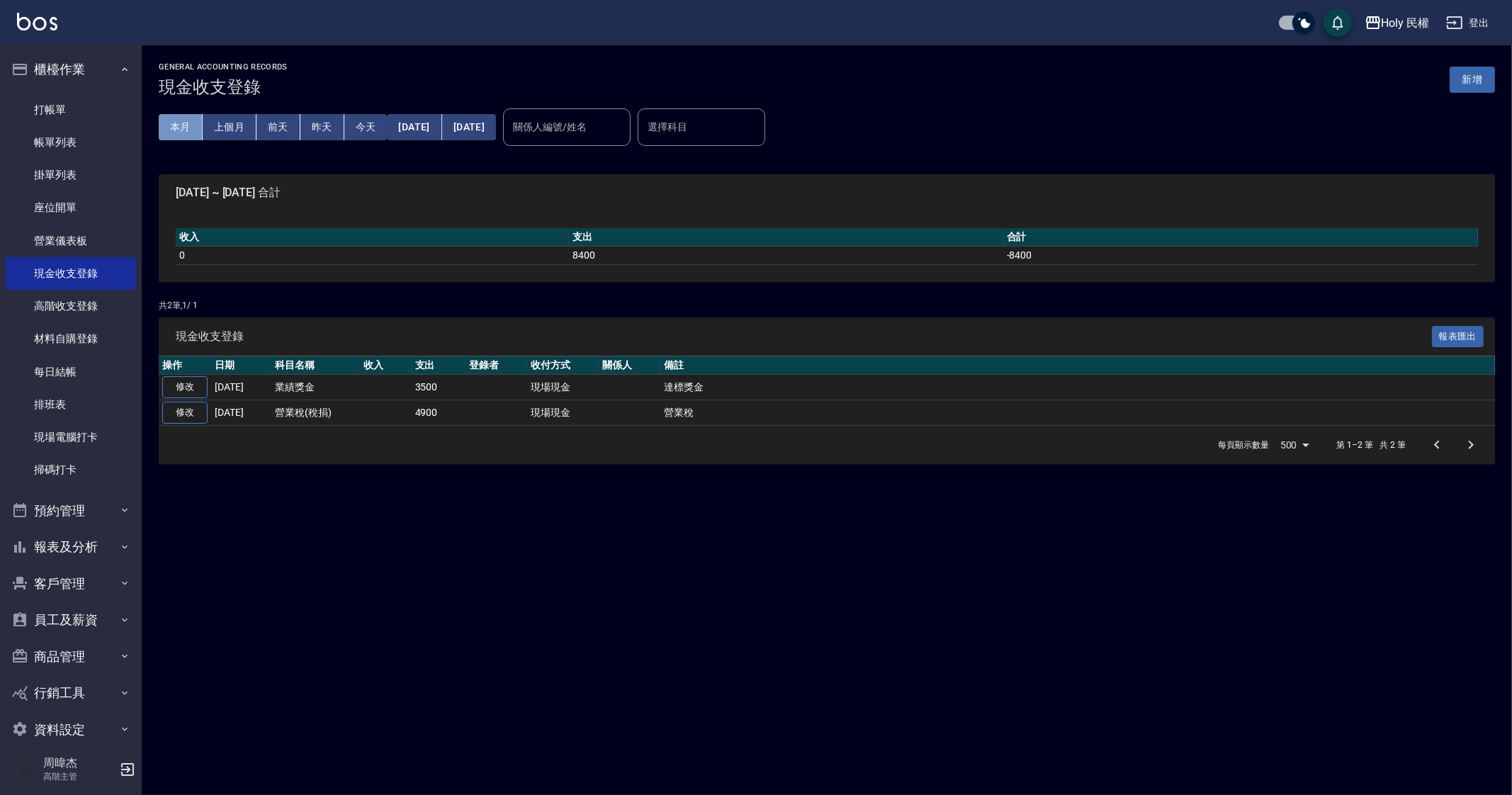
click at [170, 127] on button "本月" at bounding box center [180, 127] width 44 height 26
click at [689, 577] on div "GENERAL ACCOUNTING RECORDS 現金收支登錄 新增 本月 上個月 [DATE] [DATE] [DATE] [DATE] [DATE] …" at bounding box center [756, 398] width 1512 height 795
click at [458, 585] on div "GENERAL ACCOUNTING RECORDS 現金收支登錄 新增 本月 上個月 [DATE] [DATE] [DATE] [DATE] [DATE] …" at bounding box center [756, 398] width 1512 height 795
click at [1488, 69] on button "新增" at bounding box center [1472, 79] width 45 height 26
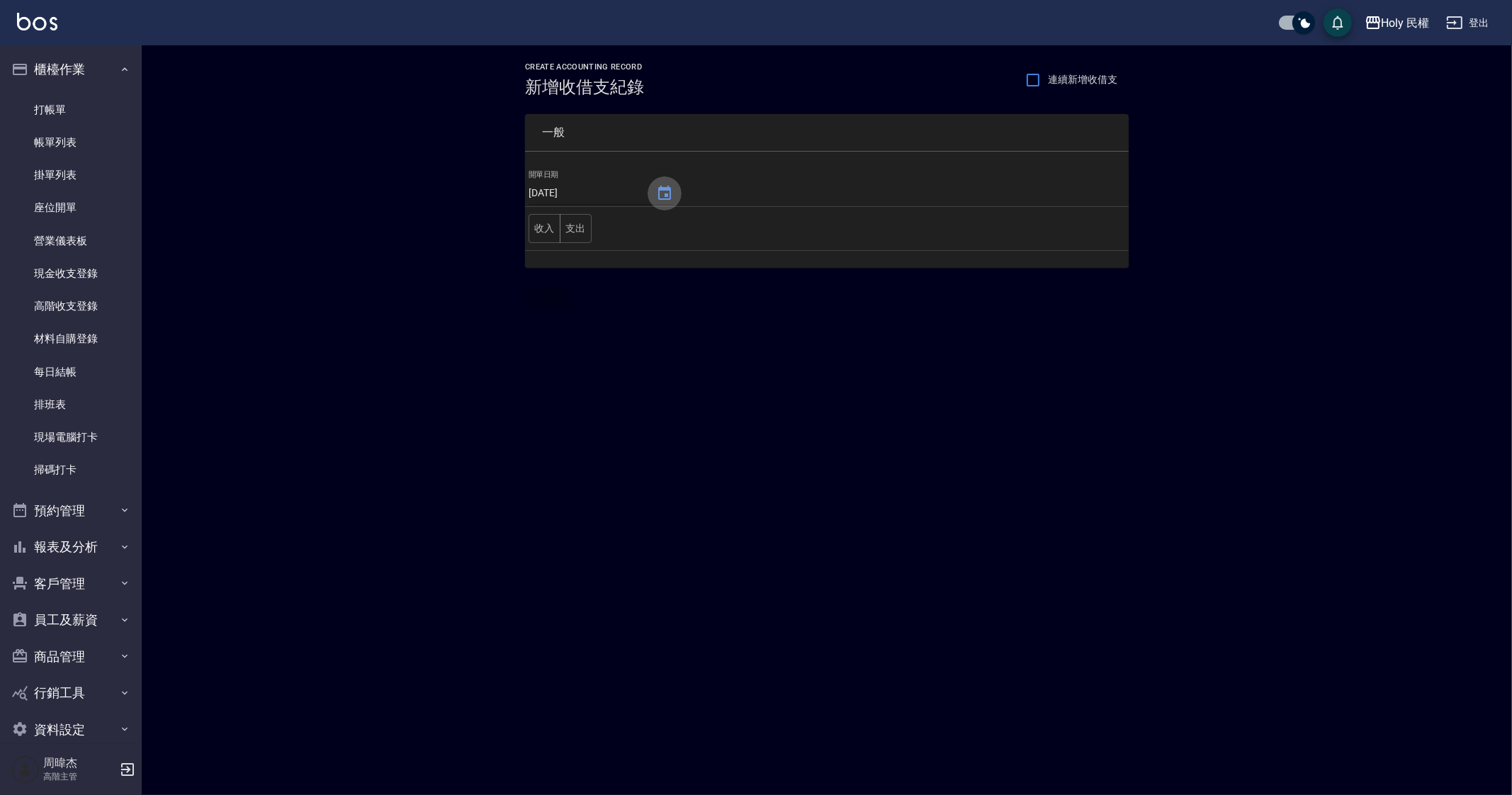
click at [657, 191] on icon "Choose date, selected date is 2025-08-22" at bounding box center [665, 194] width 17 height 17
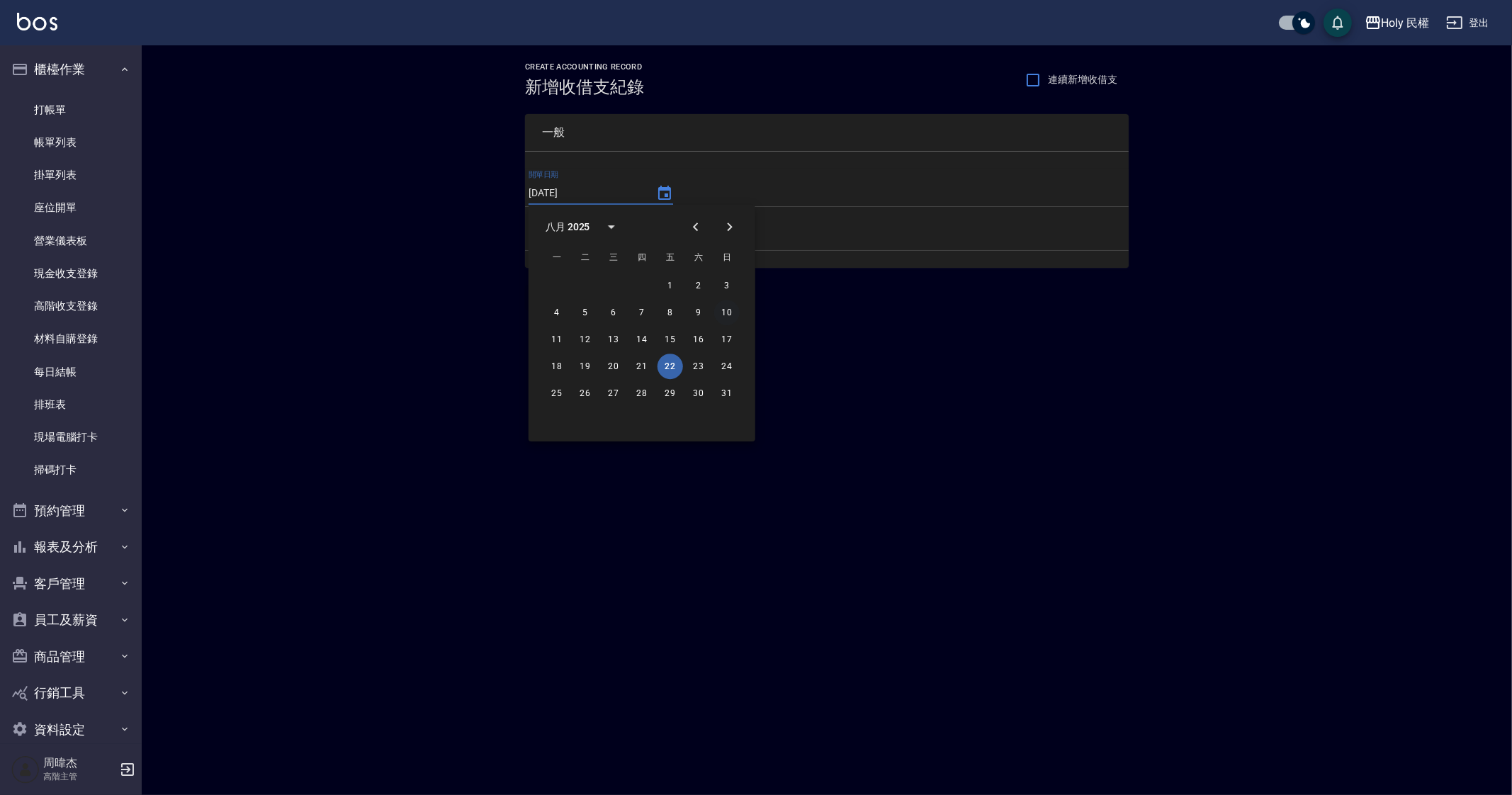
click at [720, 315] on button "10" at bounding box center [726, 312] width 25 height 25
type input "[DATE]"
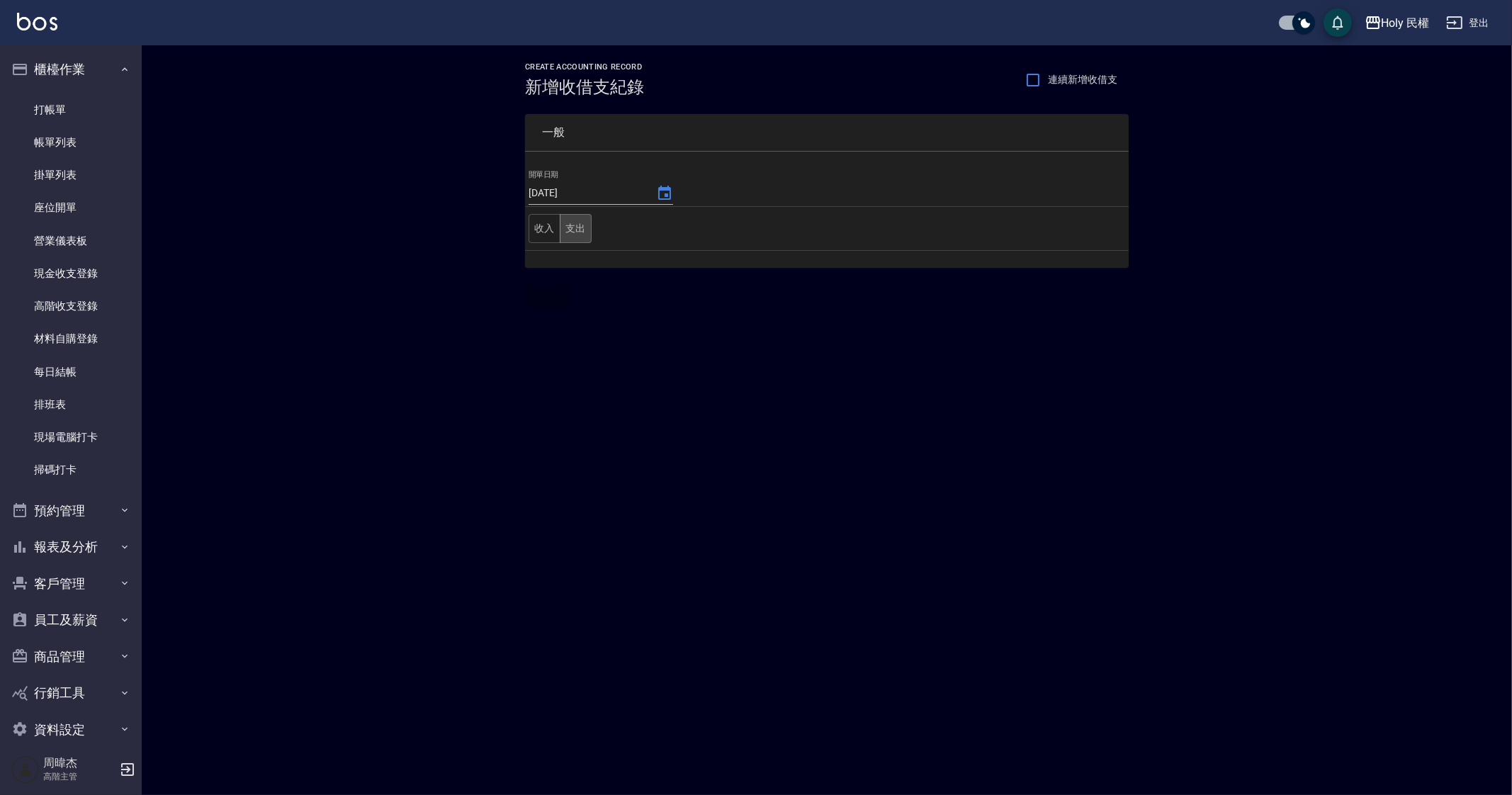
click at [573, 225] on button "支出" at bounding box center [576, 228] width 32 height 29
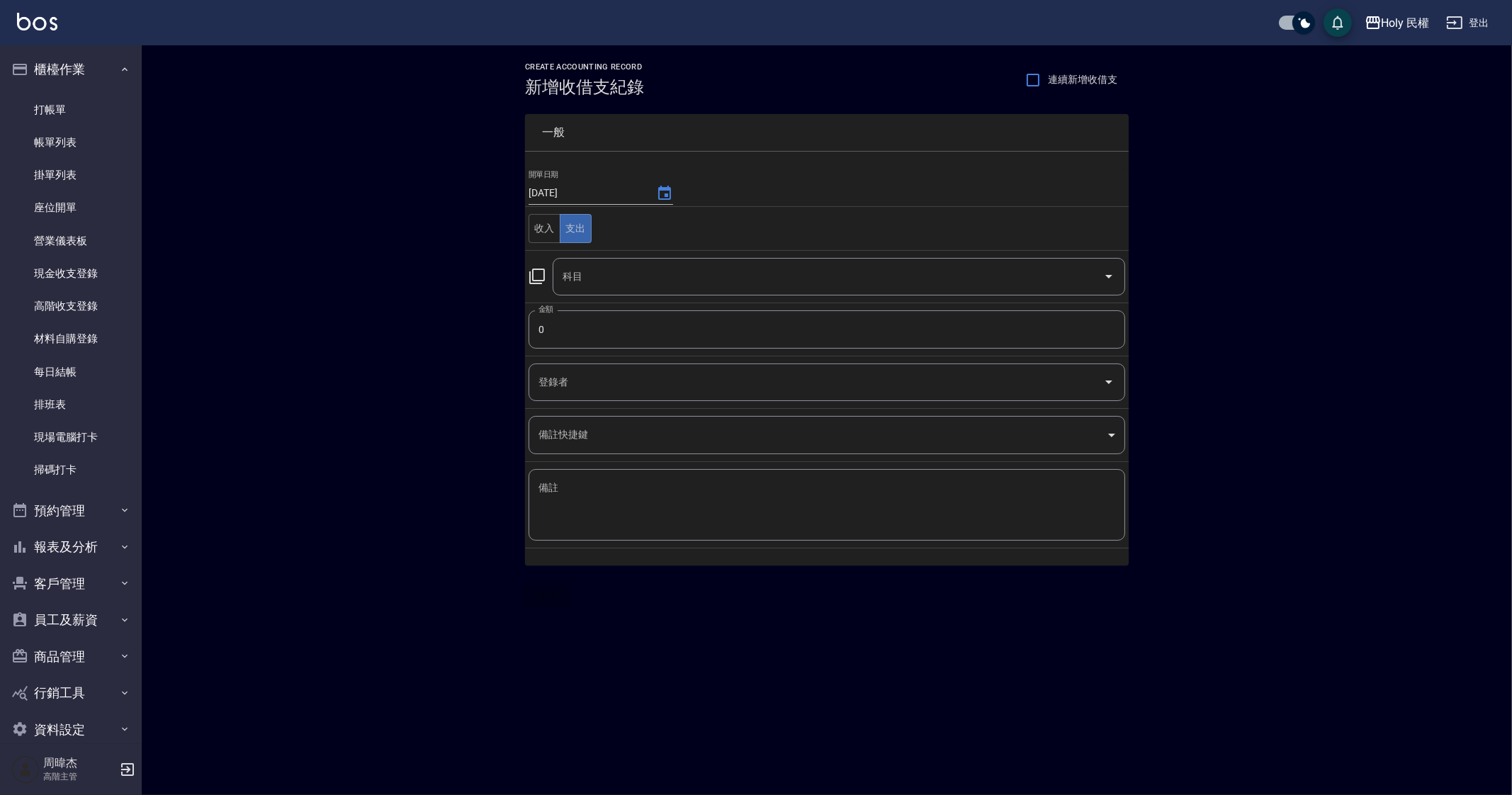
click at [624, 341] on input "0" at bounding box center [827, 329] width 596 height 38
type input "1300"
click at [659, 287] on input "科目" at bounding box center [828, 277] width 538 height 24
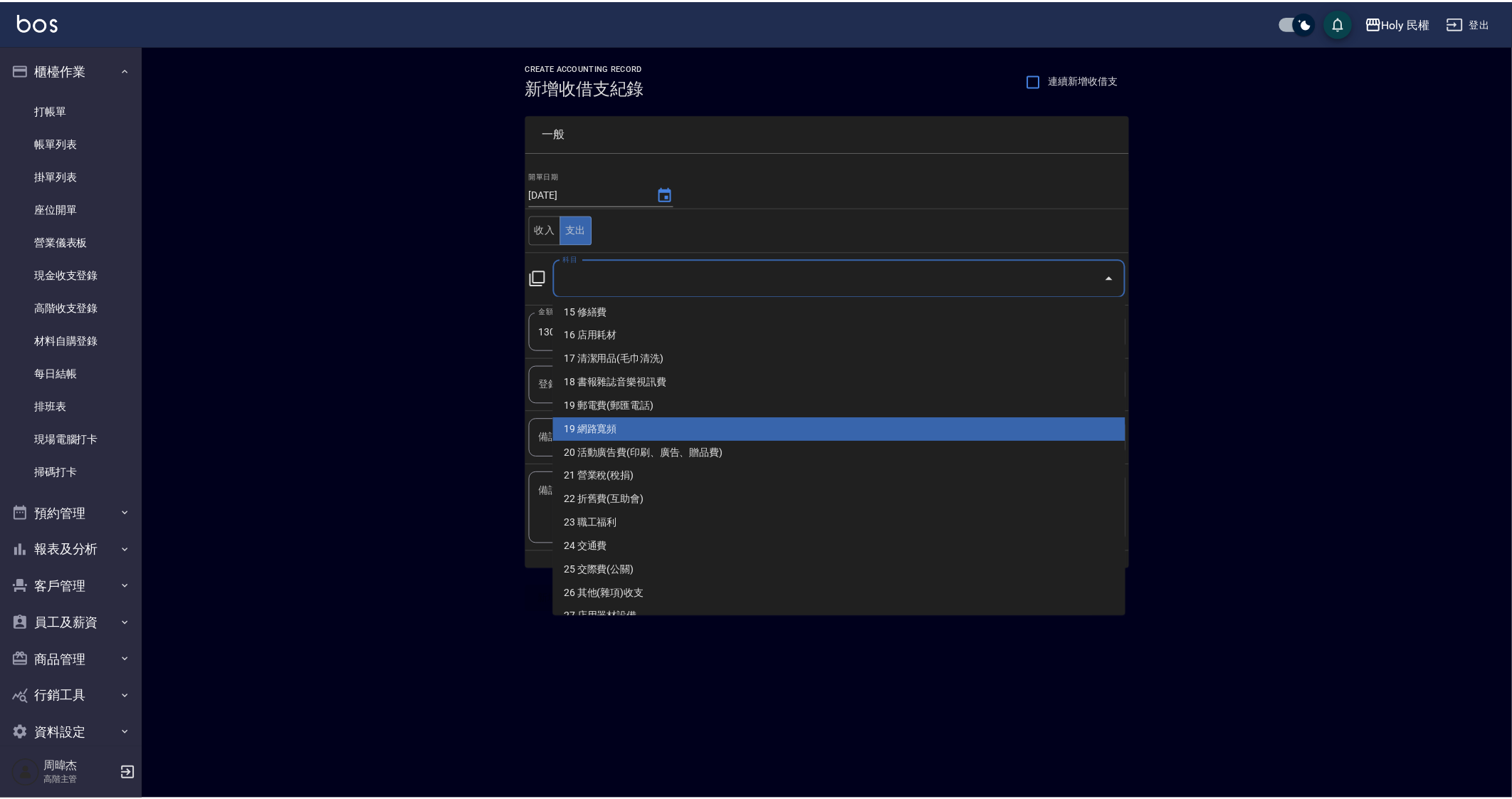
scroll to position [355, 0]
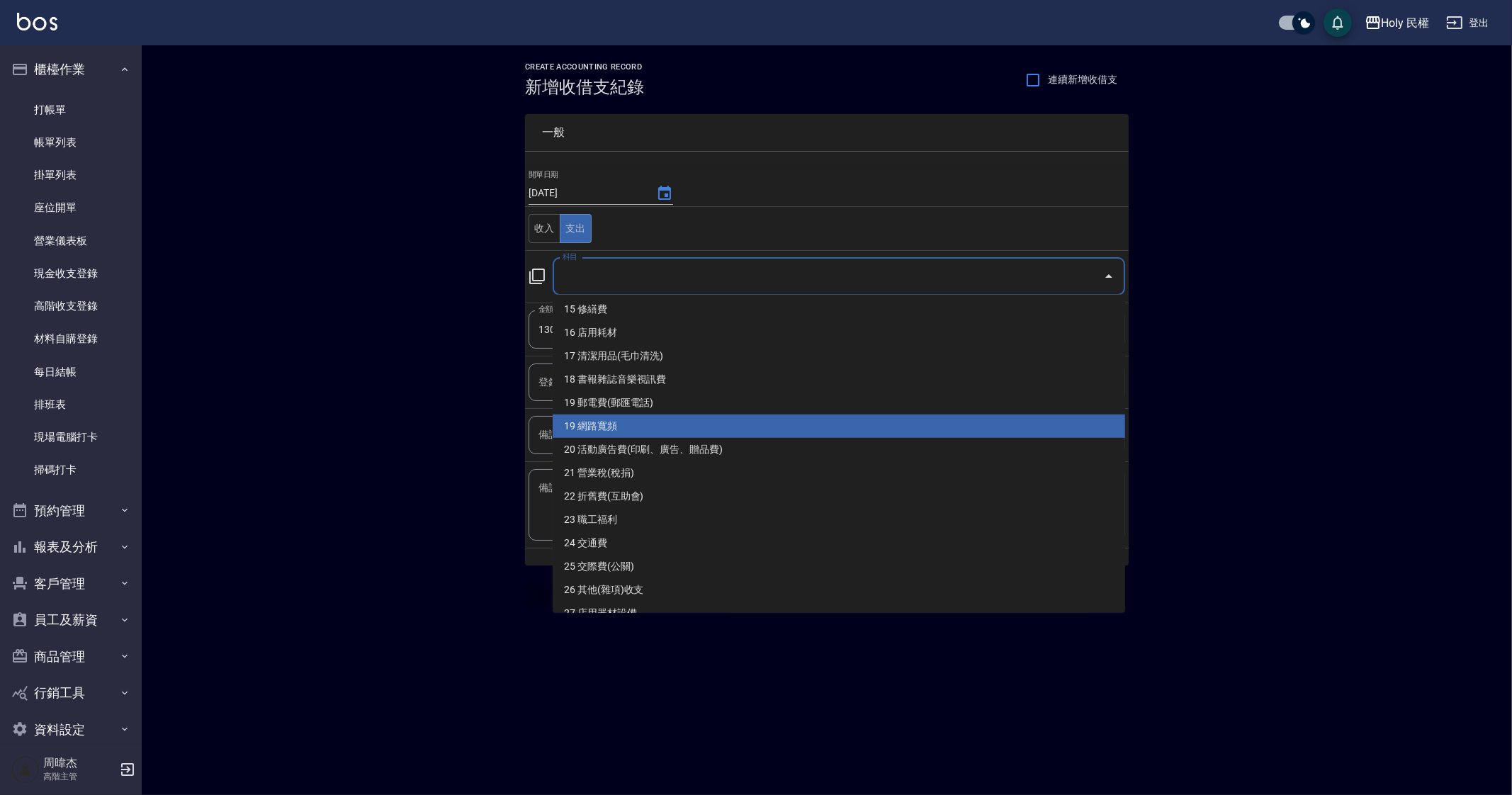
click at [735, 426] on li "19 網路寬頻" at bounding box center [838, 426] width 573 height 23
type input "19 網路寬頻"
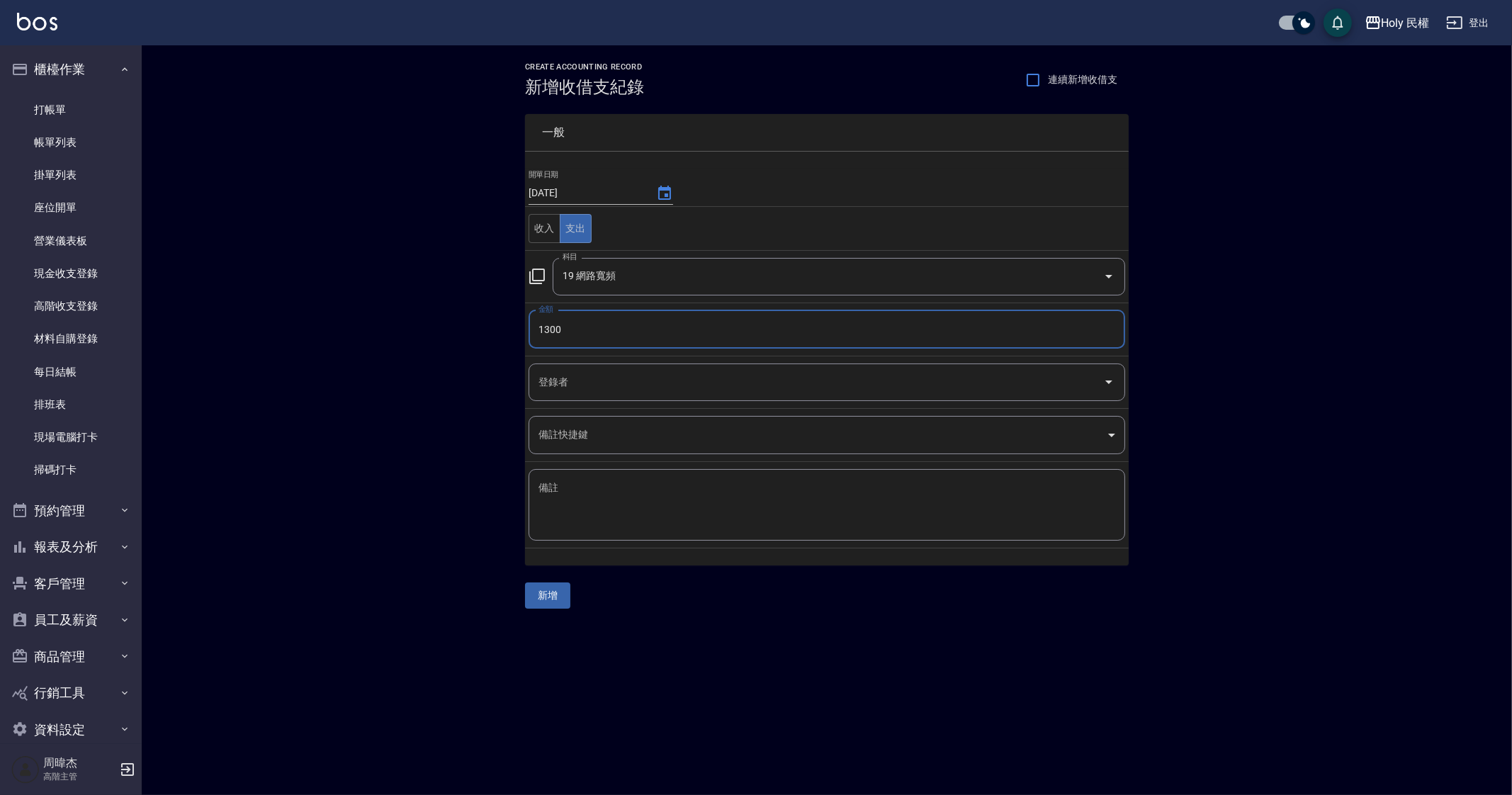
click at [719, 504] on textarea "備註" at bounding box center [826, 505] width 577 height 48
type textarea "d"
type textarea "g"
type textarea "室"
type textarea "是"
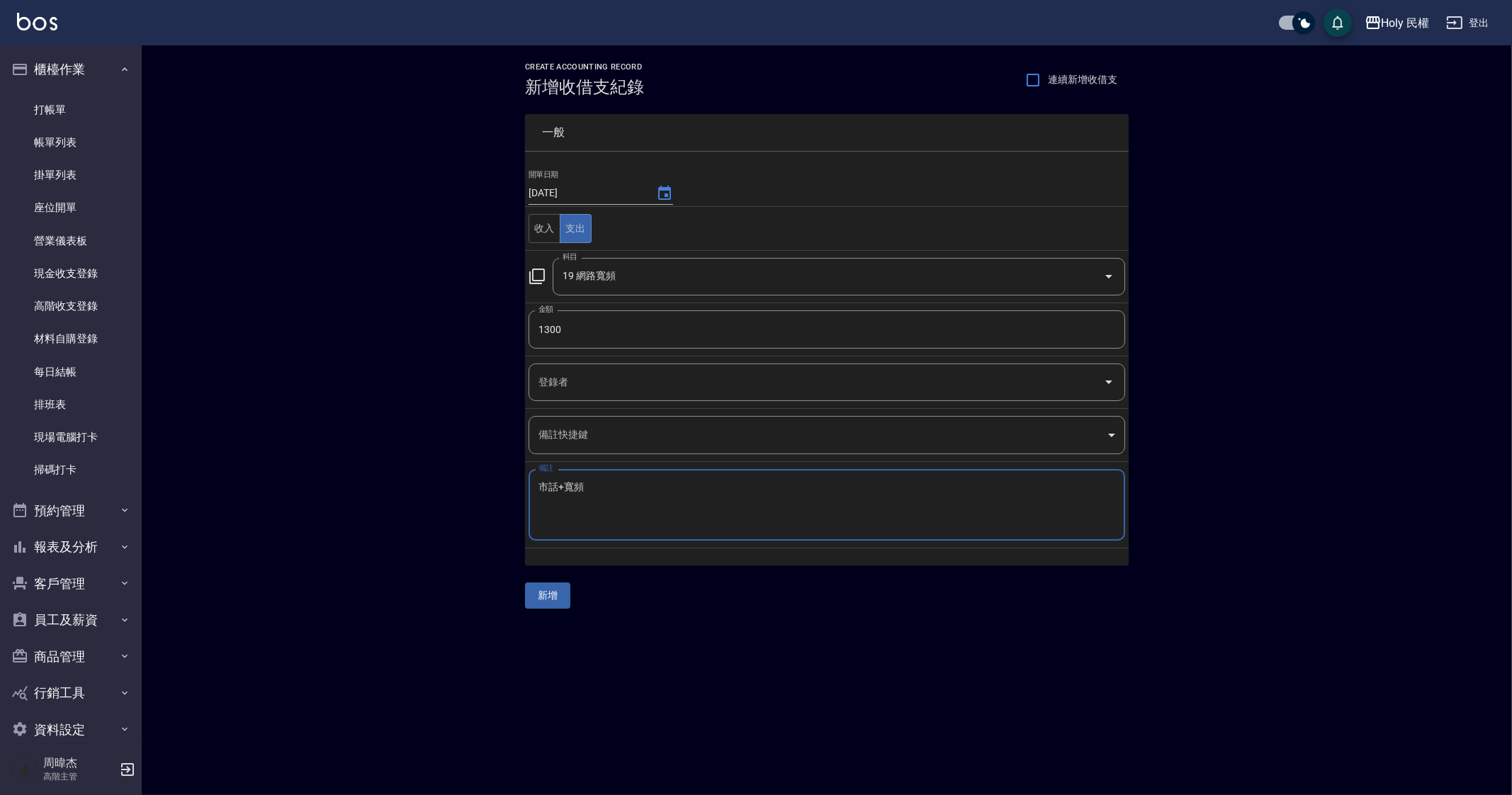
type textarea "市話+寬頻"
click at [552, 600] on button "新增" at bounding box center [547, 595] width 45 height 26
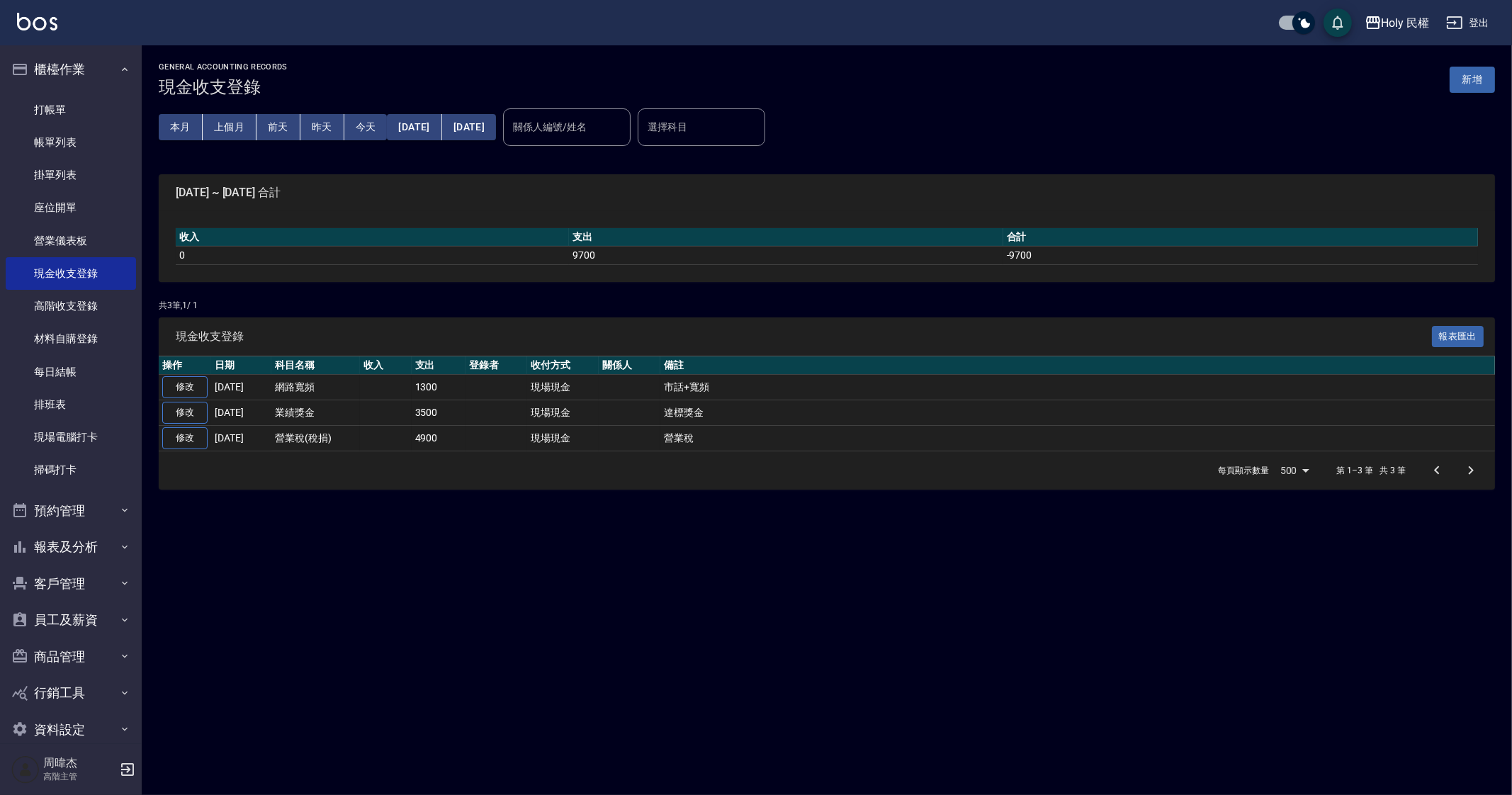
click at [552, 600] on div "GENERAL ACCOUNTING RECORDS 現金收支登錄 新增 本月 上個月 [DATE] [DATE] [DATE] [DATE] [DATE] …" at bounding box center [756, 398] width 1512 height 795
click at [980, 624] on div "GENERAL ACCOUNTING RECORDS 現金收支登錄 新增 本月 上個月 [DATE] [DATE] [DATE] [DATE] [DATE] …" at bounding box center [756, 398] width 1512 height 795
click at [1010, 667] on div "GENERAL ACCOUNTING RECORDS 現金收支登錄 新增 本月 上個月 [DATE] [DATE] [DATE] [DATE] [DATE] …" at bounding box center [756, 398] width 1512 height 795
click at [1006, 664] on div "GENERAL ACCOUNTING RECORDS 現金收支登錄 新增 本月 上個月 [DATE] [DATE] [DATE] [DATE] [DATE] …" at bounding box center [756, 398] width 1512 height 795
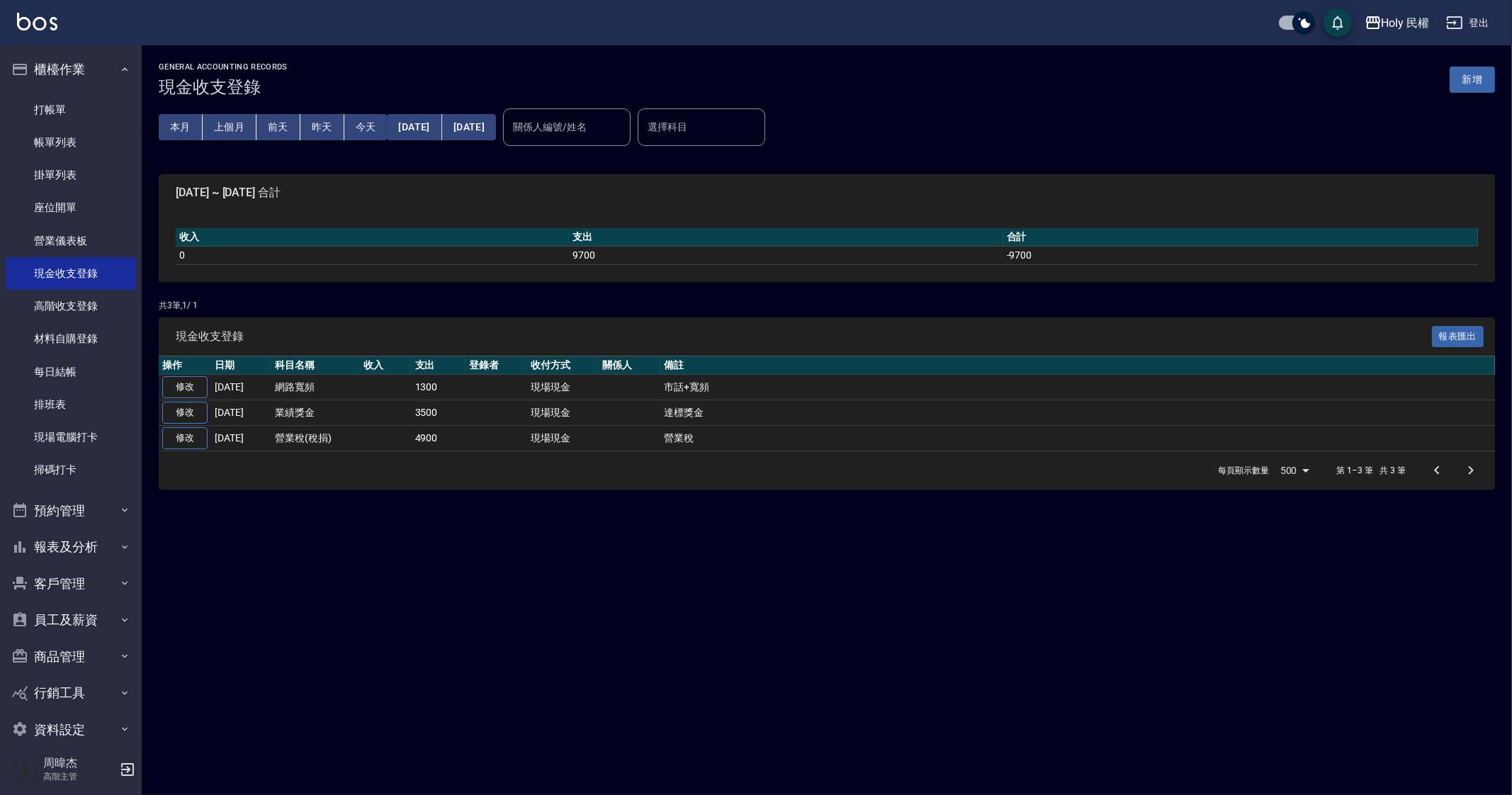
click at [483, 536] on div "GENERAL ACCOUNTING RECORDS 現金收支登錄 新增 本月 上個月 [DATE] [DATE] [DATE] [DATE] [DATE] …" at bounding box center [756, 398] width 1512 height 795
click at [868, 635] on div "GENERAL ACCOUNTING RECORDS 現金收支登錄 新增 本月 上個月 [DATE] [DATE] [DATE] [DATE] [DATE] …" at bounding box center [756, 398] width 1512 height 795
click at [440, 122] on button "[DATE]" at bounding box center [414, 127] width 55 height 26
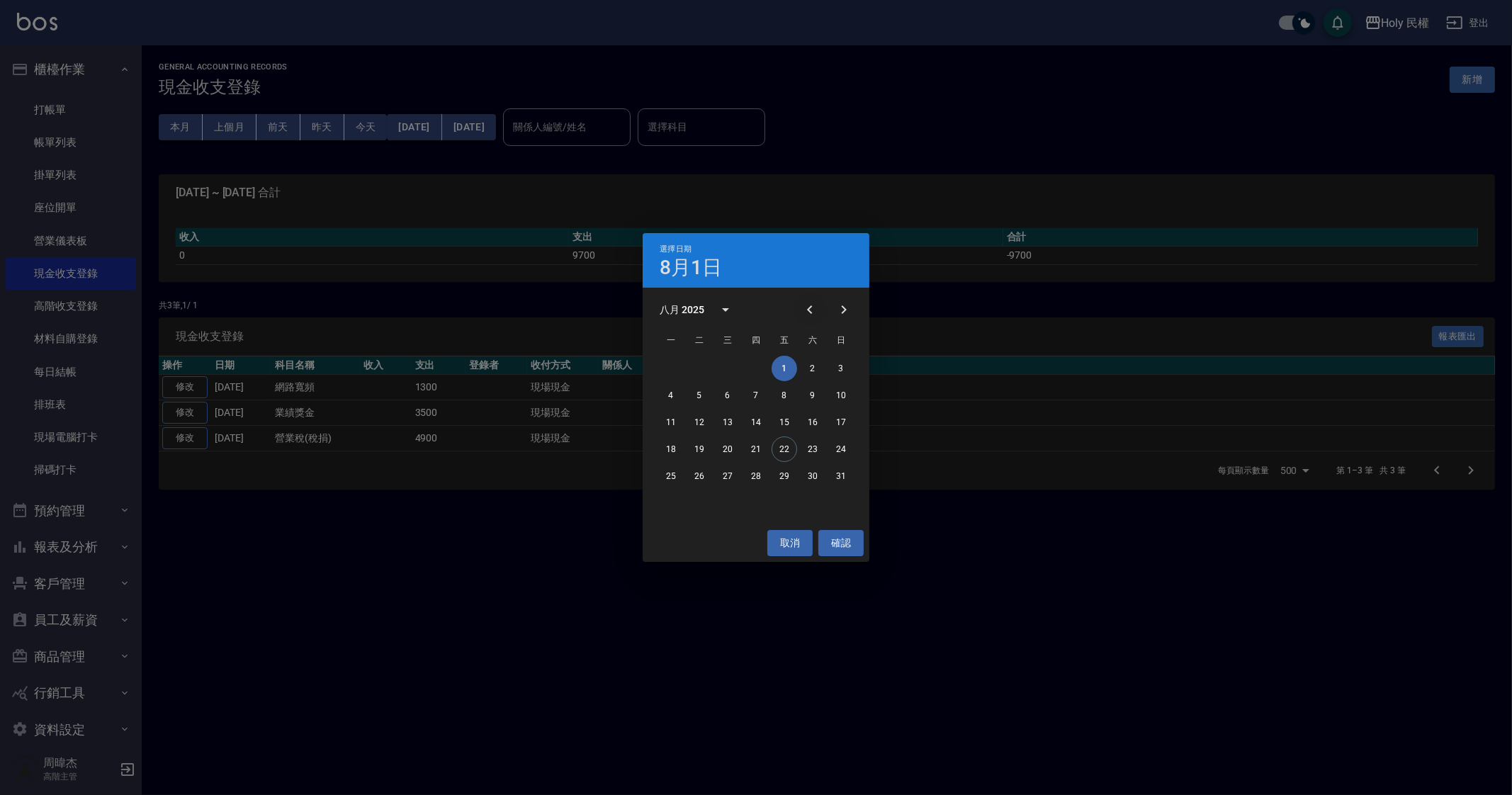
click at [825, 301] on button "Previous month" at bounding box center [810, 309] width 34 height 34
click at [827, 364] on div "1" at bounding box center [756, 368] width 227 height 25
click at [838, 370] on button "1" at bounding box center [841, 368] width 25 height 25
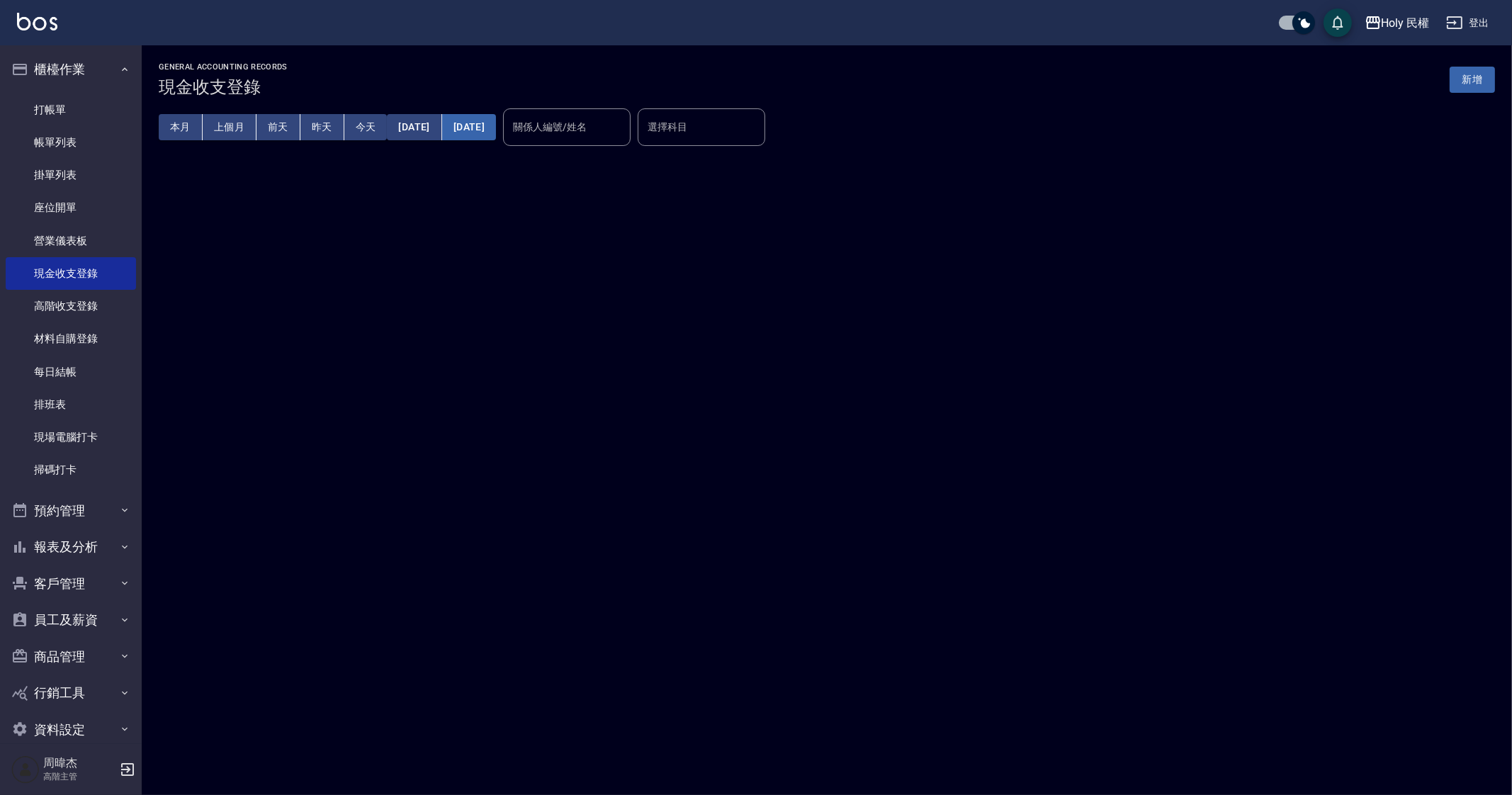
click at [496, 125] on button "[DATE]" at bounding box center [469, 127] width 54 height 26
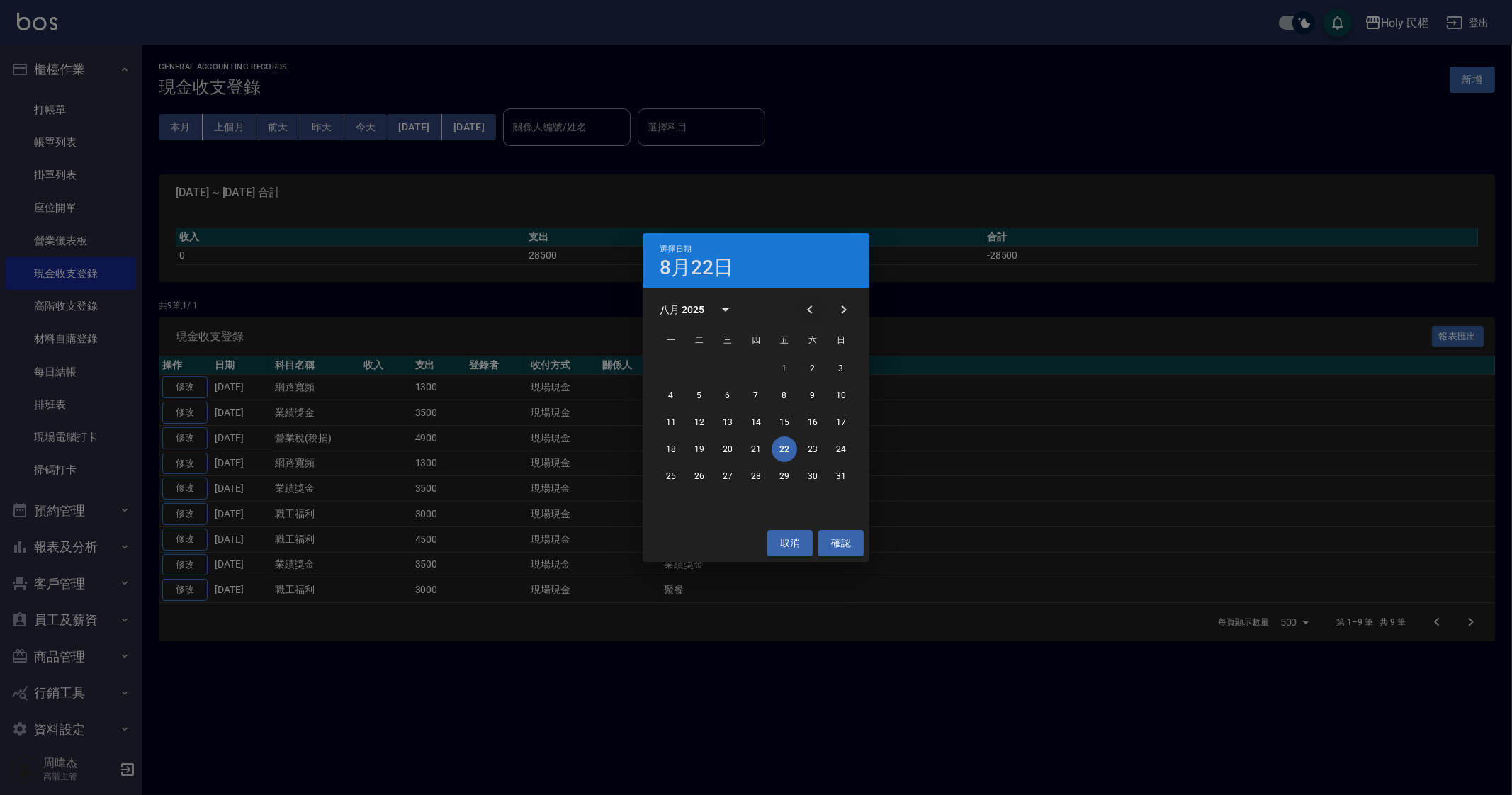
click at [810, 313] on icon "Previous month" at bounding box center [810, 310] width 17 height 17
click at [674, 503] on button "30" at bounding box center [671, 503] width 25 height 25
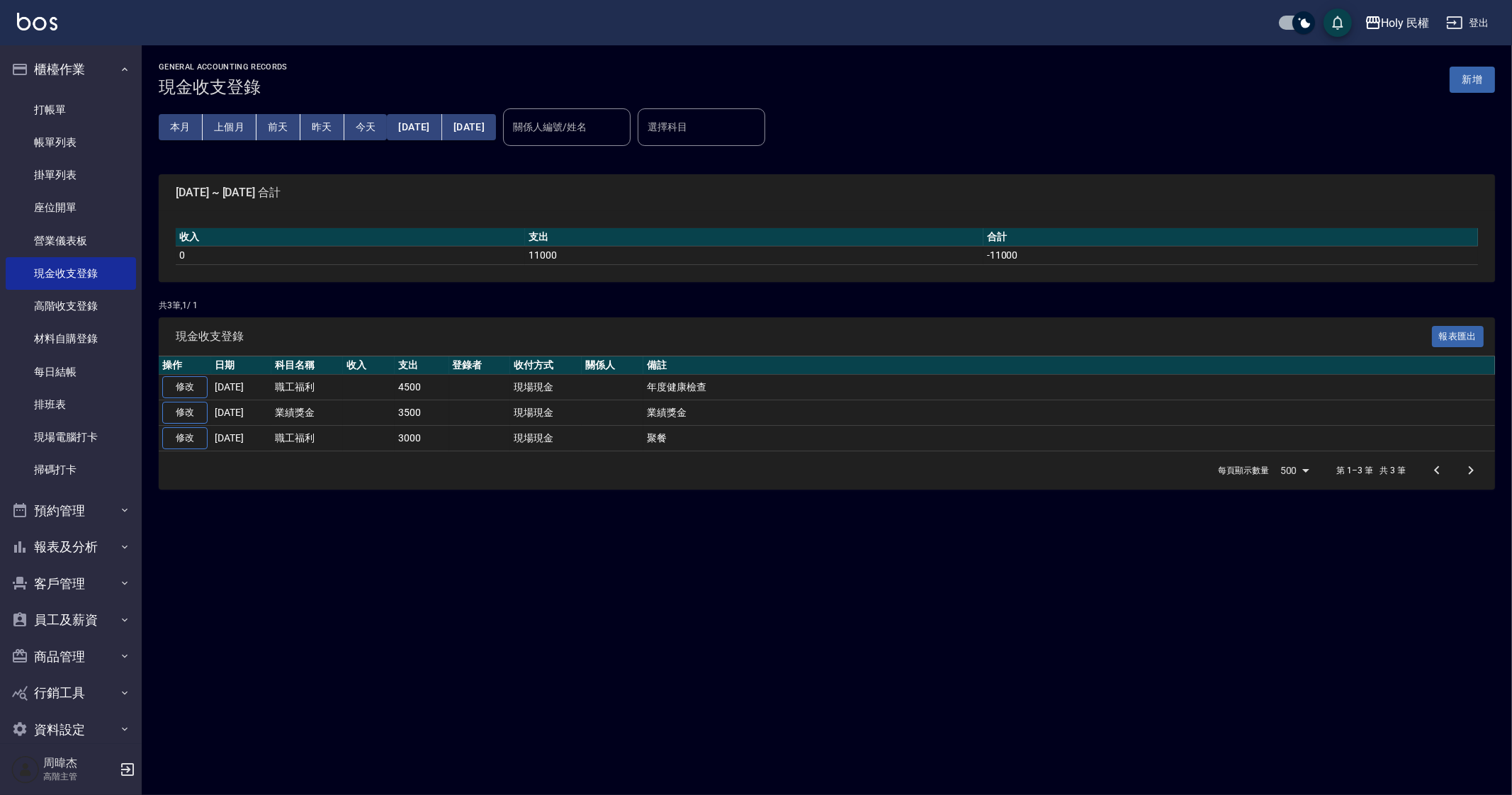
click at [558, 613] on div "GENERAL ACCOUNTING RECORDS 現金收支登錄 新增 本月 上個月 [DATE] [DATE] [DATE] [DATE] [DATE] …" at bounding box center [756, 398] width 1512 height 795
click at [411, 136] on button "[DATE]" at bounding box center [414, 127] width 55 height 26
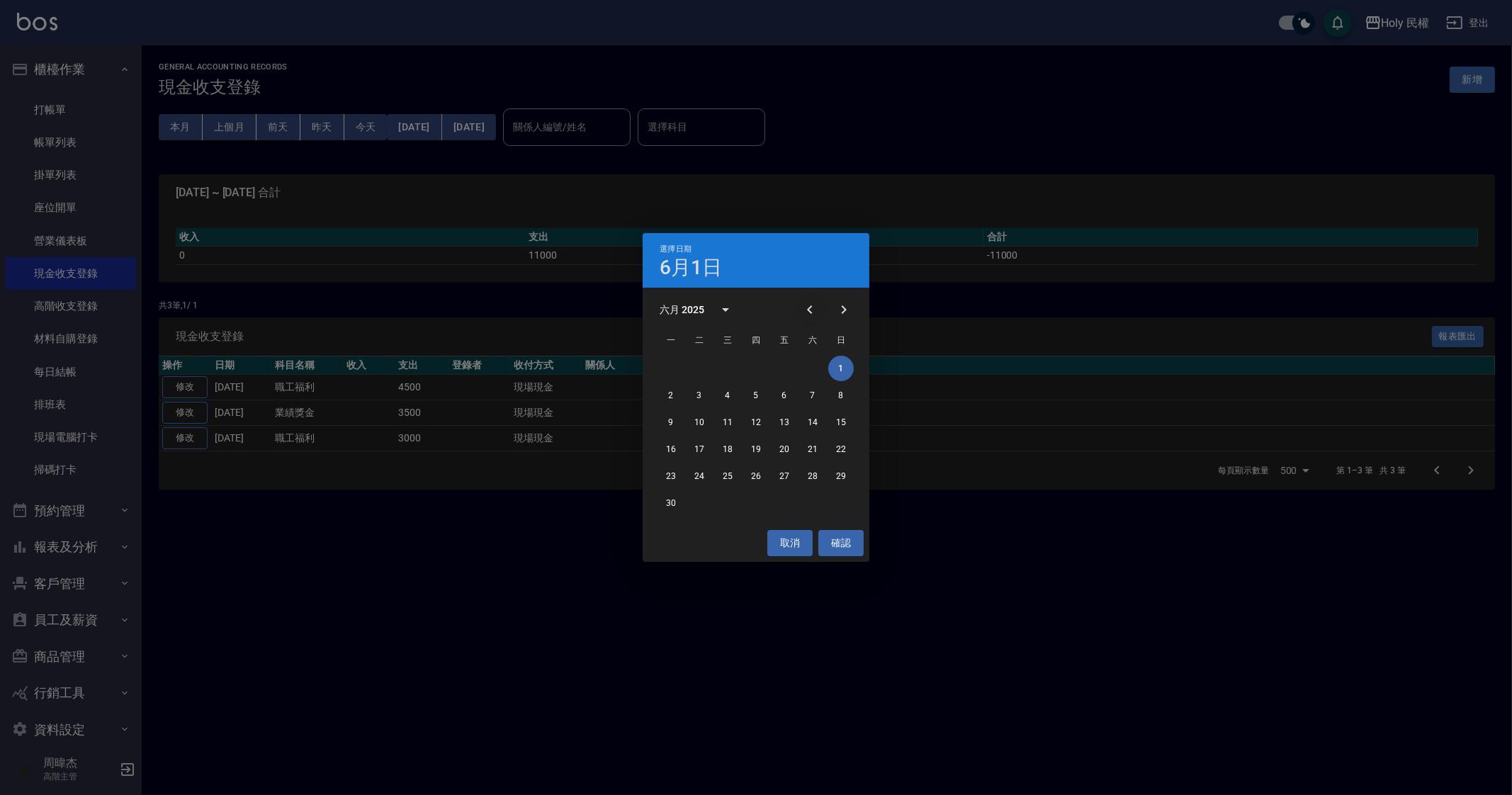
click at [818, 302] on icon "Previous month" at bounding box center [810, 310] width 17 height 17
click at [759, 366] on button "1" at bounding box center [756, 368] width 25 height 25
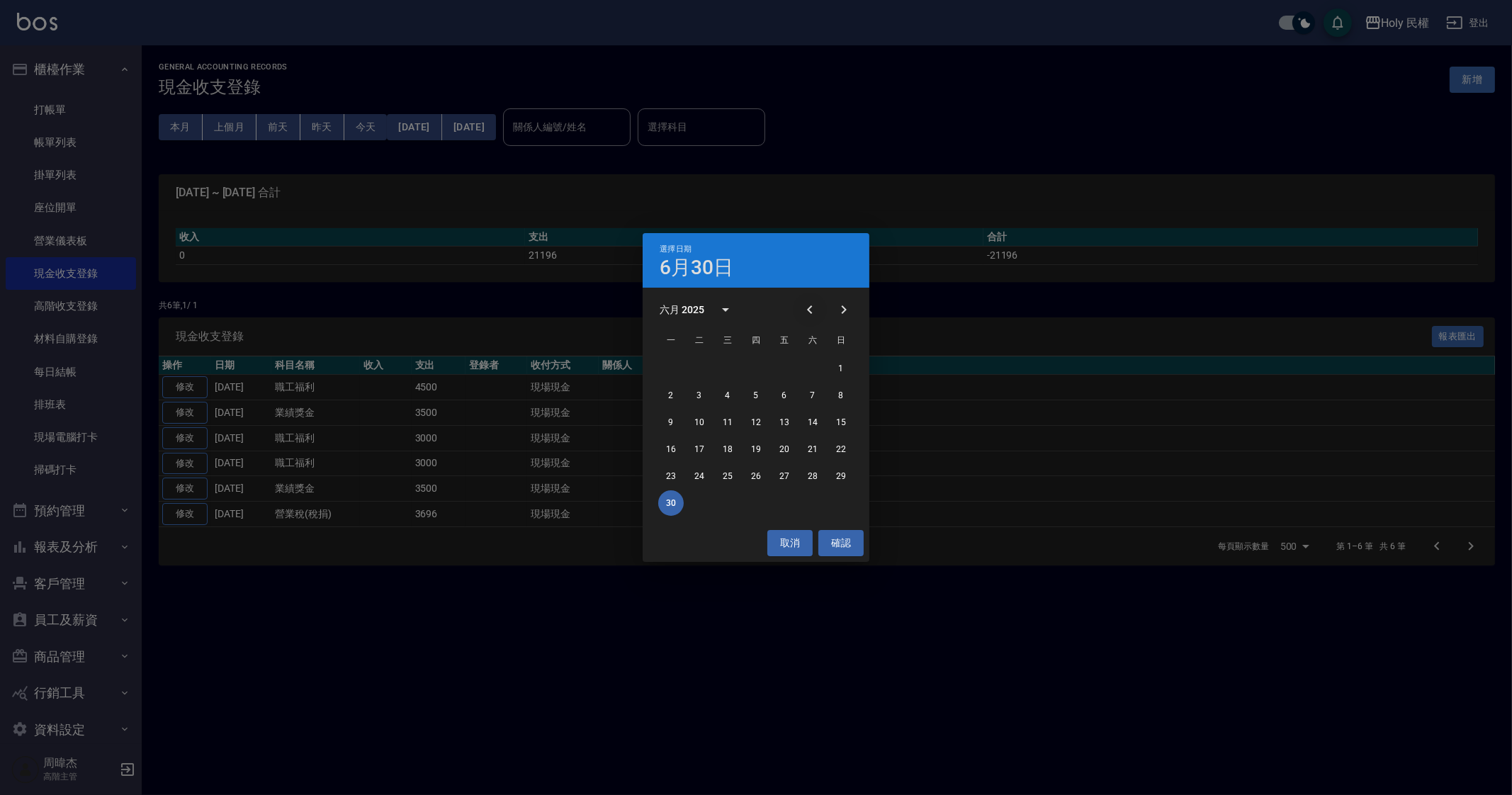
click at [808, 307] on icon "Previous month" at bounding box center [810, 310] width 17 height 17
click at [804, 476] on button "31" at bounding box center [812, 475] width 25 height 25
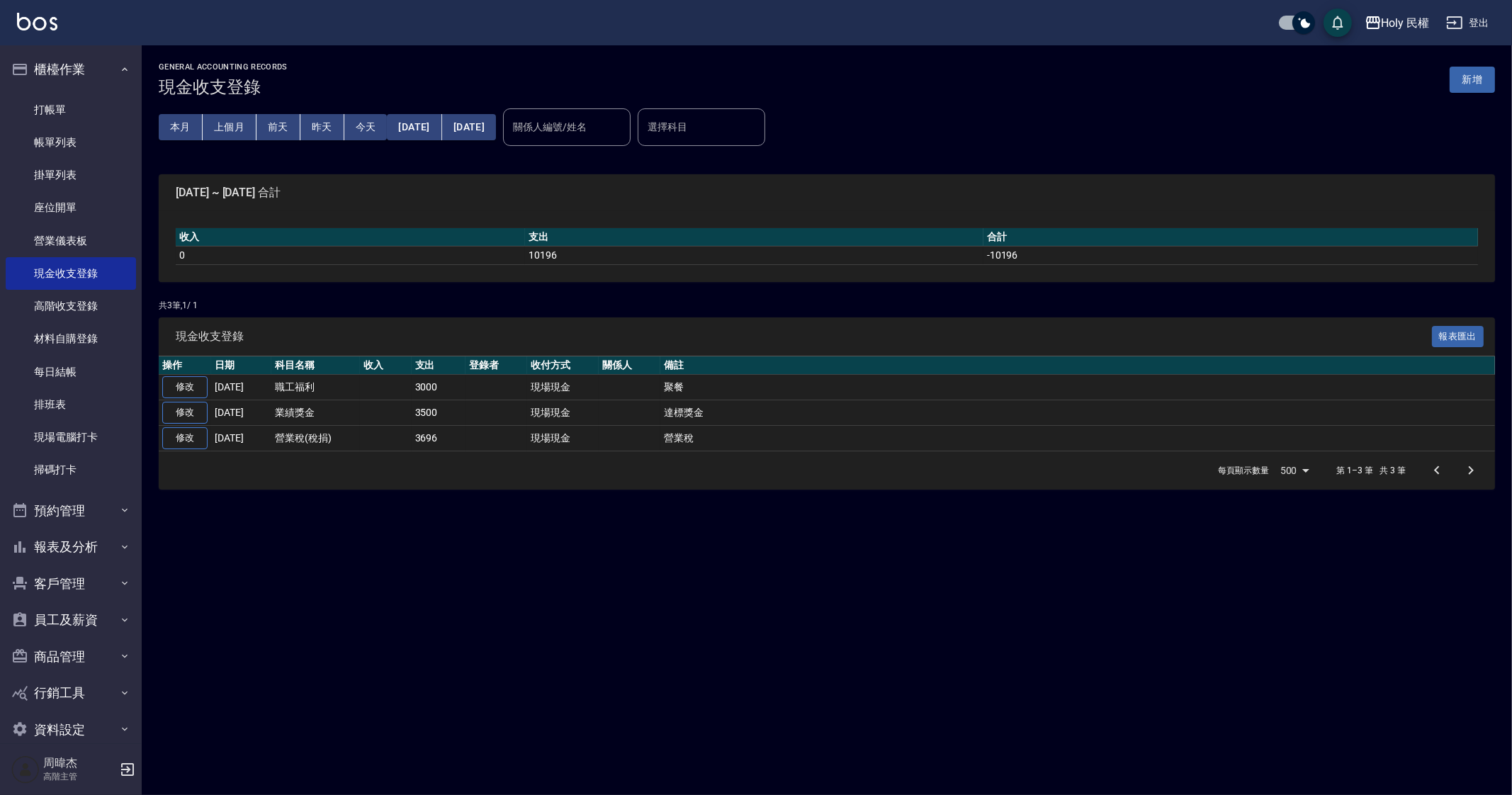
click at [972, 674] on div "GENERAL ACCOUNTING RECORDS 現金收支登錄 新增 本月 上個月 [DATE] [DATE] [DATE] [DATE] [DATE] …" at bounding box center [756, 398] width 1512 height 795
click at [959, 664] on div "GENERAL ACCOUNTING RECORDS 現金收支登錄 新增 本月 上個月 [DATE] [DATE] [DATE] [DATE] [DATE] …" at bounding box center [756, 398] width 1512 height 795
click at [821, 592] on div "GENERAL ACCOUNTING RECORDS 現金收支登錄 新增 本月 上個月 [DATE] [DATE] [DATE] [DATE] [DATE] …" at bounding box center [756, 398] width 1512 height 795
click at [859, 650] on div "GENERAL ACCOUNTING RECORDS 現金收支登錄 新增 本月 上個月 [DATE] [DATE] [DATE] [DATE] [DATE] …" at bounding box center [756, 398] width 1512 height 795
click at [43, 105] on link "打帳單" at bounding box center [71, 109] width 130 height 32
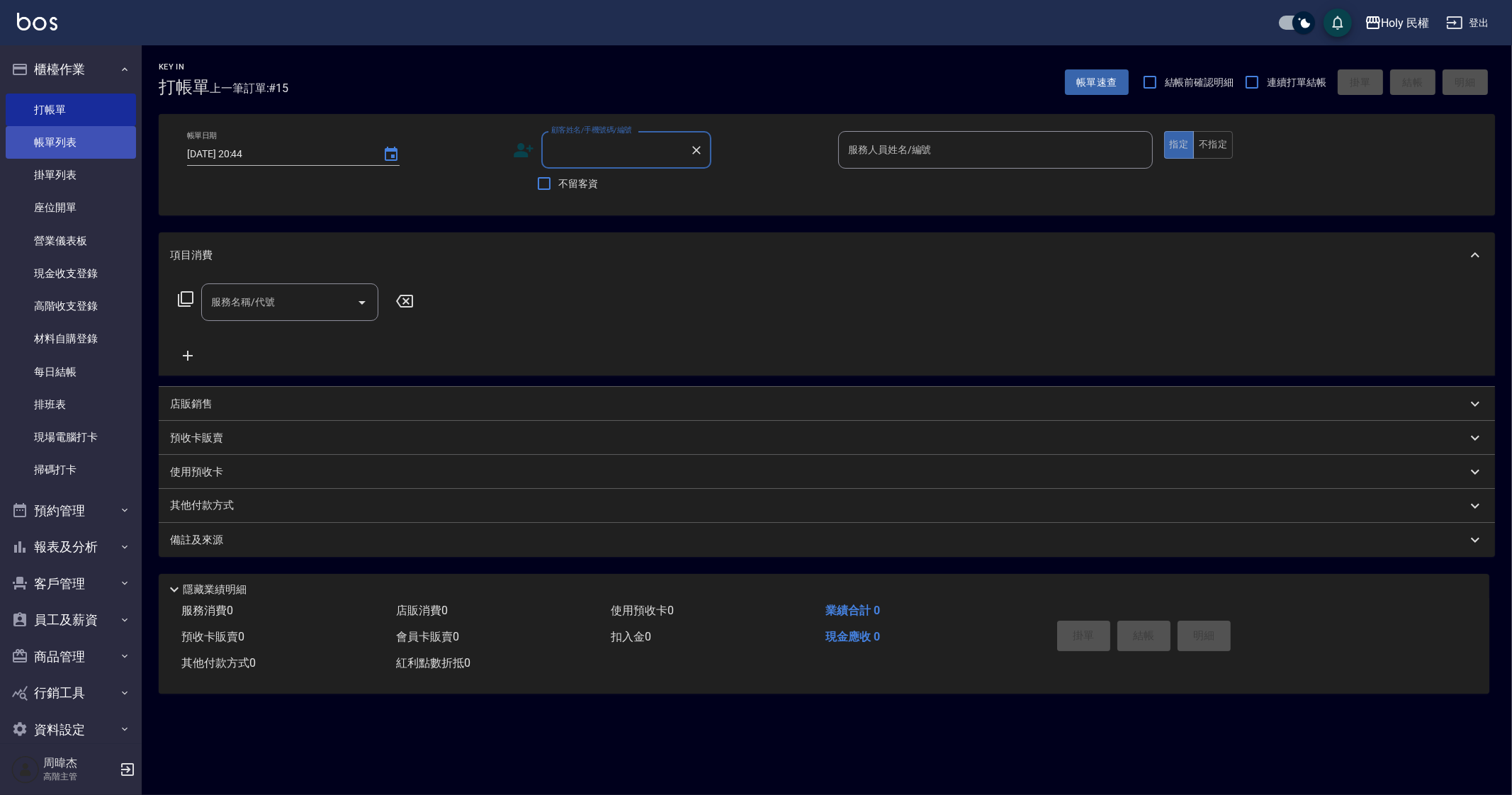
click at [80, 148] on link "帳單列表" at bounding box center [71, 142] width 130 height 32
